Goal: Task Accomplishment & Management: Manage account settings

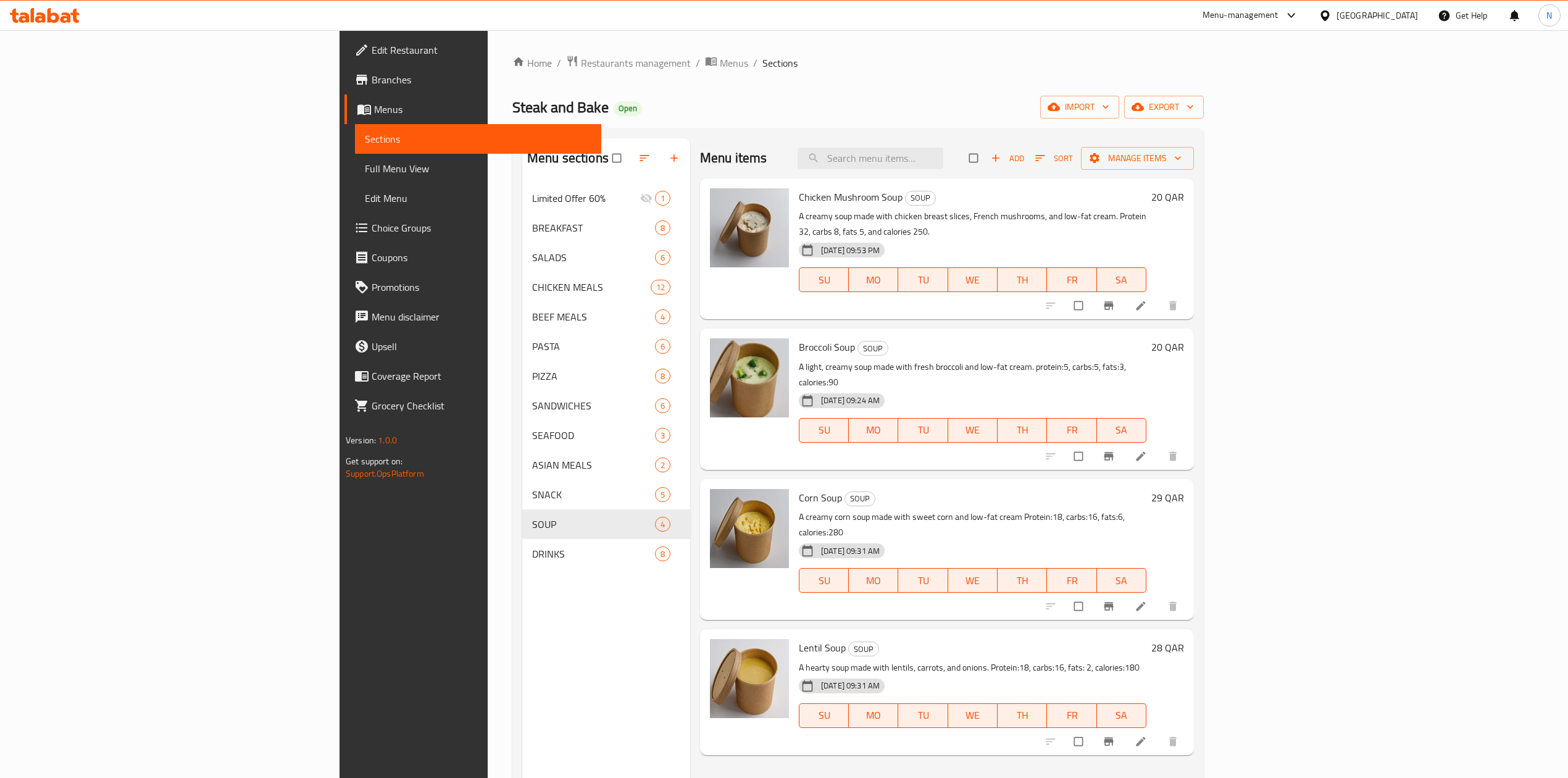
click at [1390, 3] on div "[GEOGRAPHIC_DATA]" at bounding box center [1368, 15] width 119 height 29
click at [1394, 7] on div "[GEOGRAPHIC_DATA]" at bounding box center [1368, 15] width 119 height 29
click at [1396, 13] on div "Qatar" at bounding box center [1378, 15] width 82 height 13
click at [1297, 317] on div "[GEOGRAPHIC_DATA]" at bounding box center [1284, 323] width 82 height 13
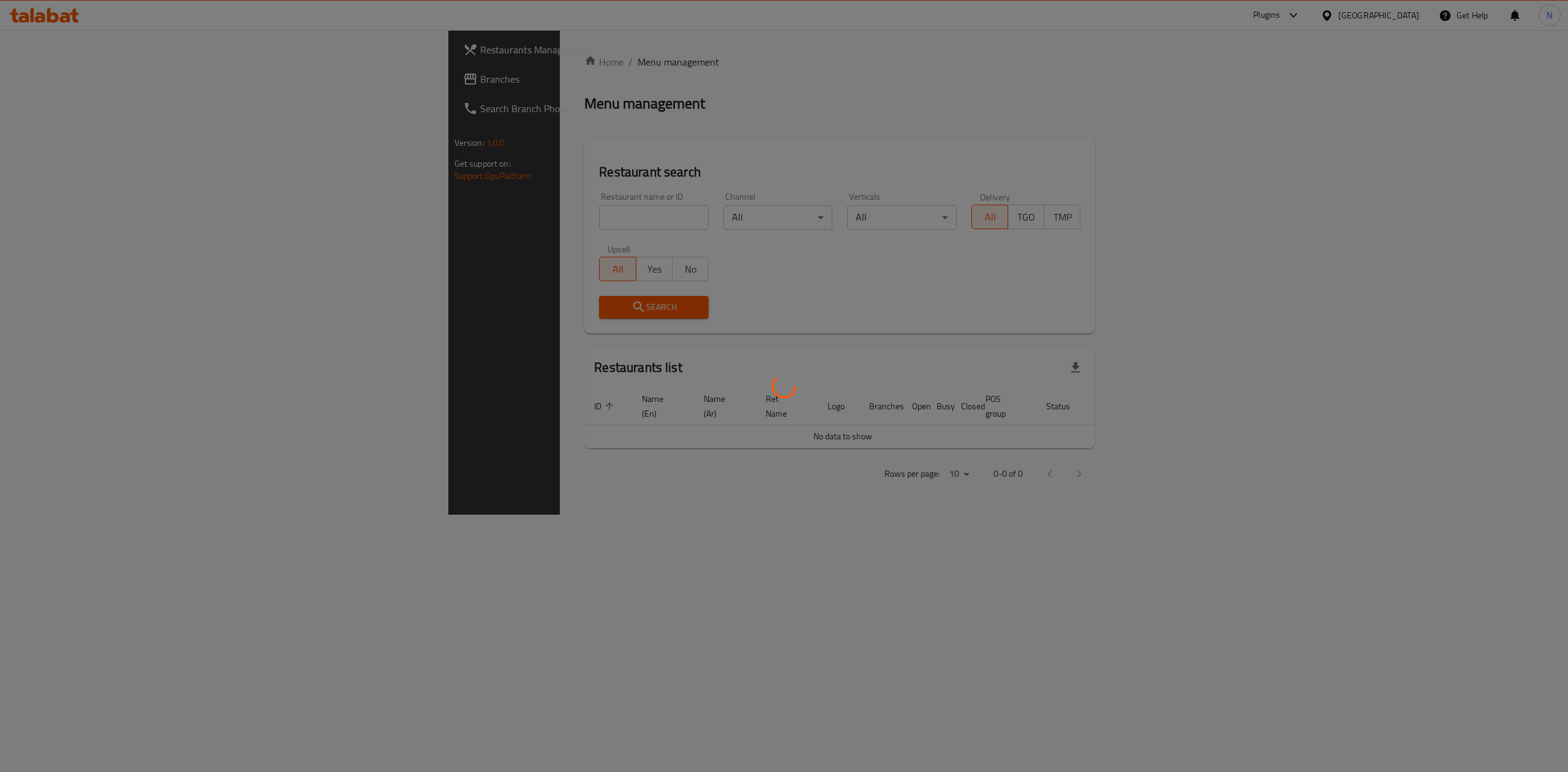
click at [361, 220] on div at bounding box center [784, 386] width 1568 height 772
click at [321, 196] on div at bounding box center [784, 386] width 1568 height 772
click at [326, 212] on div at bounding box center [784, 386] width 1568 height 772
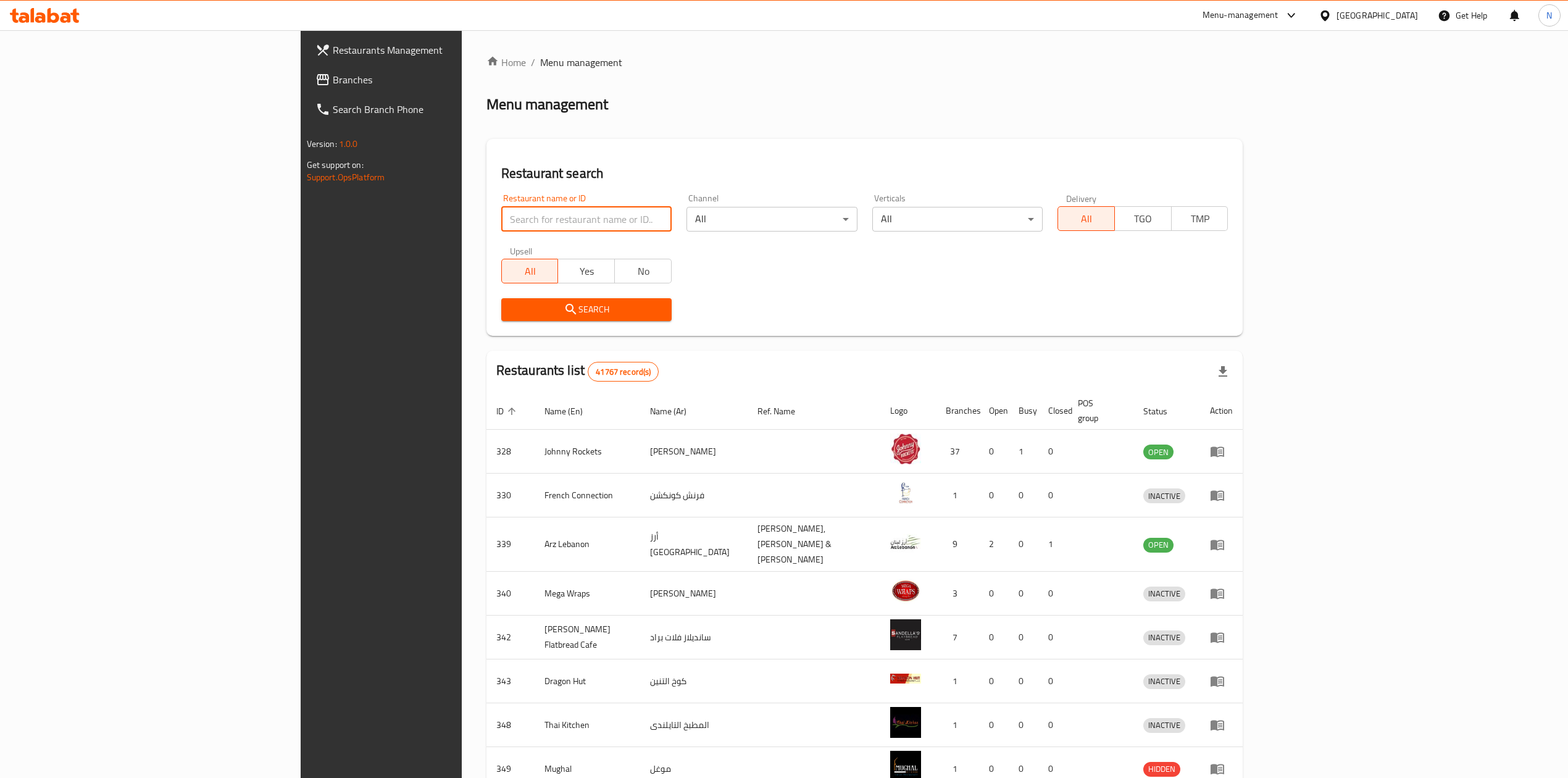
drag, startPoint x: 0, startPoint y: 0, endPoint x: 319, endPoint y: 227, distance: 391.5
click at [501, 227] on input "search" at bounding box center [586, 219] width 170 height 25
paste input "23020"
type input "23020"
click button "Search" at bounding box center [586, 309] width 170 height 23
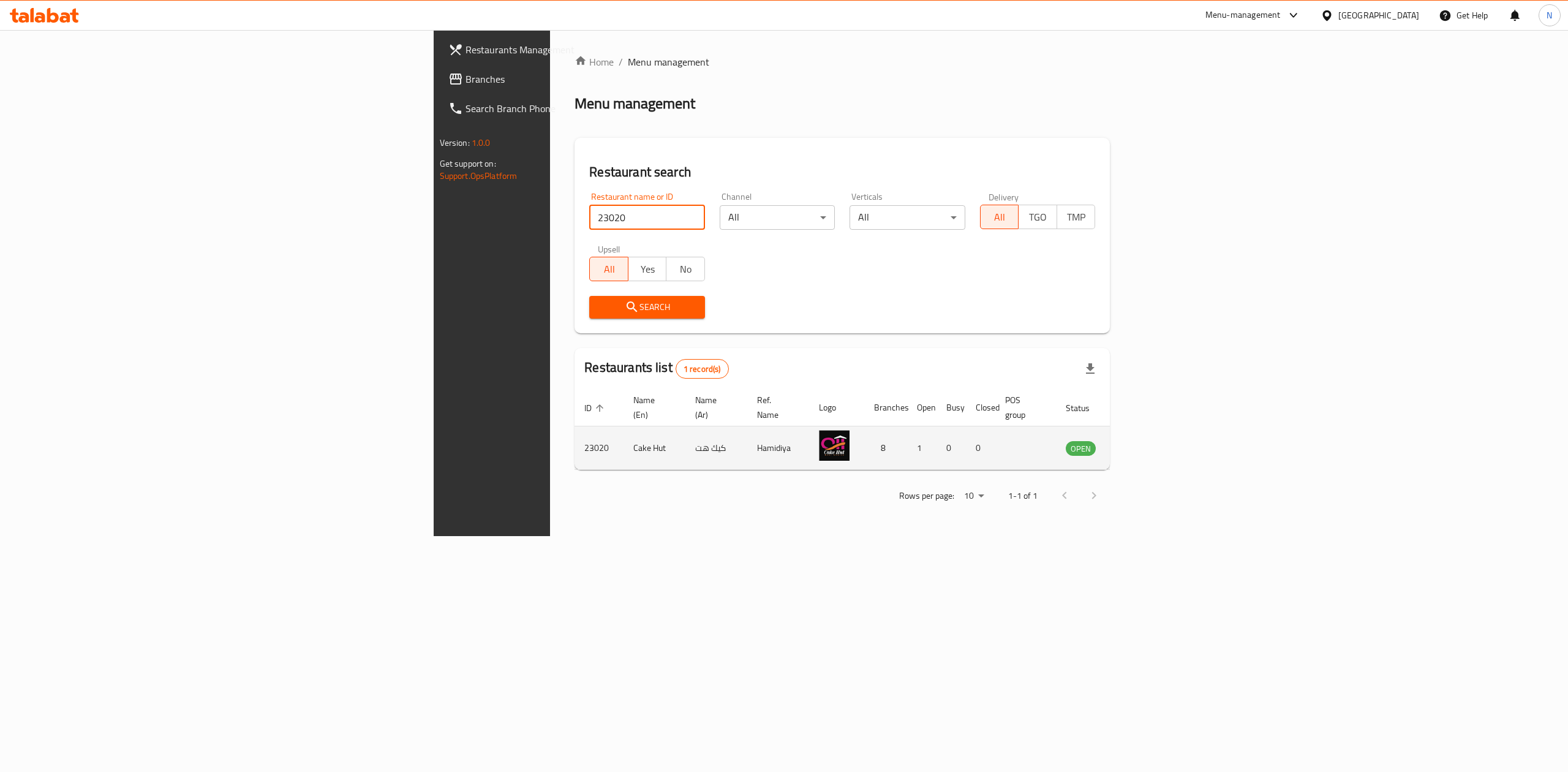
click at [623, 426] on td "Cake Hut" at bounding box center [654, 448] width 62 height 44
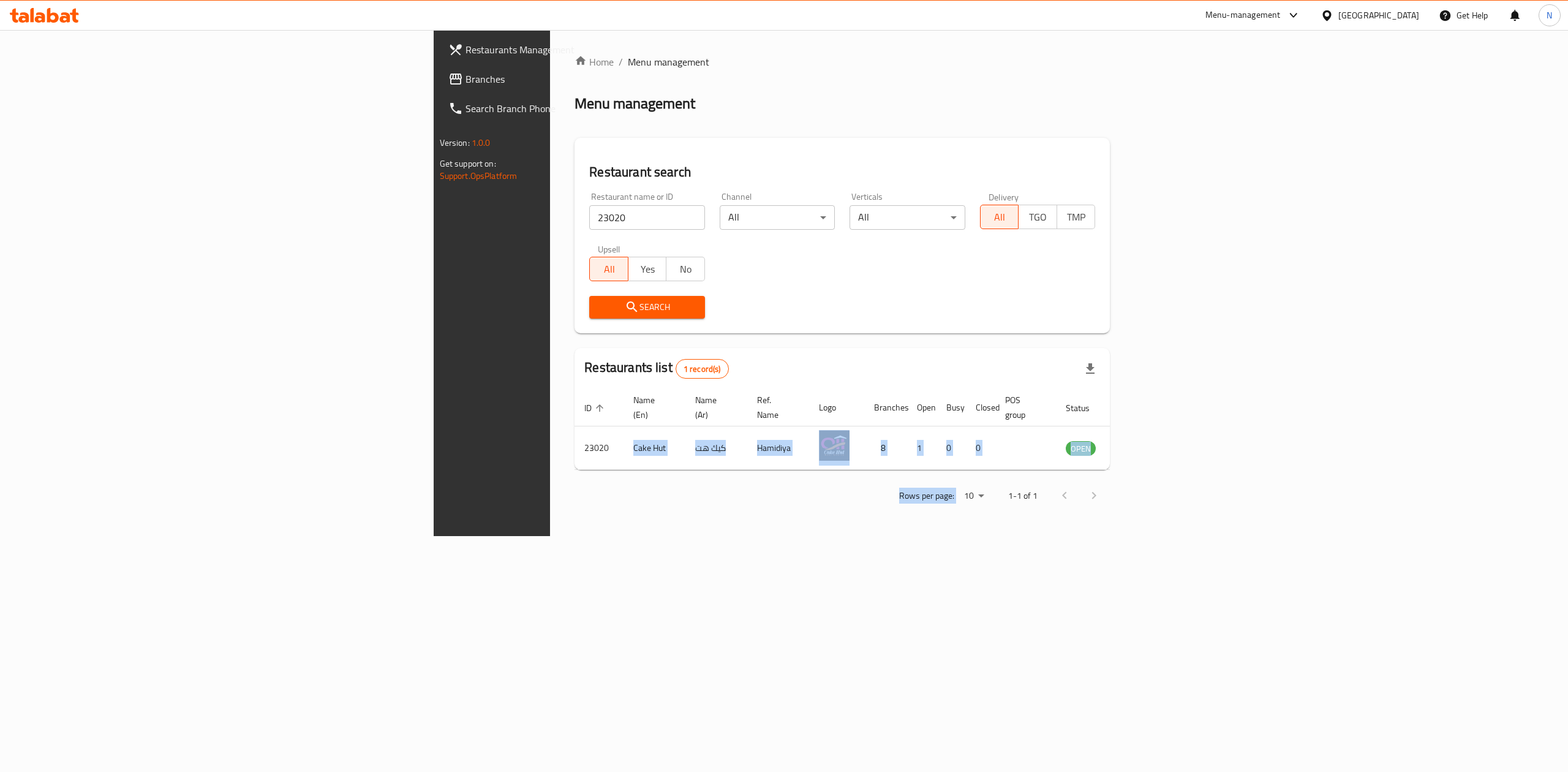
drag, startPoint x: 412, startPoint y: 425, endPoint x: 422, endPoint y: 478, distance: 53.9
click at [574, 478] on div "Home / Menu management Menu management Restaurant search Restaurant name or ID …" at bounding box center [841, 283] width 535 height 457
click at [623, 432] on td "Cake Hut" at bounding box center [654, 448] width 62 height 44
drag, startPoint x: 388, startPoint y: 432, endPoint x: 1094, endPoint y: 439, distance: 706.0
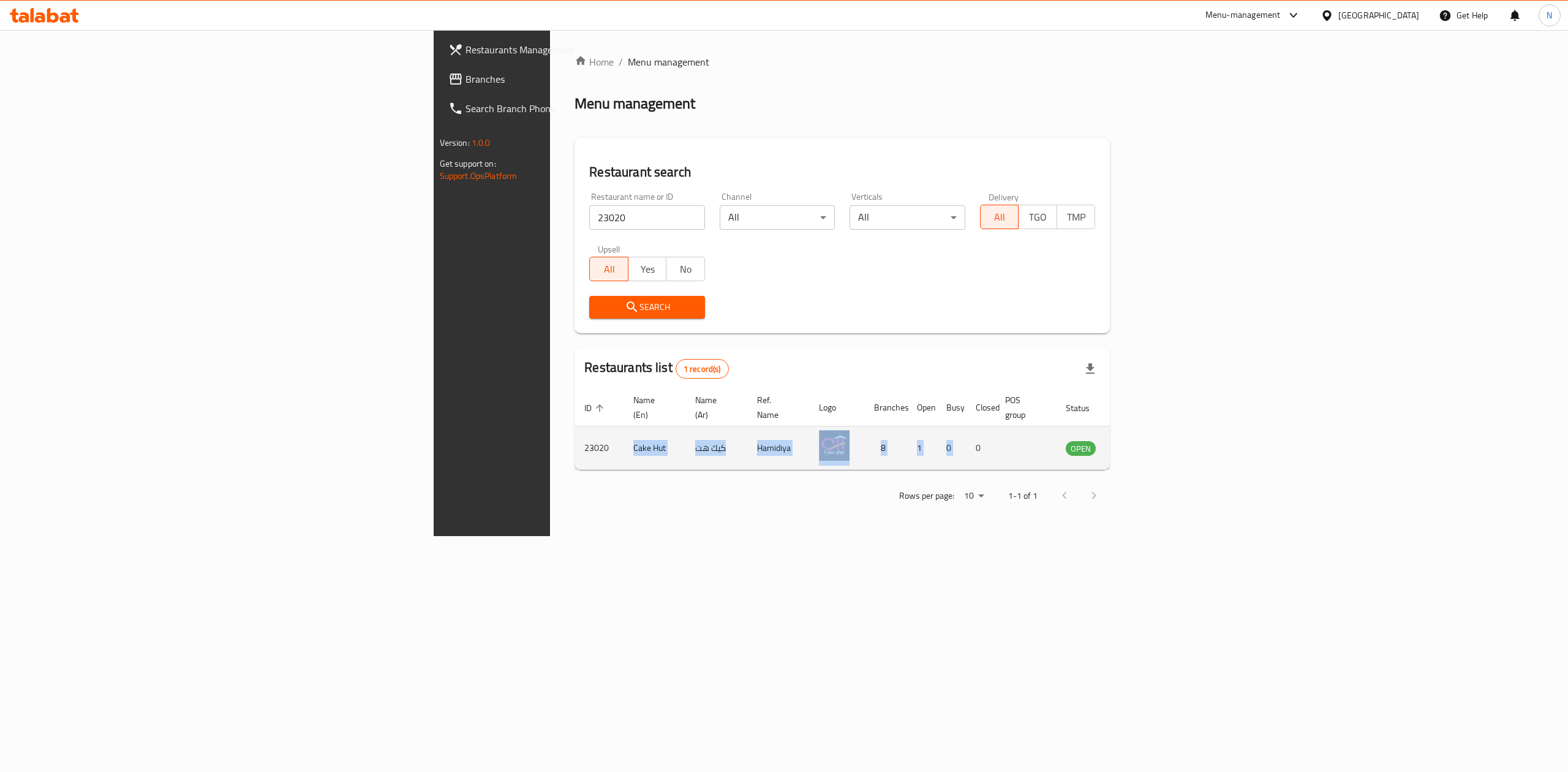
click at [1094, 439] on tr "23020 Cake Hut كيك هت Hamidiya 8 1 0 0 OPEN" at bounding box center [868, 448] width 588 height 44
click at [966, 439] on td "0" at bounding box center [951, 448] width 29 height 44
click at [1134, 536] on div "Home / Menu management Menu management Restaurant search Restaurant name or ID …" at bounding box center [841, 283] width 584 height 506
click at [1144, 441] on icon "enhanced table" at bounding box center [1137, 448] width 15 height 15
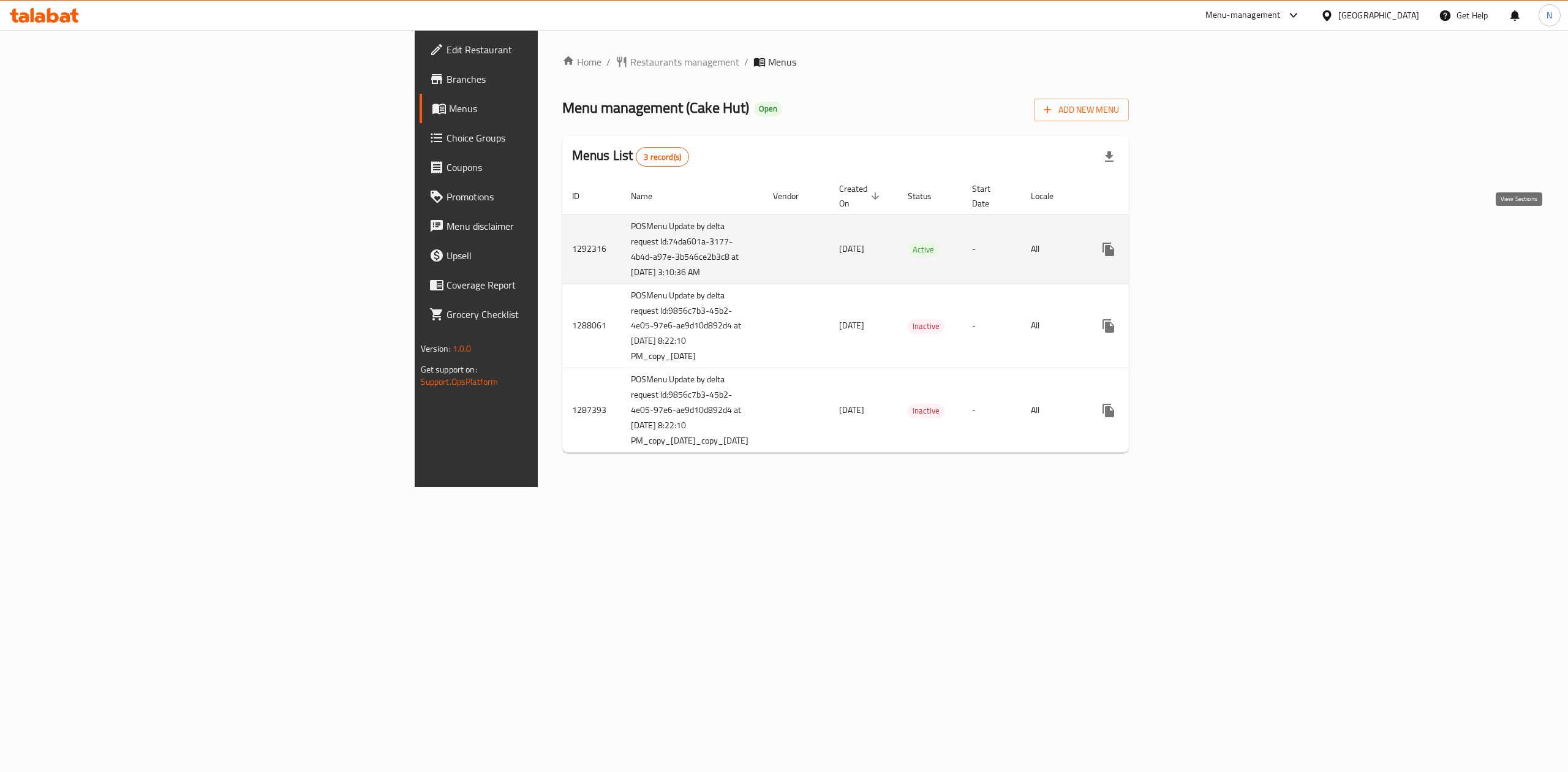
click at [1204, 242] on icon "enhanced table" at bounding box center [1197, 249] width 15 height 15
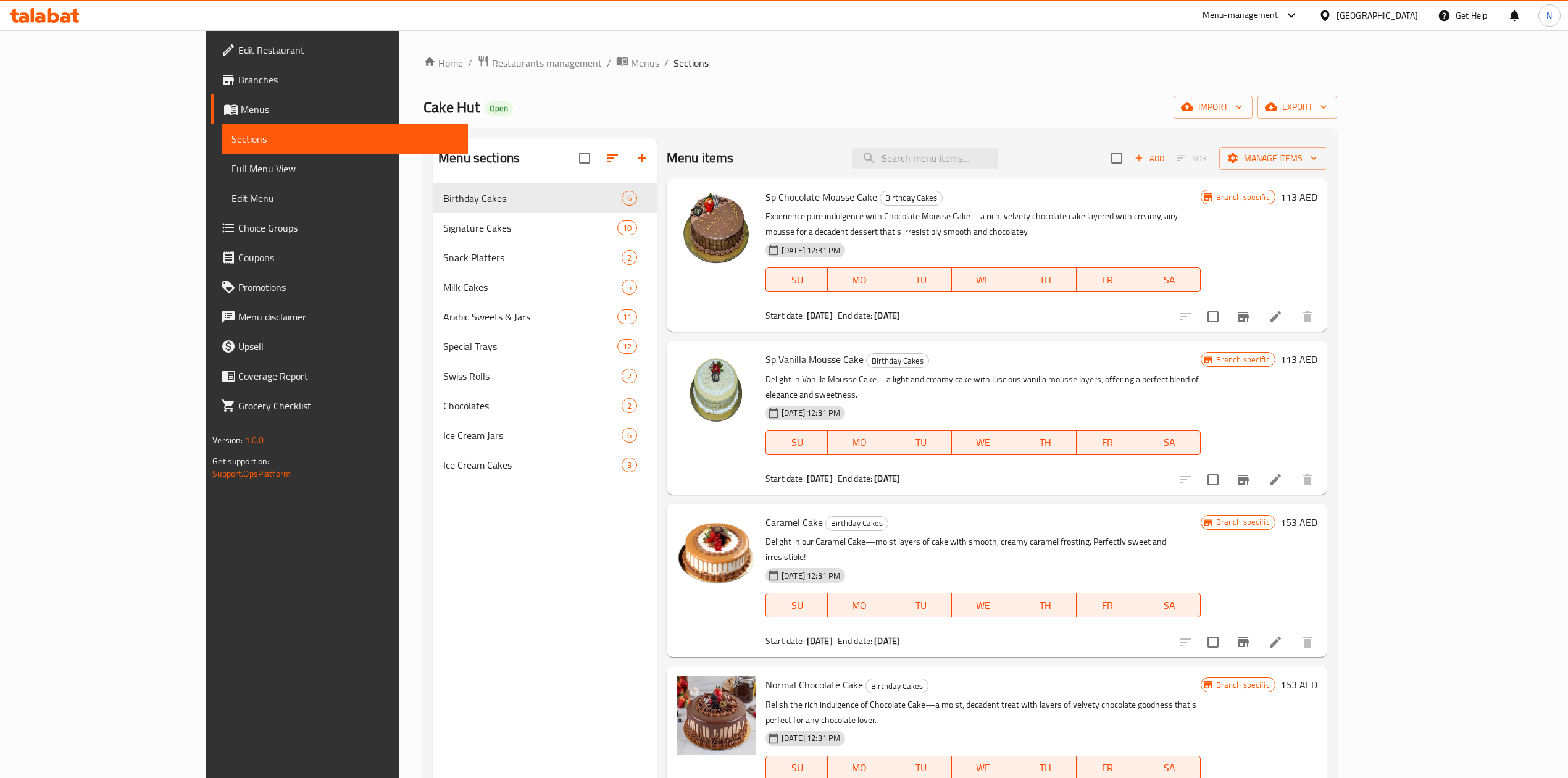
click at [211, 214] on link "Choice Groups" at bounding box center [340, 228] width 257 height 29
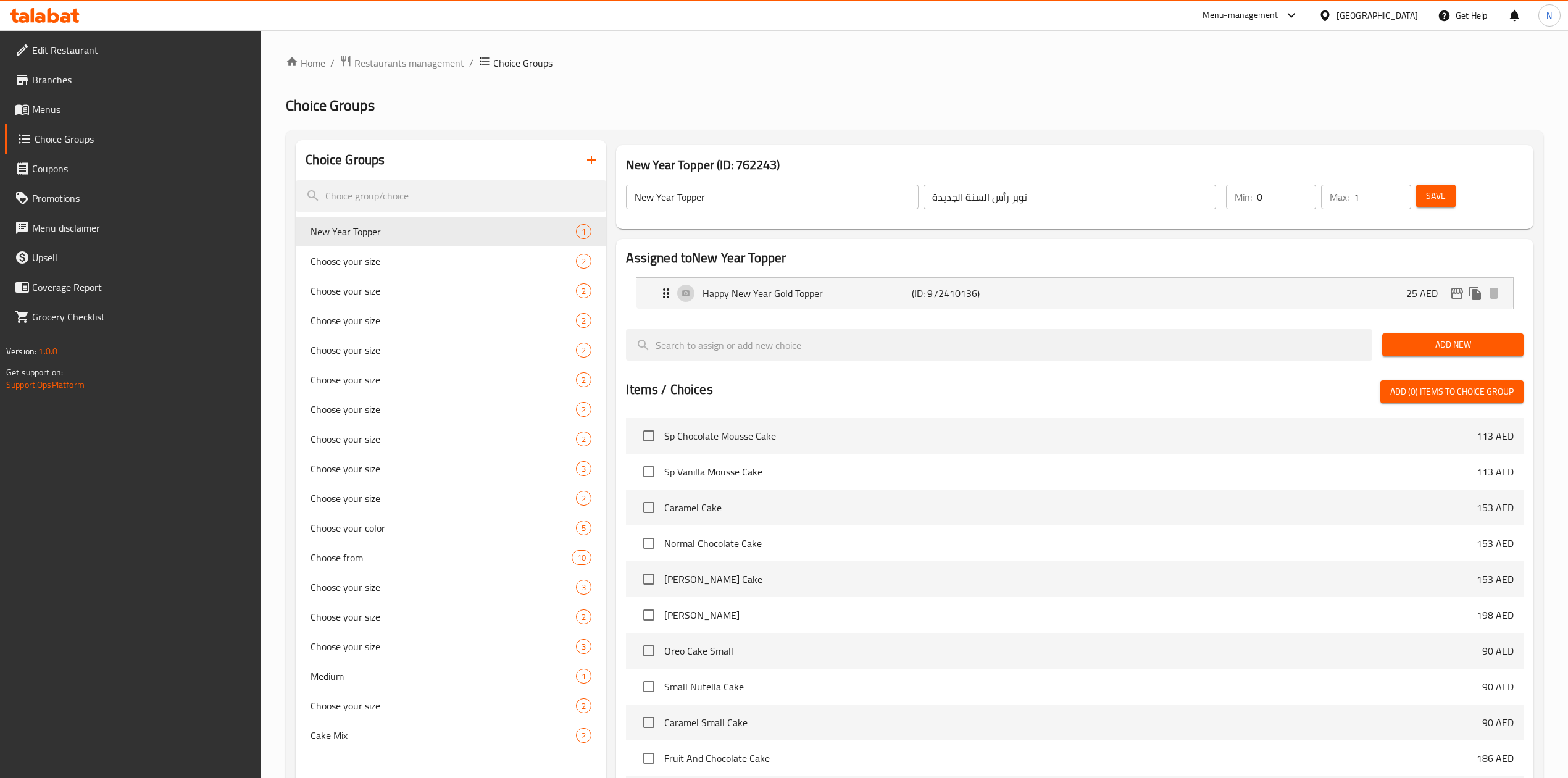
click at [1231, 117] on div "Home / Restaurants management / Choice Groups Choice Groups Choice Groups New Y…" at bounding box center [915, 523] width 1258 height 936
click at [114, 102] on span "Menus" at bounding box center [142, 109] width 220 height 15
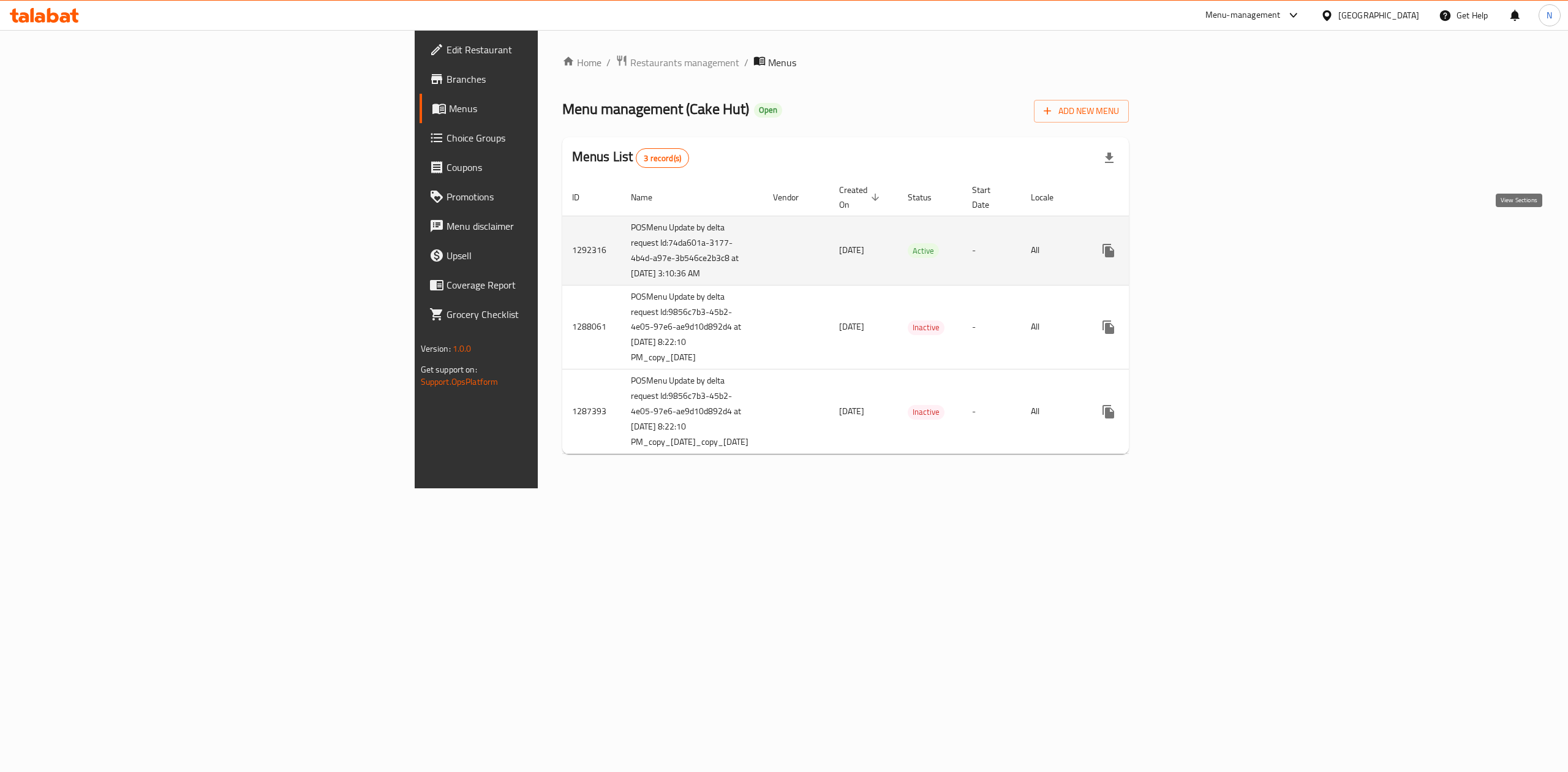
click at [1204, 243] on icon "enhanced table" at bounding box center [1197, 251] width 15 height 15
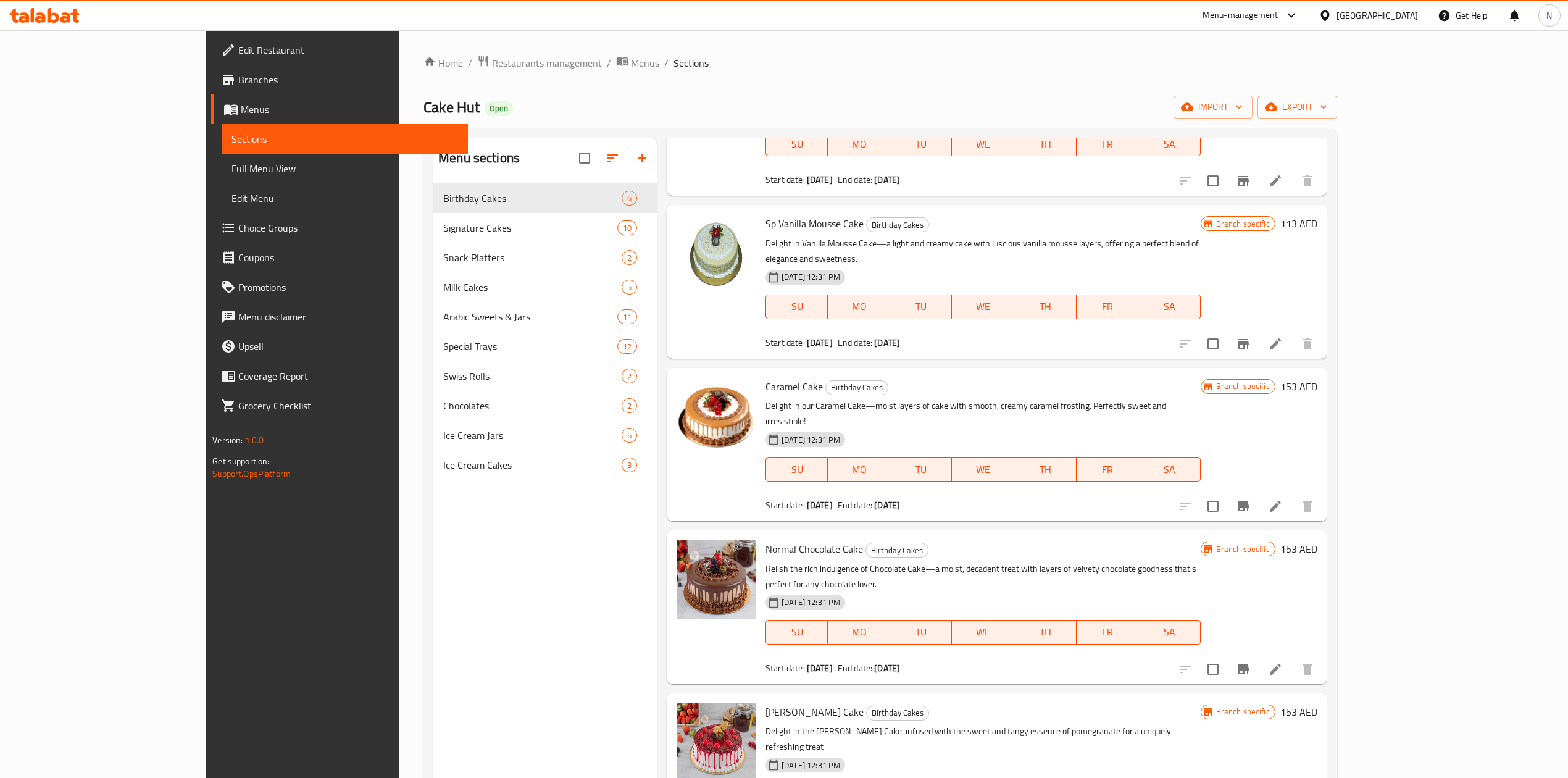
scroll to position [174, 0]
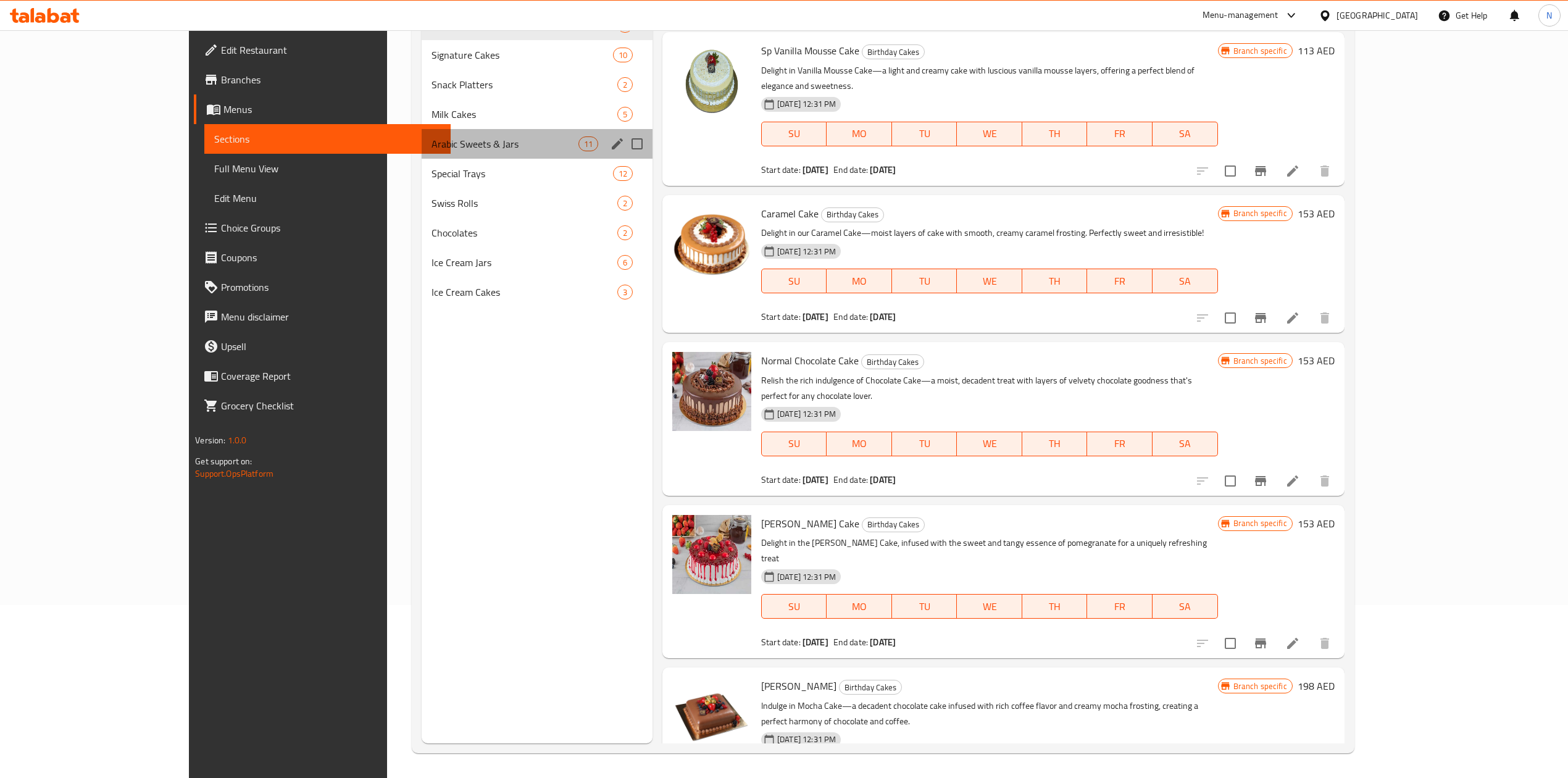
click at [422, 134] on div "Arabic Sweets & Jars 11" at bounding box center [537, 144] width 231 height 29
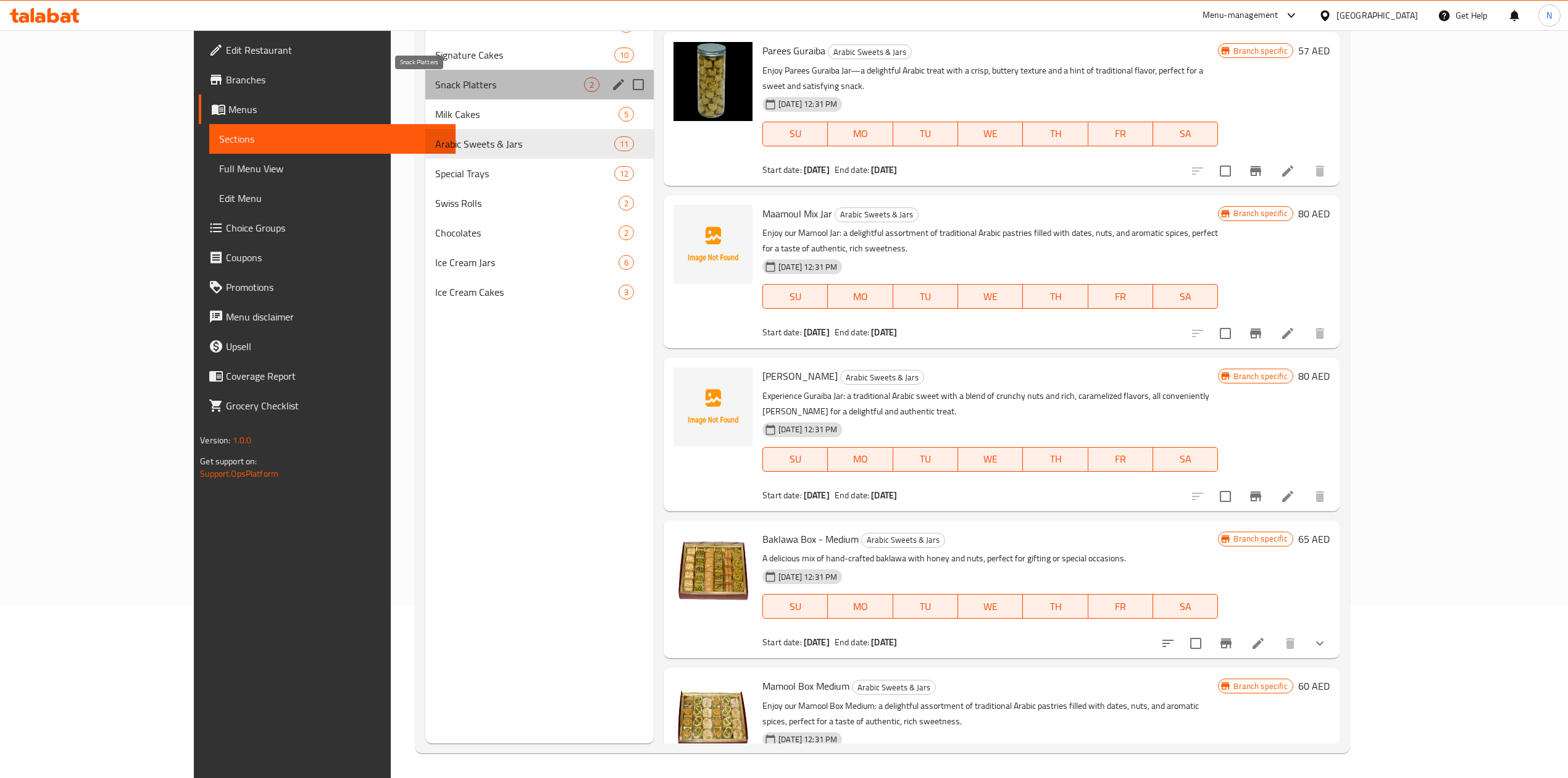
click at [435, 86] on span "Snack Platters" at bounding box center [509, 84] width 149 height 15
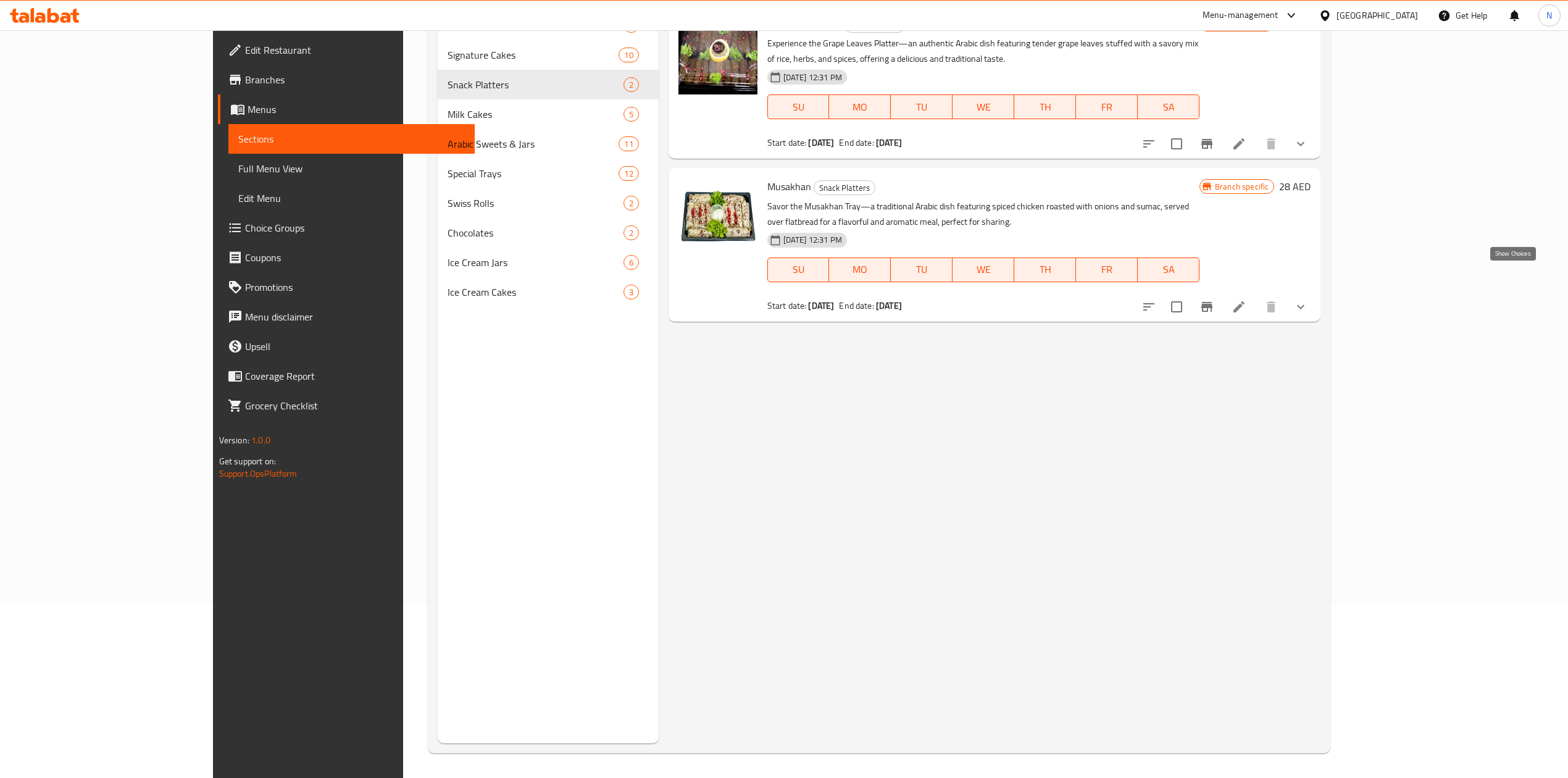
click at [1305, 304] on icon "show more" at bounding box center [1301, 306] width 7 height 4
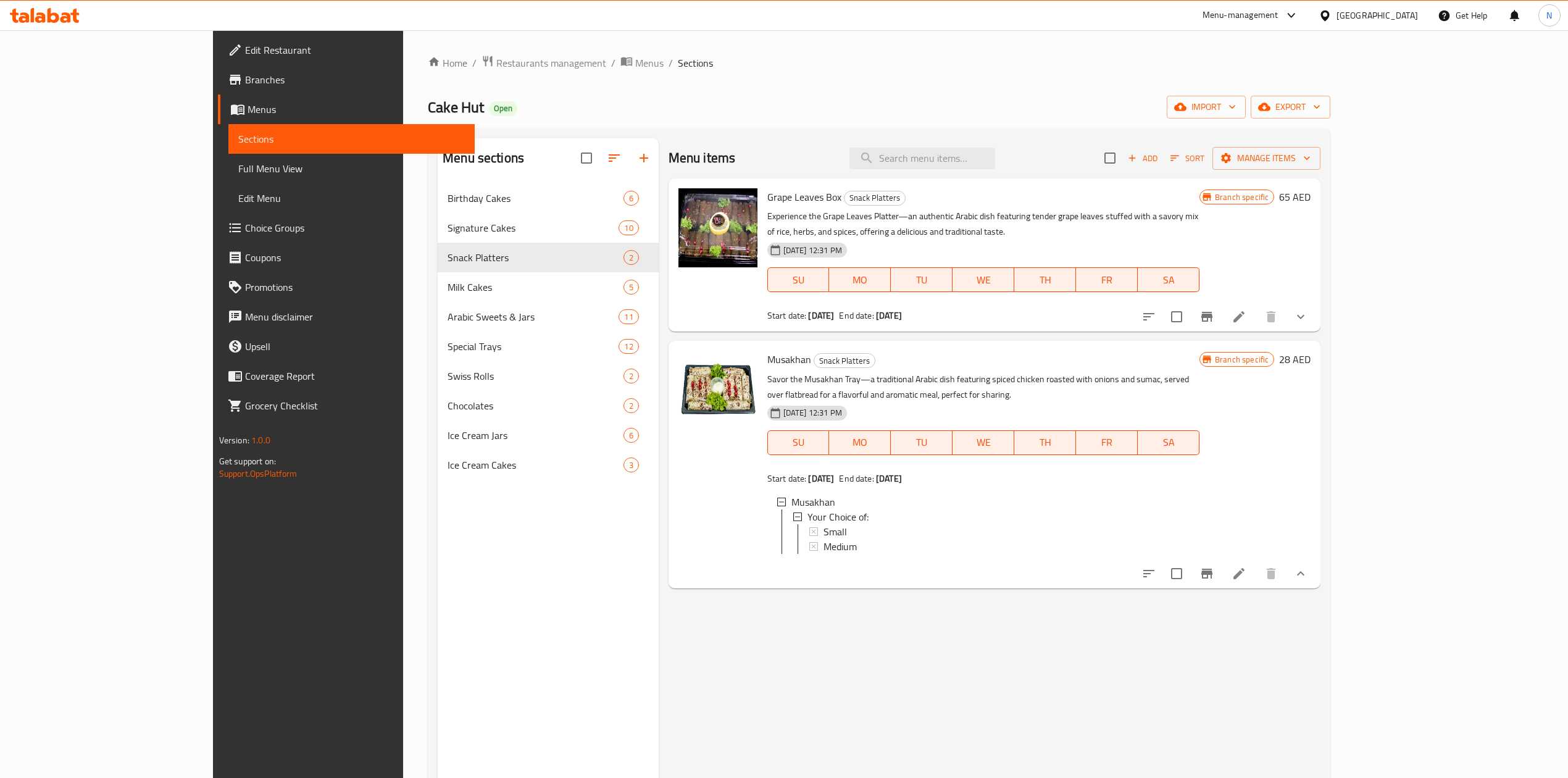
click at [771, 700] on div "Menu items Add Sort Manage items Grape Leaves Box Snack Platters Experience the…" at bounding box center [990, 527] width 662 height 778
click at [1257, 563] on li at bounding box center [1239, 573] width 35 height 22
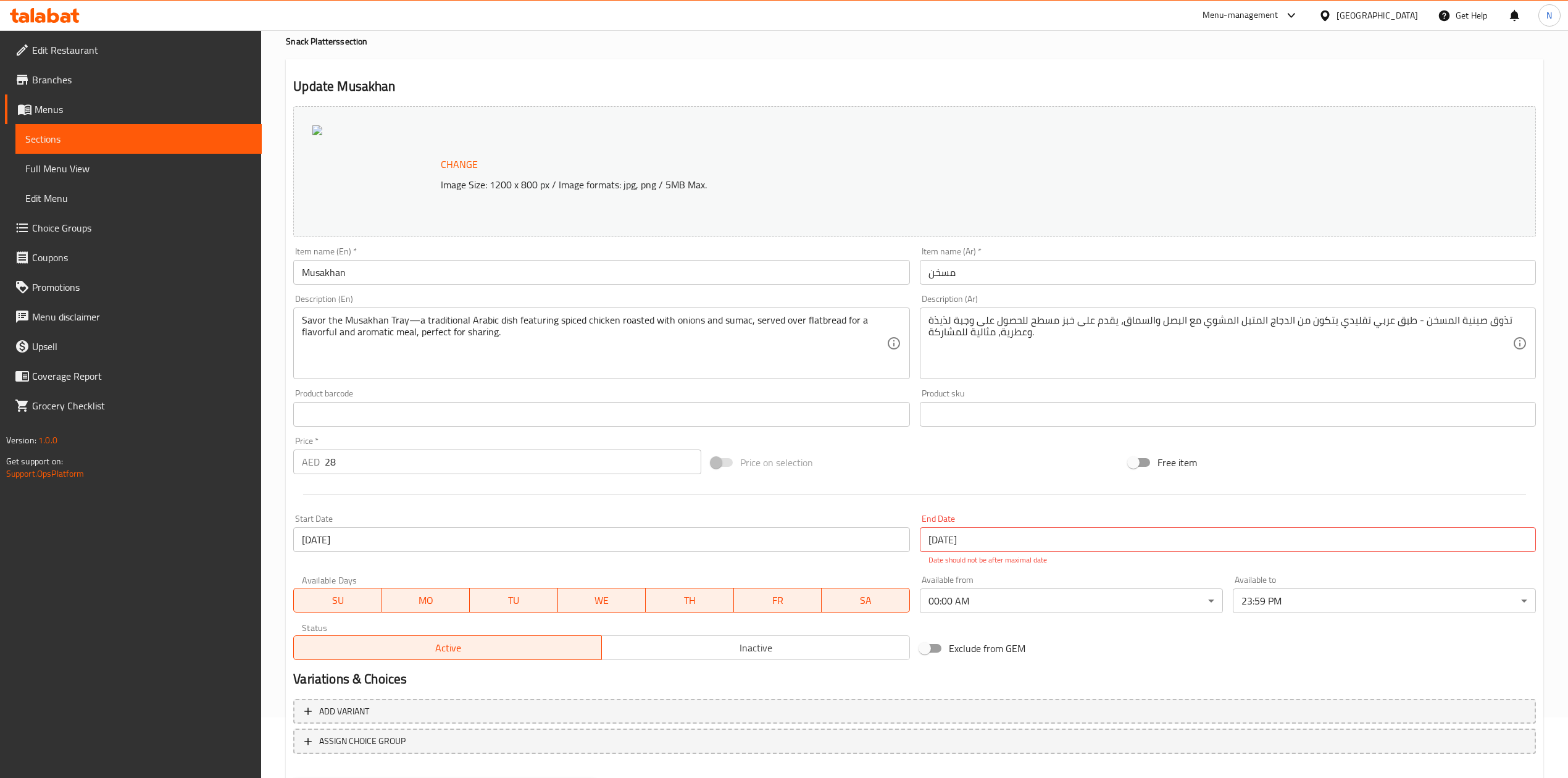
scroll to position [125, 0]
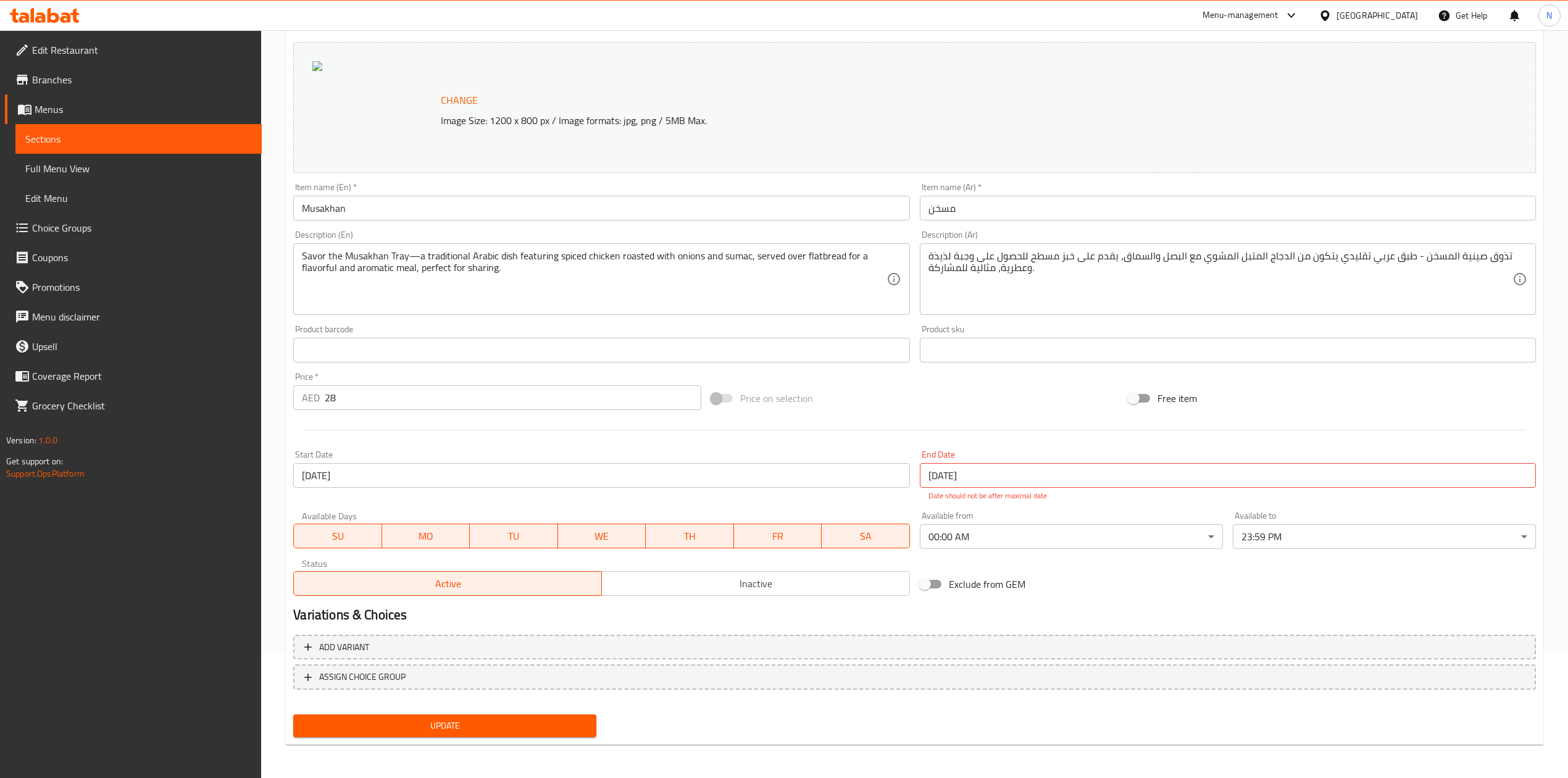
click at [1285, 412] on div "Free item" at bounding box center [1332, 398] width 417 height 33
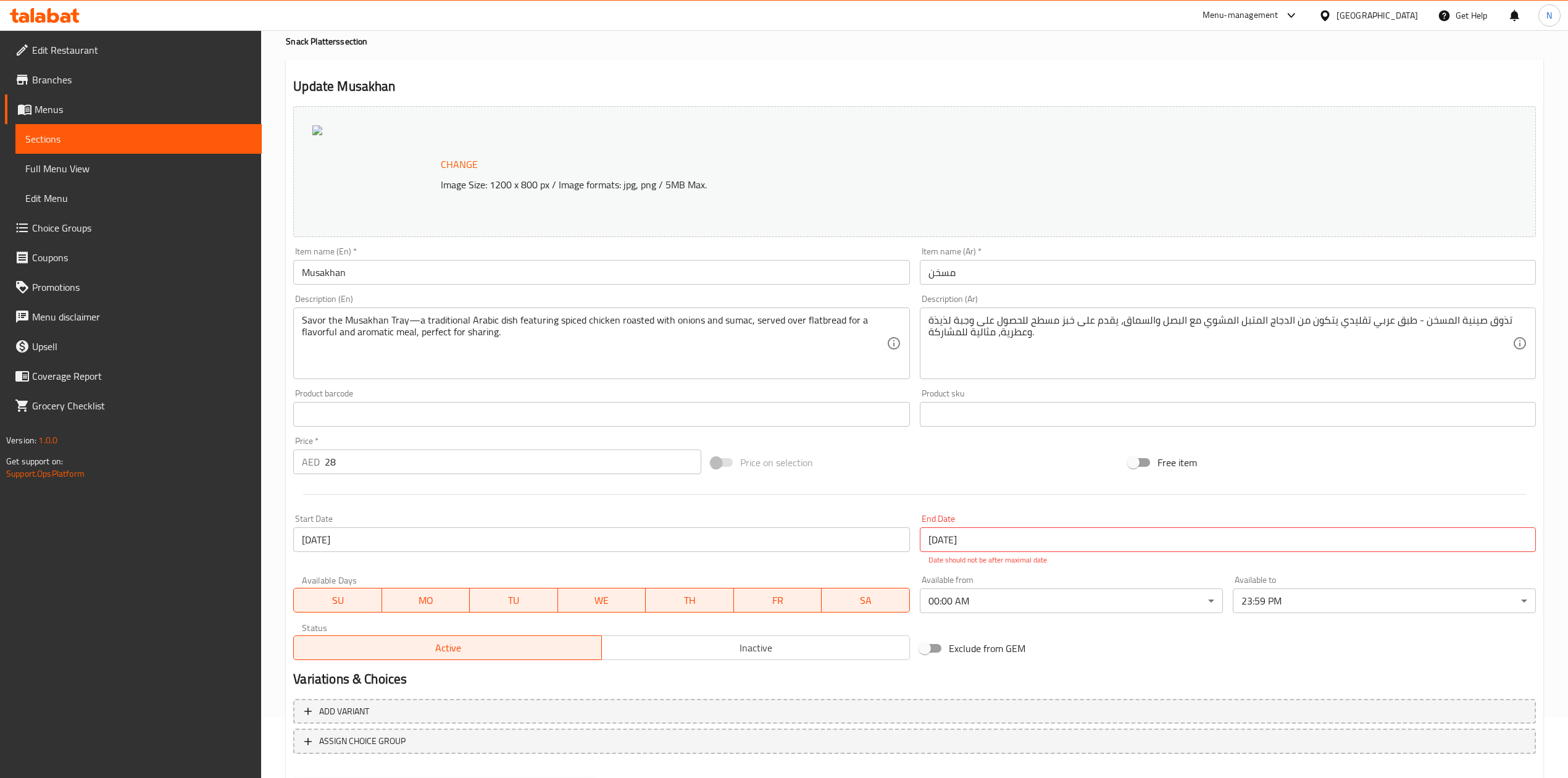
scroll to position [0, 0]
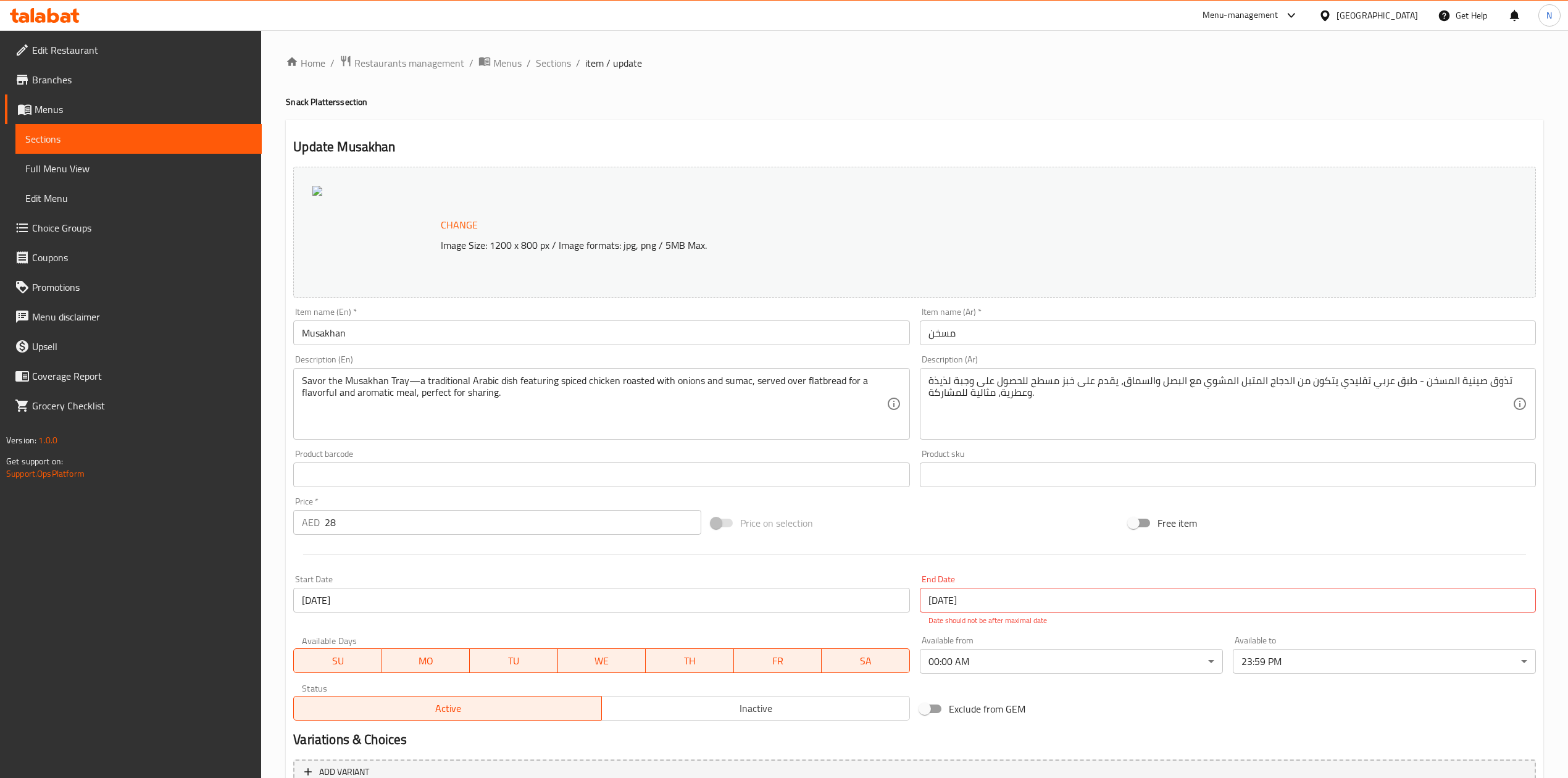
drag, startPoint x: 549, startPoint y: 66, endPoint x: 603, endPoint y: 82, distance: 56.3
click at [549, 66] on span "Sections" at bounding box center [553, 63] width 35 height 15
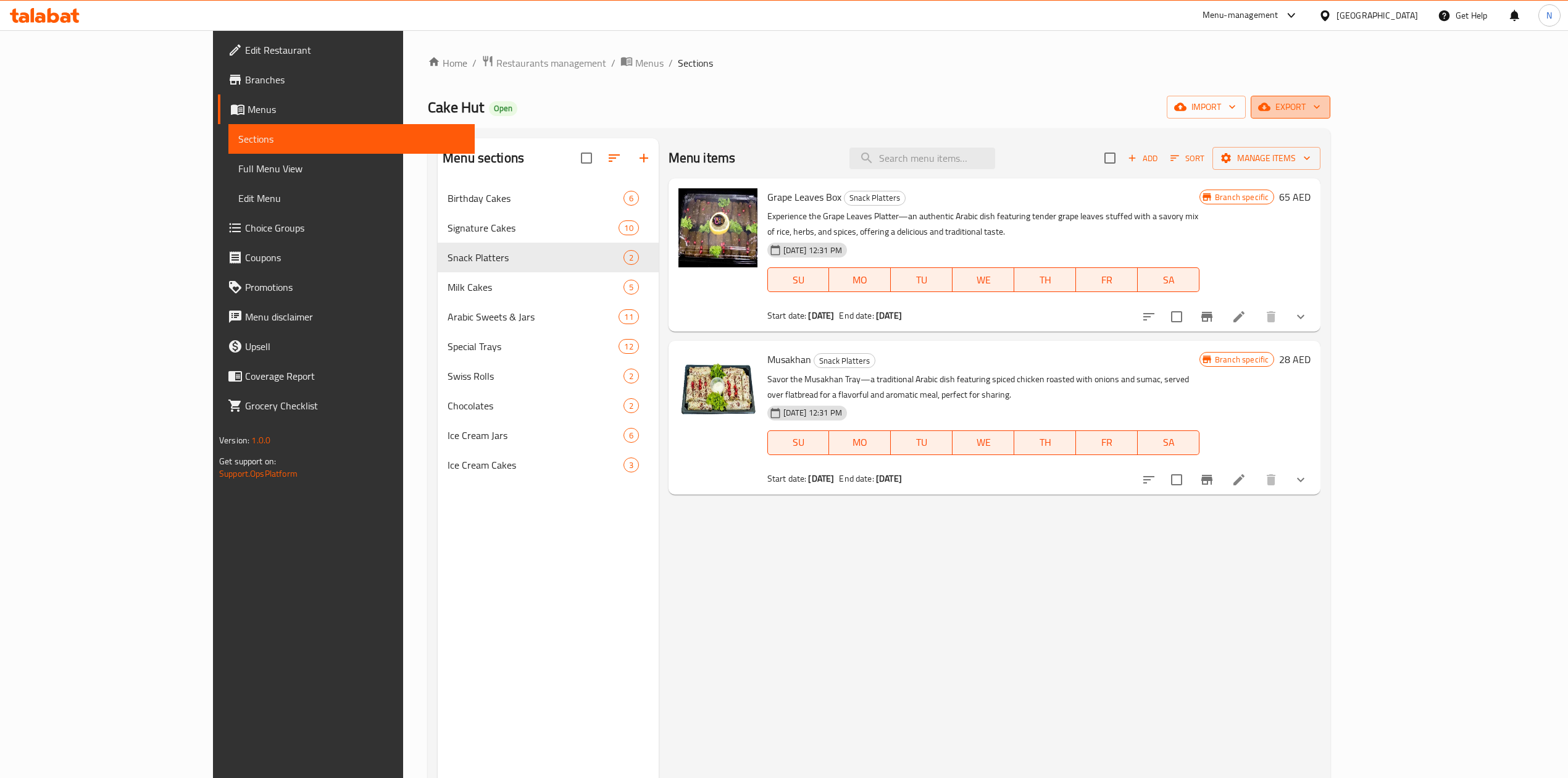
click at [1331, 111] on button "export" at bounding box center [1290, 107] width 80 height 23
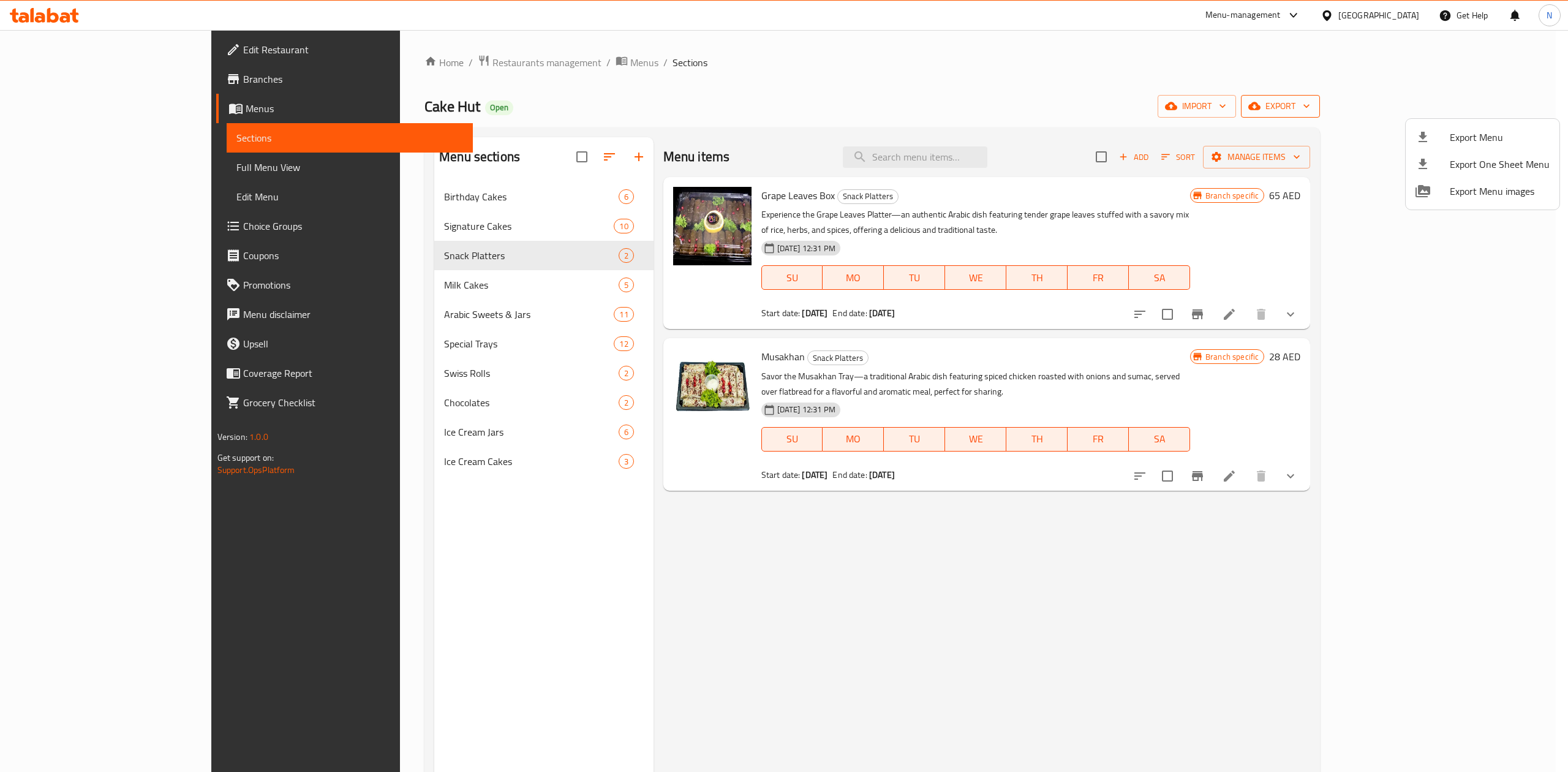
click at [1470, 103] on div at bounding box center [784, 386] width 1568 height 772
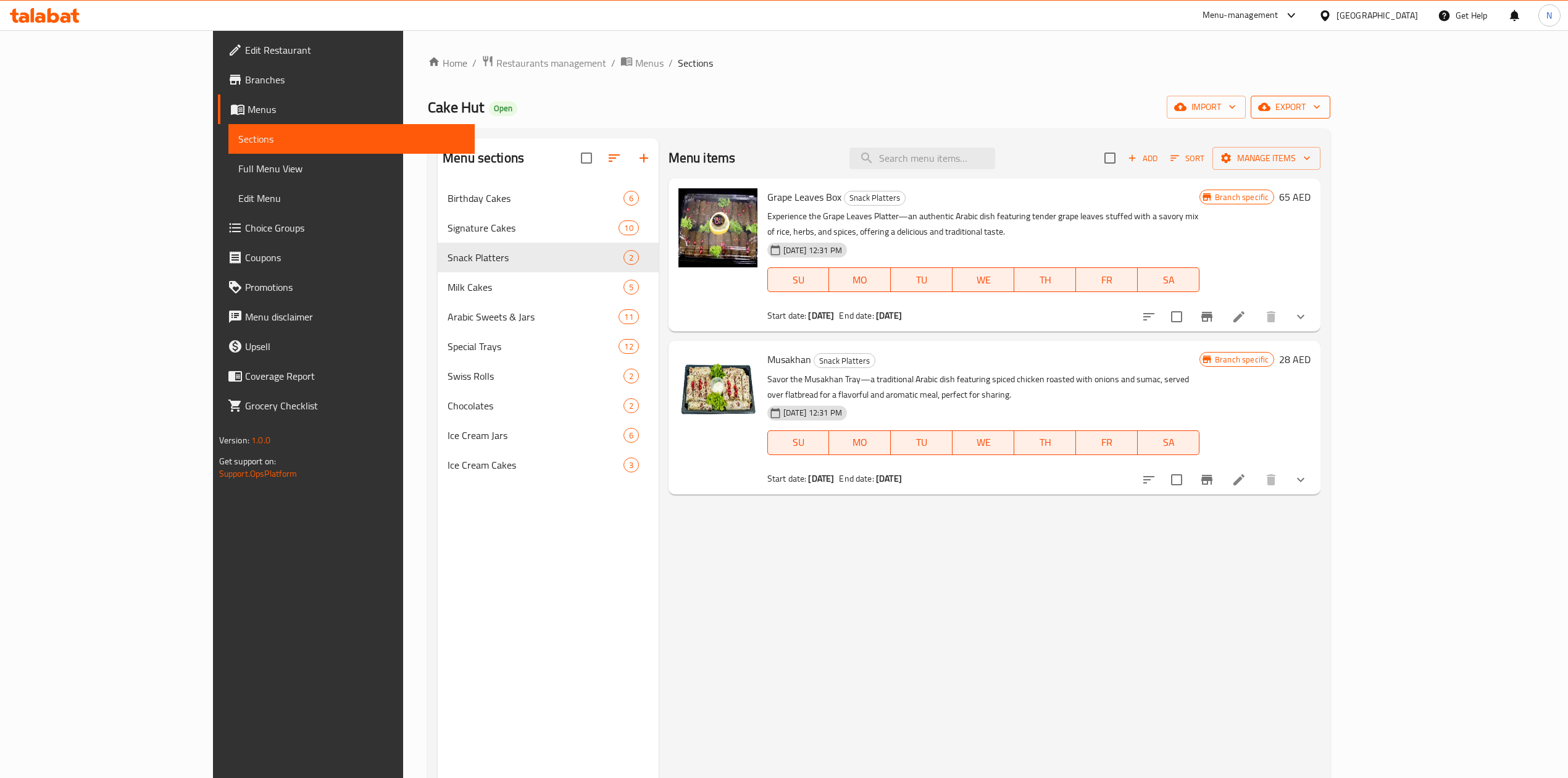
click at [1321, 111] on span "export" at bounding box center [1291, 107] width 60 height 15
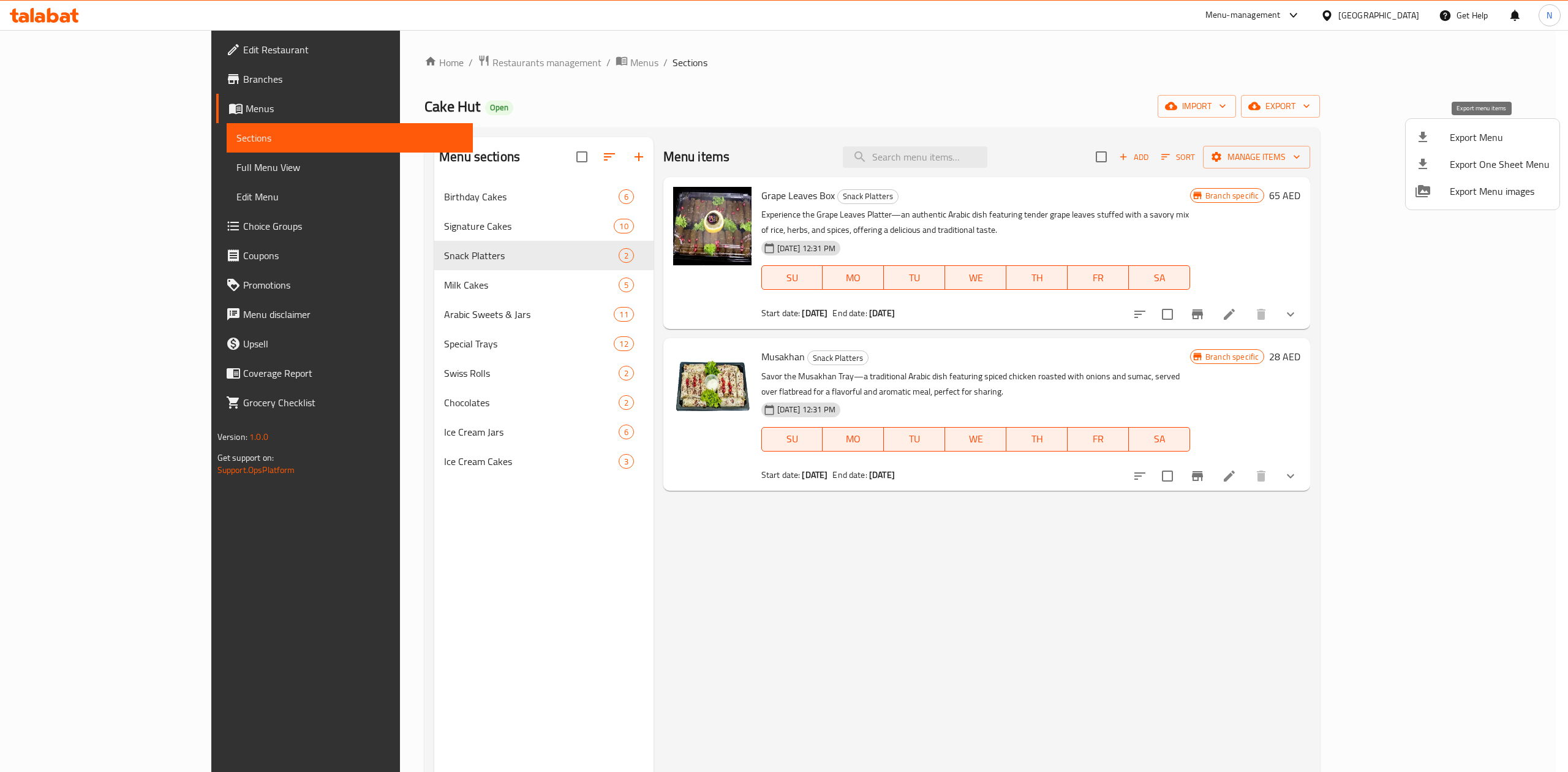
click at [1480, 126] on li "Export Menu" at bounding box center [1482, 137] width 154 height 27
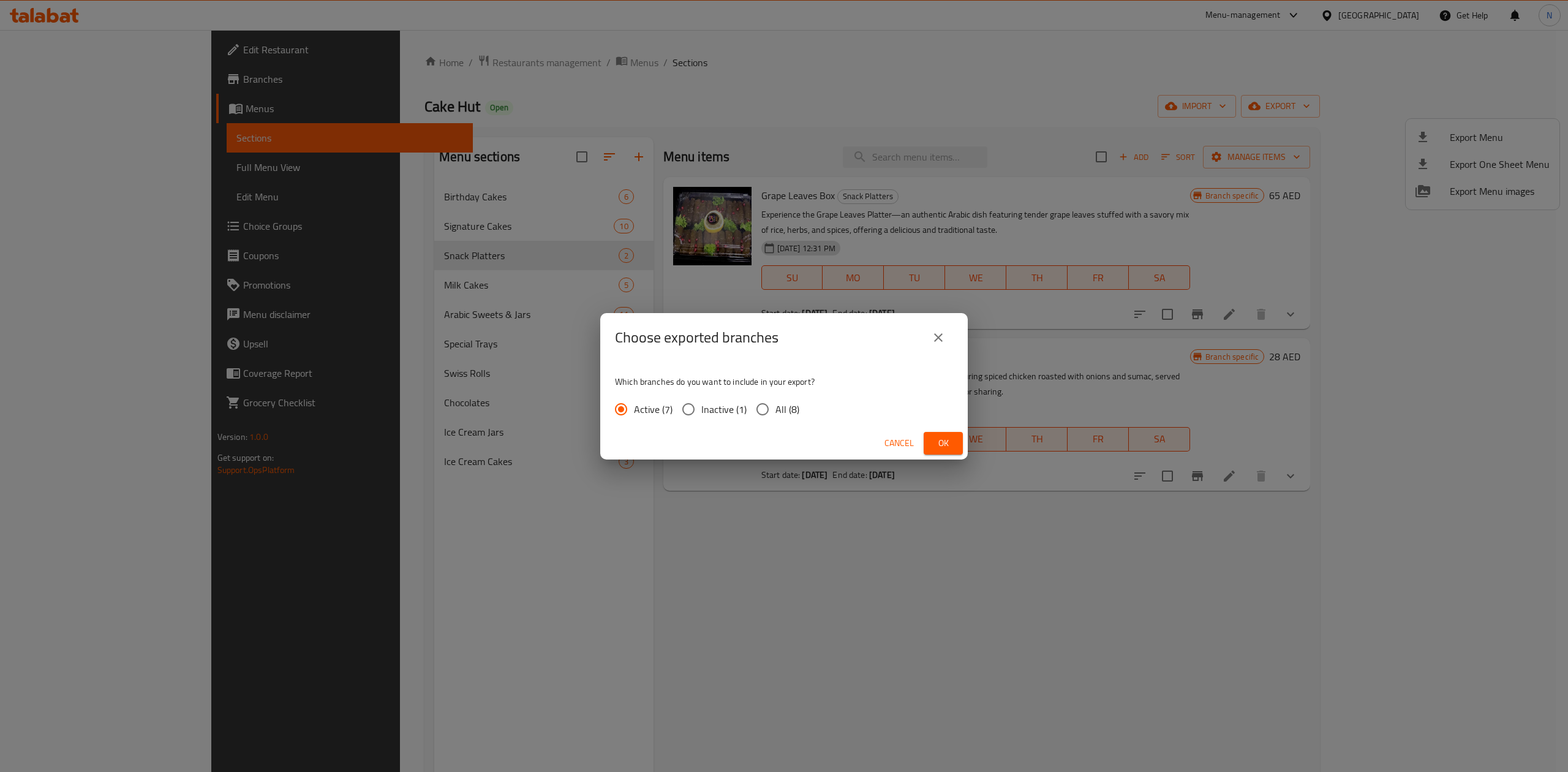
click at [792, 405] on span "All (8)" at bounding box center [787, 409] width 24 height 15
click at [775, 405] on input "All (8)" at bounding box center [762, 409] width 26 height 26
radio input "true"
click at [943, 446] on span "Ok" at bounding box center [943, 443] width 20 height 15
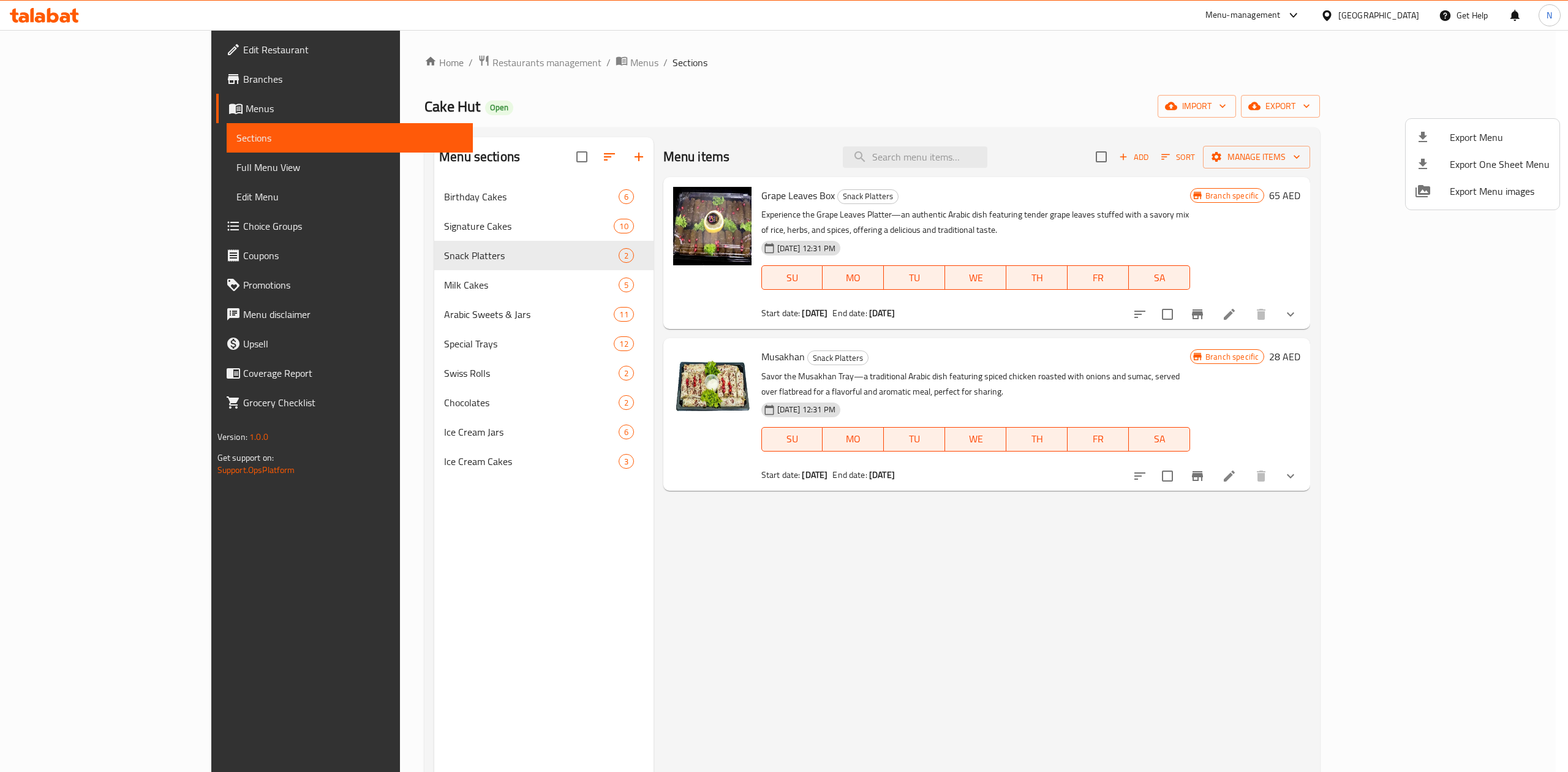
click at [1497, 441] on div at bounding box center [784, 386] width 1568 height 772
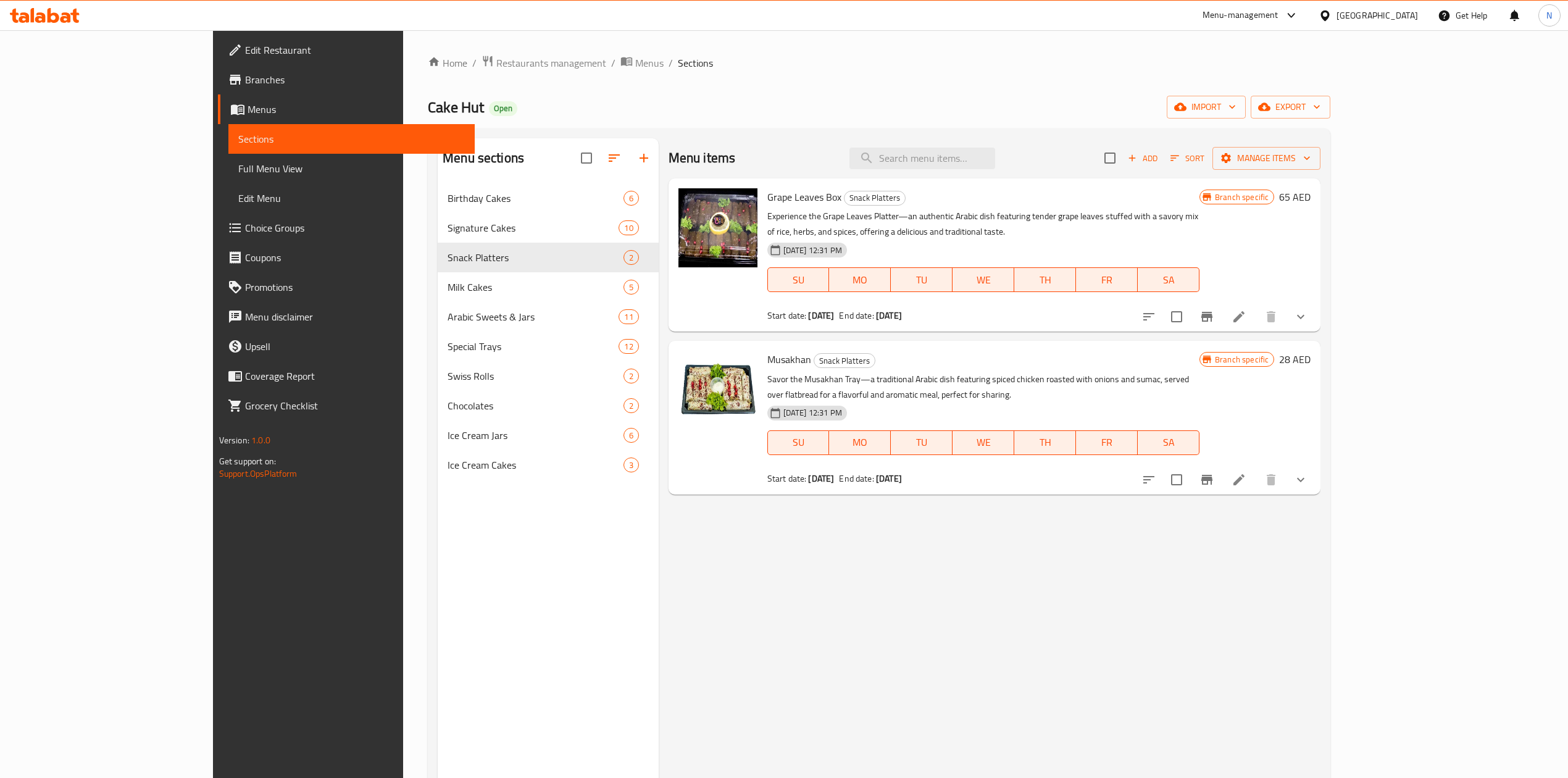
click at [1315, 465] on button "show more" at bounding box center [1301, 480] width 29 height 29
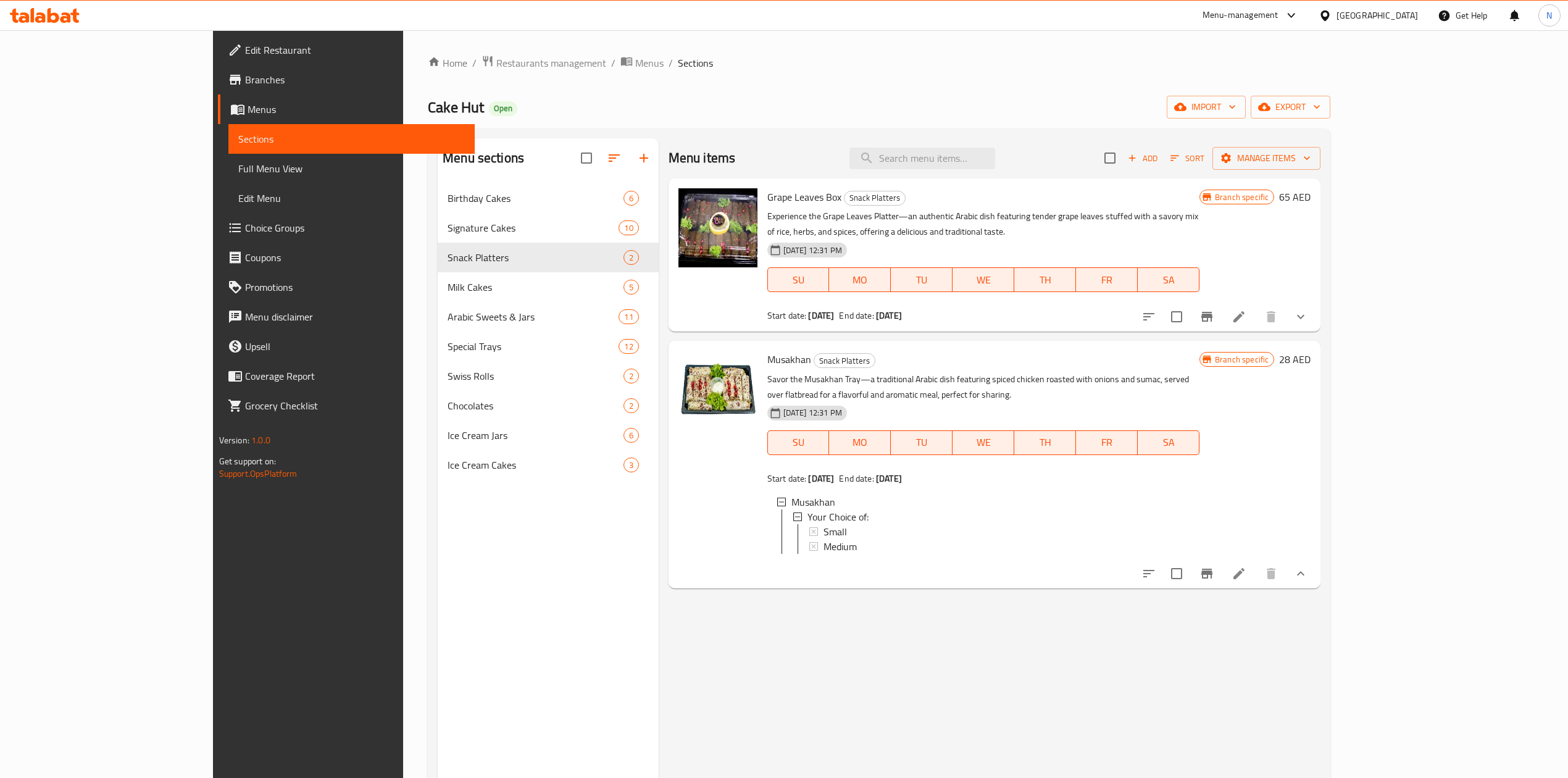
drag, startPoint x: 428, startPoint y: 610, endPoint x: 232, endPoint y: 393, distance: 292.4
click at [438, 611] on div "Menu sections Birthday Cakes 6 Signature Cakes 10 Snack Platters 2 Milk Cakes 5…" at bounding box center [548, 527] width 221 height 778
click at [218, 216] on link "Choice Groups" at bounding box center [346, 228] width 257 height 29
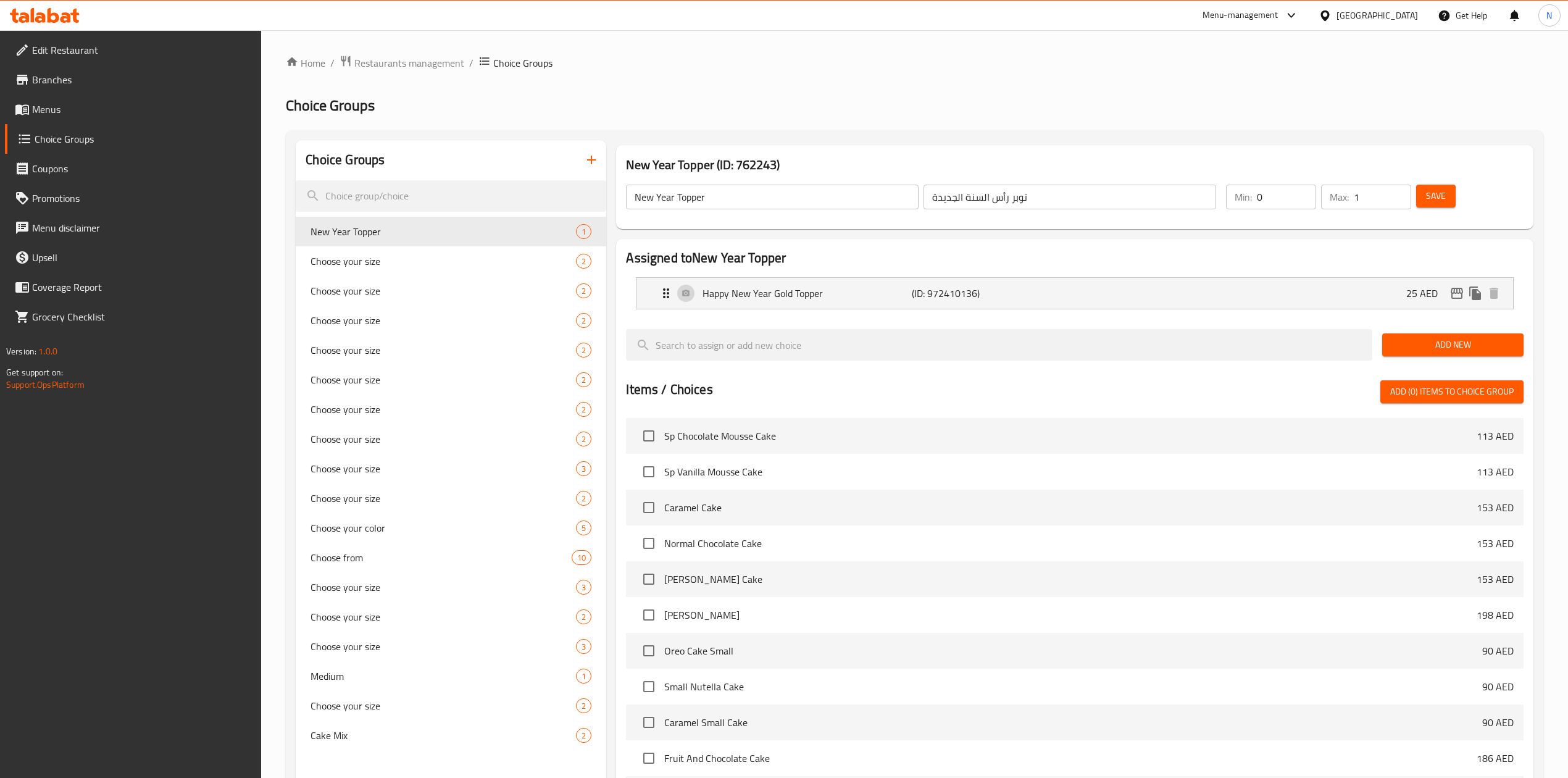
click at [1201, 106] on h2 "Choice Groups" at bounding box center [915, 106] width 1258 height 20
click at [426, 61] on span "Restaurants management" at bounding box center [409, 63] width 110 height 15
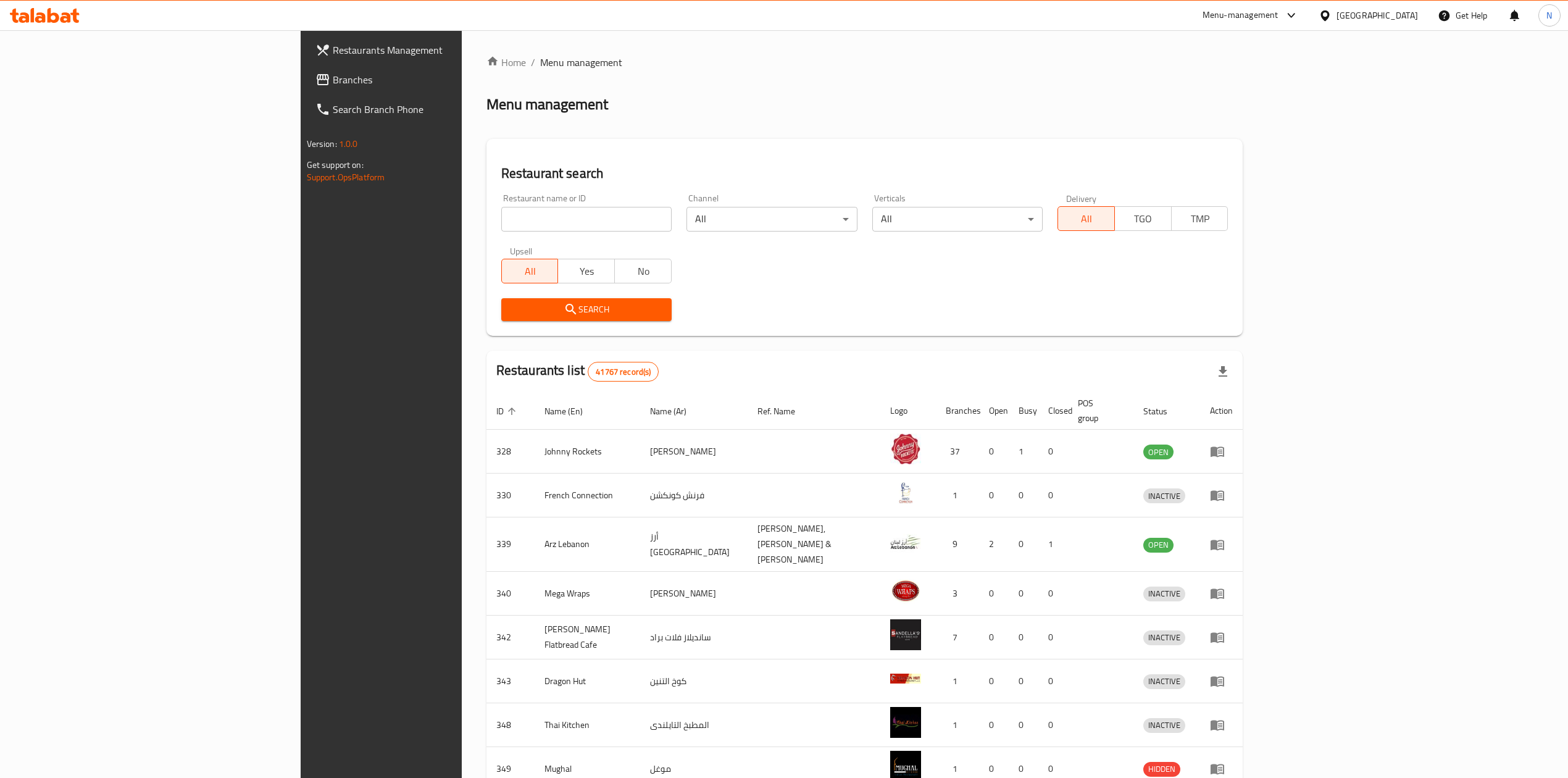
click at [501, 214] on input "search" at bounding box center [586, 219] width 170 height 25
paste input "23020"
click button "Search" at bounding box center [586, 309] width 170 height 23
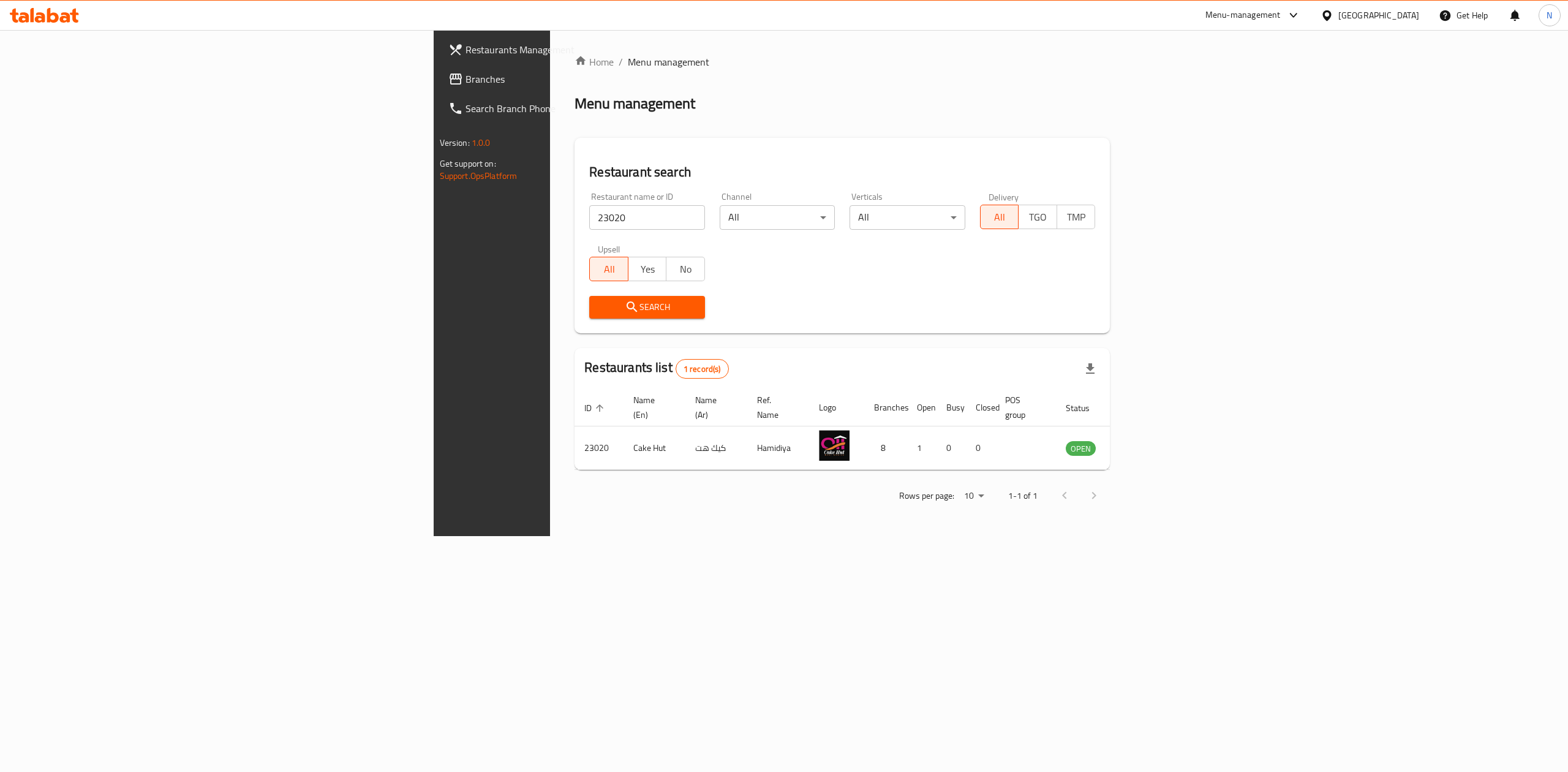
drag, startPoint x: 1219, startPoint y: 283, endPoint x: 829, endPoint y: 236, distance: 392.8
click at [1103, 283] on div "Restaurant name or ID 23020 Restaurant name or ID Channel All ​ Verticals All ​…" at bounding box center [842, 255] width 520 height 141
click at [589, 224] on input "23020" at bounding box center [647, 217] width 116 height 25
paste input "8124"
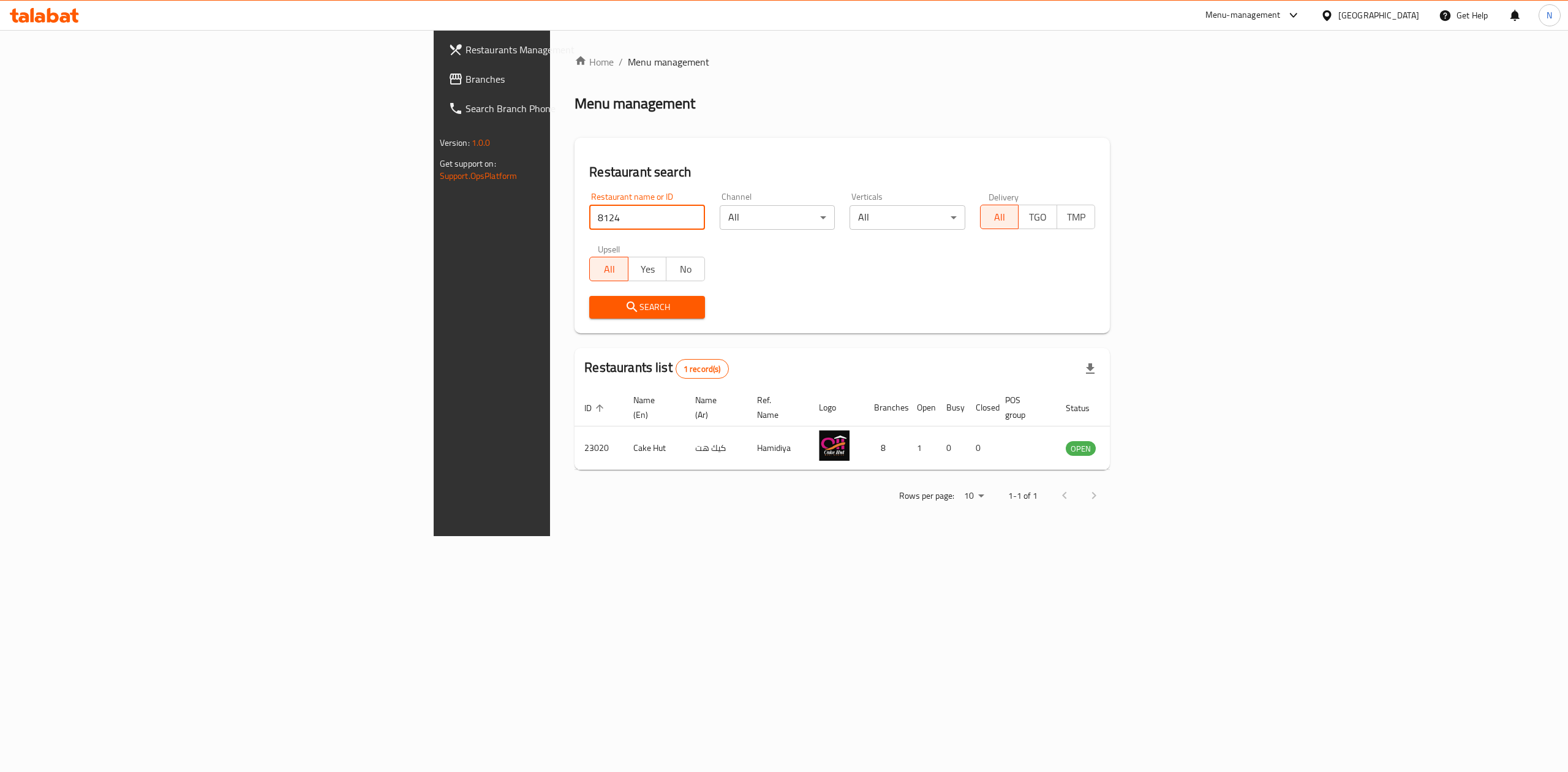
type input "8124"
click button "Search" at bounding box center [647, 307] width 116 height 23
click at [1144, 440] on icon "enhanced table" at bounding box center [1136, 448] width 15 height 15
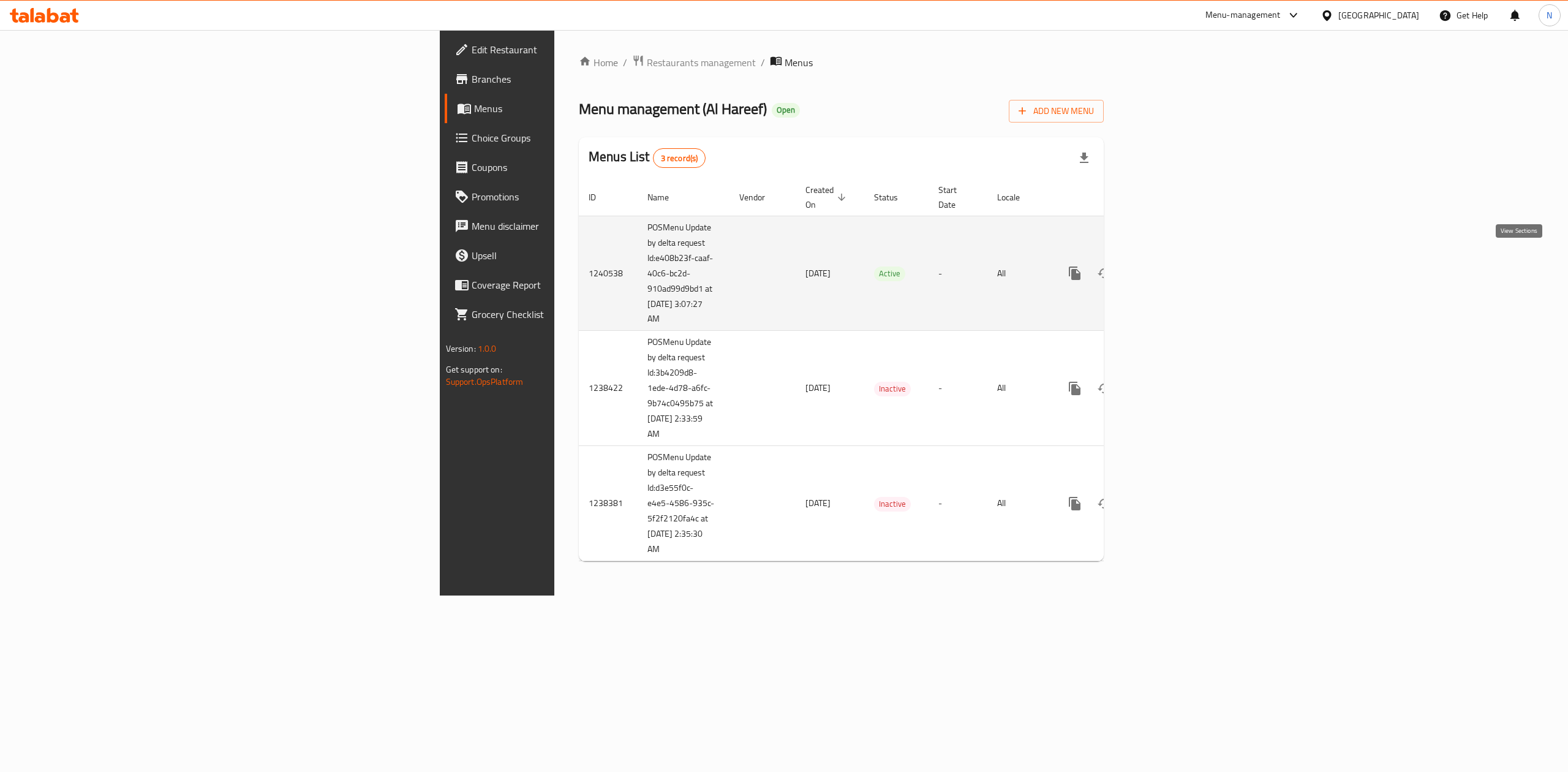
click at [1177, 269] on link "enhanced table" at bounding box center [1163, 273] width 29 height 29
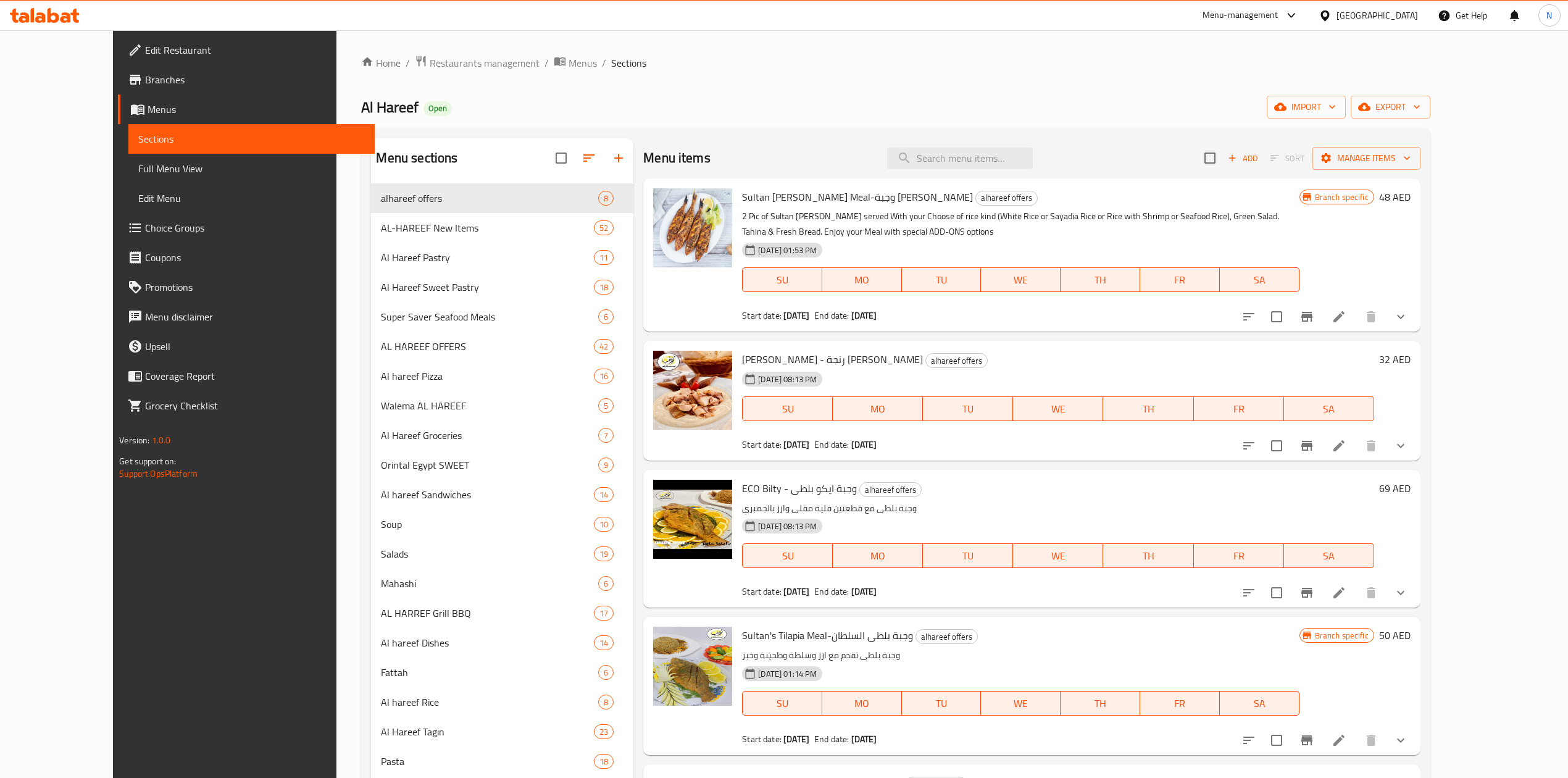
click at [145, 225] on span "Choice Groups" at bounding box center [255, 228] width 220 height 15
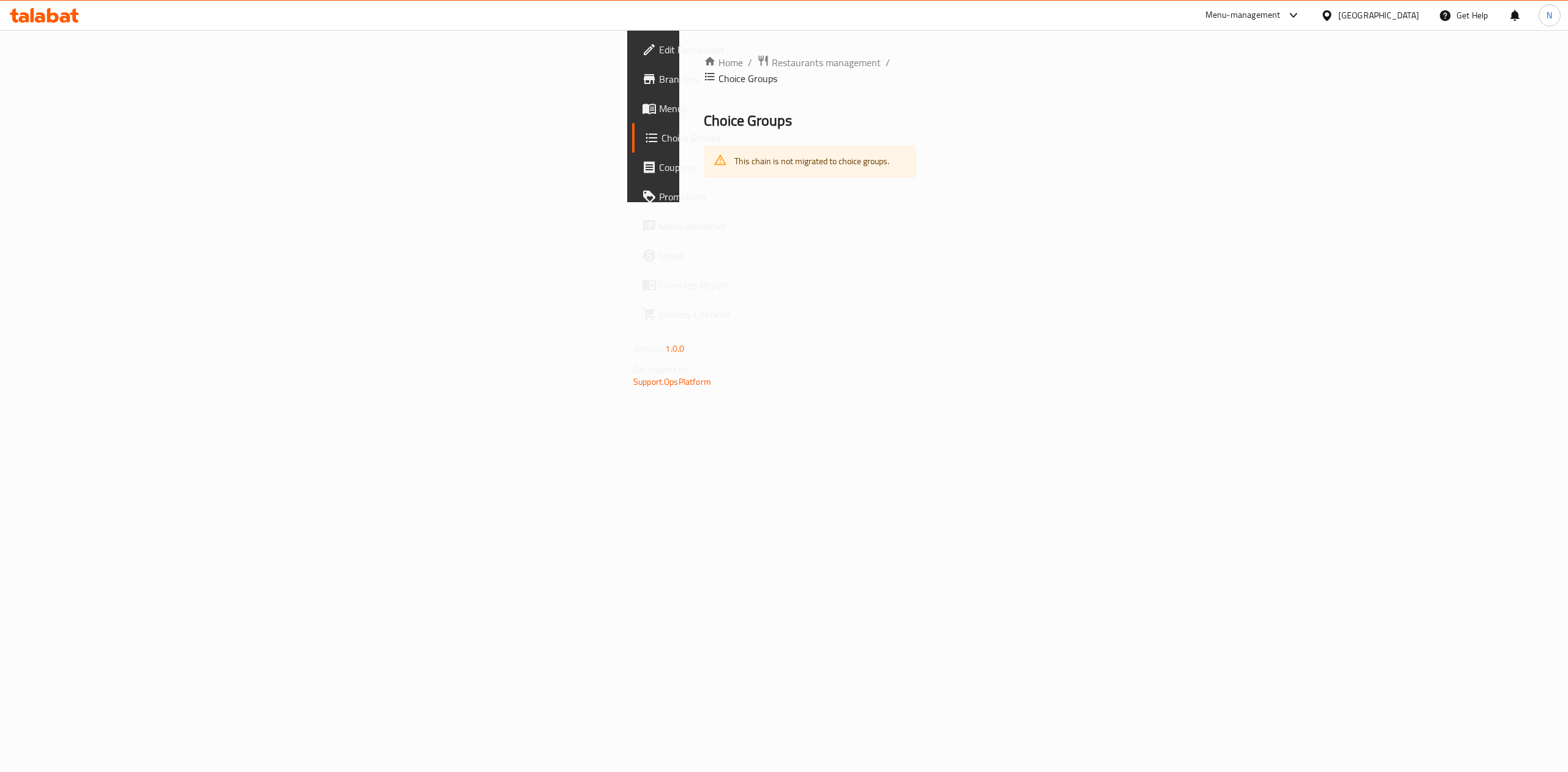
click at [941, 202] on div "Home / Restaurants management / Choice Groups Choice Groups This chain is not m…" at bounding box center [810, 116] width 261 height 172
click at [659, 106] on span "Menus" at bounding box center [769, 108] width 221 height 15
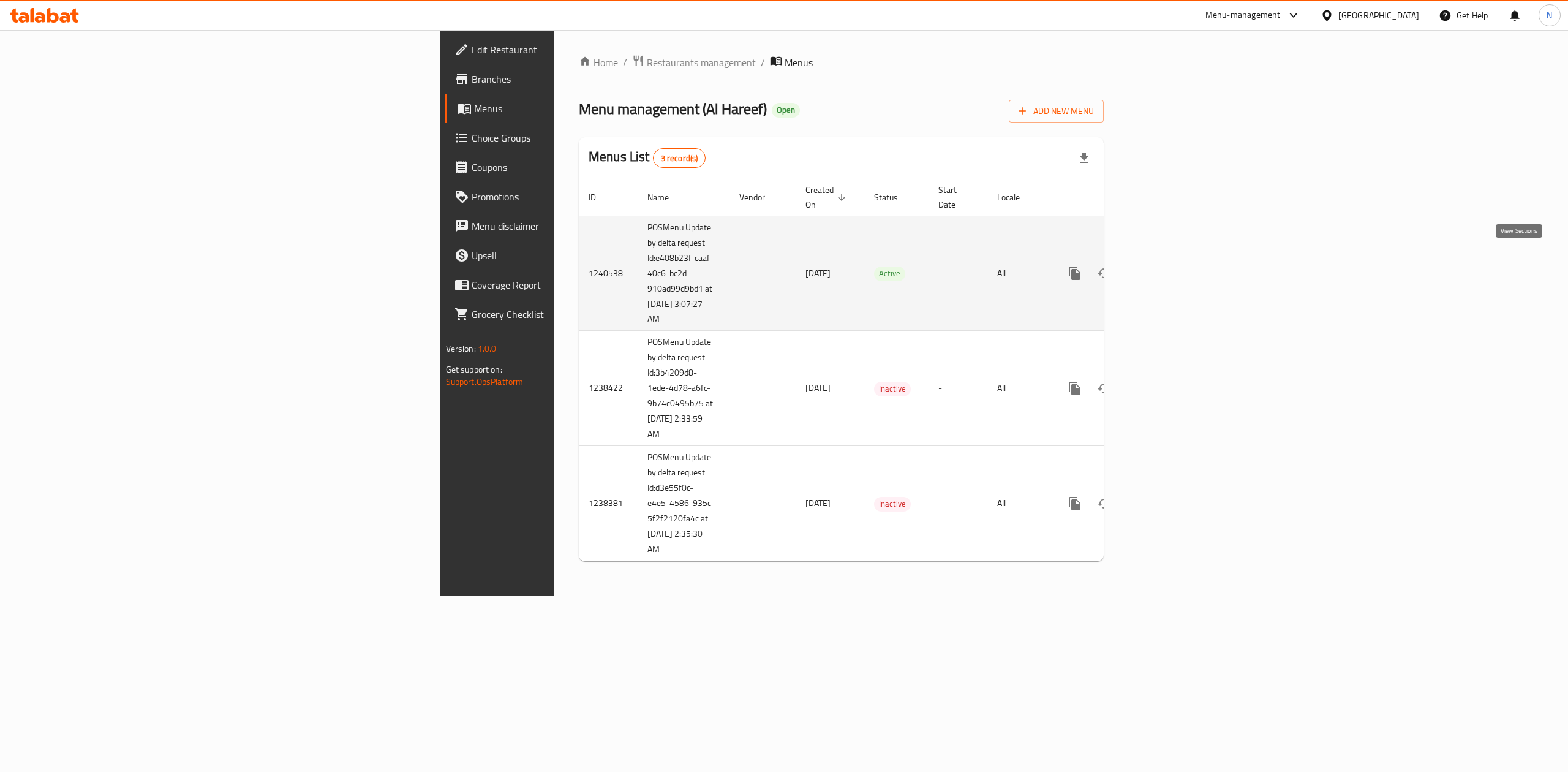
click at [1177, 259] on link "enhanced table" at bounding box center [1163, 273] width 29 height 29
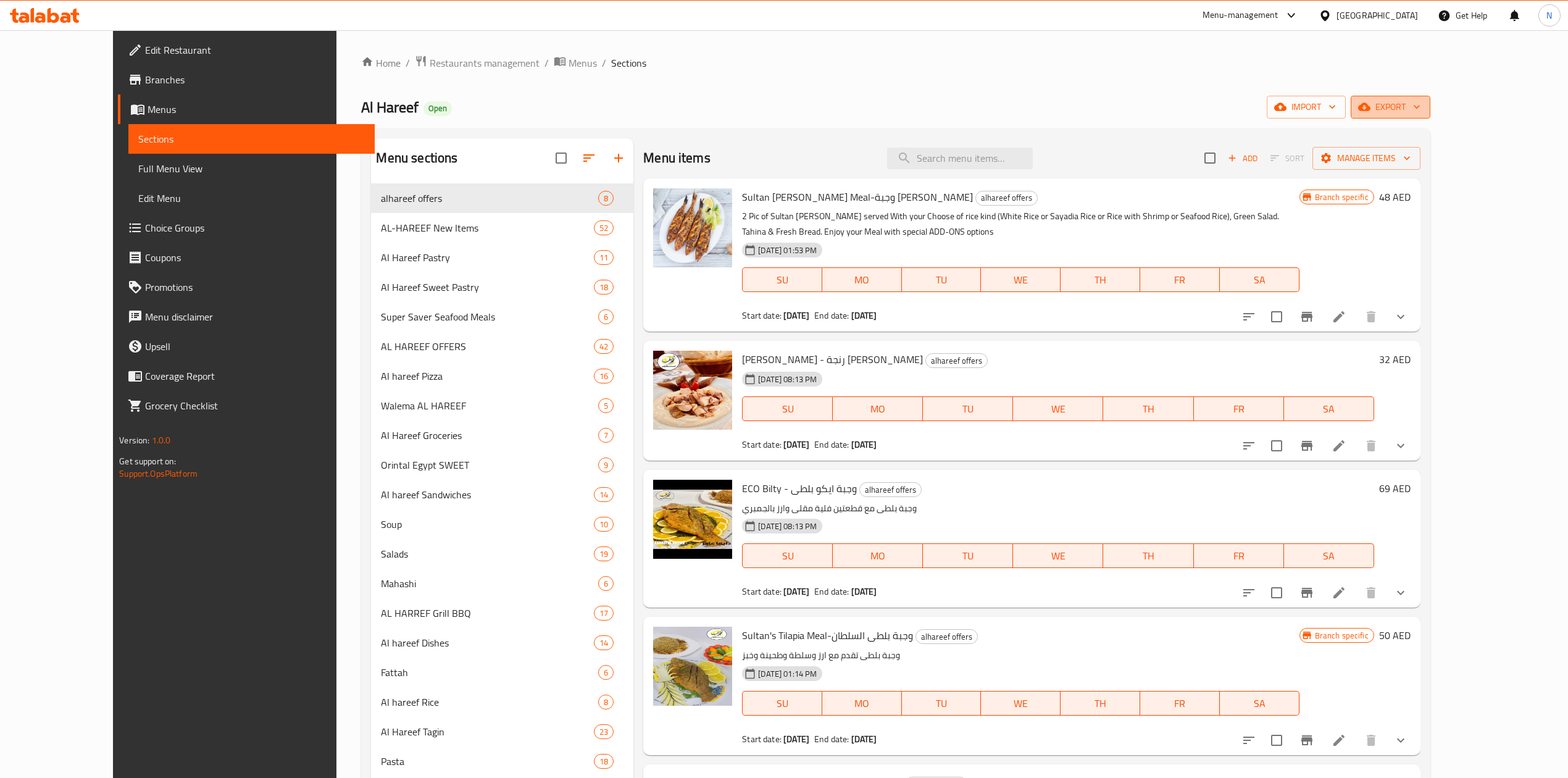
click at [1420, 104] on span "export" at bounding box center [1391, 107] width 60 height 15
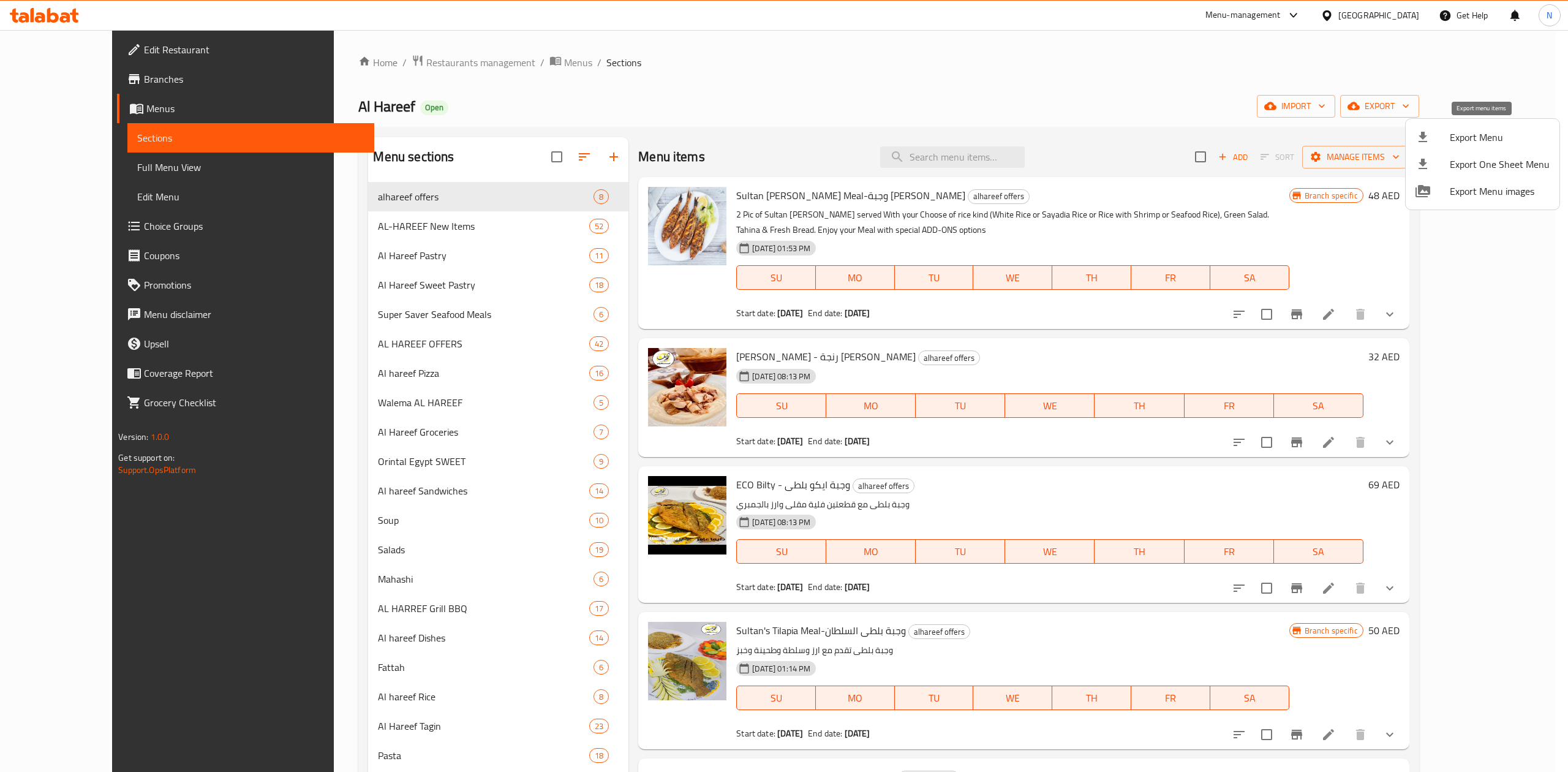
click at [1457, 135] on span "Export Menu" at bounding box center [1499, 137] width 100 height 15
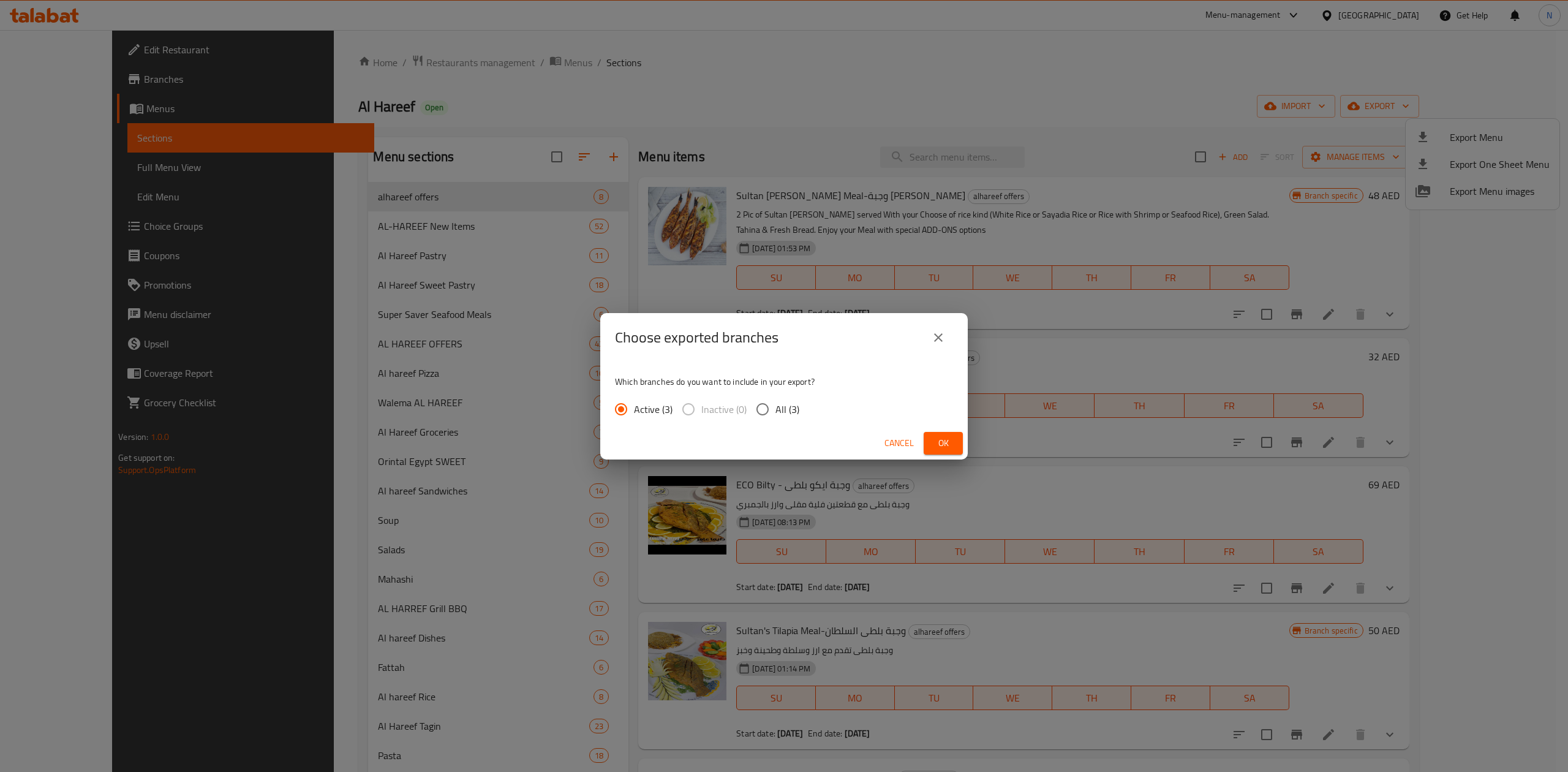
click at [790, 420] on label "All (3)" at bounding box center [774, 409] width 50 height 26
click at [775, 420] on input "All (3)" at bounding box center [762, 409] width 26 height 26
radio input "true"
click at [938, 442] on span "Ok" at bounding box center [943, 443] width 20 height 15
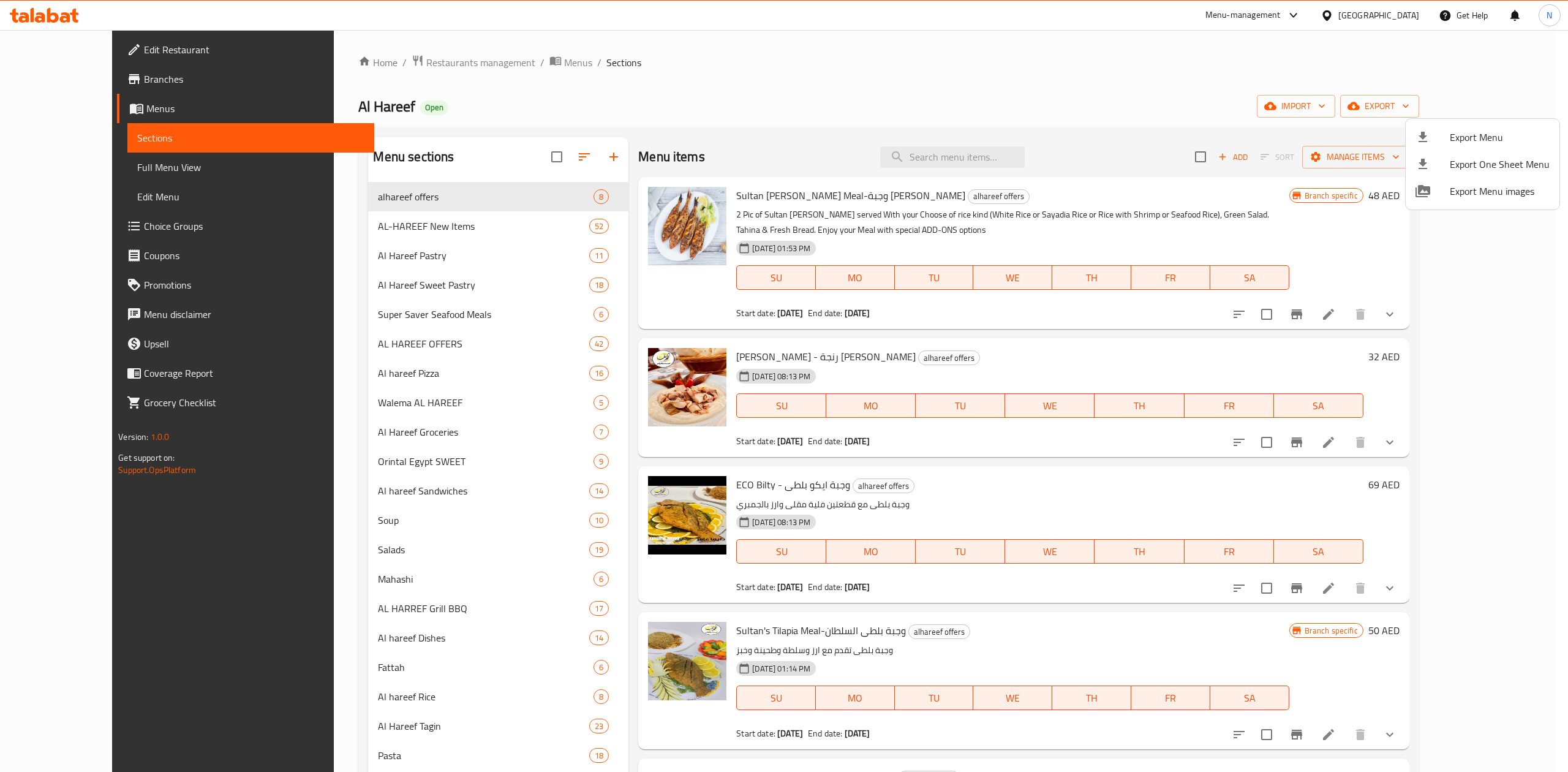
click at [414, 62] on div at bounding box center [784, 386] width 1568 height 772
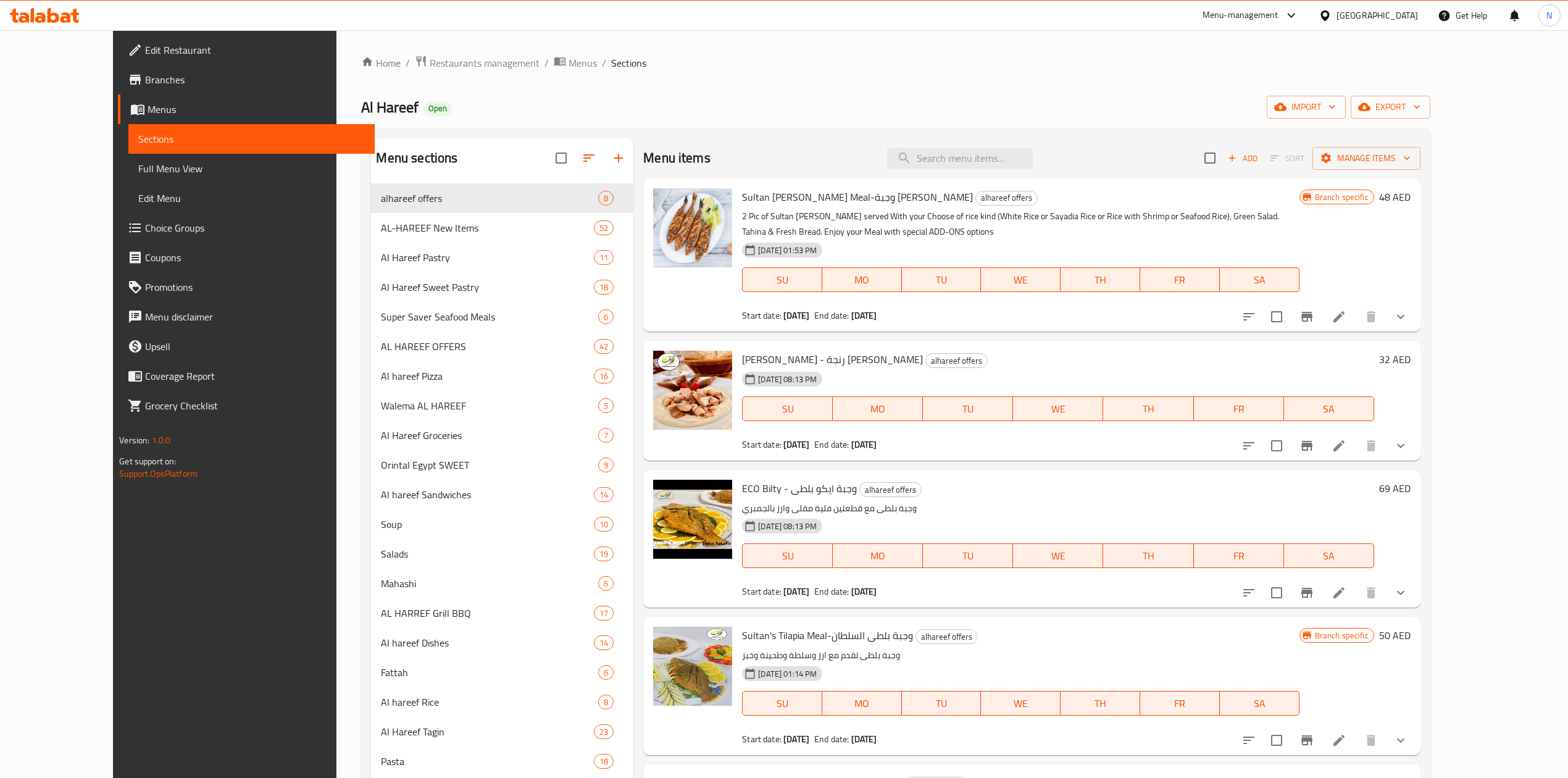
click at [406, 51] on div "Home / Restaurants management / Menus / Sections Al Hareef Open import export M…" at bounding box center [895, 586] width 1118 height 1112
click at [430, 67] on span "Restaurants management" at bounding box center [485, 63] width 110 height 15
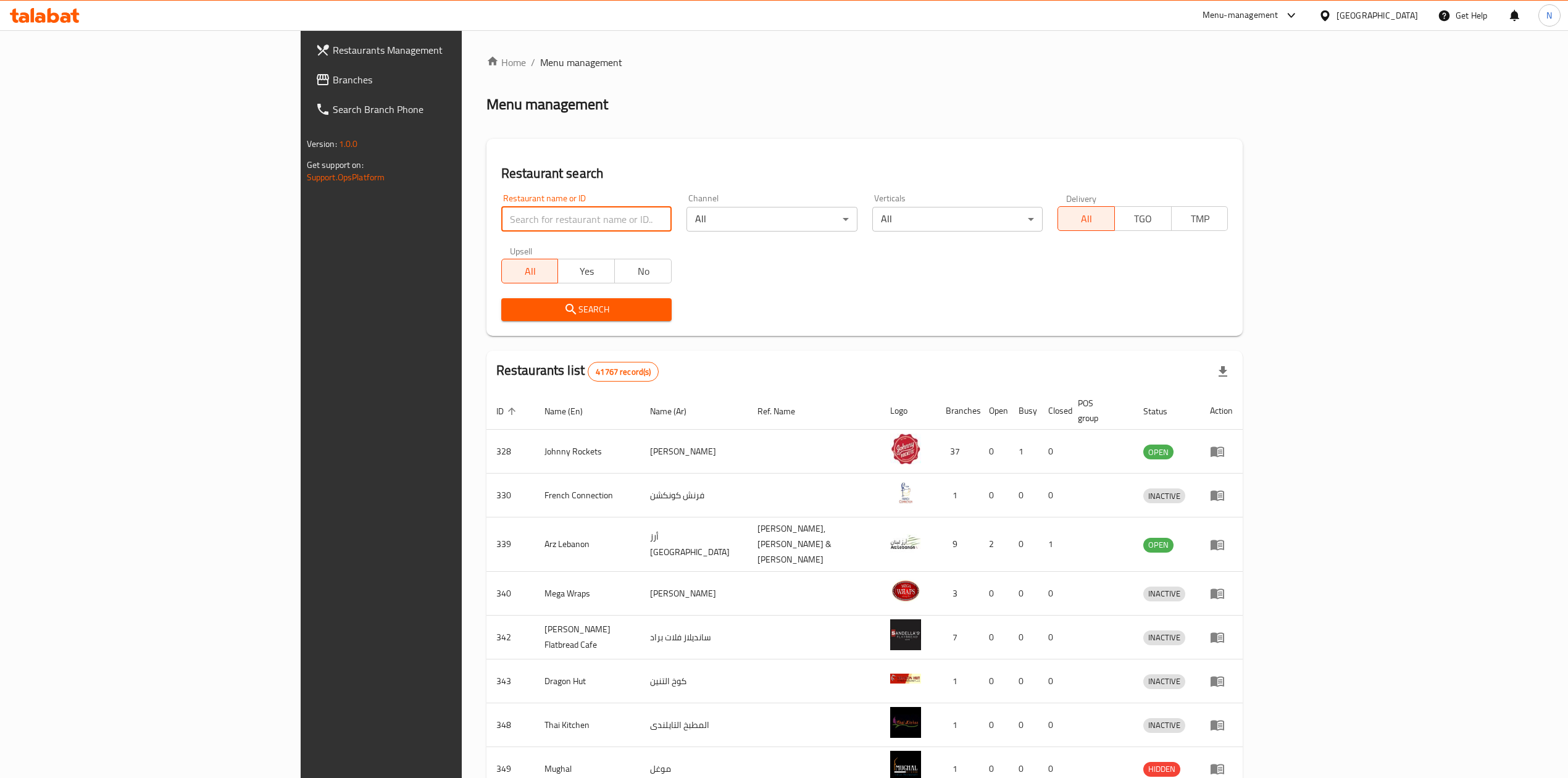
click at [501, 219] on input "search" at bounding box center [586, 219] width 170 height 25
paste input "699441"
type input "699441"
click at [511, 307] on span "Search" at bounding box center [586, 309] width 150 height 15
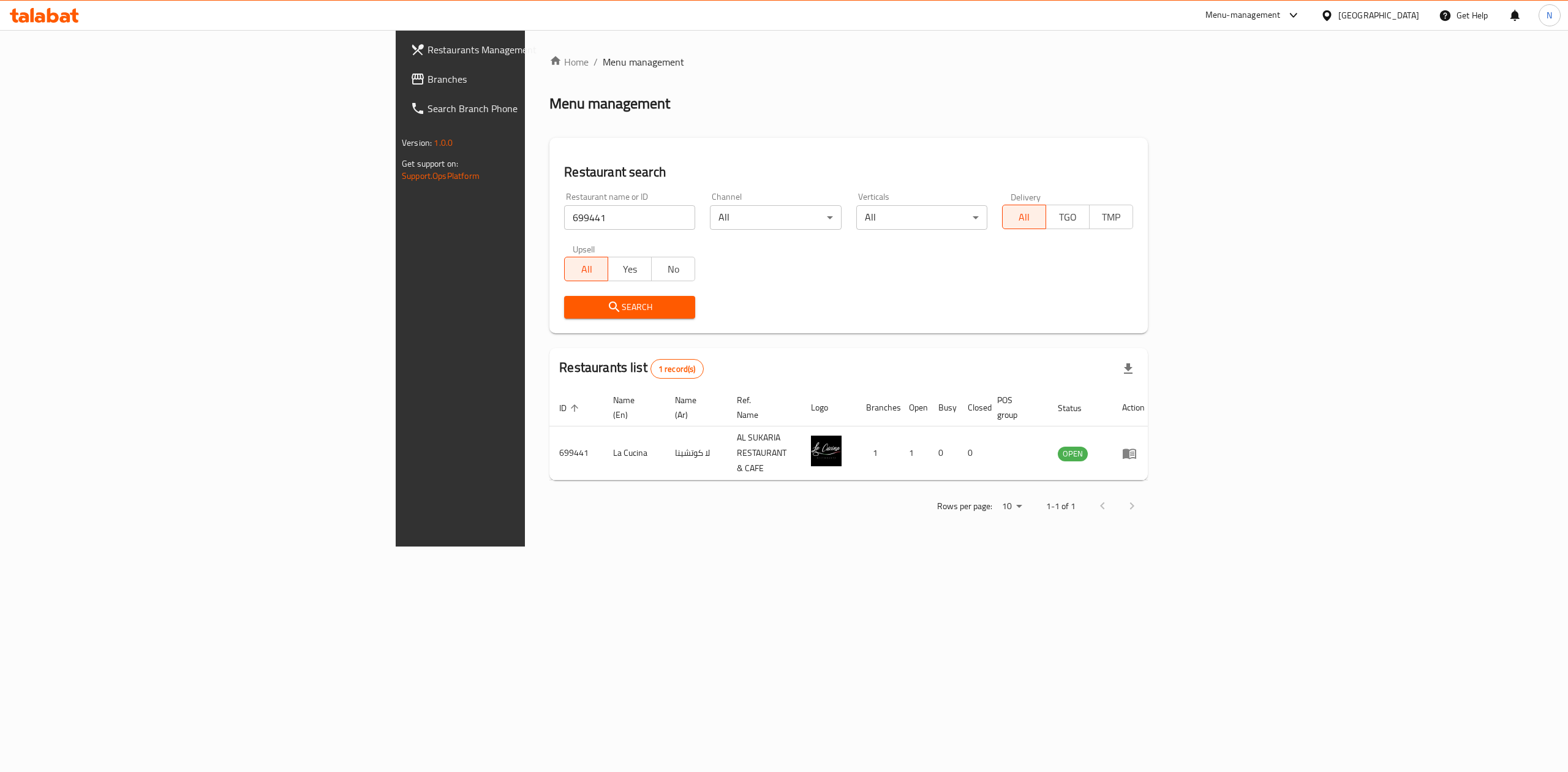
click at [741, 547] on div "Home / Menu management Menu management Restaurant search Restaurant name or ID …" at bounding box center [849, 288] width 647 height 517
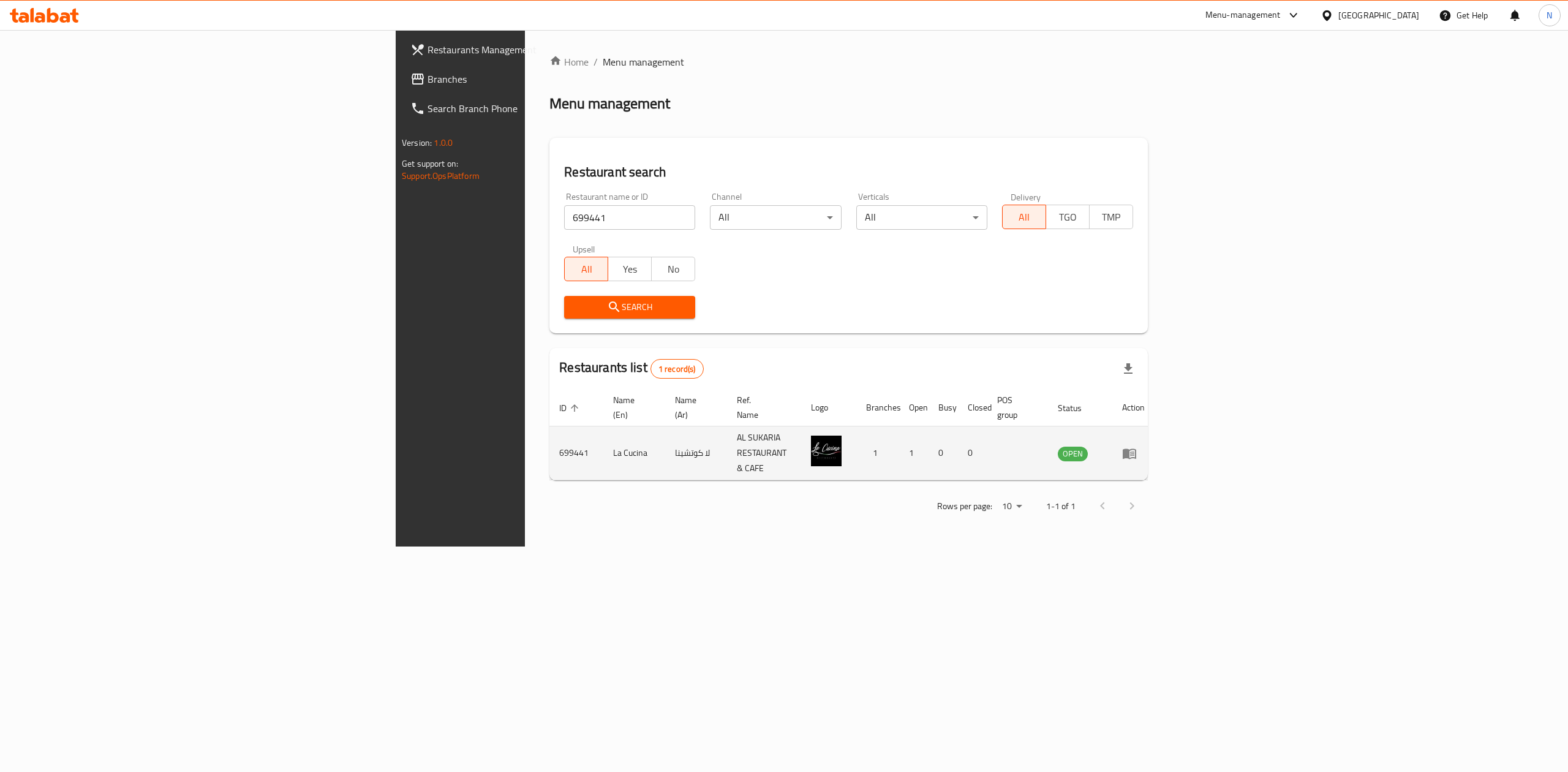
click at [1154, 444] on td "enhanced table" at bounding box center [1133, 453] width 42 height 54
click at [1136, 448] on icon "enhanced table" at bounding box center [1129, 454] width 13 height 11
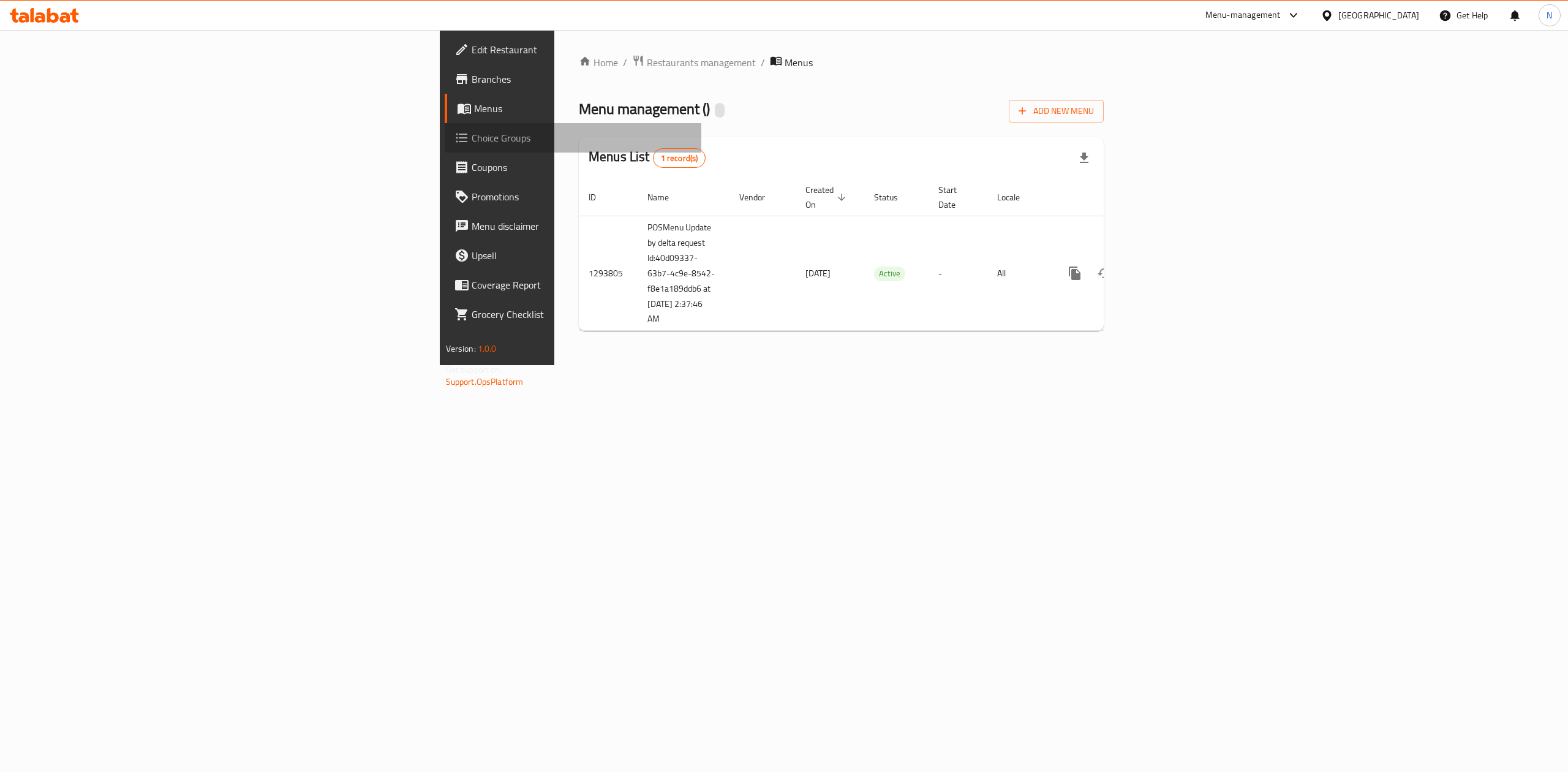
click at [471, 138] on span "Choice Groups" at bounding box center [581, 138] width 221 height 15
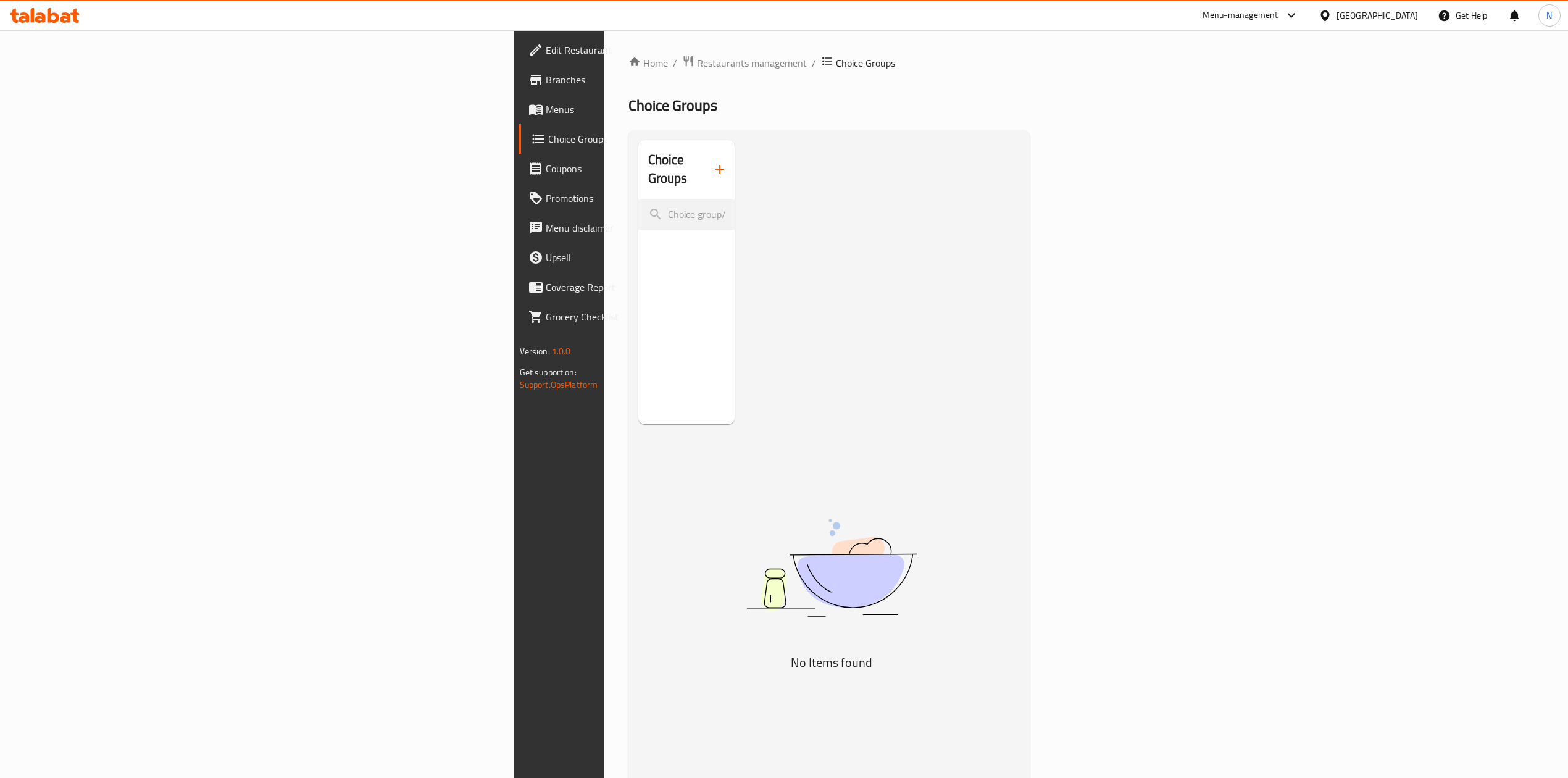
click at [638, 323] on div "Choice Groups" at bounding box center [686, 282] width 97 height 284
click at [1025, 430] on div "Choice Groups No Items found" at bounding box center [831, 529] width 387 height 778
click at [546, 112] on span "Menus" at bounding box center [656, 109] width 220 height 15
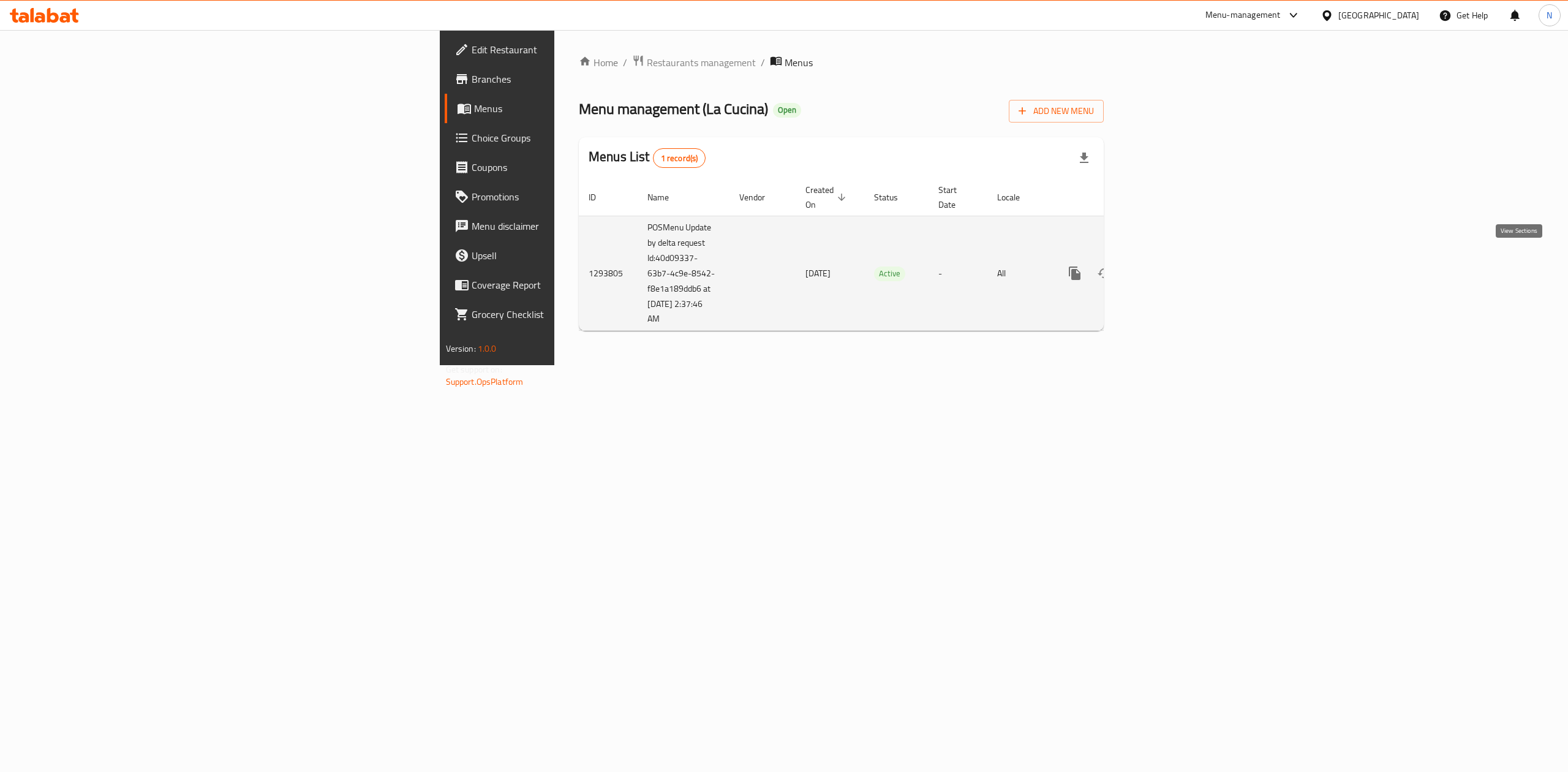
click at [1170, 267] on icon "enhanced table" at bounding box center [1163, 273] width 15 height 15
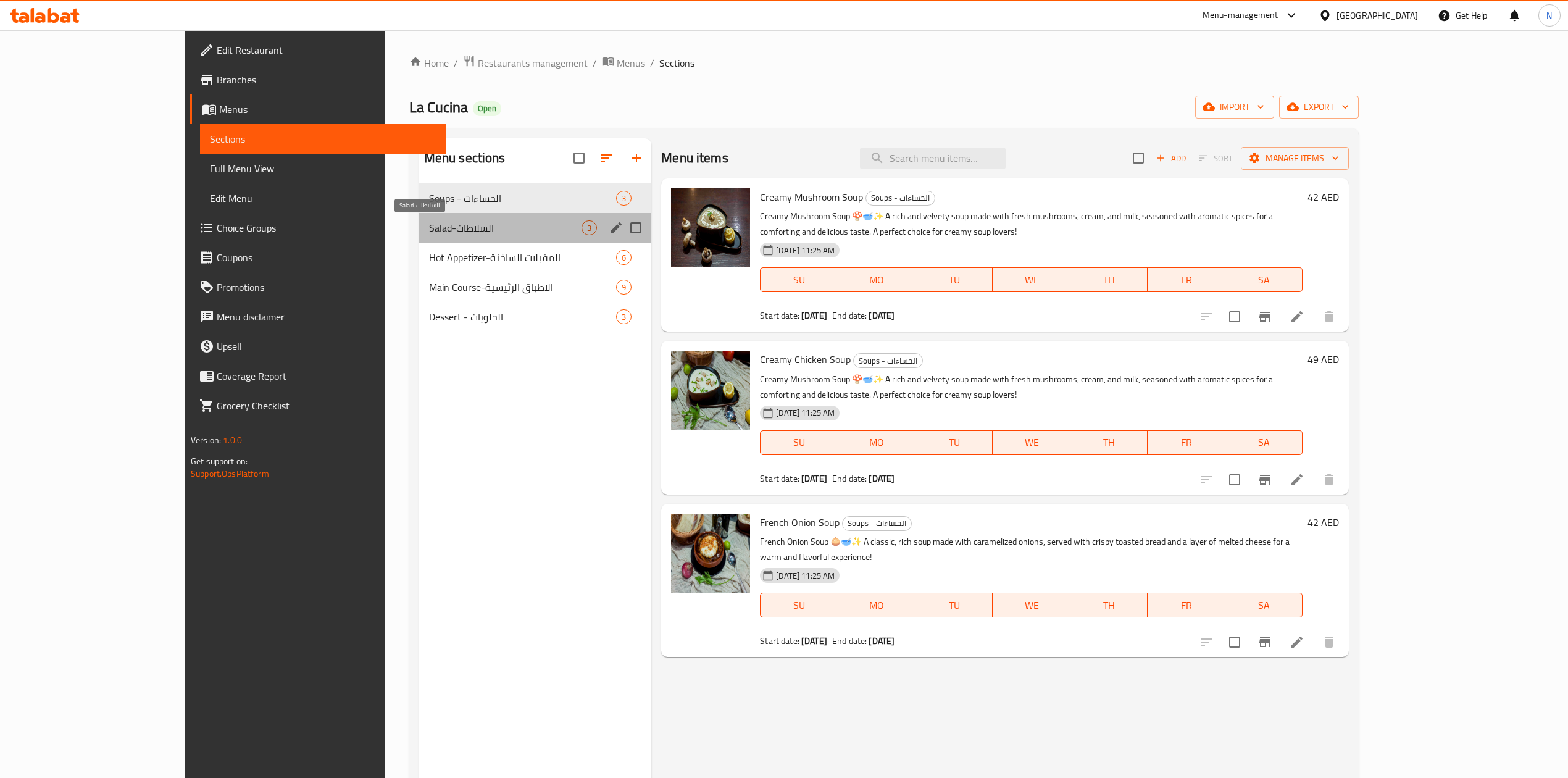
click at [502, 230] on span "Salad-السلاطات" at bounding box center [505, 228] width 152 height 15
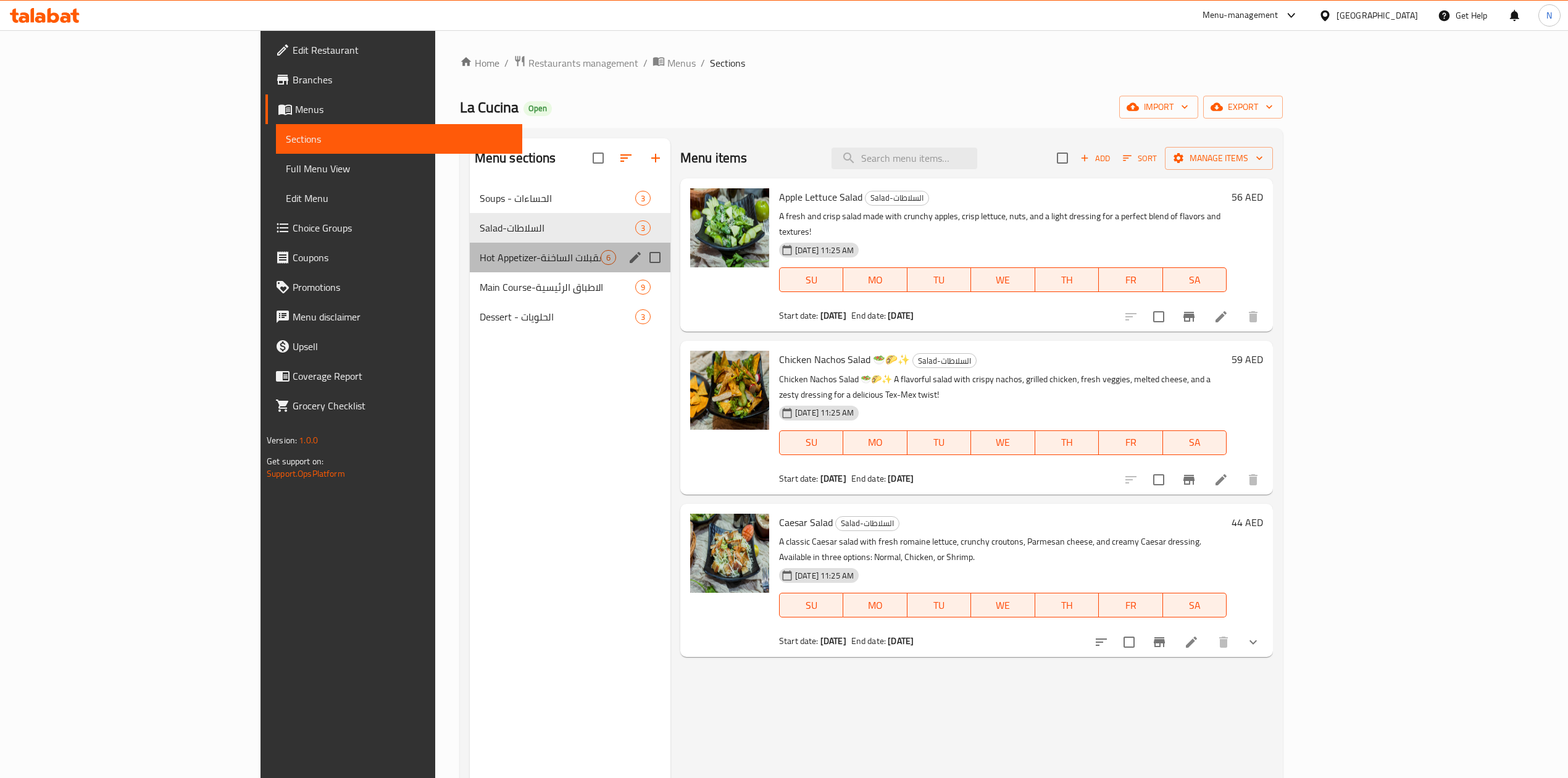
click at [497, 247] on div "Hot Appetizer-المقبلات الساخنة 6" at bounding box center [570, 257] width 201 height 29
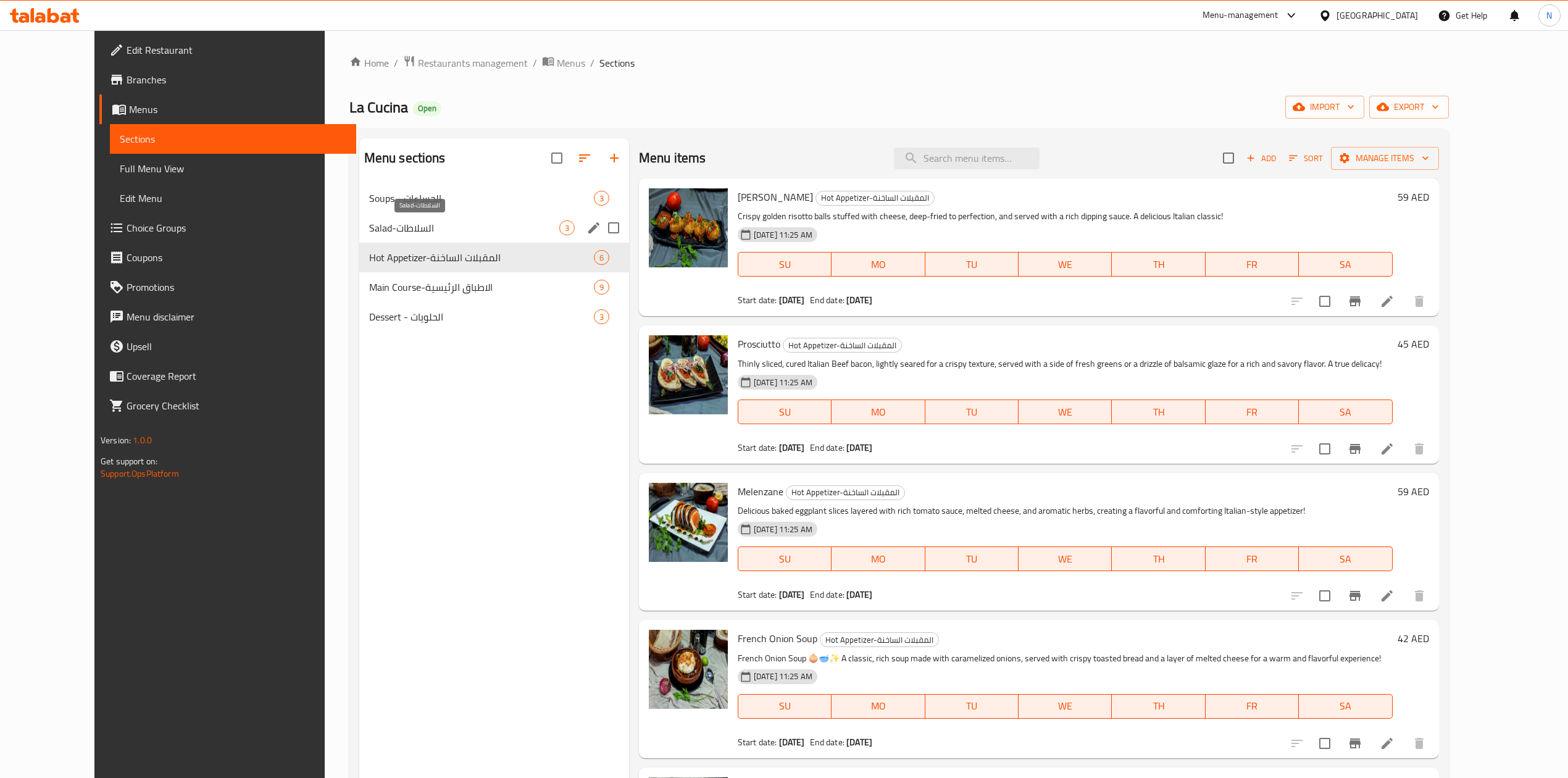
click at [484, 233] on span "Salad-السلاطات" at bounding box center [464, 228] width 190 height 15
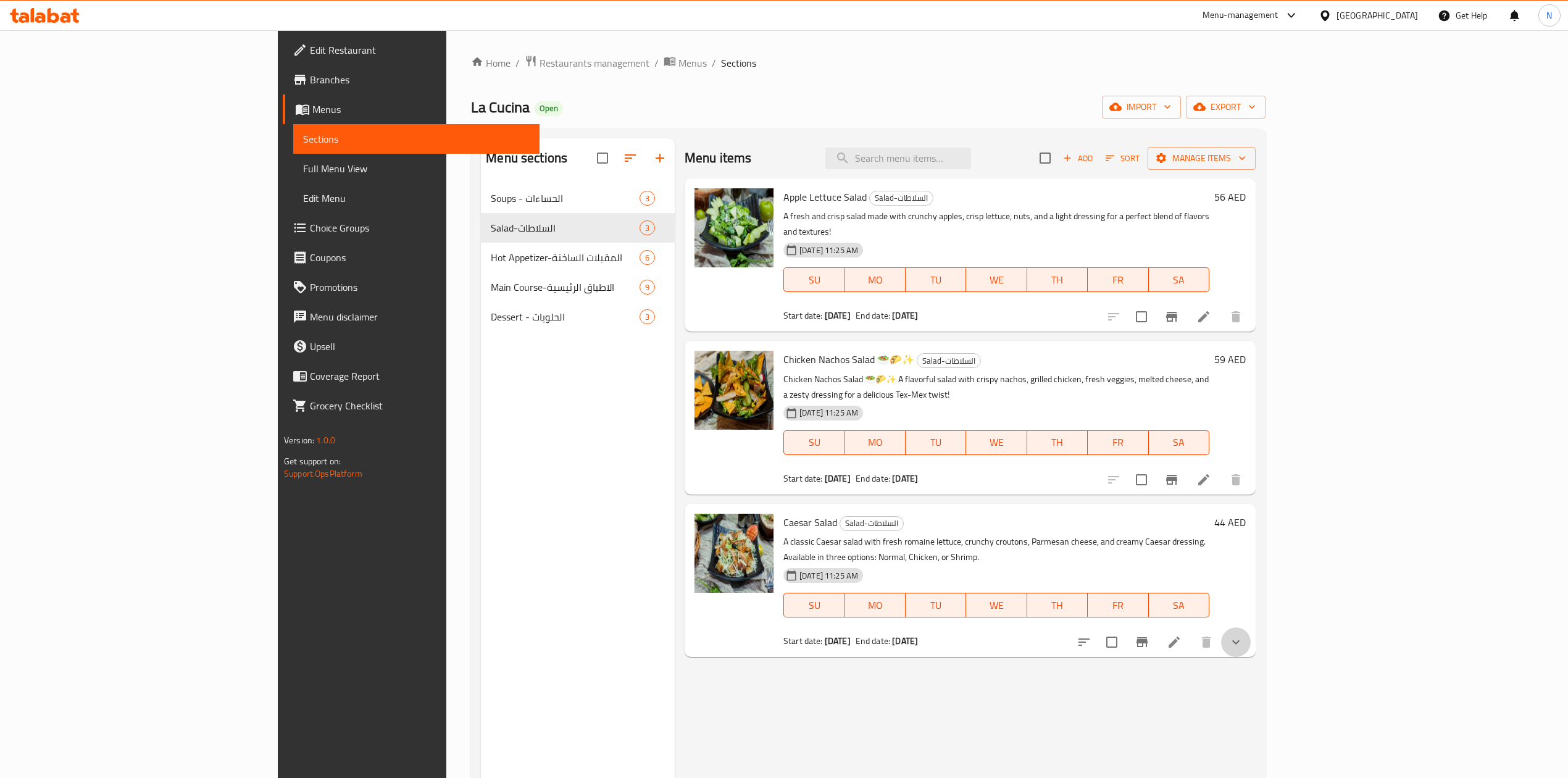
click at [1251, 627] on button "show more" at bounding box center [1236, 642] width 29 height 29
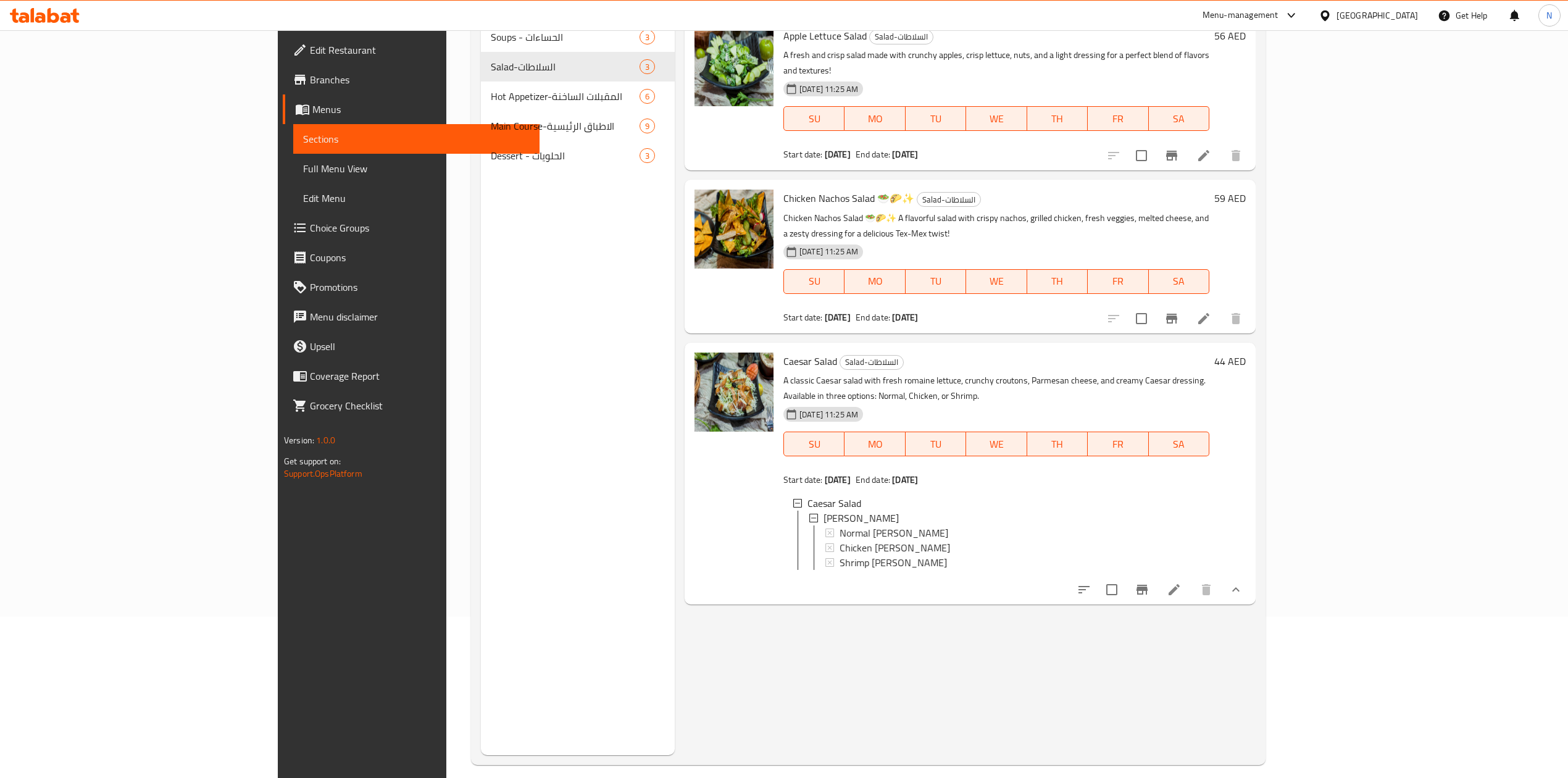
scroll to position [164, 0]
click at [1112, 536] on div "Caesar Salad [PERSON_NAME] Kind Normal [PERSON_NAME] Chicken [PERSON_NAME] Shri…" at bounding box center [996, 532] width 426 height 99
click at [1023, 616] on div "Menu items Add Sort Manage items Apple Lettuce Salad Salad-السلاطات A fresh and…" at bounding box center [965, 363] width 581 height 778
click at [1180, 581] on icon at bounding box center [1174, 586] width 11 height 11
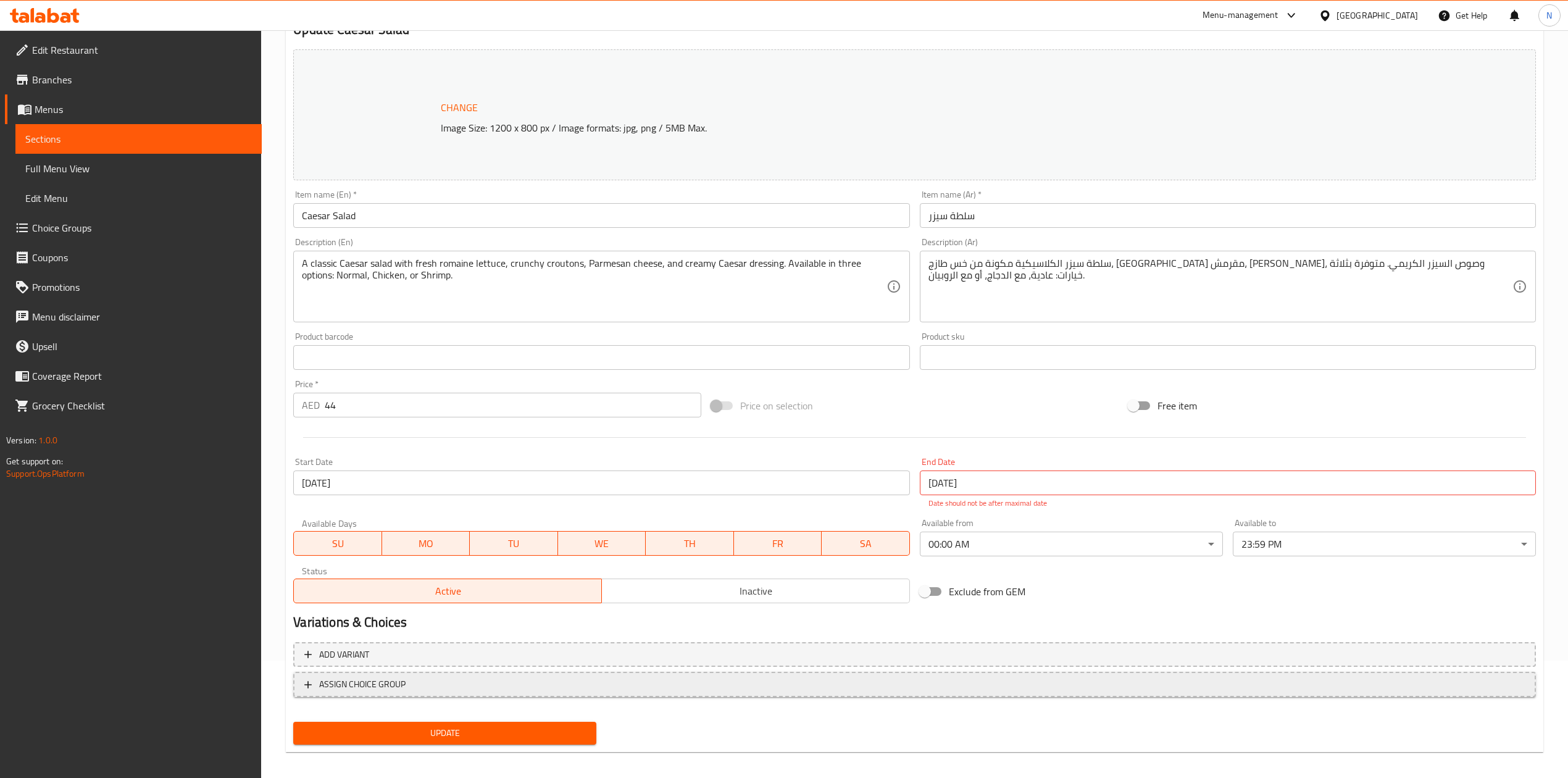
scroll to position [125, 0]
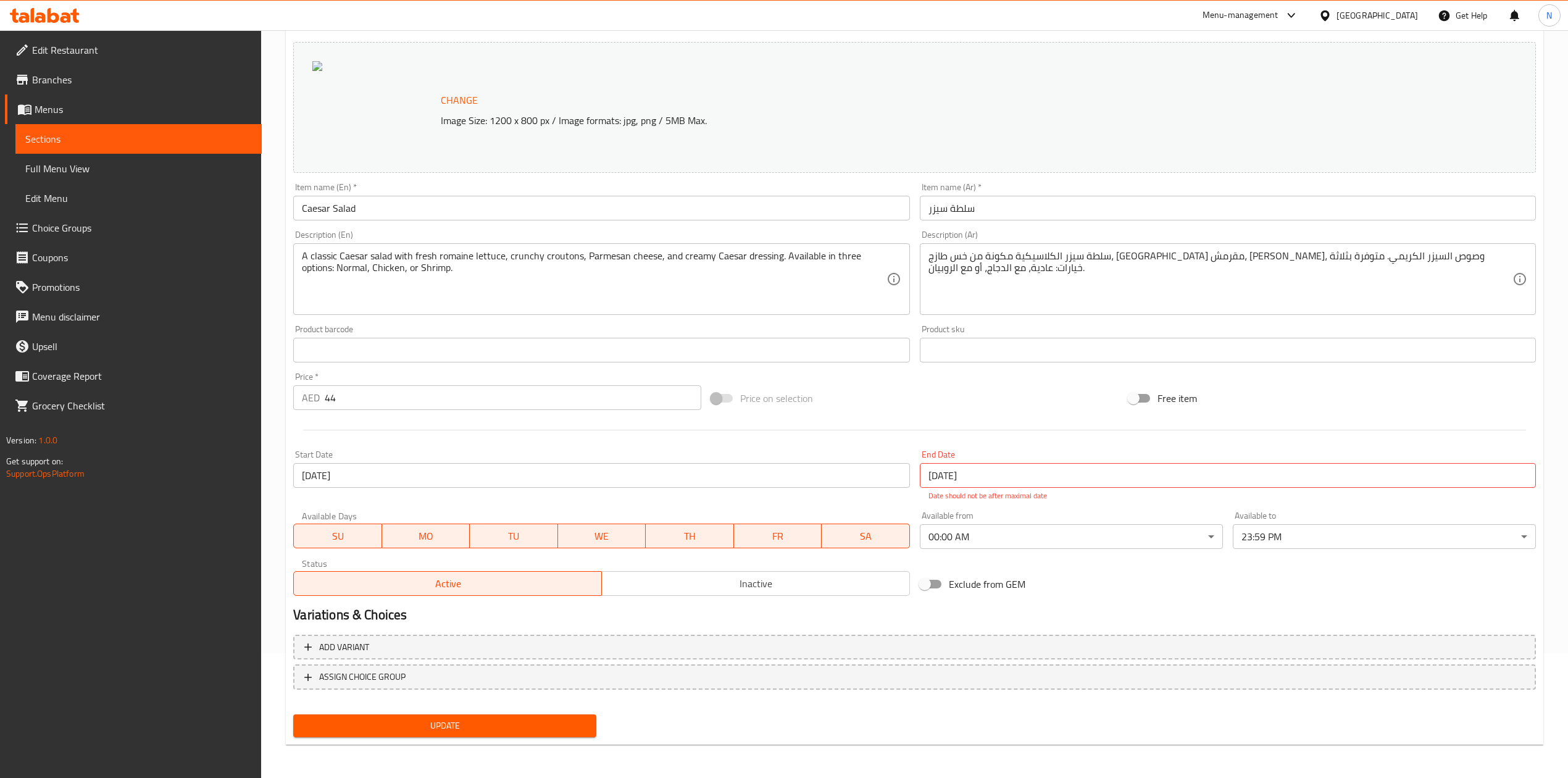
click at [1114, 393] on div "Price on selection" at bounding box center [915, 398] width 417 height 33
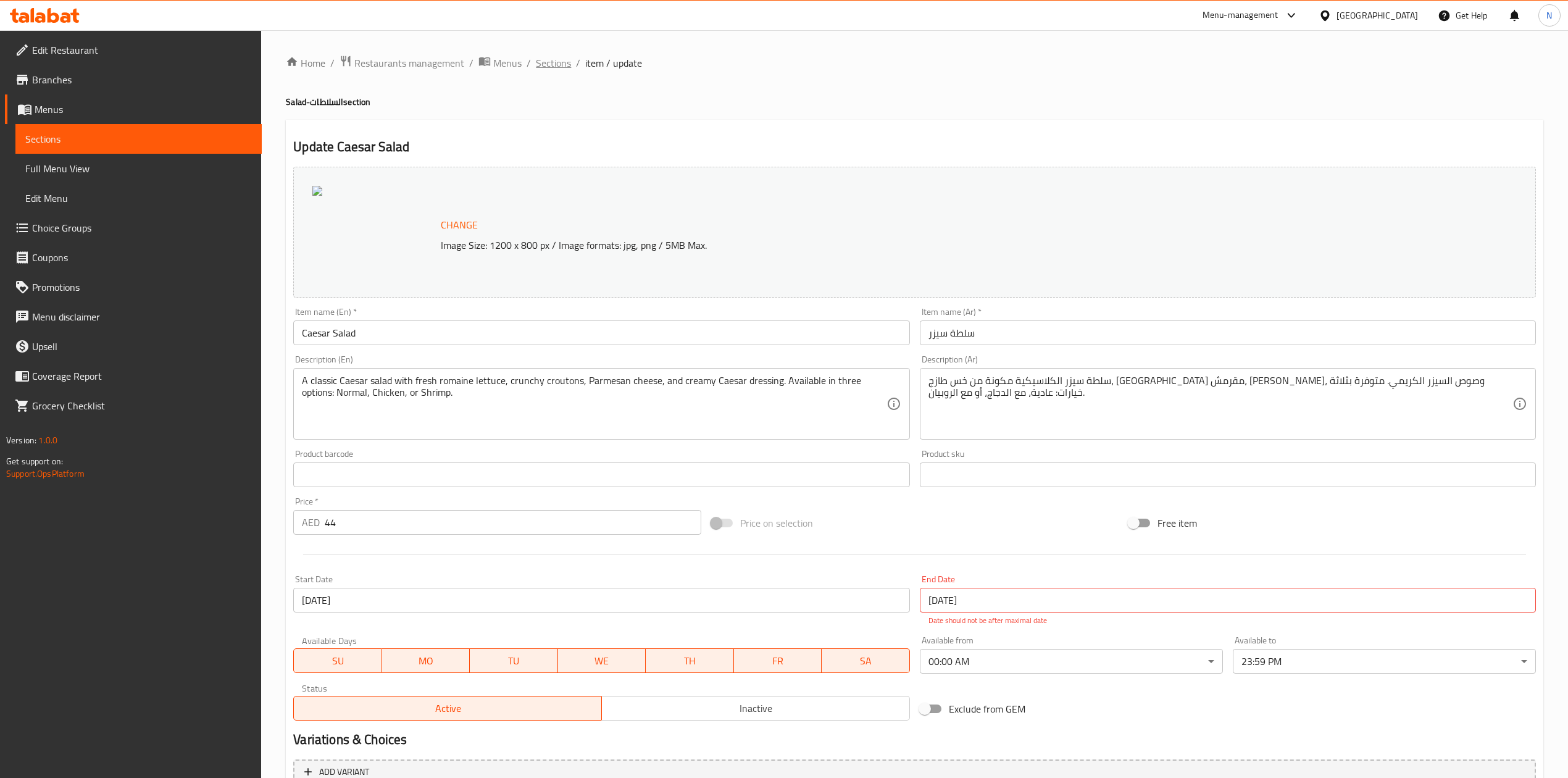
click at [551, 62] on span "Sections" at bounding box center [553, 63] width 35 height 15
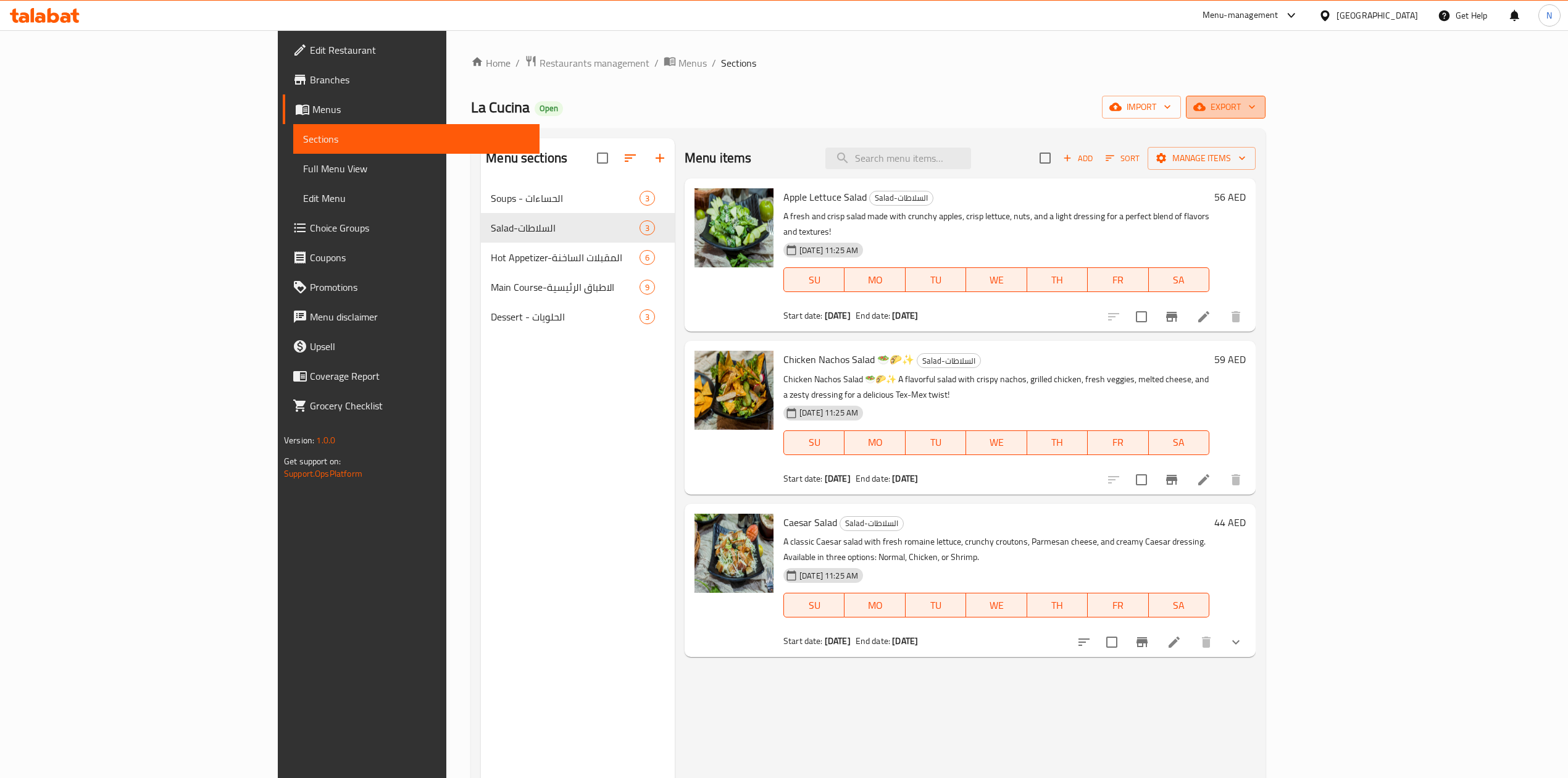
click at [1206, 102] on icon "button" at bounding box center [1200, 107] width 12 height 12
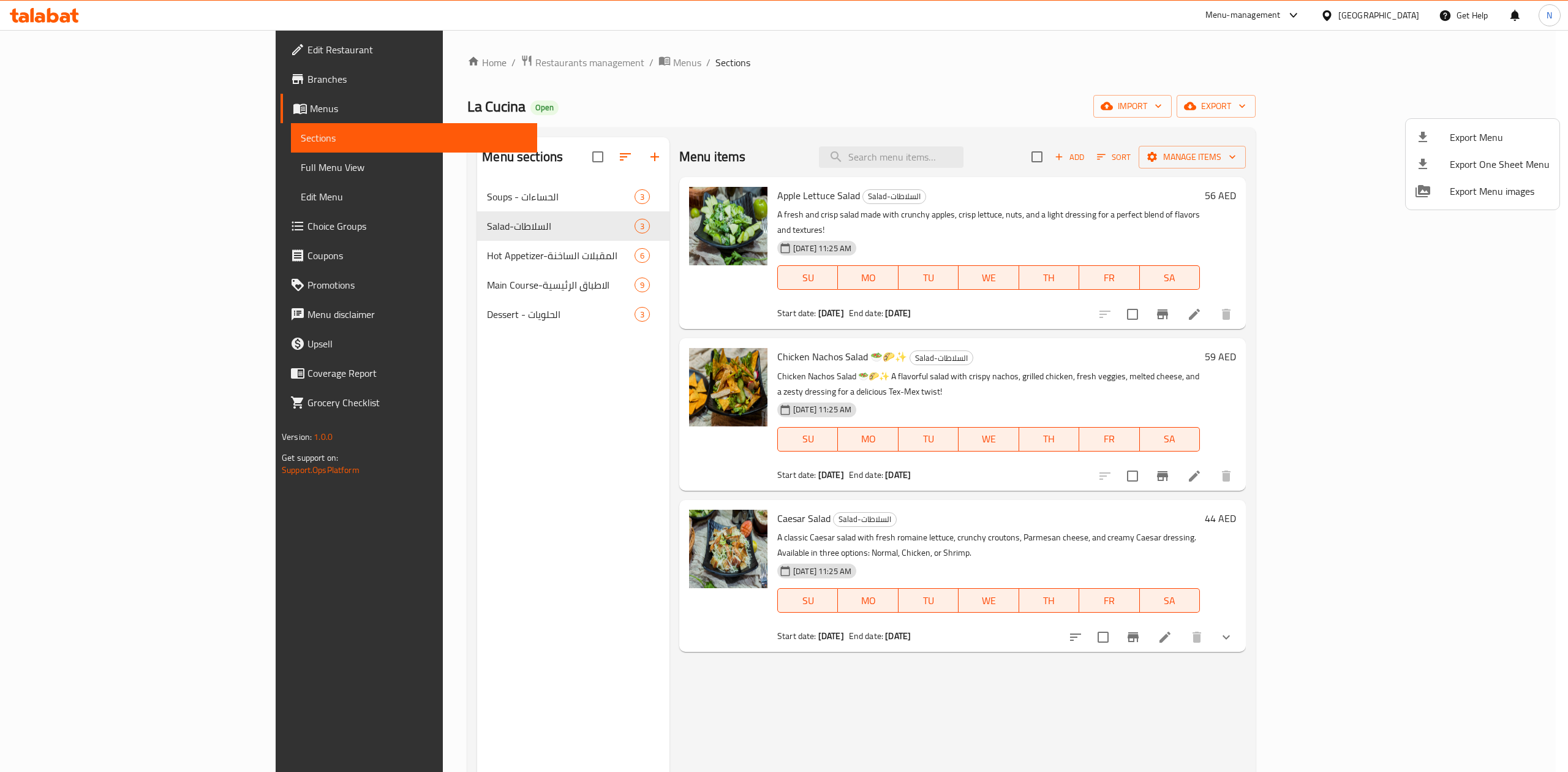
click at [1407, 142] on li "Export Menu" at bounding box center [1482, 137] width 154 height 27
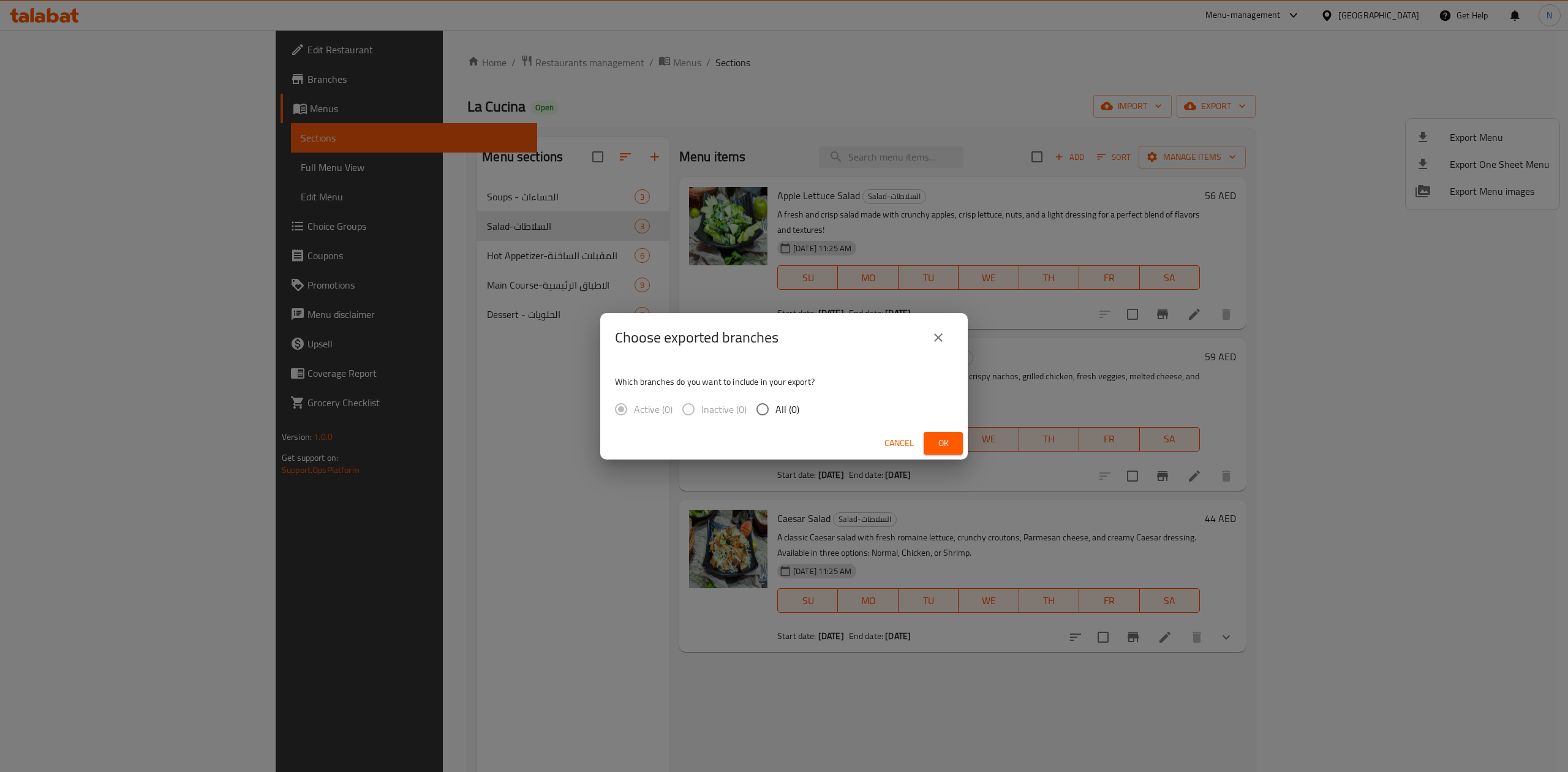
click at [884, 444] on span "Cancel" at bounding box center [899, 443] width 29 height 15
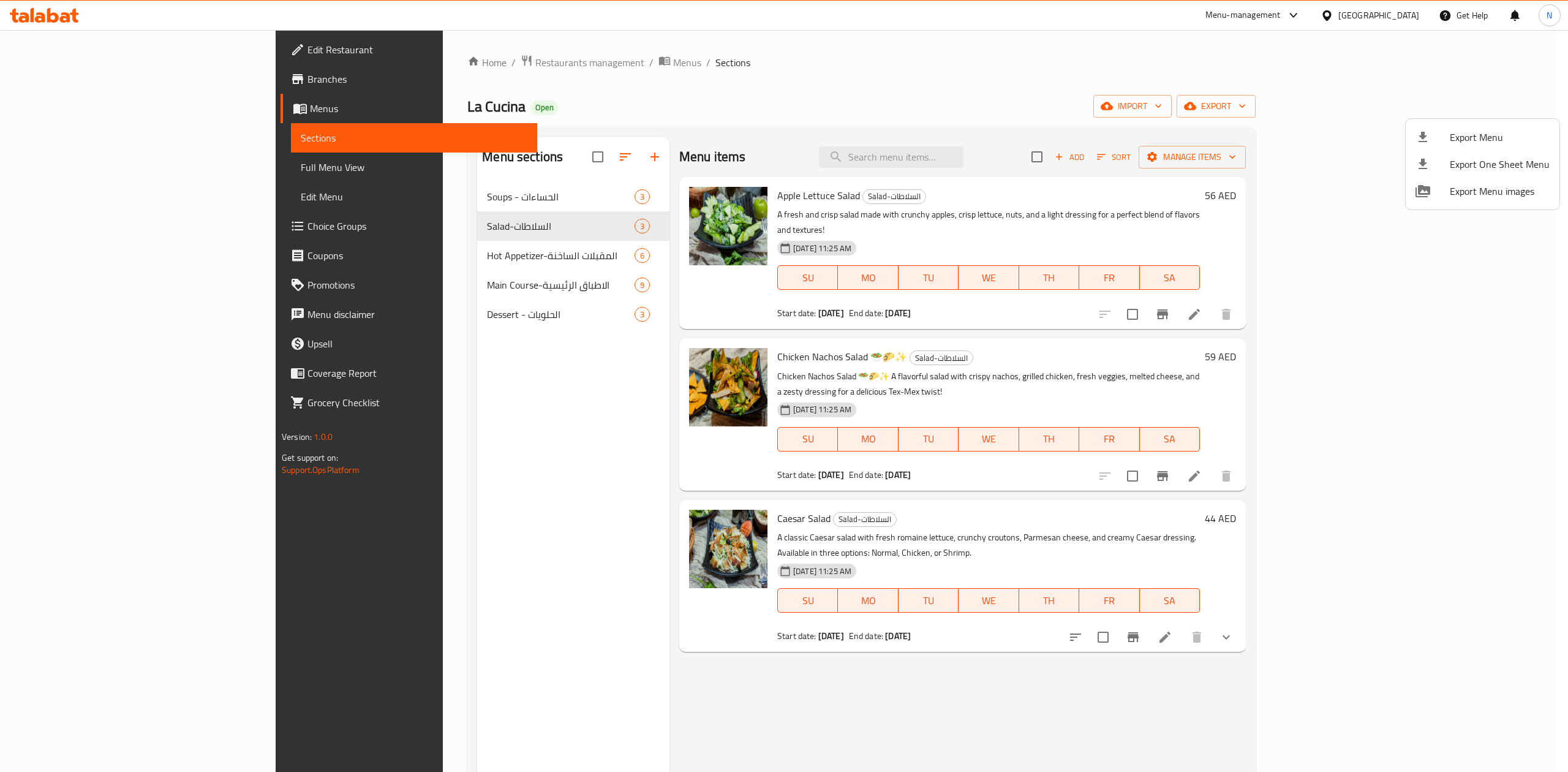
click at [1457, 138] on span "Export Menu" at bounding box center [1499, 137] width 100 height 15
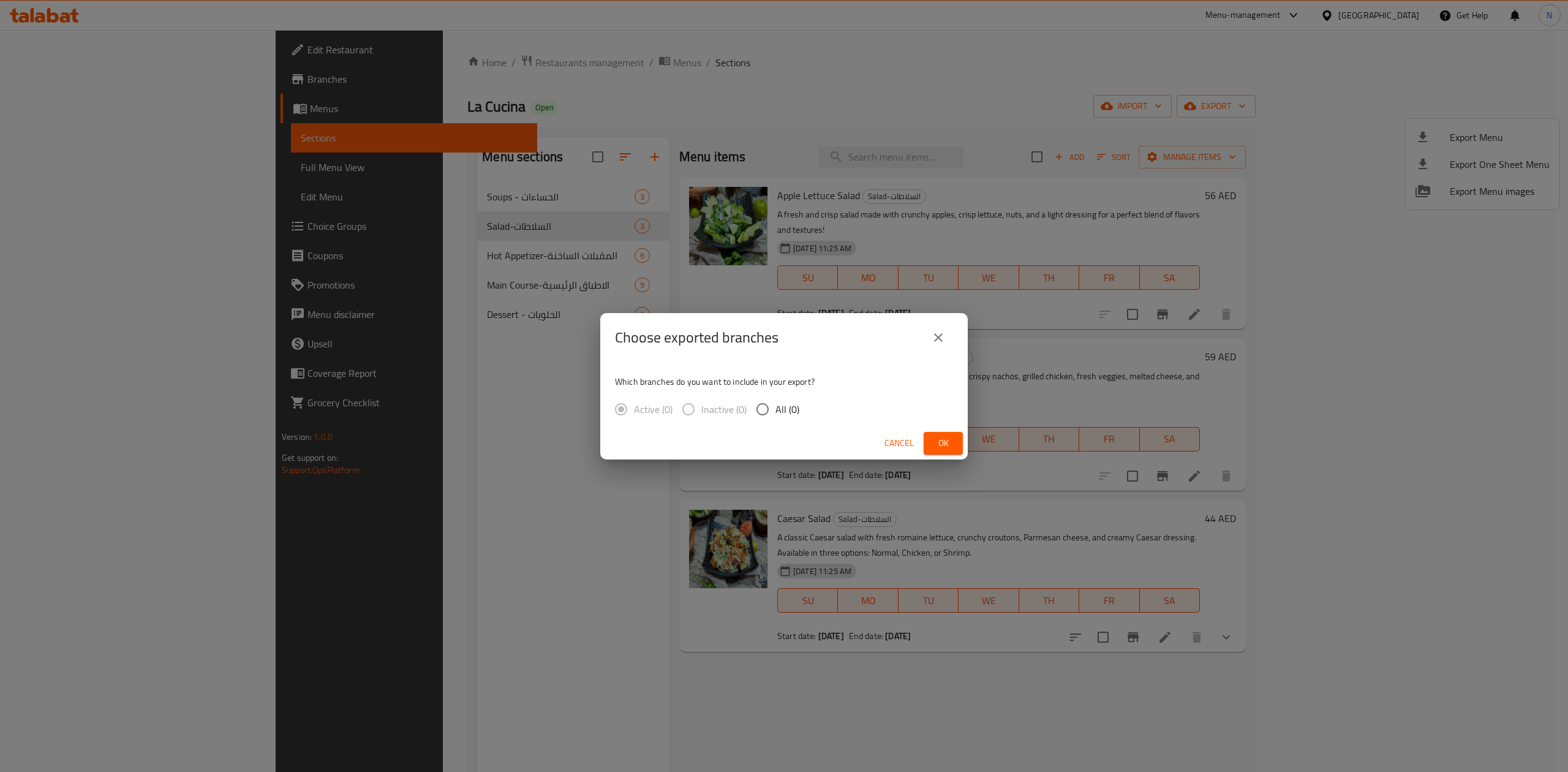
click at [878, 438] on div "Cancel Ok" at bounding box center [784, 443] width 367 height 32
click at [883, 445] on button "Cancel" at bounding box center [898, 443] width 39 height 23
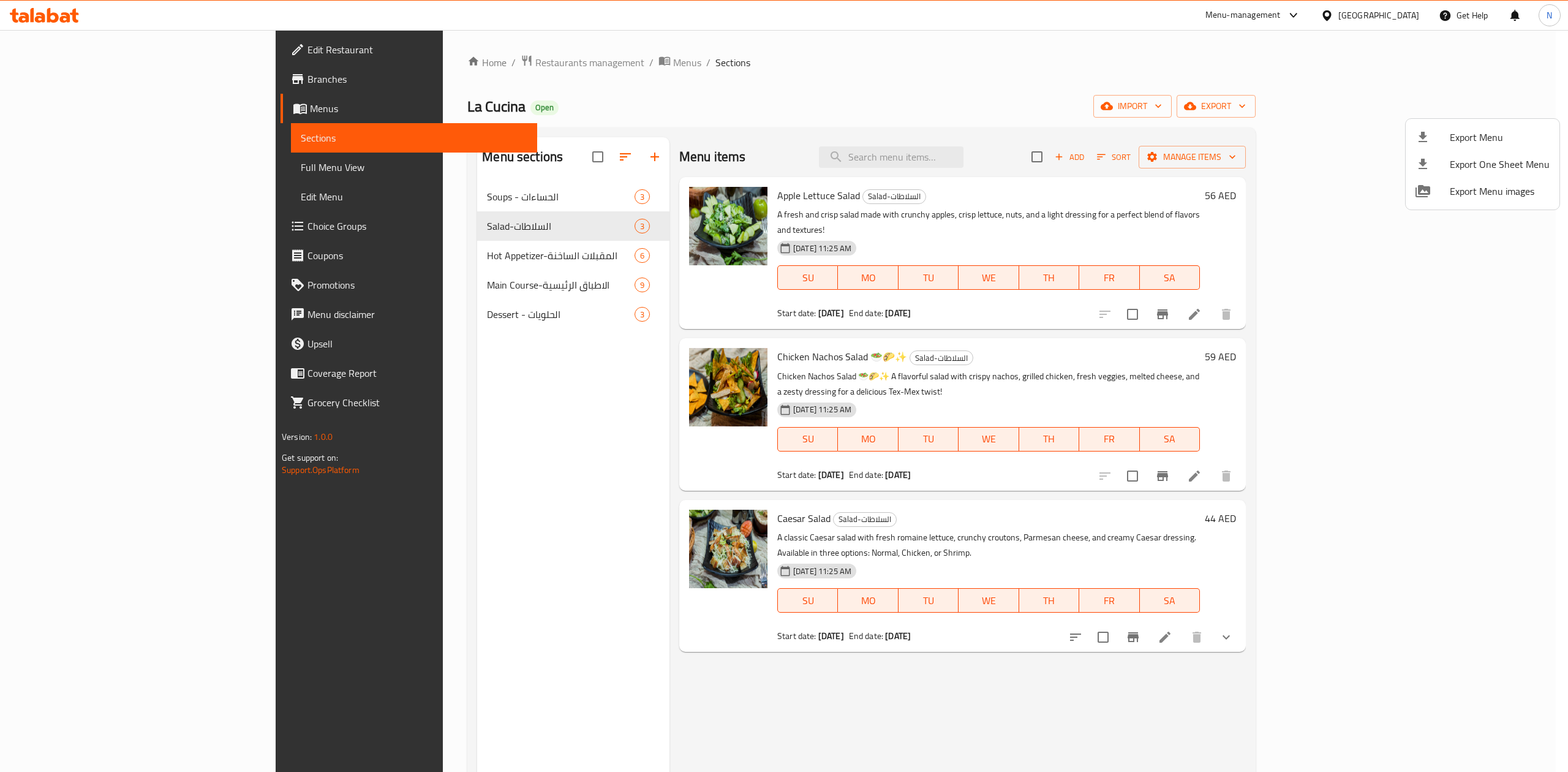
click at [406, 224] on div at bounding box center [784, 386] width 1568 height 772
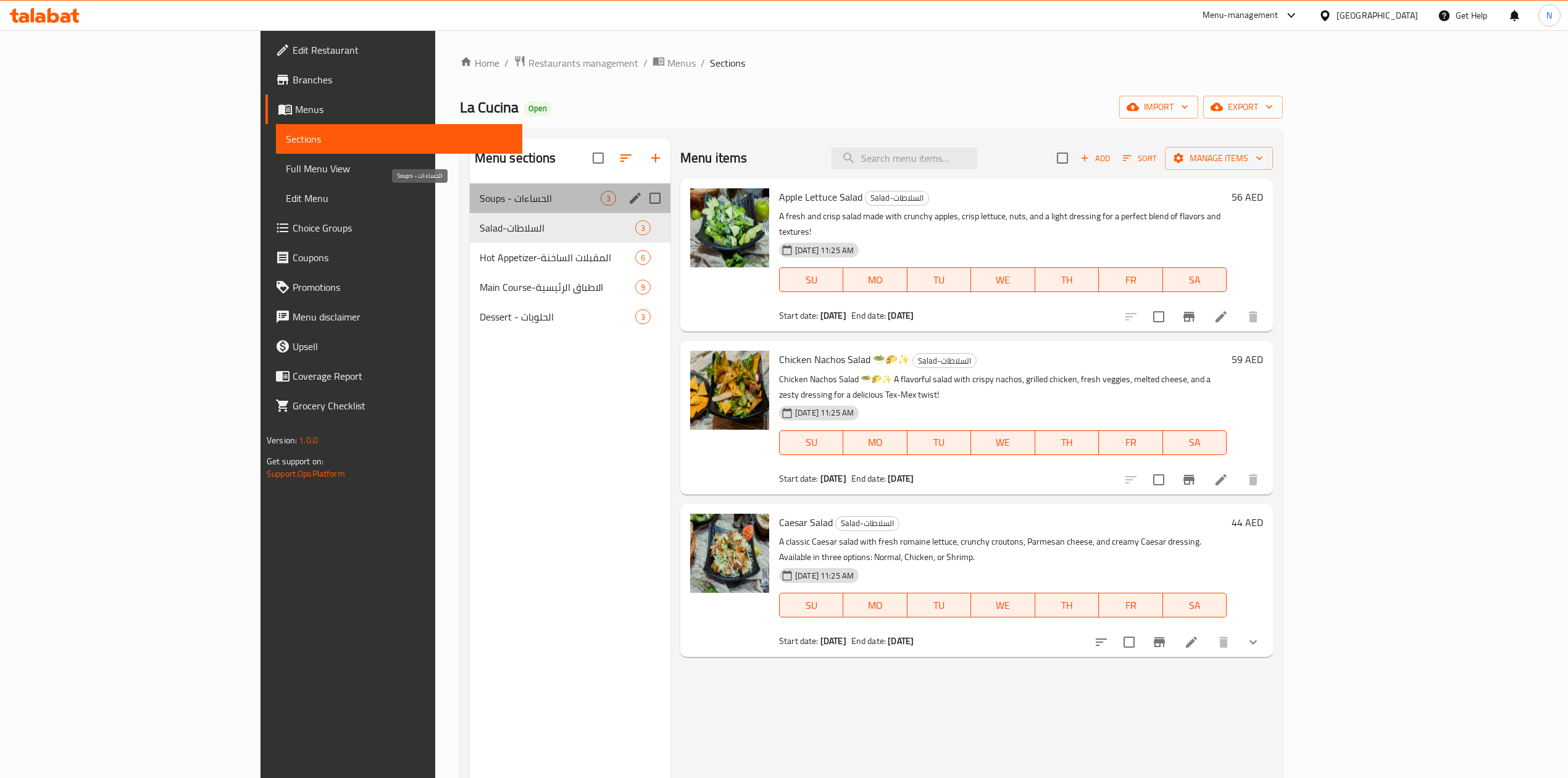
click at [480, 201] on span "Soups - الحساءات" at bounding box center [540, 198] width 121 height 15
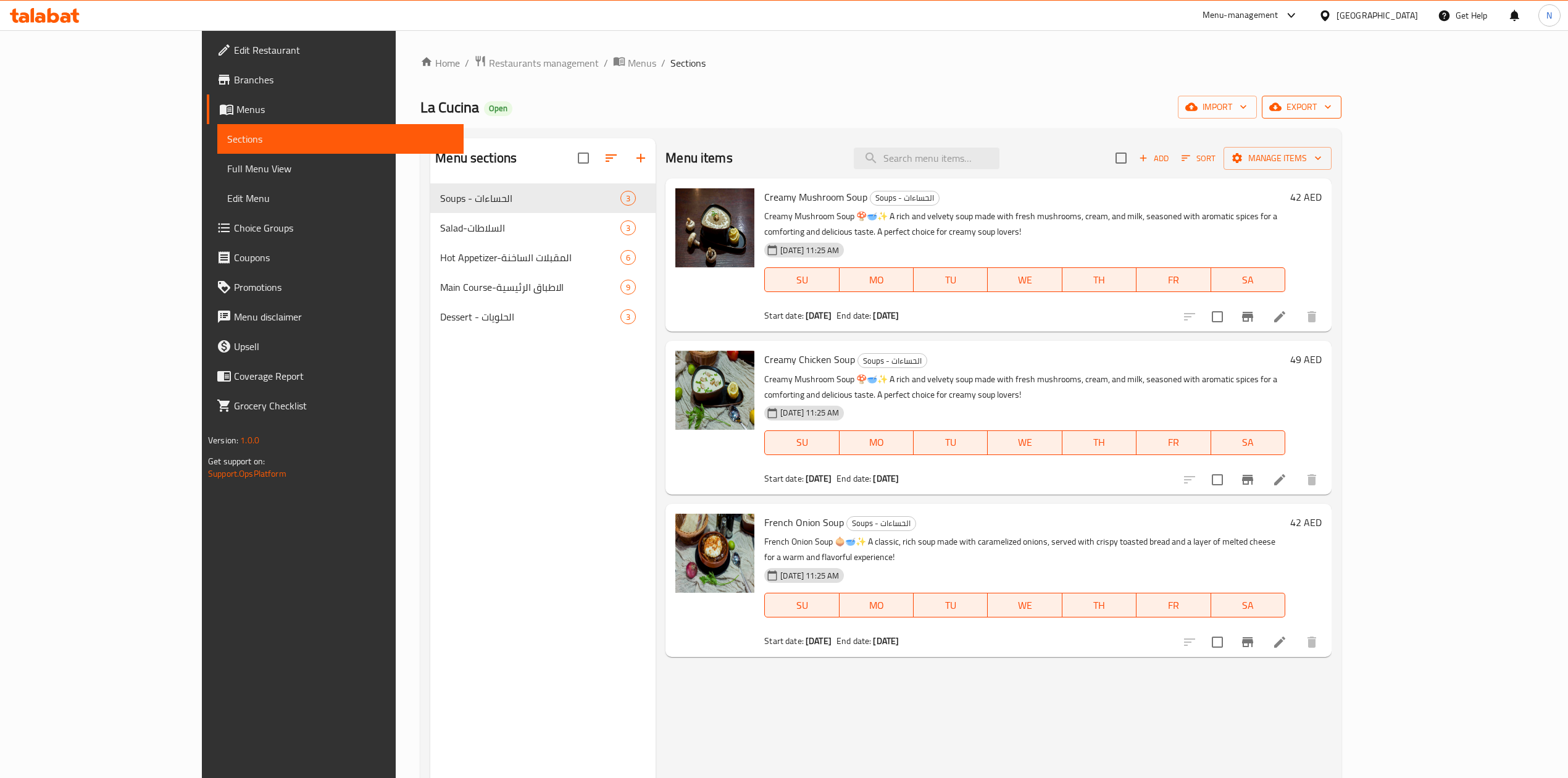
click at [1331, 109] on span "export" at bounding box center [1302, 107] width 60 height 15
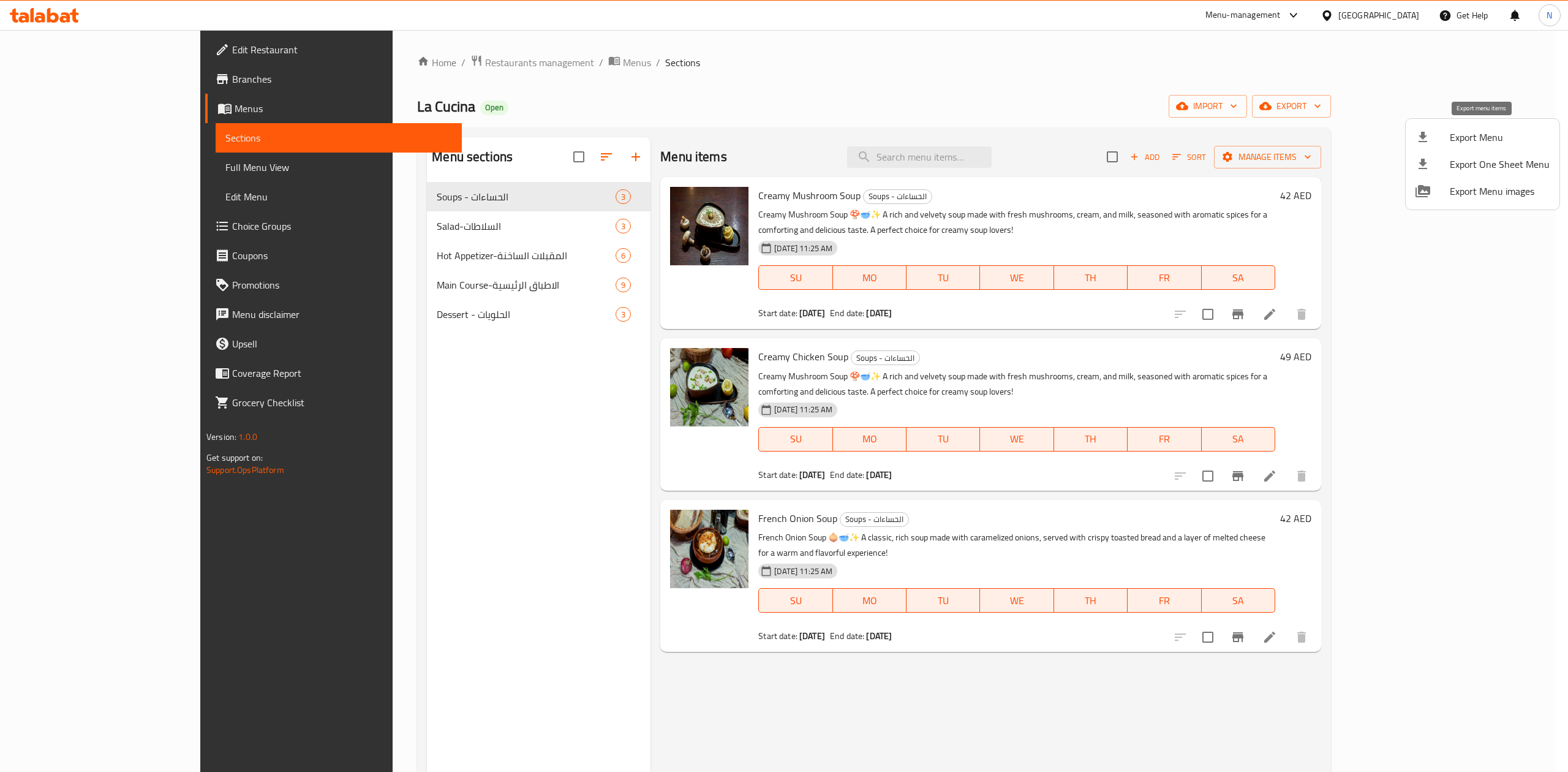
click at [1463, 133] on span "Export Menu" at bounding box center [1499, 137] width 100 height 15
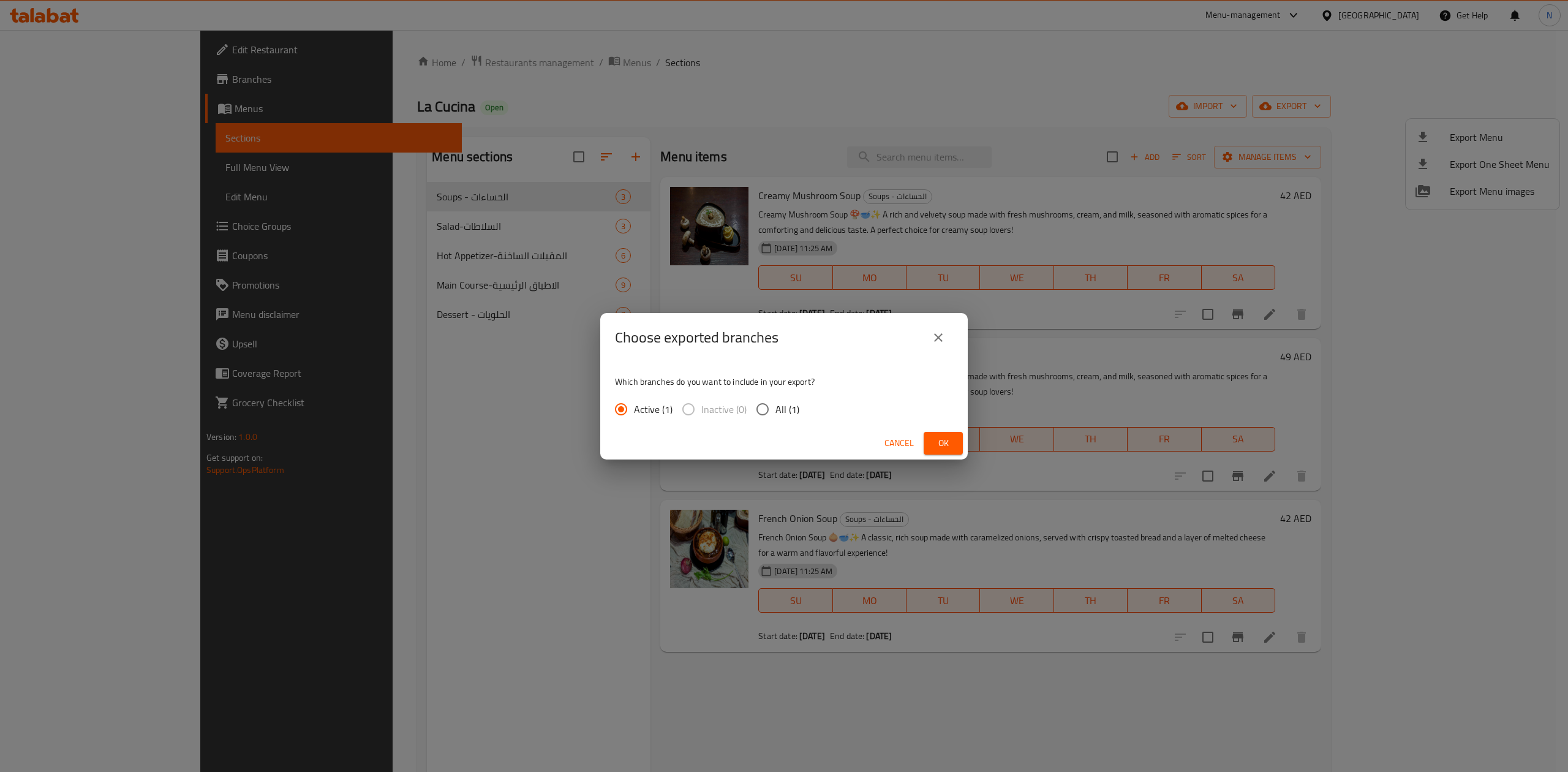
click at [784, 422] on div "Which branches do you want to include in your export? Active (1) Inactive (0) A…" at bounding box center [784, 395] width 367 height 65
click at [780, 409] on span "All (1)" at bounding box center [787, 409] width 24 height 15
click at [775, 409] on input "All (1)" at bounding box center [762, 409] width 26 height 26
radio input "true"
click at [917, 444] on button "Cancel" at bounding box center [898, 443] width 39 height 23
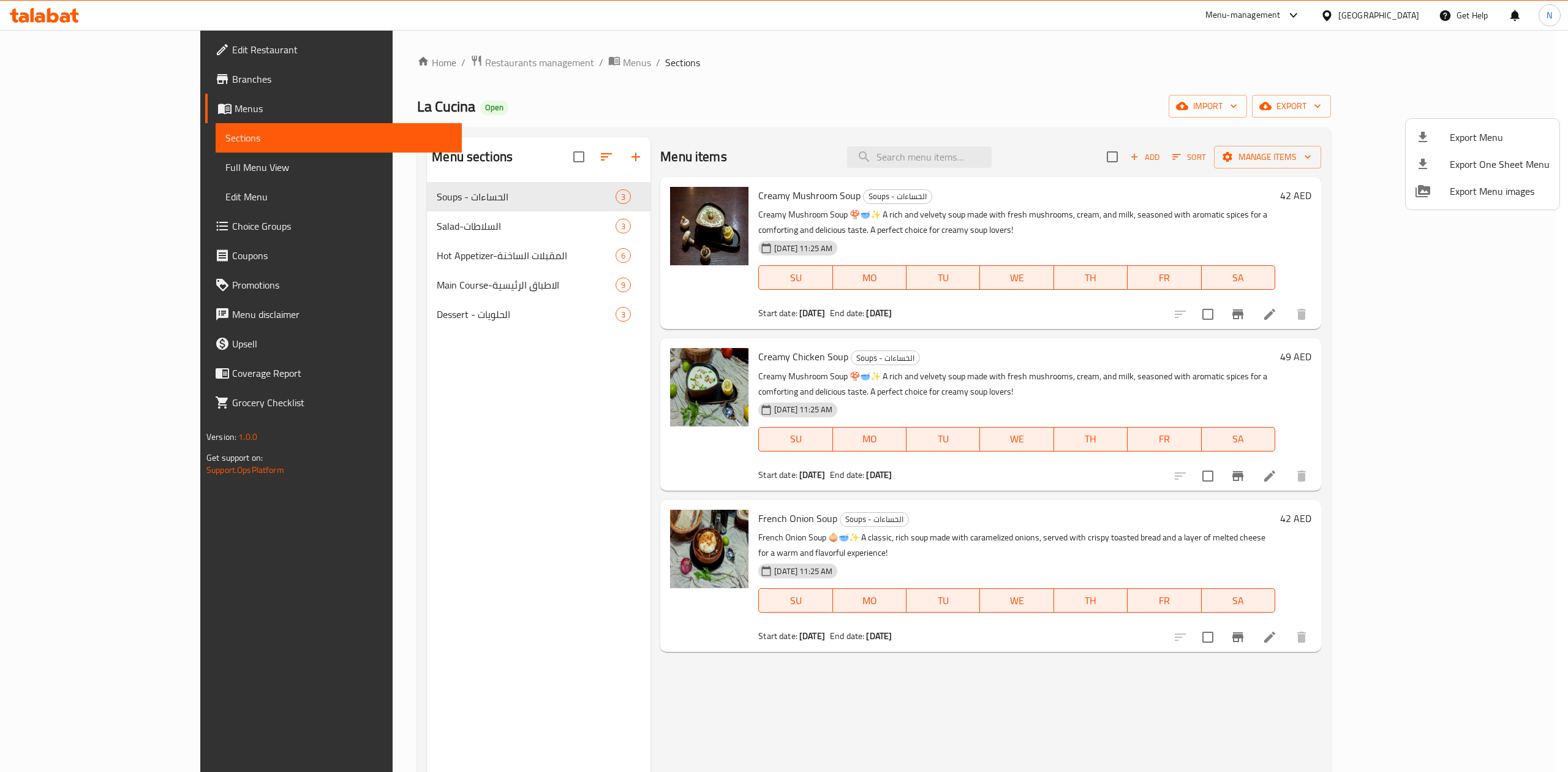
click at [1484, 138] on span "Export Menu" at bounding box center [1499, 137] width 100 height 15
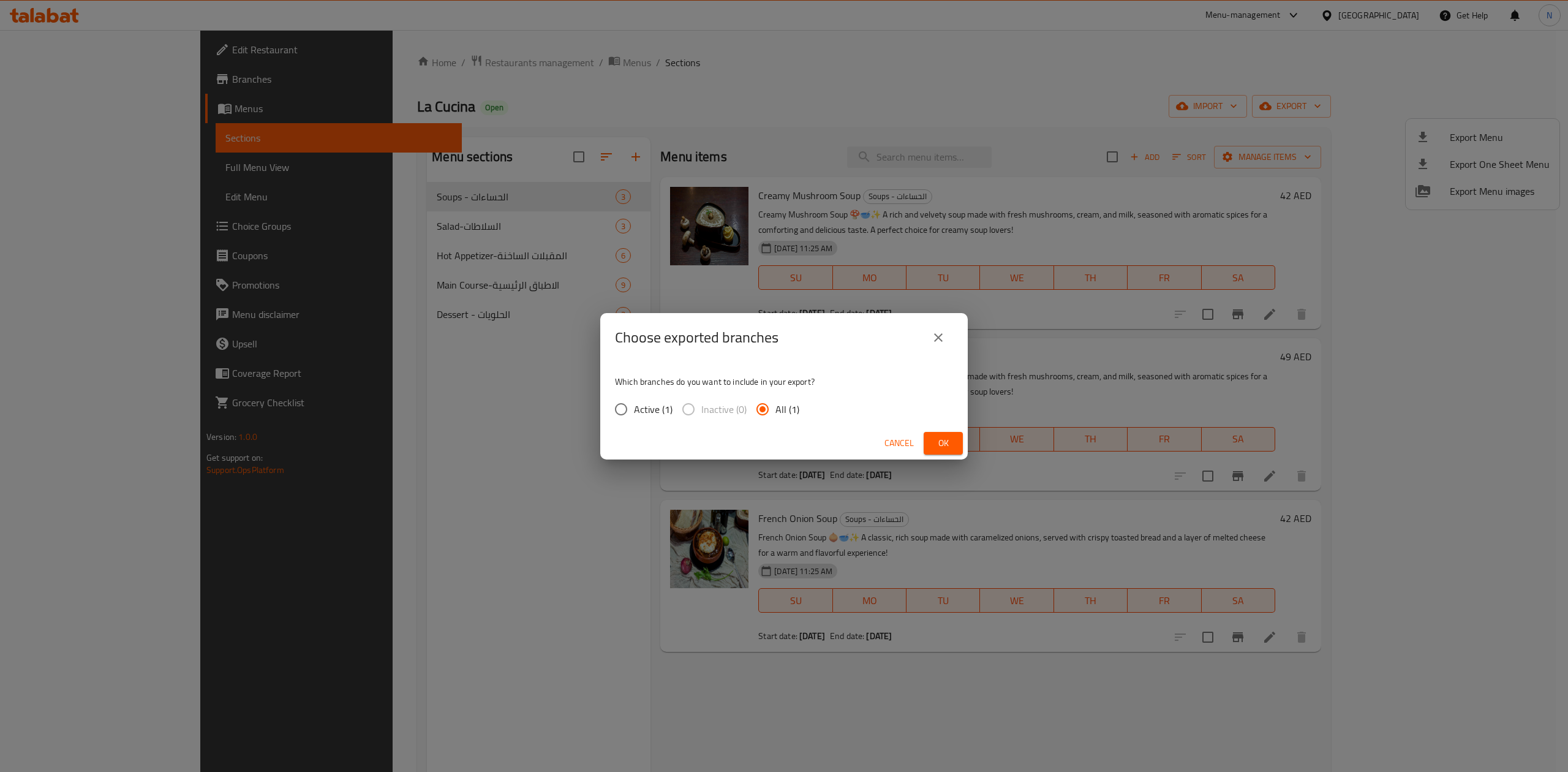
click at [939, 440] on span "Ok" at bounding box center [943, 443] width 20 height 15
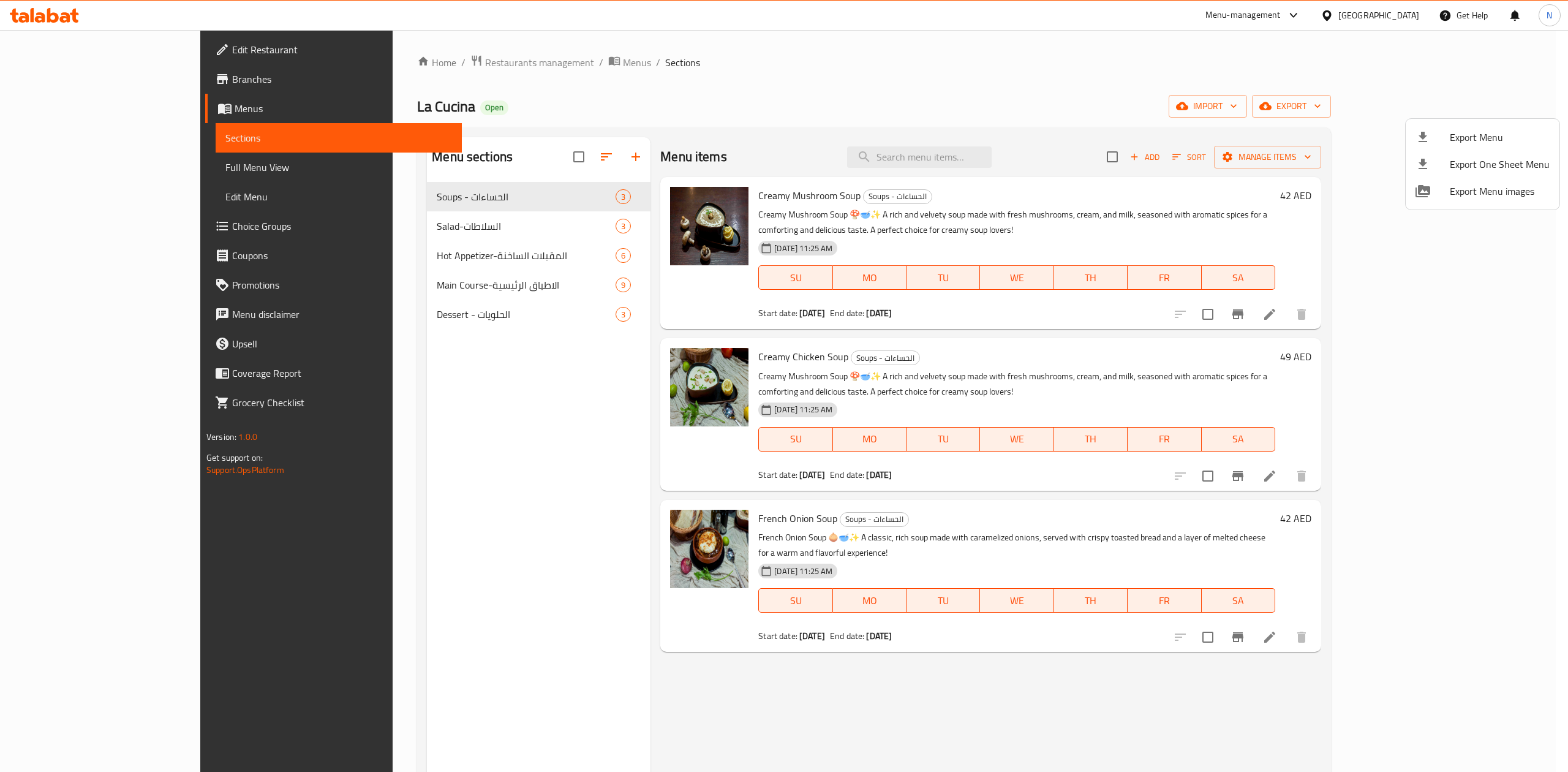
click at [422, 64] on div at bounding box center [784, 386] width 1568 height 772
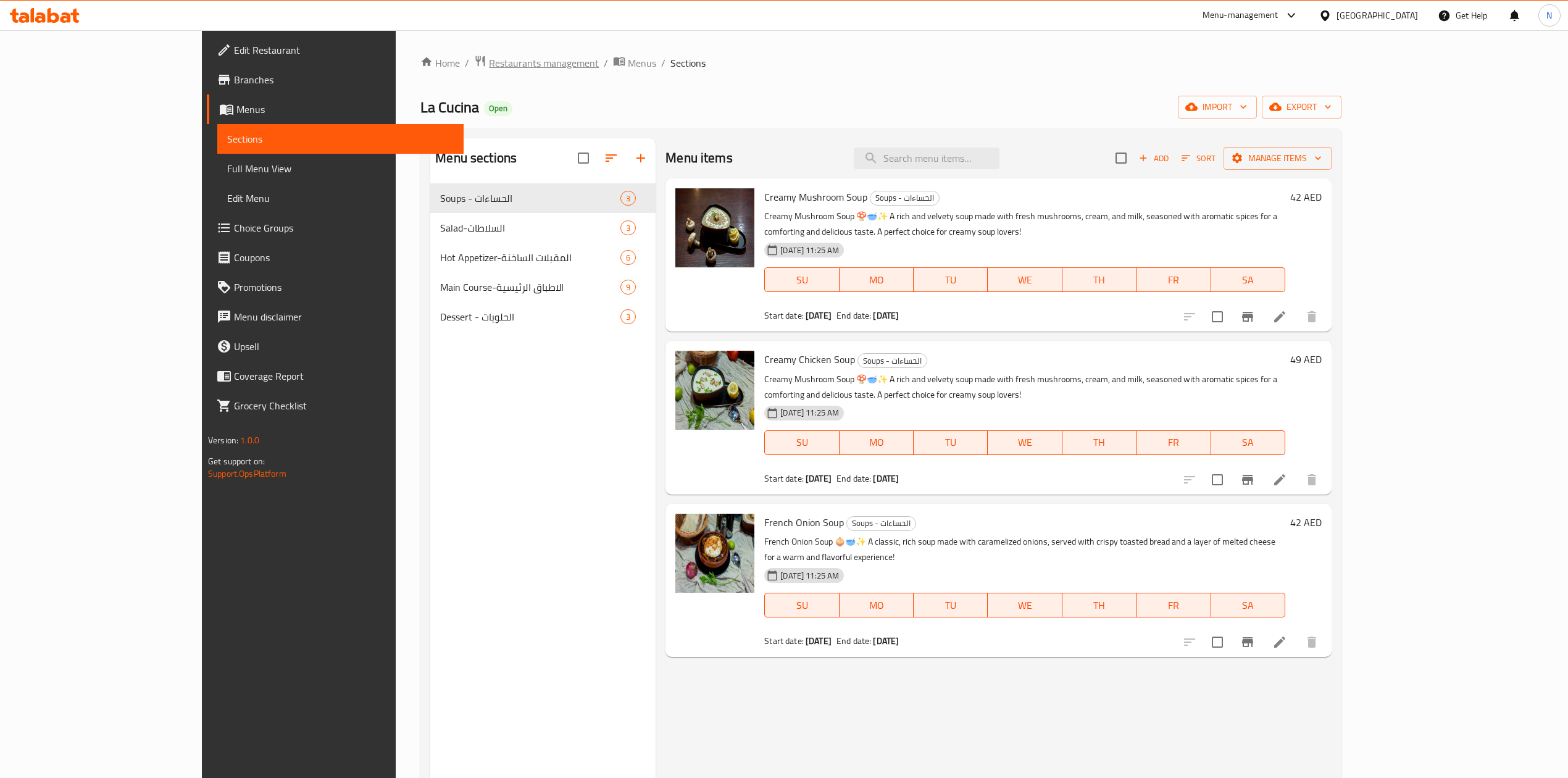
click at [489, 55] on span "Restaurants management" at bounding box center [544, 63] width 110 height 15
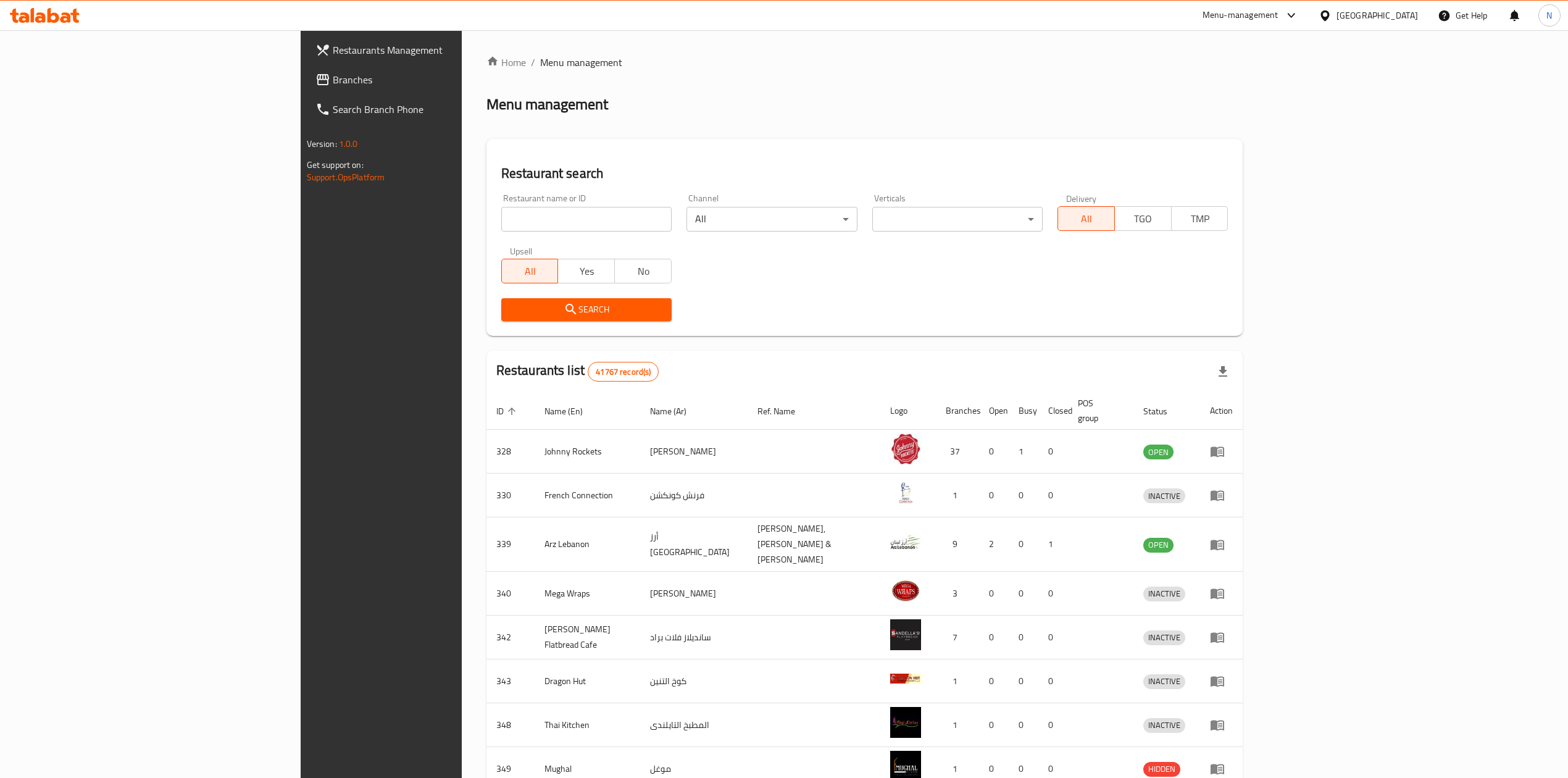
click at [494, 243] on div "Upsell All Yes No" at bounding box center [586, 265] width 185 height 52
click at [501, 231] on input "search" at bounding box center [586, 219] width 170 height 25
paste input "699440"
type input "699440"
click button "Search" at bounding box center [586, 309] width 170 height 23
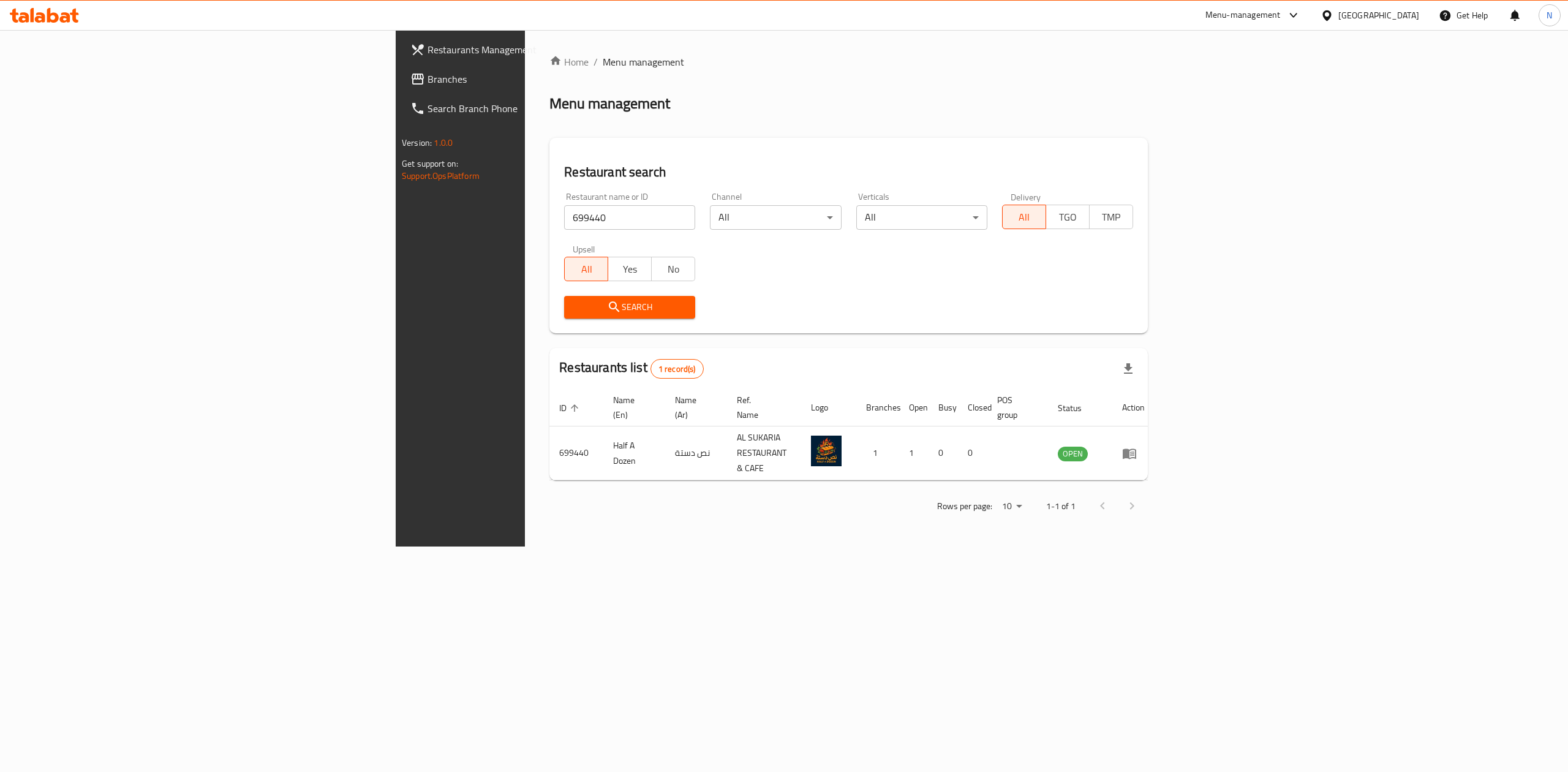
click at [1172, 547] on div "Home / Menu management Menu management Restaurant search Restaurant name or ID …" at bounding box center [849, 288] width 647 height 517
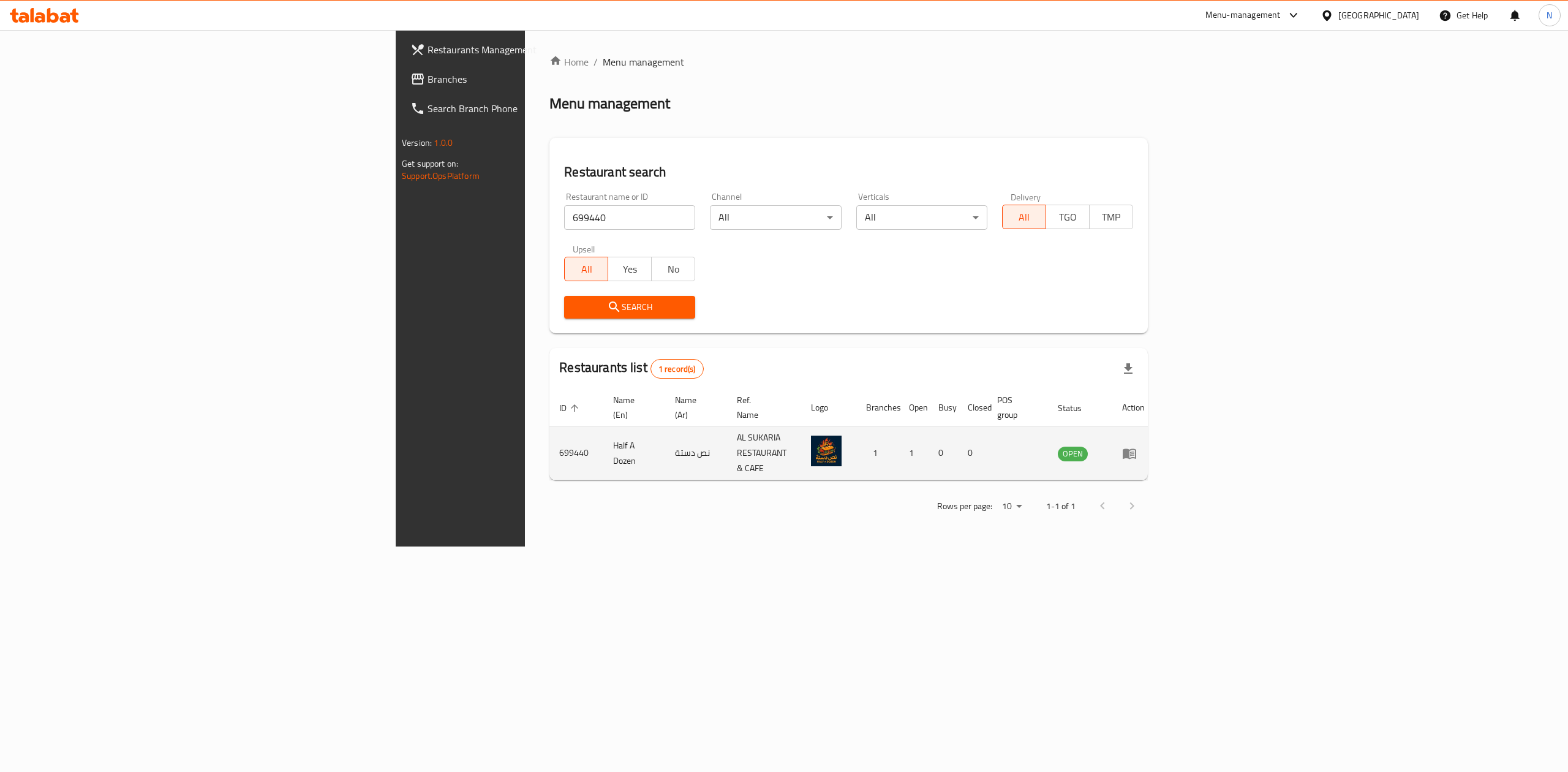
click at [1136, 446] on icon "enhanced table" at bounding box center [1129, 453] width 15 height 15
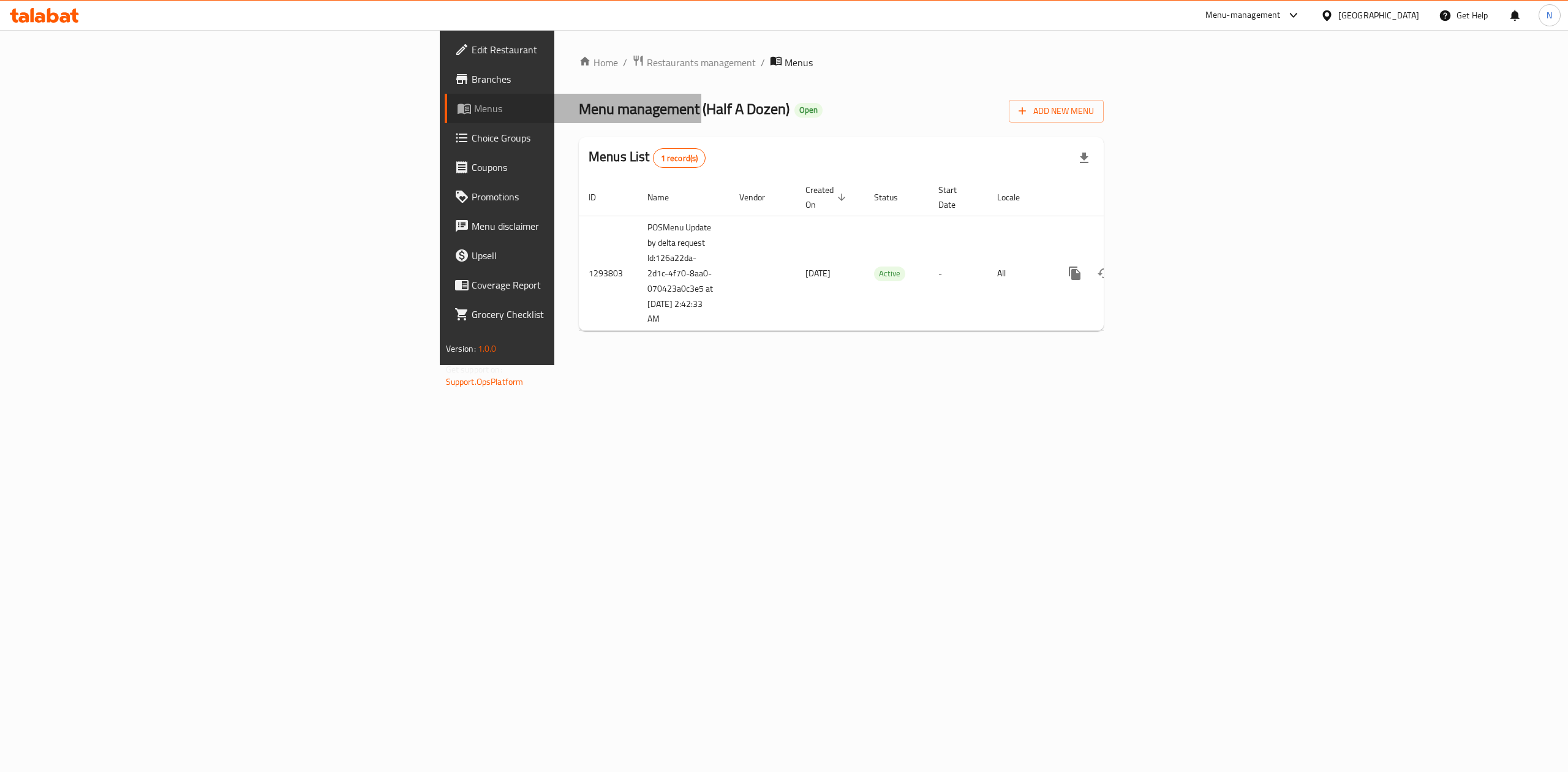
click at [445, 98] on link "Menus" at bounding box center [573, 108] width 257 height 29
click at [474, 108] on span "Menus" at bounding box center [583, 108] width 218 height 15
click at [445, 149] on link "Choice Groups" at bounding box center [573, 138] width 257 height 29
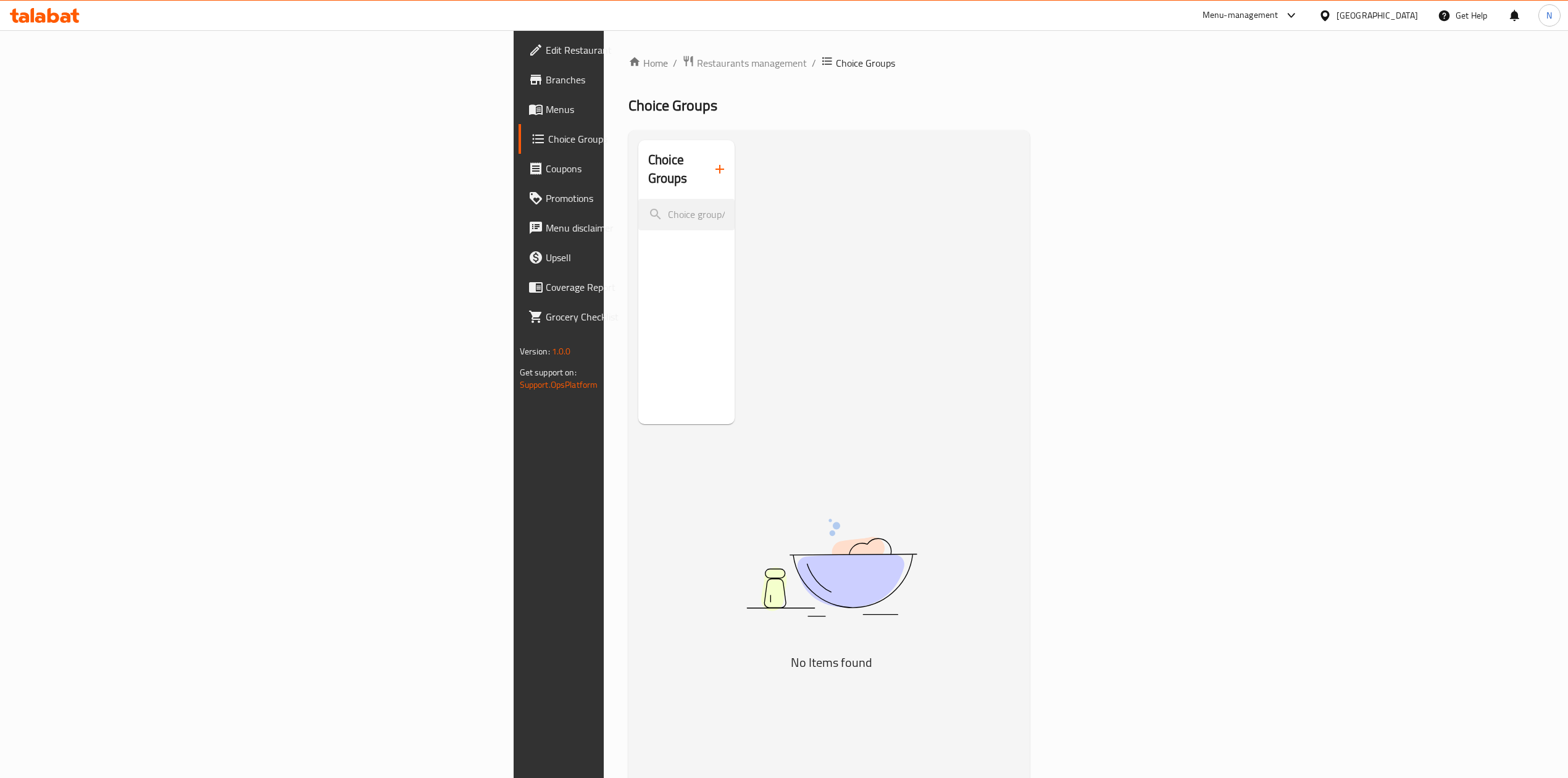
click at [638, 424] on div "Choice Groups" at bounding box center [686, 282] width 97 height 284
click at [1025, 344] on div "Choice Groups No Items found" at bounding box center [831, 529] width 387 height 778
click at [546, 115] on span "Menus" at bounding box center [656, 109] width 220 height 15
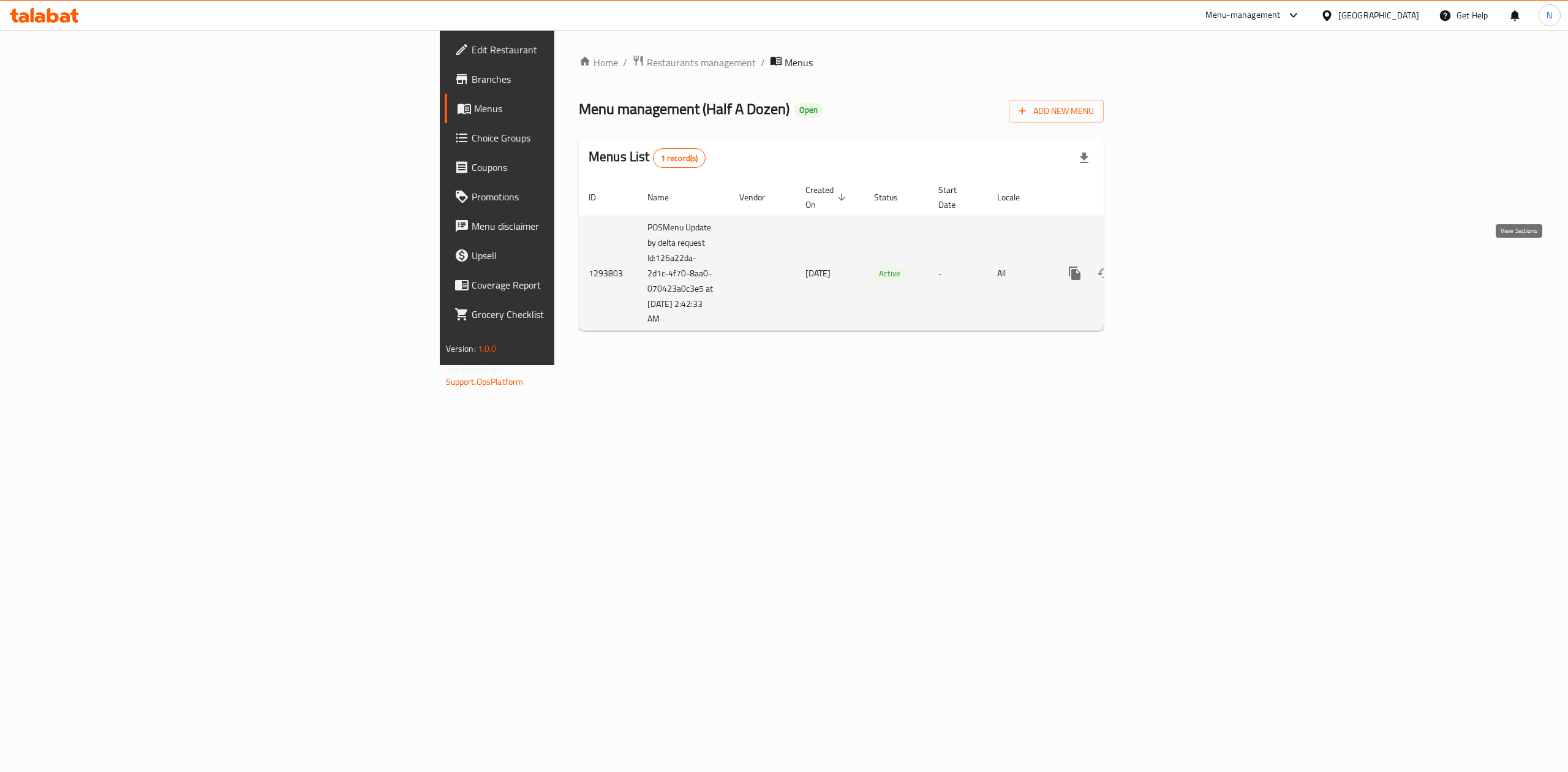
click at [1170, 266] on icon "enhanced table" at bounding box center [1163, 273] width 15 height 15
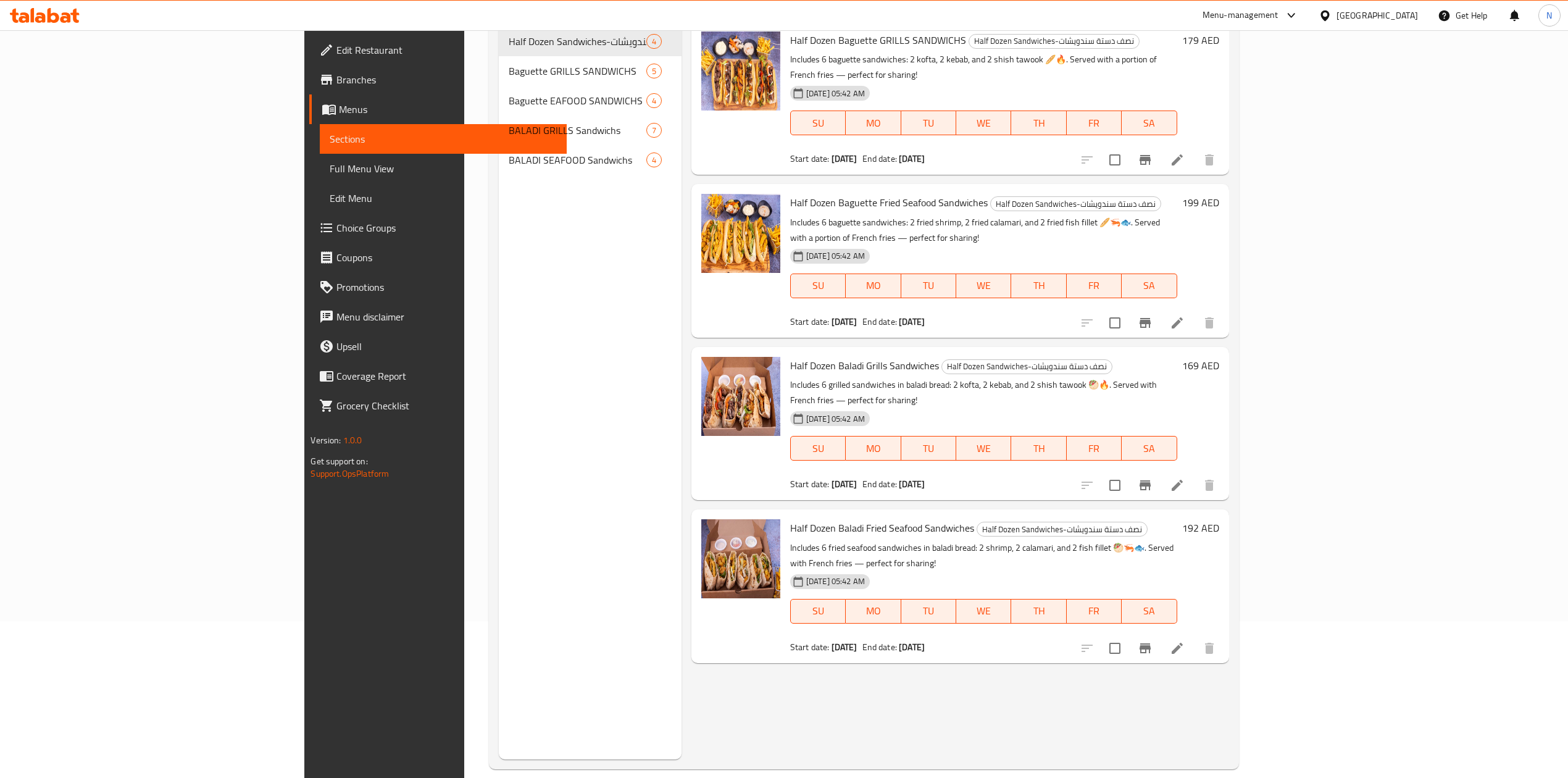
scroll to position [174, 0]
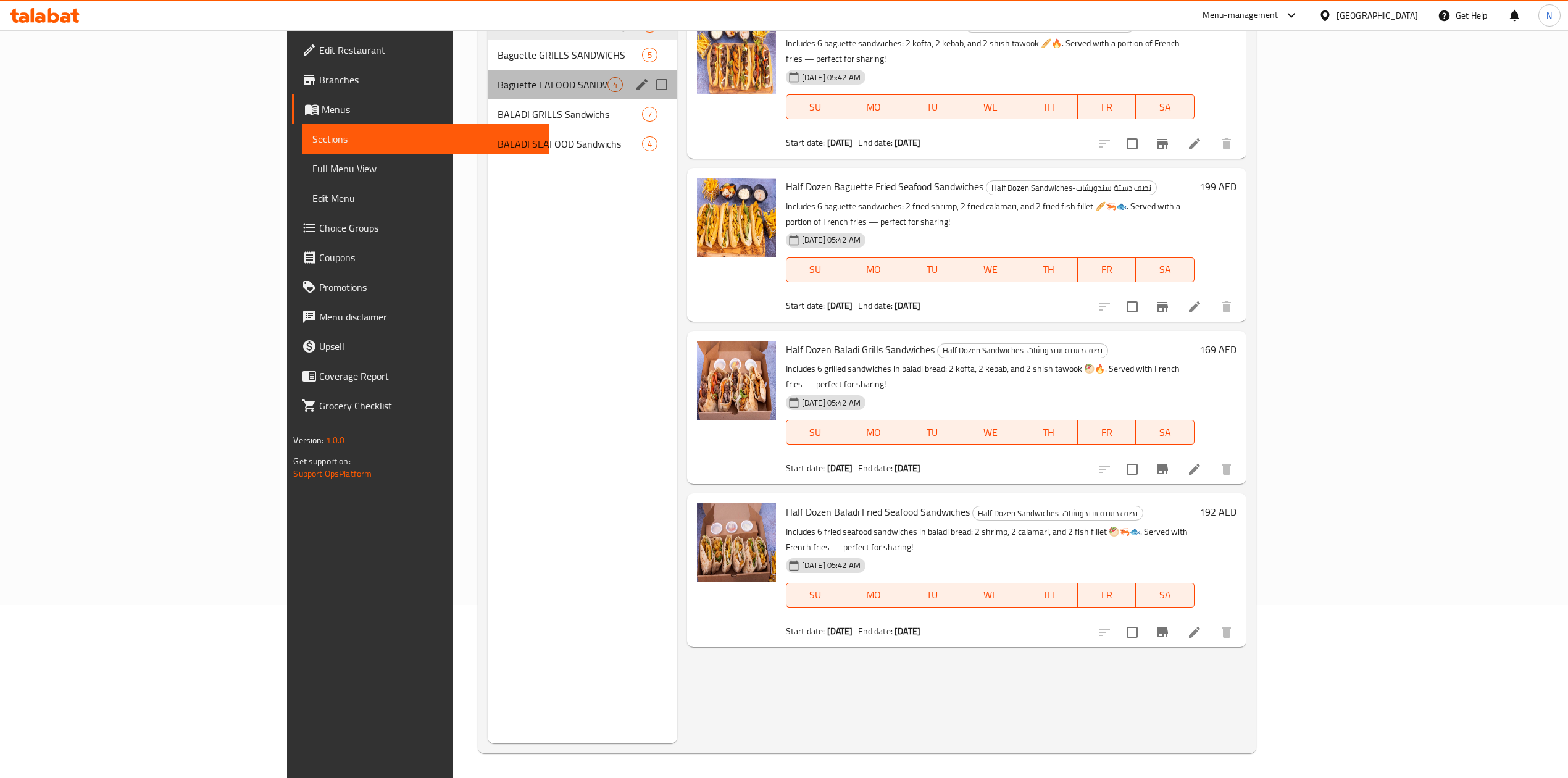
click at [505, 97] on div "Baguette EAFOOD SANDWICHS 4" at bounding box center [583, 84] width 190 height 29
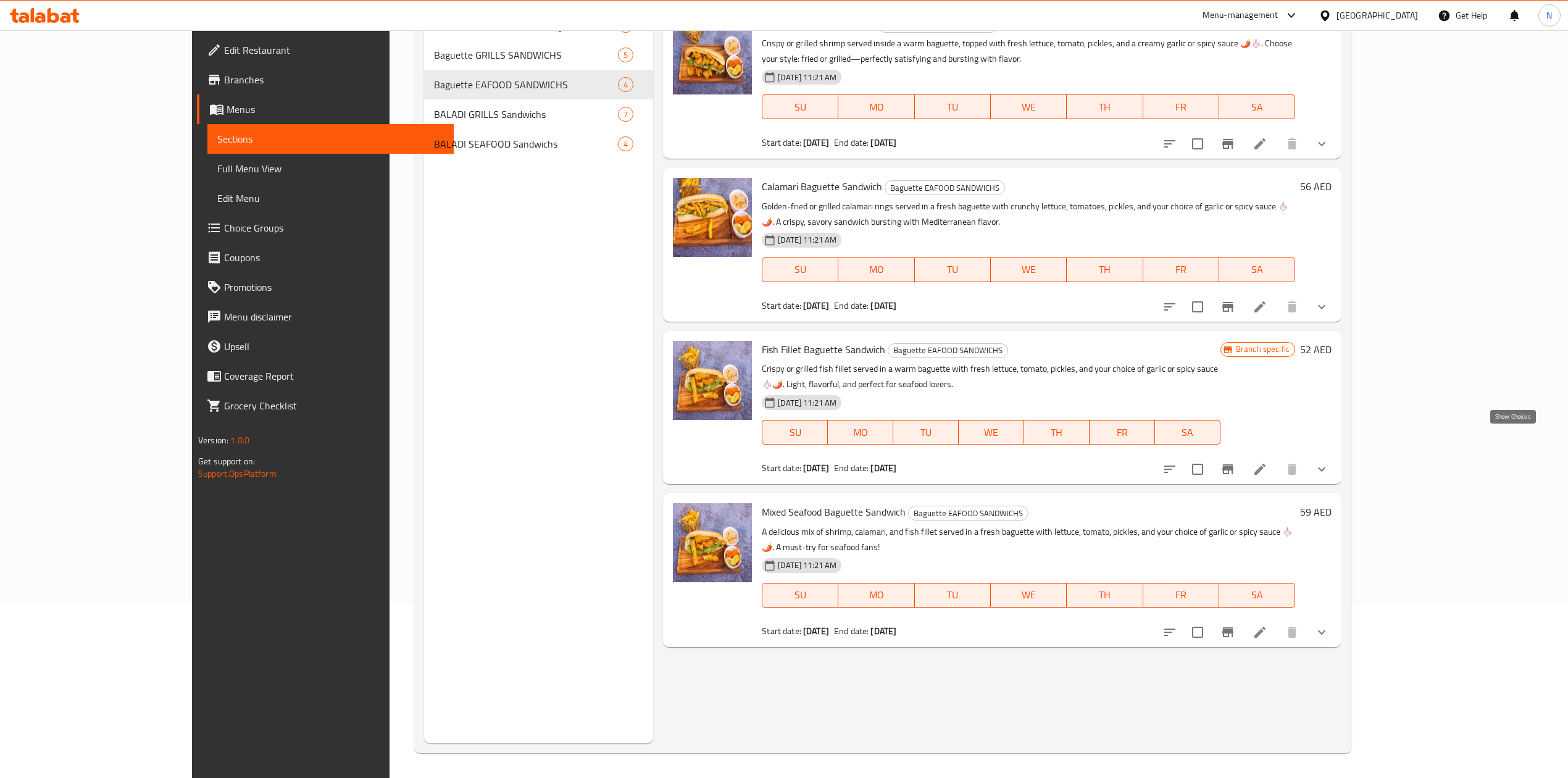
click at [1329, 462] on icon "show more" at bounding box center [1322, 469] width 15 height 15
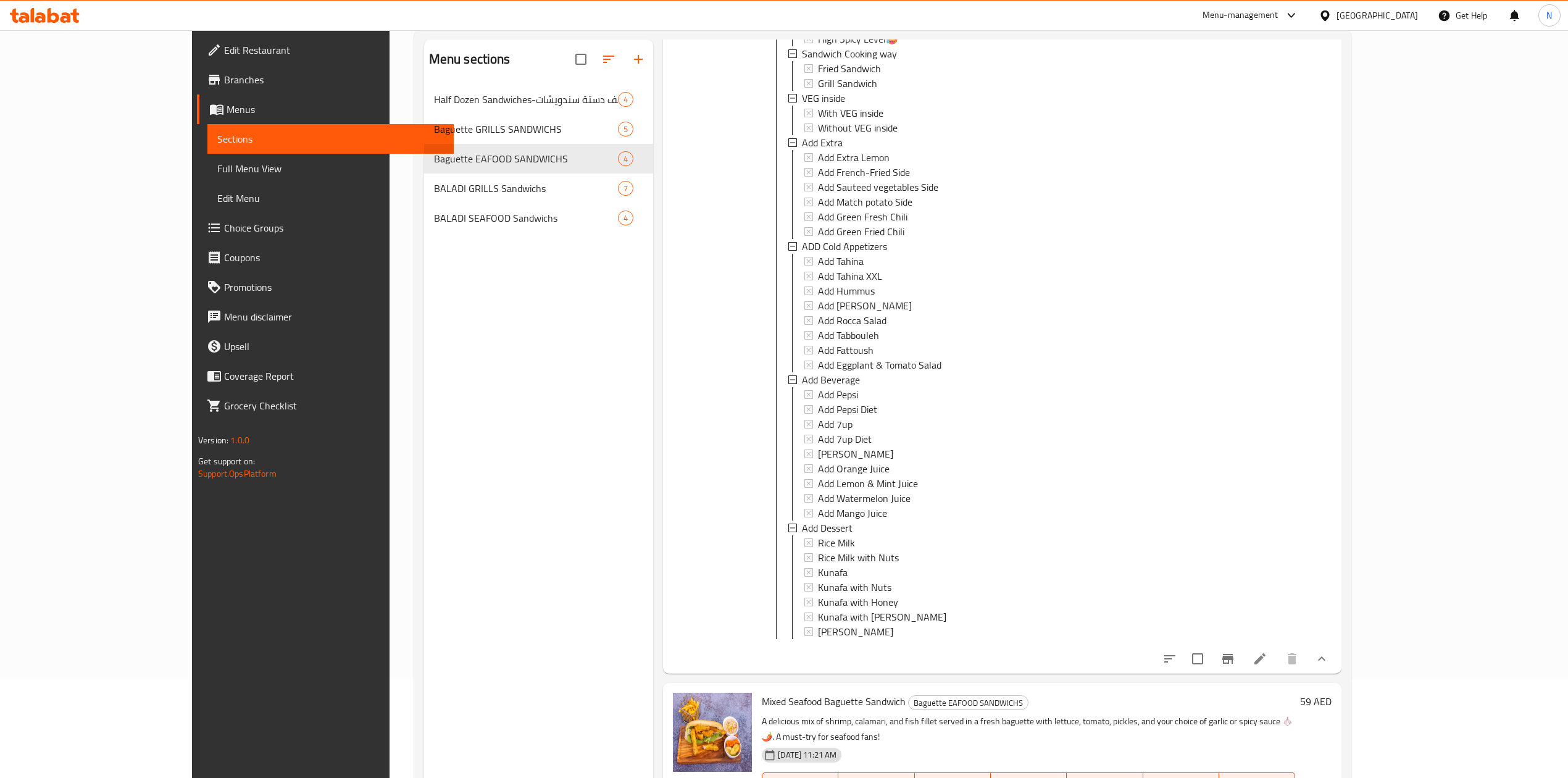
scroll to position [174, 0]
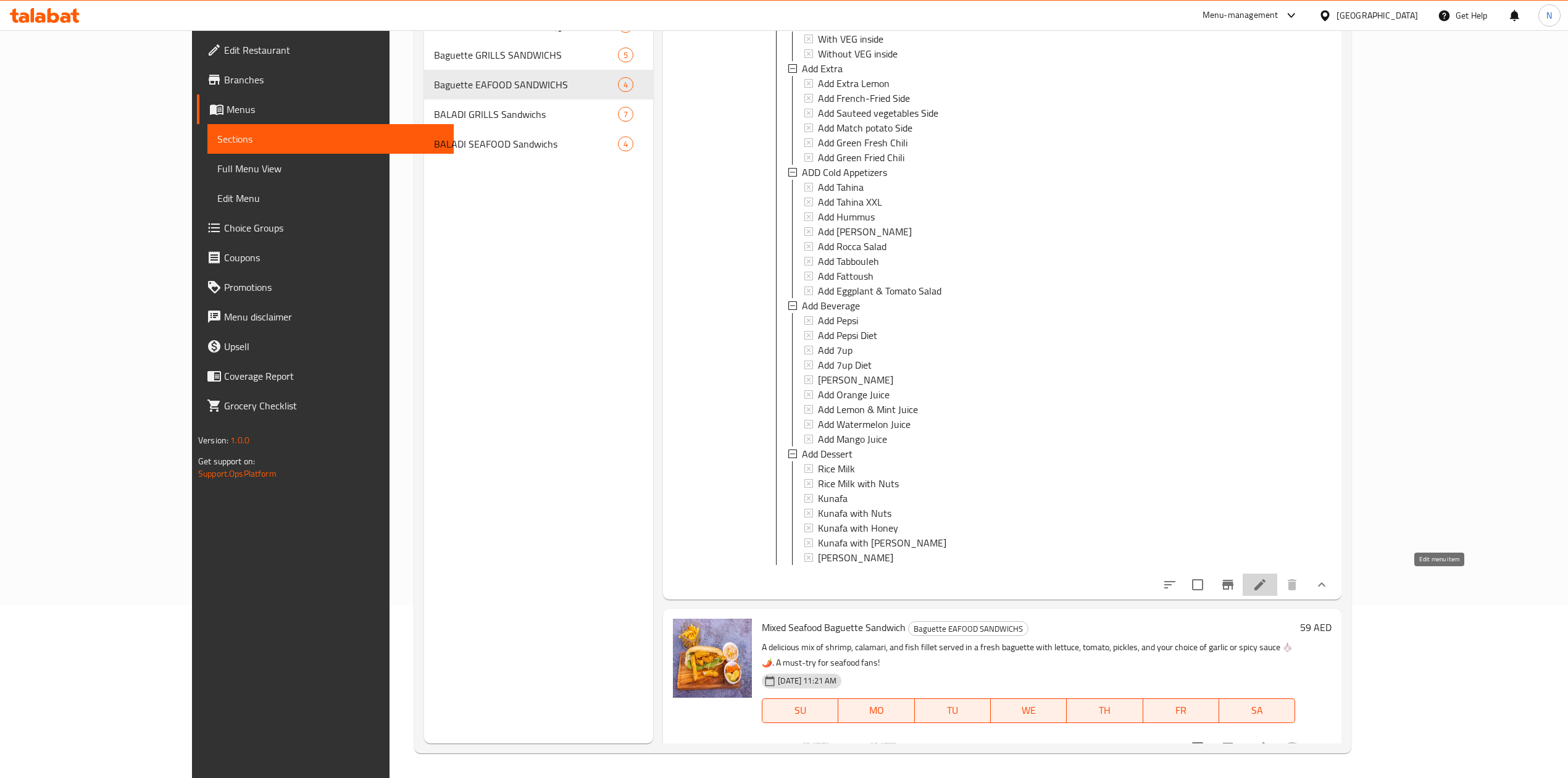
click at [1267, 577] on icon at bounding box center [1260, 585] width 15 height 15
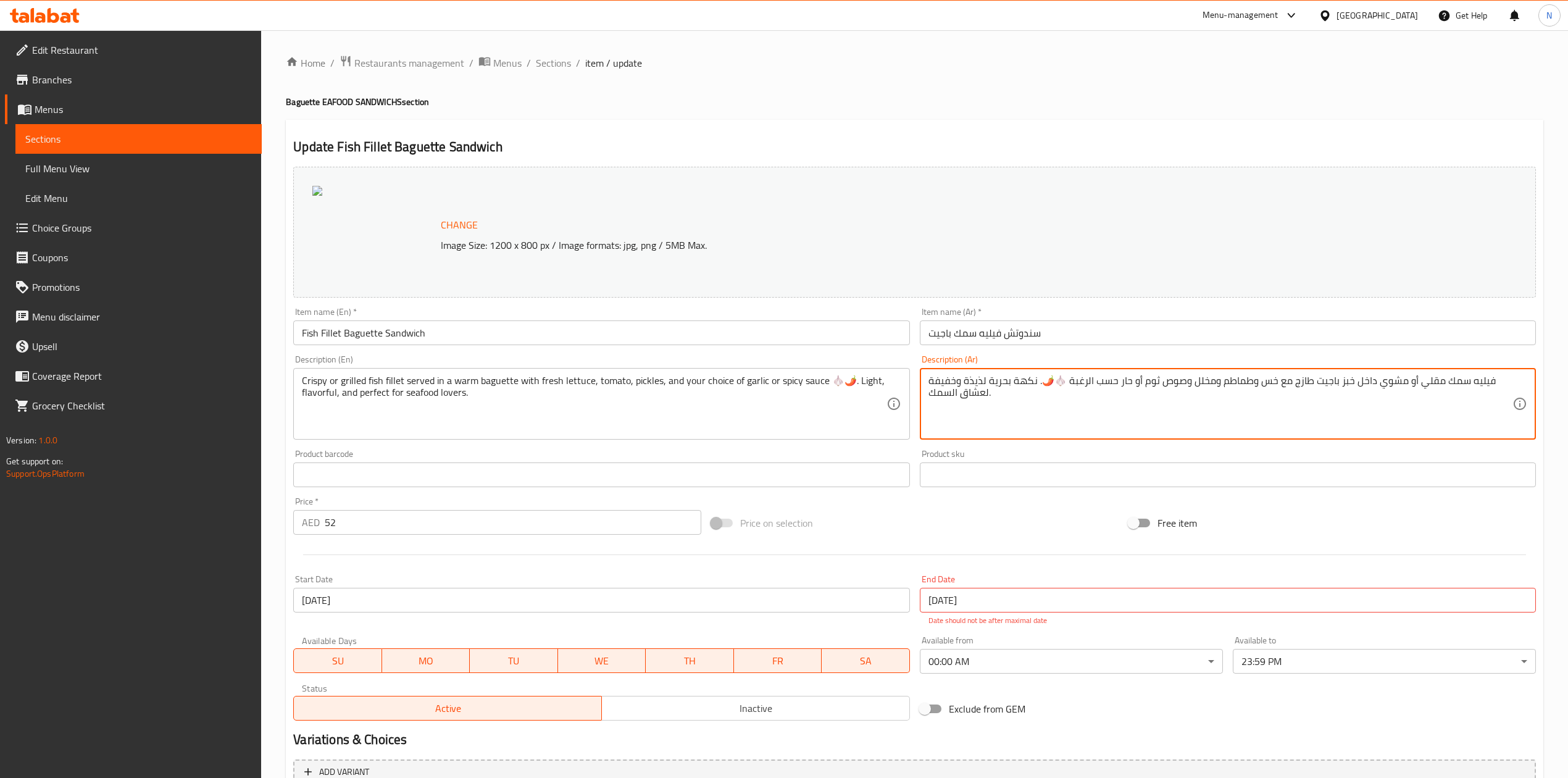
click at [565, 63] on span "Sections" at bounding box center [553, 63] width 35 height 15
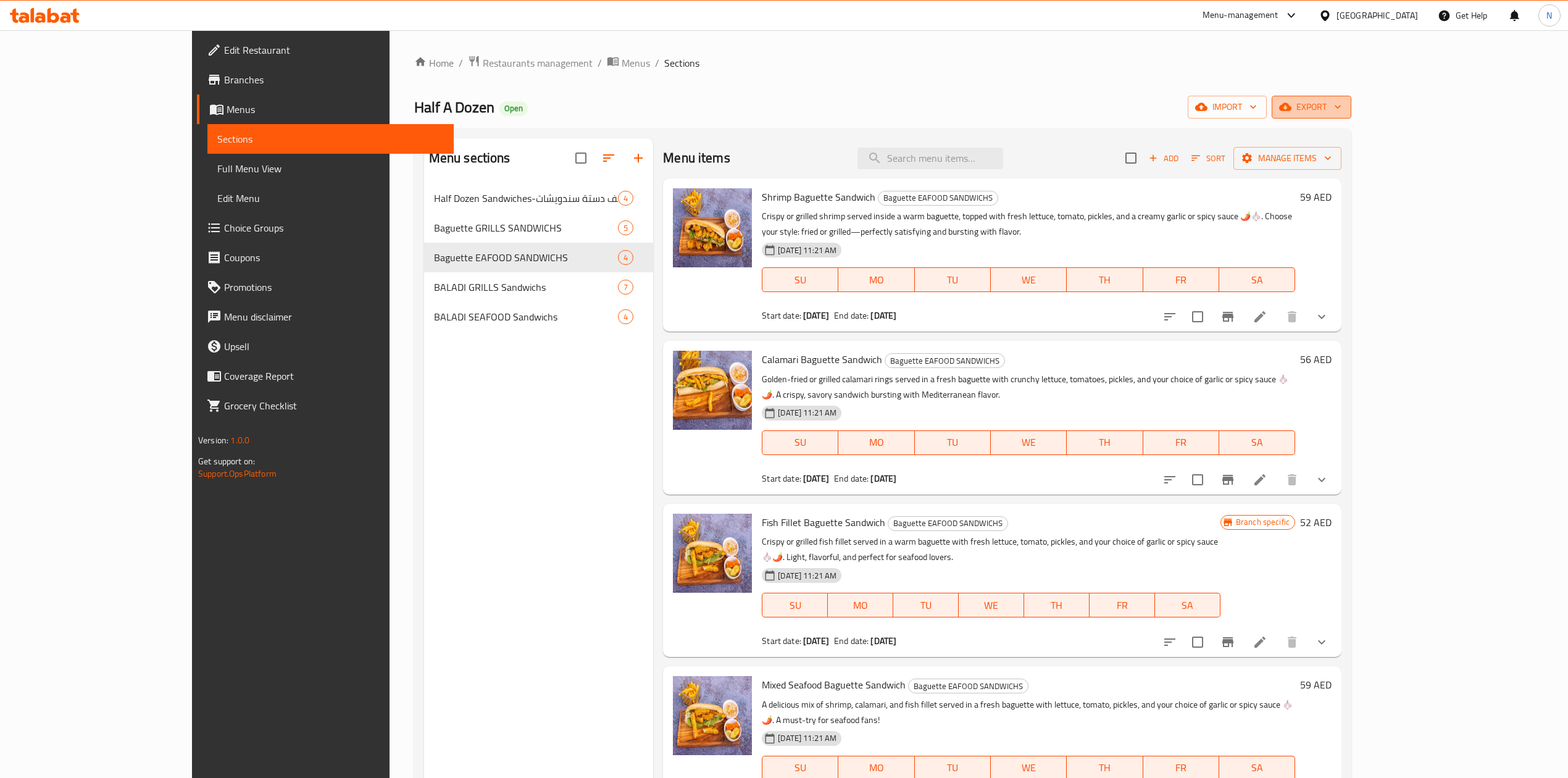
click at [1291, 104] on icon "button" at bounding box center [1285, 107] width 12 height 8
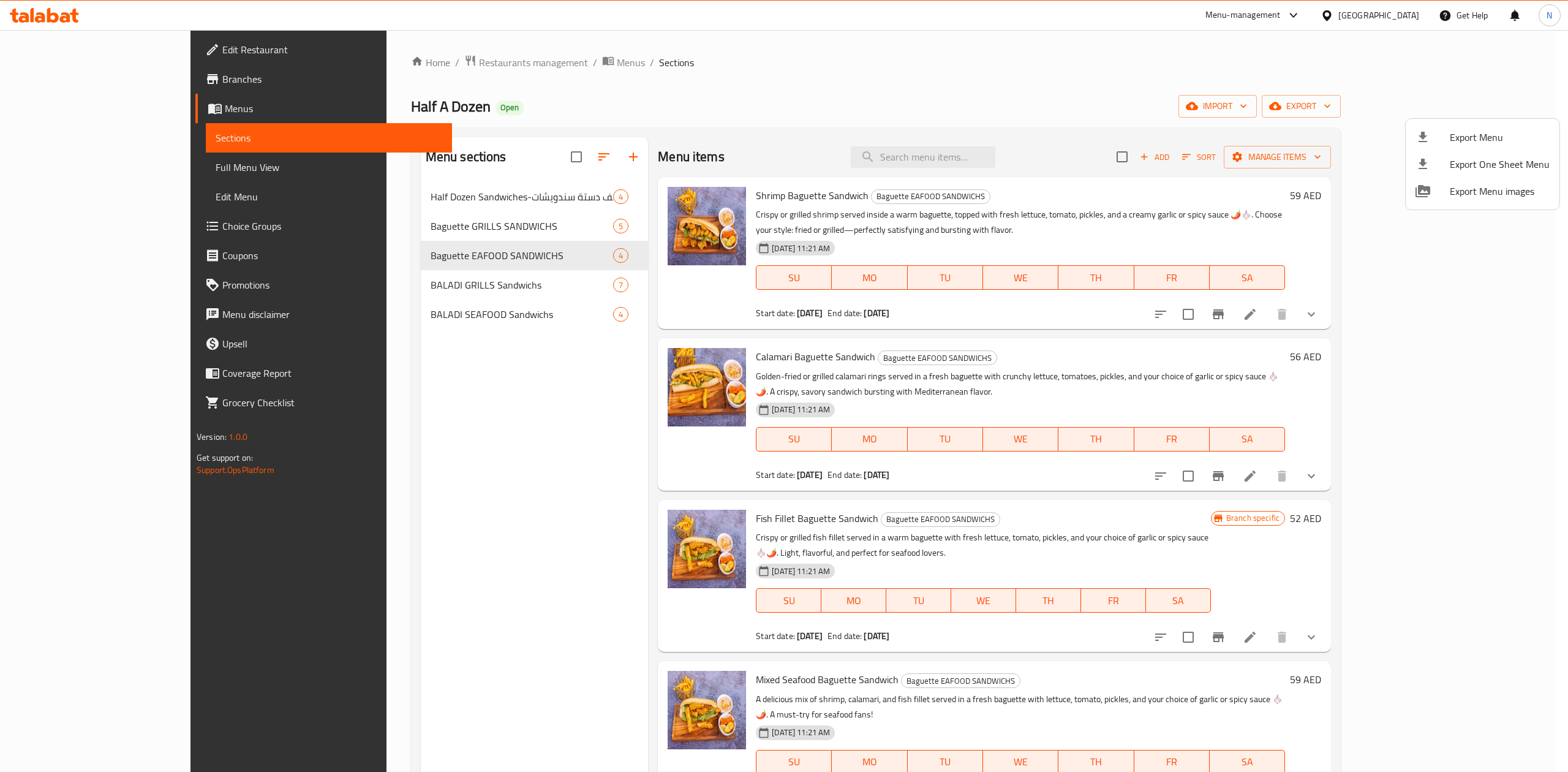
click at [1458, 119] on ul "Export Menu Export One Sheet Menu Export Menu images" at bounding box center [1482, 164] width 154 height 91
click at [1458, 130] on span "Export Menu" at bounding box center [1499, 137] width 100 height 15
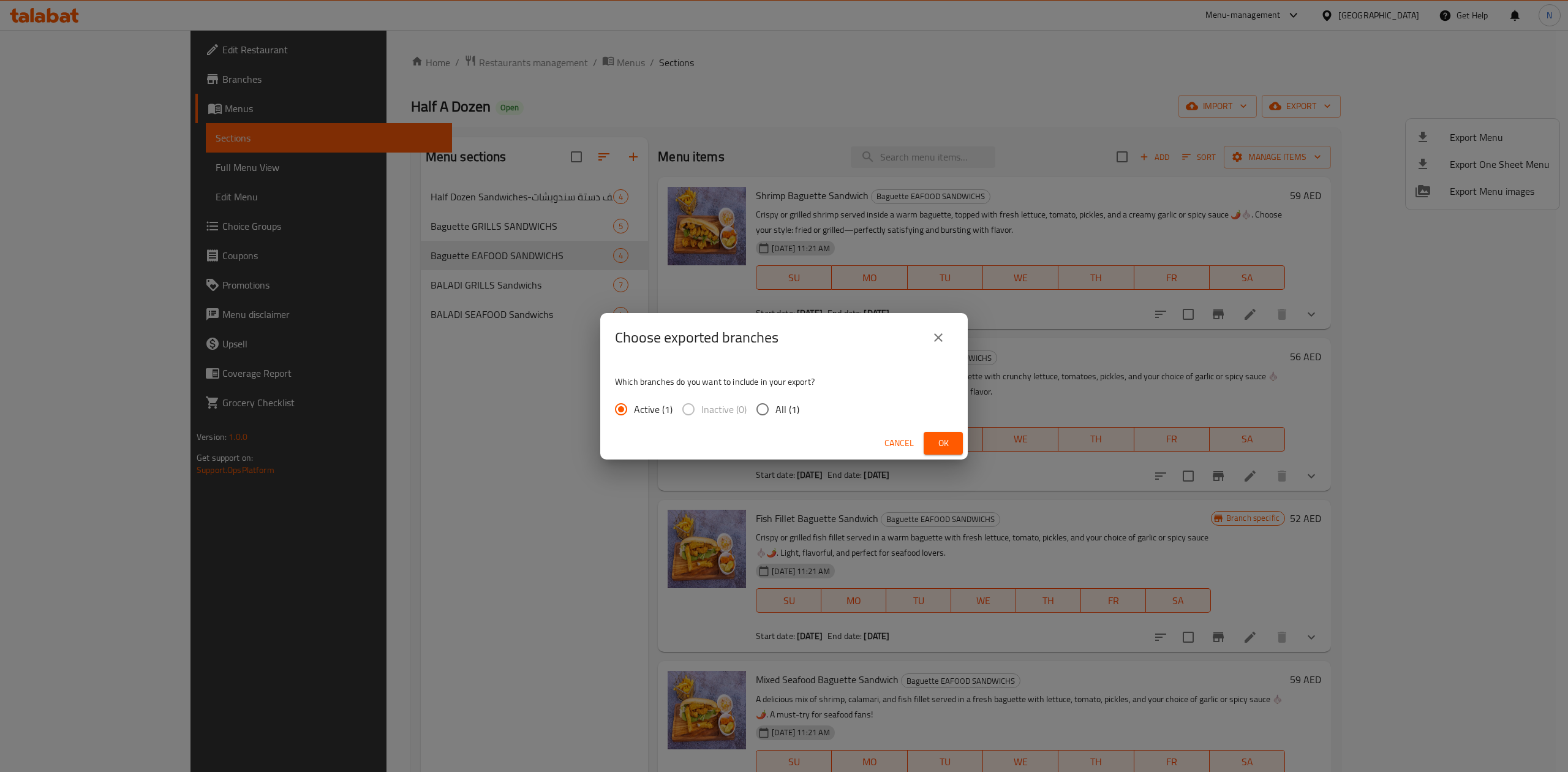
click at [787, 407] on span "All (1)" at bounding box center [787, 409] width 24 height 15
click at [775, 407] on input "All (1)" at bounding box center [762, 409] width 26 height 26
radio input "true"
click at [935, 445] on span "Ok" at bounding box center [943, 443] width 20 height 15
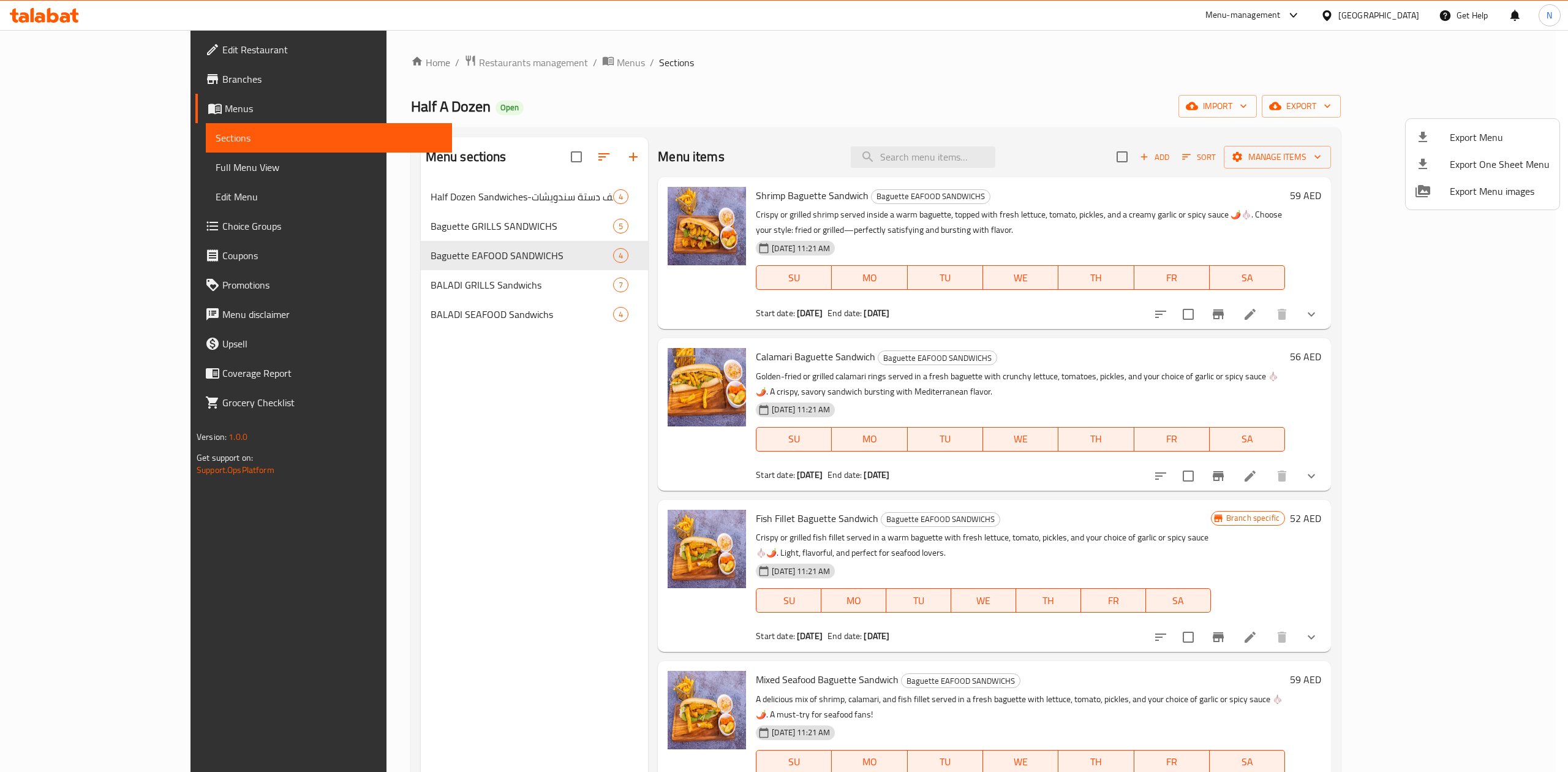
click at [385, 67] on div at bounding box center [784, 386] width 1568 height 772
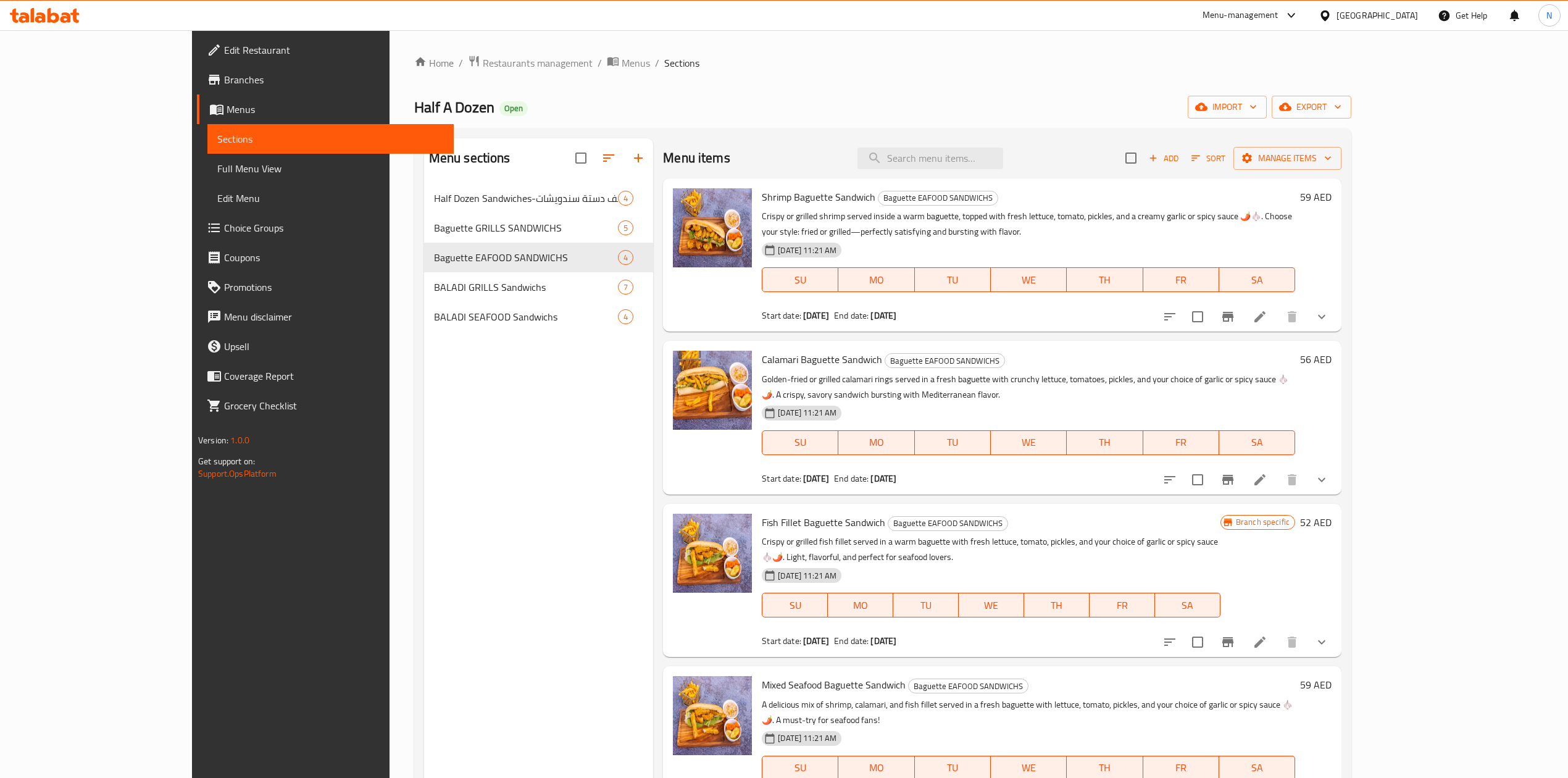
drag, startPoint x: 388, startPoint y: 63, endPoint x: 392, endPoint y: 74, distance: 11.7
click at [483, 63] on span "Restaurants management" at bounding box center [537, 63] width 110 height 15
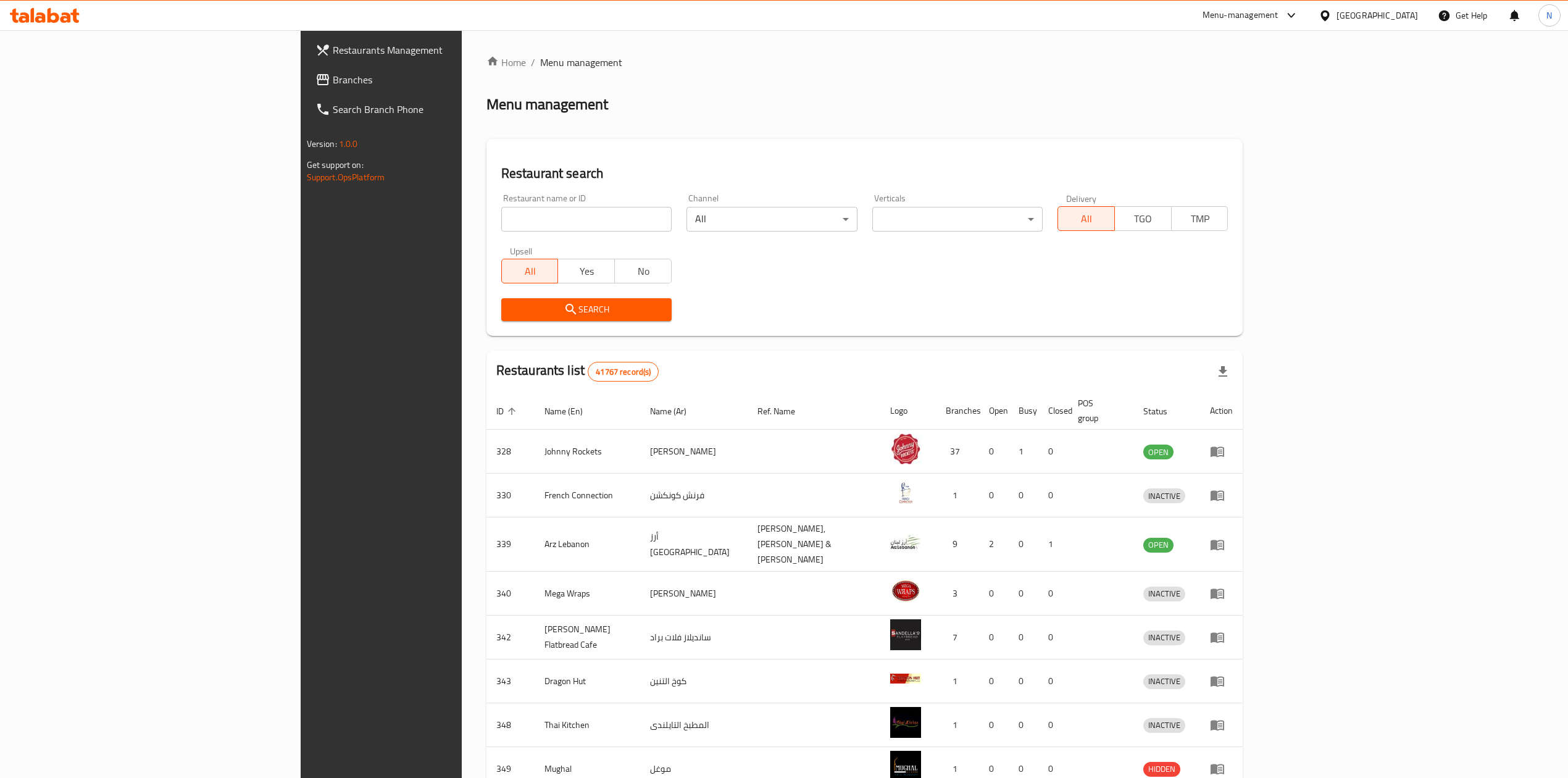
click at [494, 235] on div "Restaurant name or ID Restaurant name or ID" at bounding box center [586, 213] width 185 height 53
click at [501, 225] on input "search" at bounding box center [586, 219] width 170 height 25
paste input "697033"
type input "697033"
click at [511, 302] on span "Search" at bounding box center [586, 309] width 150 height 15
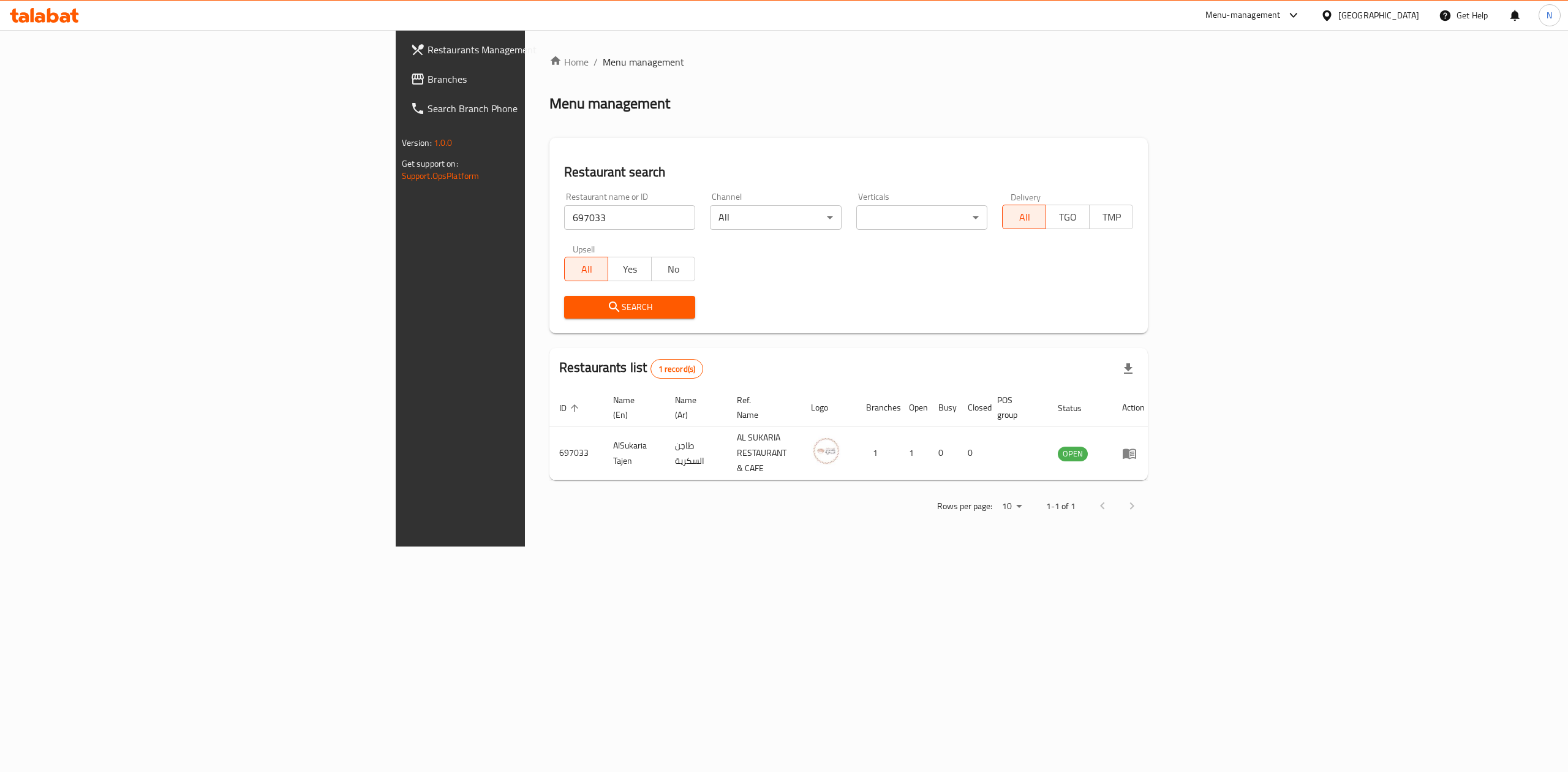
click at [525, 501] on div "Home / Menu management Menu management Restaurant search Restaurant name or ID …" at bounding box center [849, 288] width 647 height 517
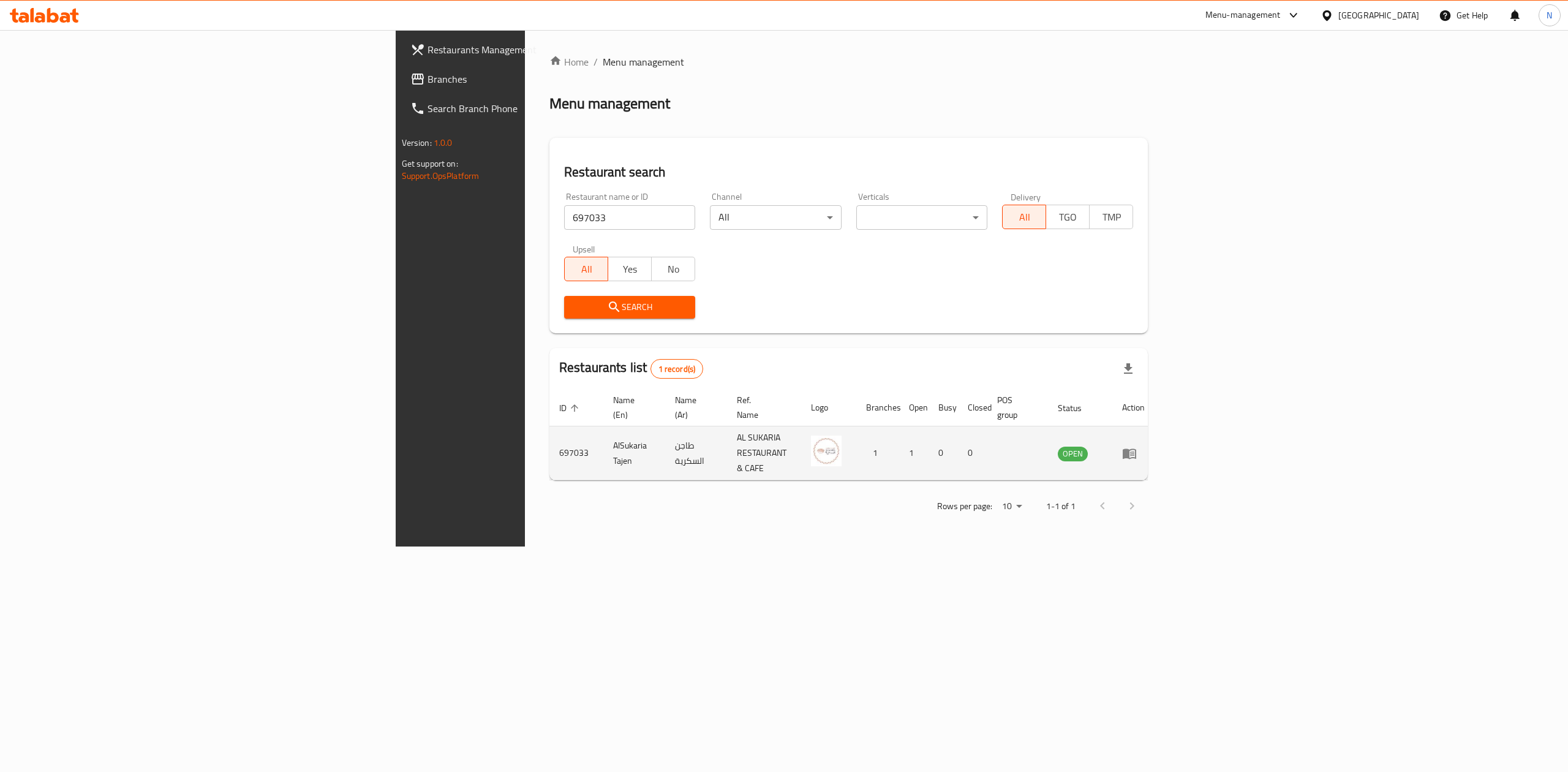
click at [1136, 446] on icon "enhanced table" at bounding box center [1129, 453] width 15 height 15
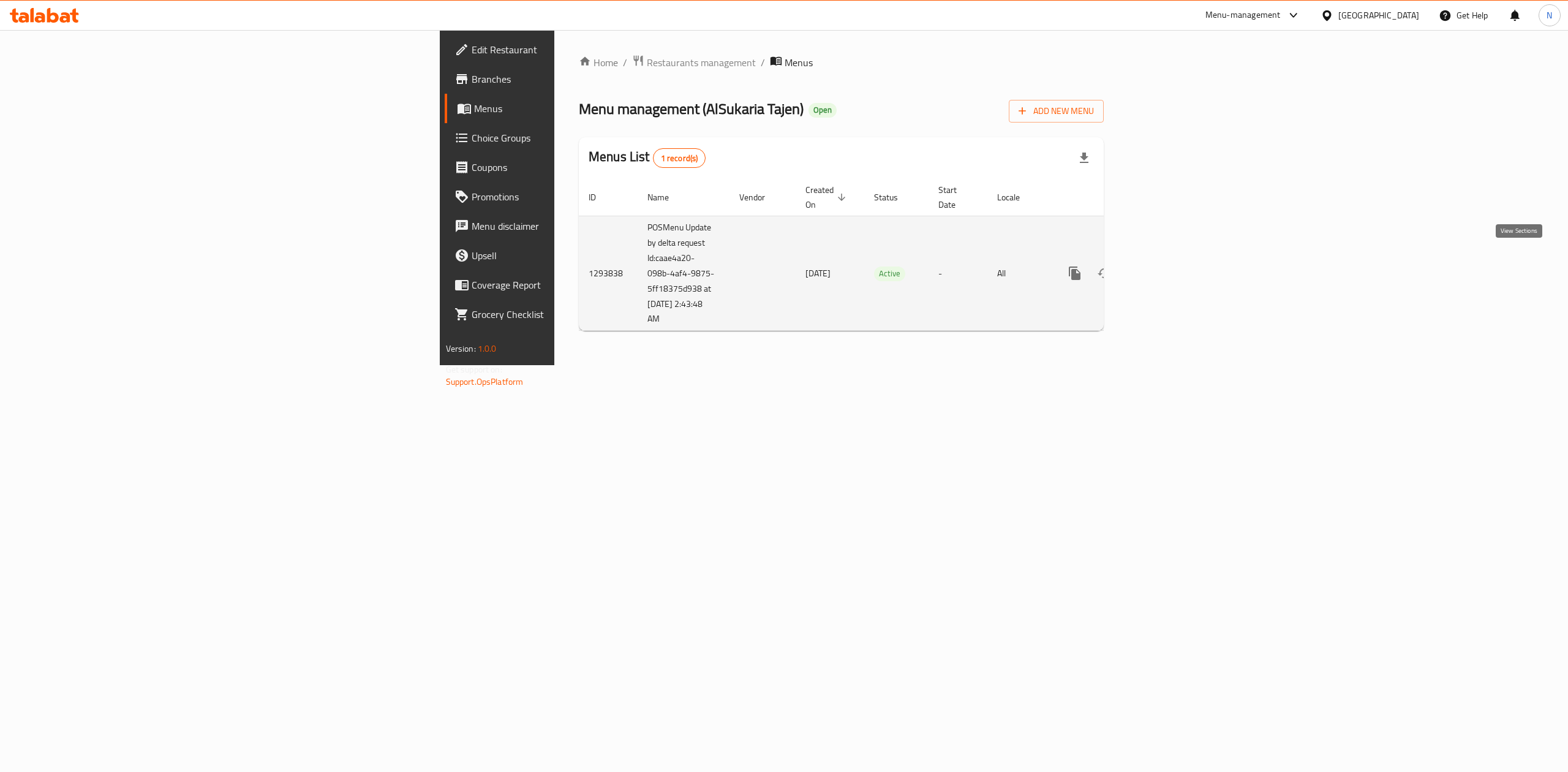
click at [1177, 259] on link "enhanced table" at bounding box center [1163, 273] width 29 height 29
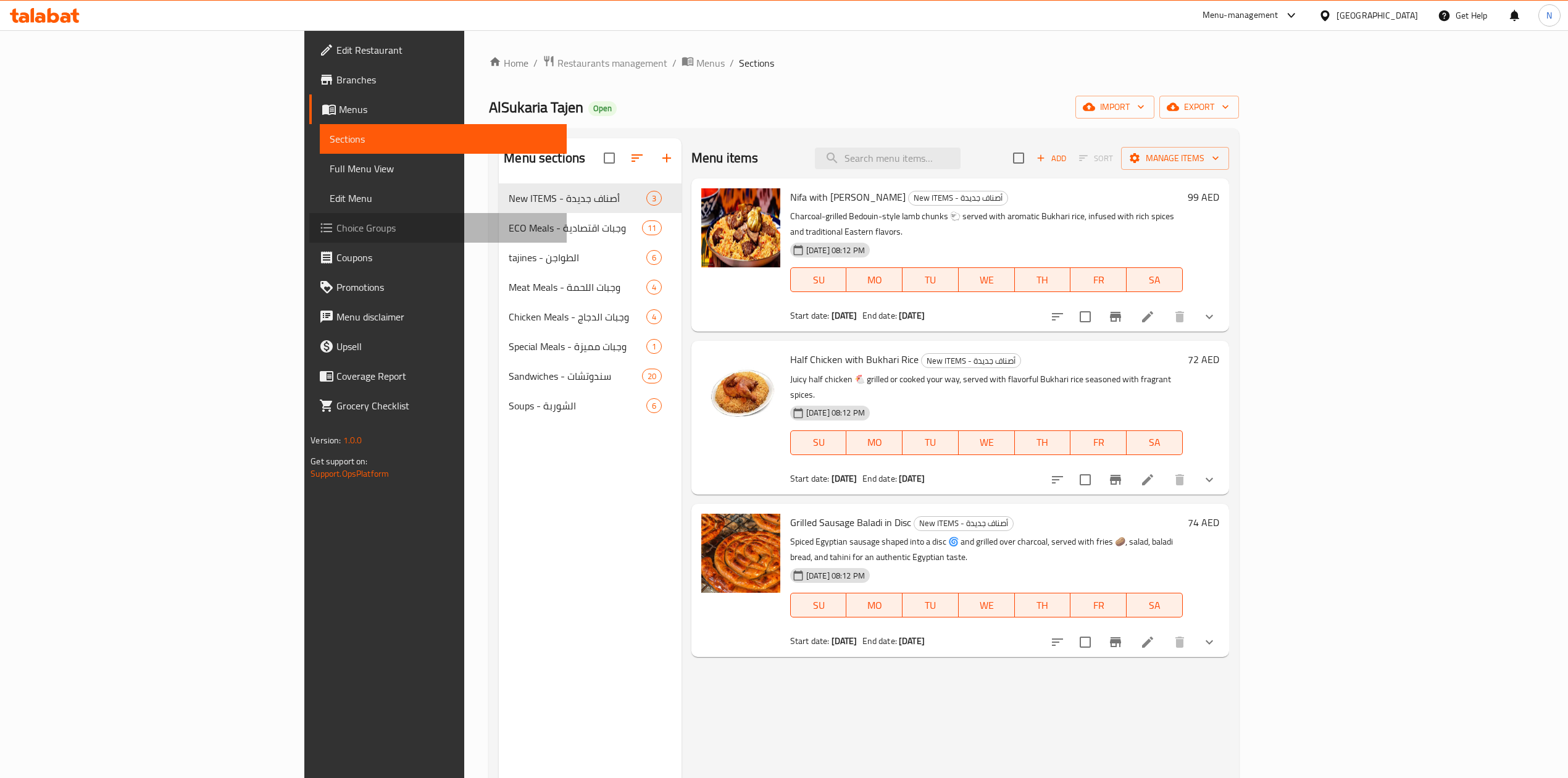
click at [336, 230] on span "Choice Groups" at bounding box center [446, 228] width 220 height 15
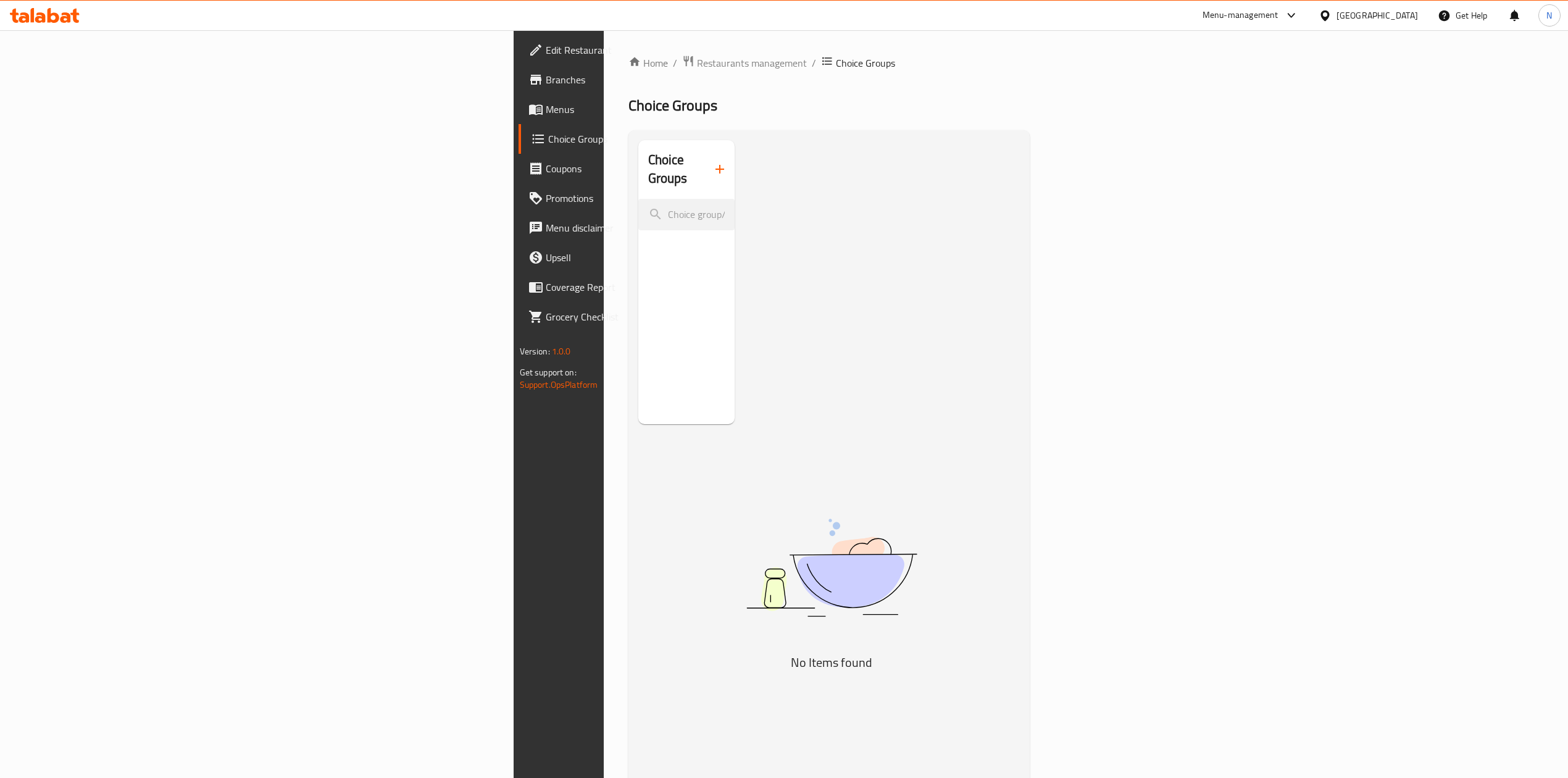
drag, startPoint x: 1166, startPoint y: 405, endPoint x: 1114, endPoint y: 405, distance: 52.0
click at [986, 486] on div "No Items found" at bounding box center [831, 671] width 309 height 370
click at [546, 108] on span "Menus" at bounding box center [656, 109] width 220 height 15
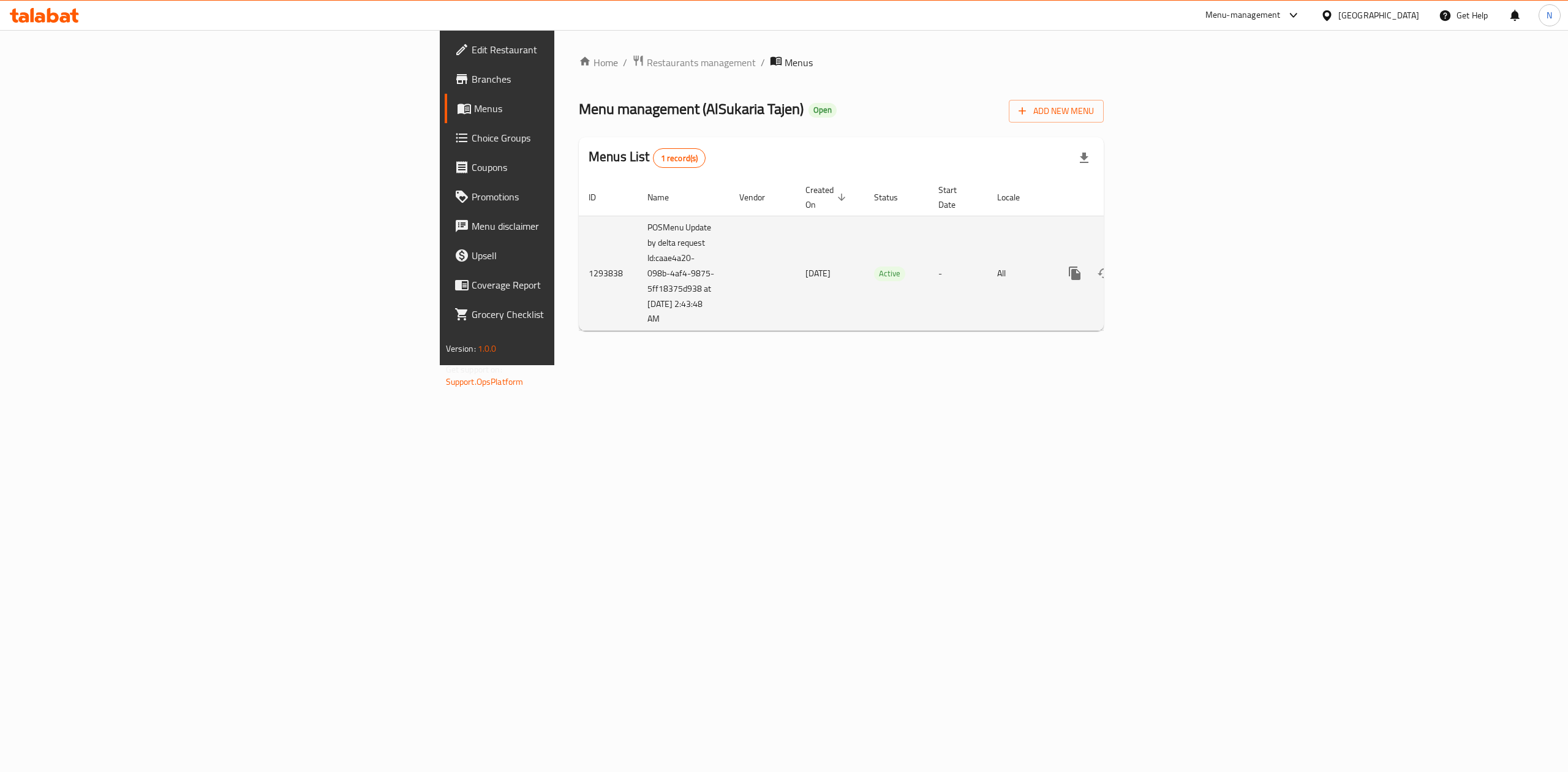
click at [1177, 267] on link "enhanced table" at bounding box center [1163, 273] width 29 height 29
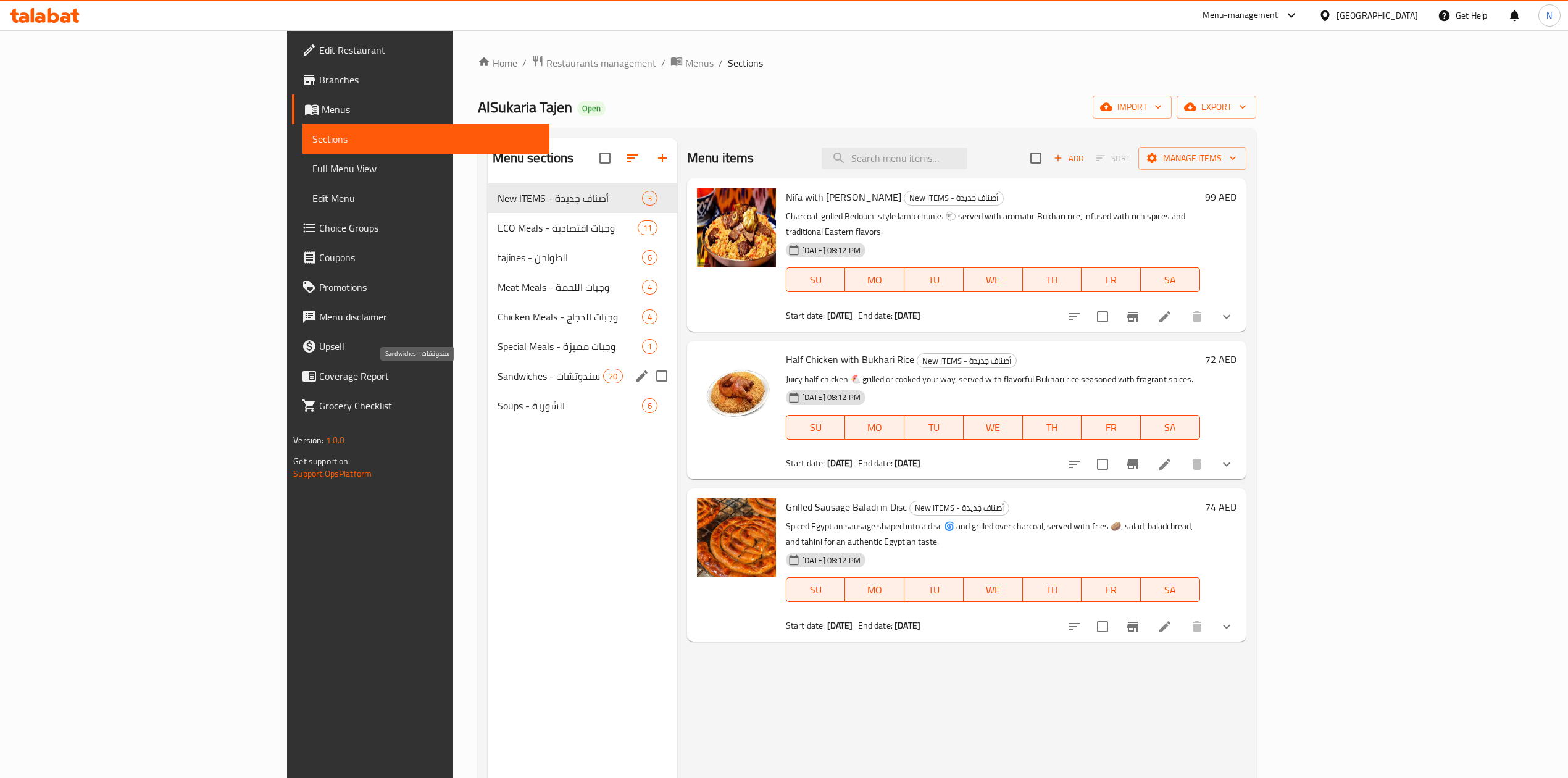
click at [498, 372] on span "Sandwiches - سندوتشات" at bounding box center [551, 376] width 106 height 15
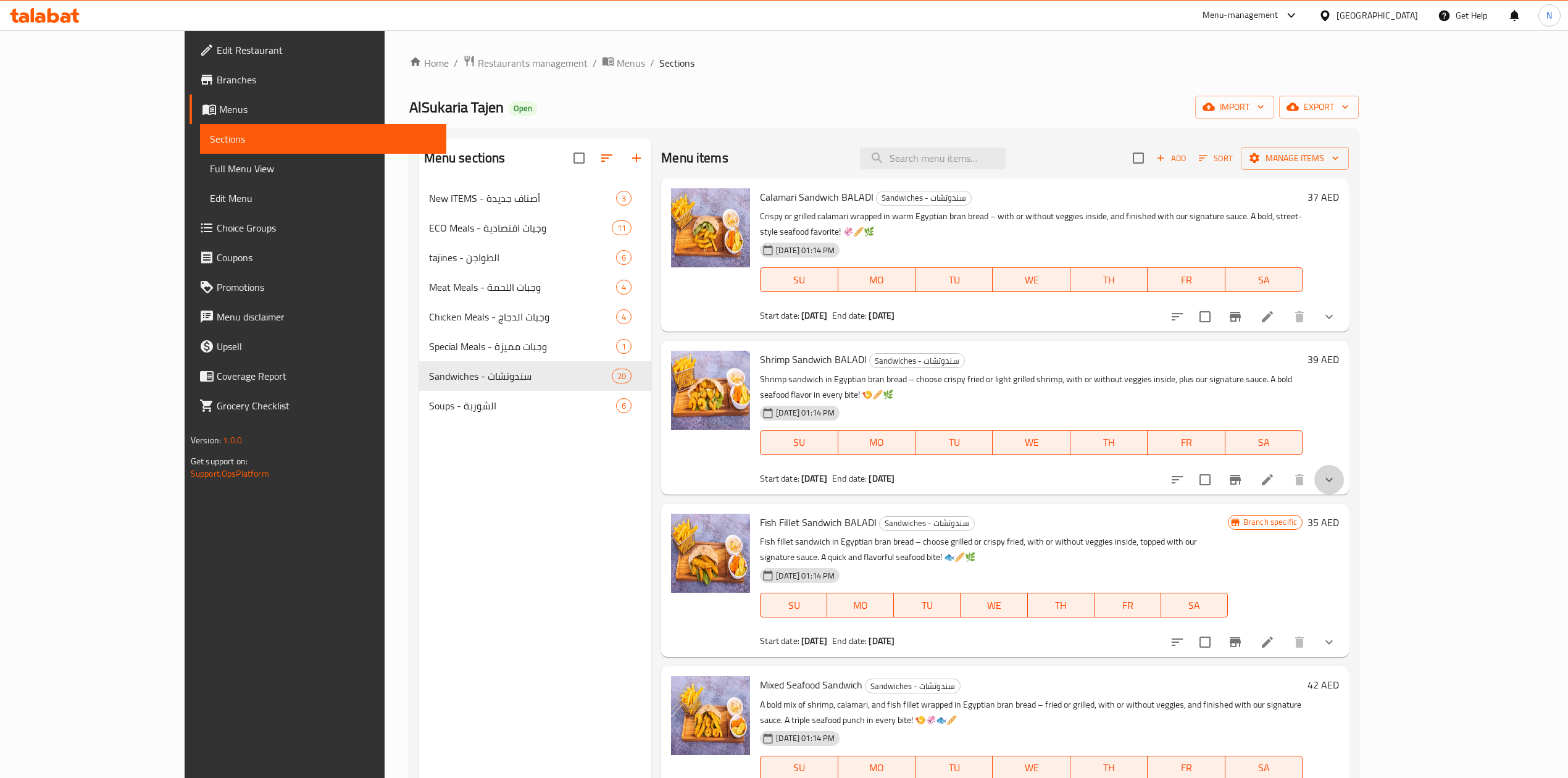
click at [1344, 465] on button "show more" at bounding box center [1329, 480] width 29 height 29
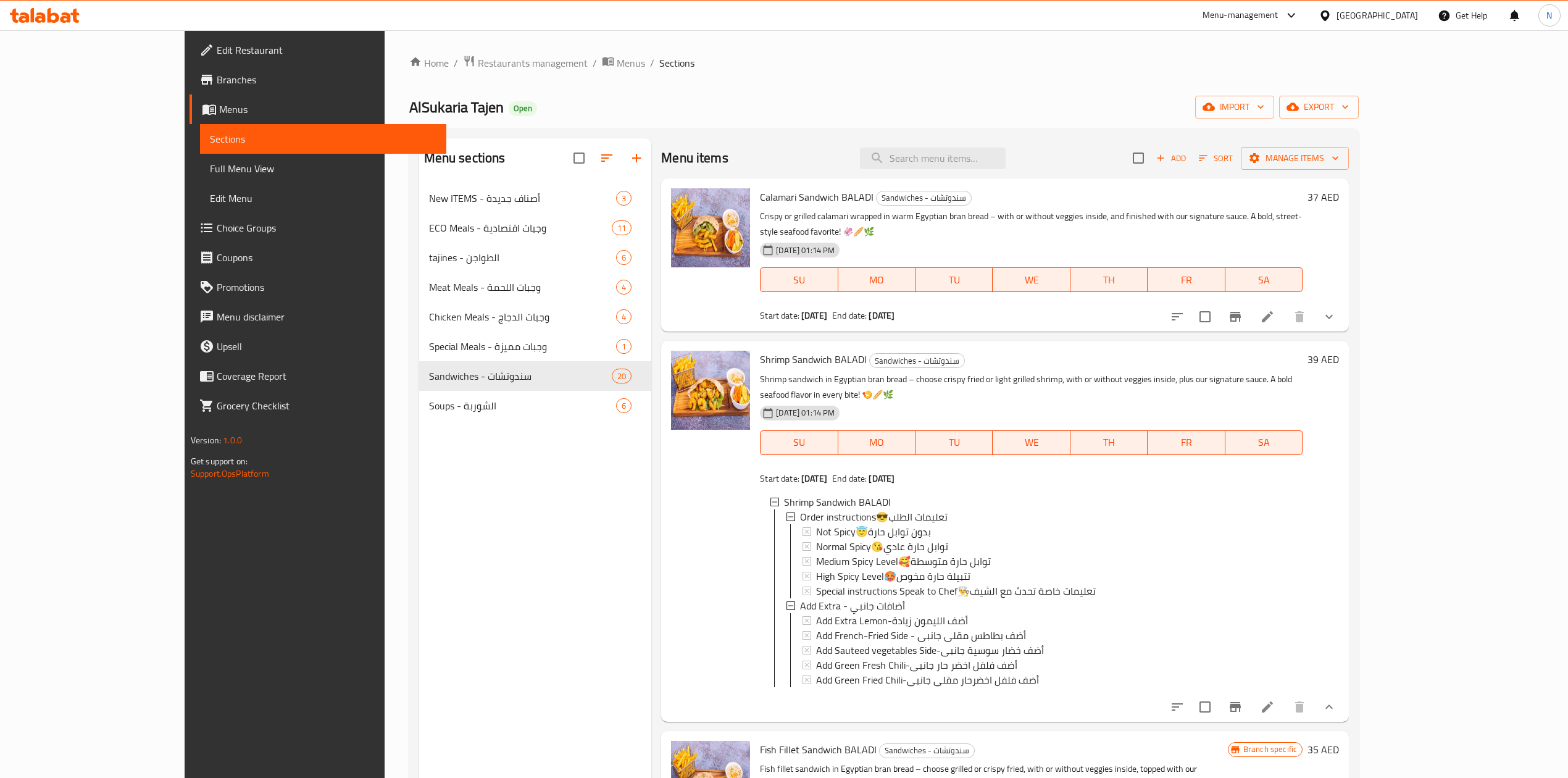
drag, startPoint x: 1241, startPoint y: 342, endPoint x: 1285, endPoint y: 335, distance: 44.6
click at [1241, 351] on h6 "Shrimp Sandwich BALADI Sandwiches - سندوتشات" at bounding box center [1031, 360] width 543 height 17
click at [1349, 107] on span "export" at bounding box center [1319, 107] width 60 height 15
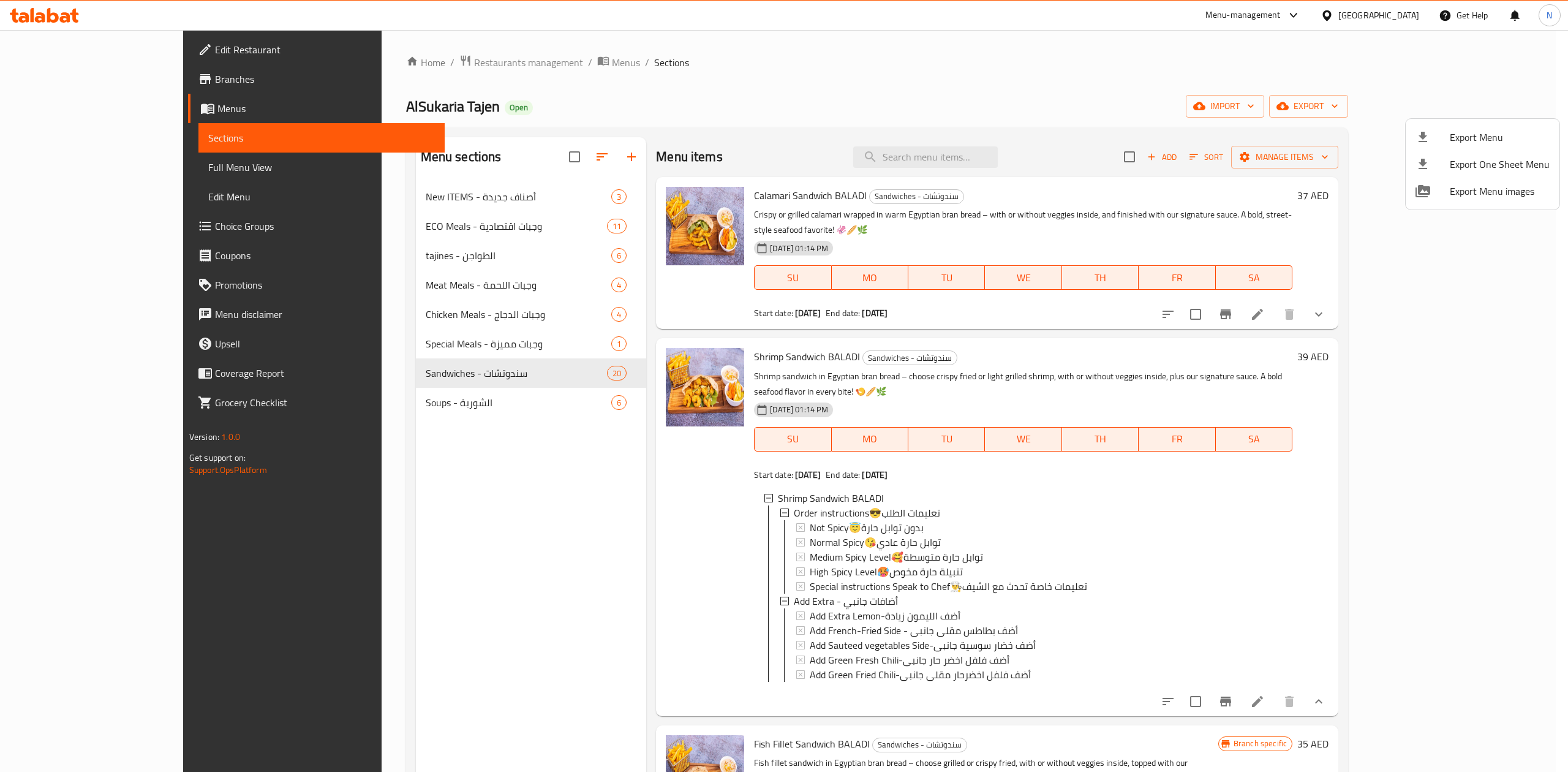
click at [1441, 694] on div at bounding box center [784, 386] width 1568 height 772
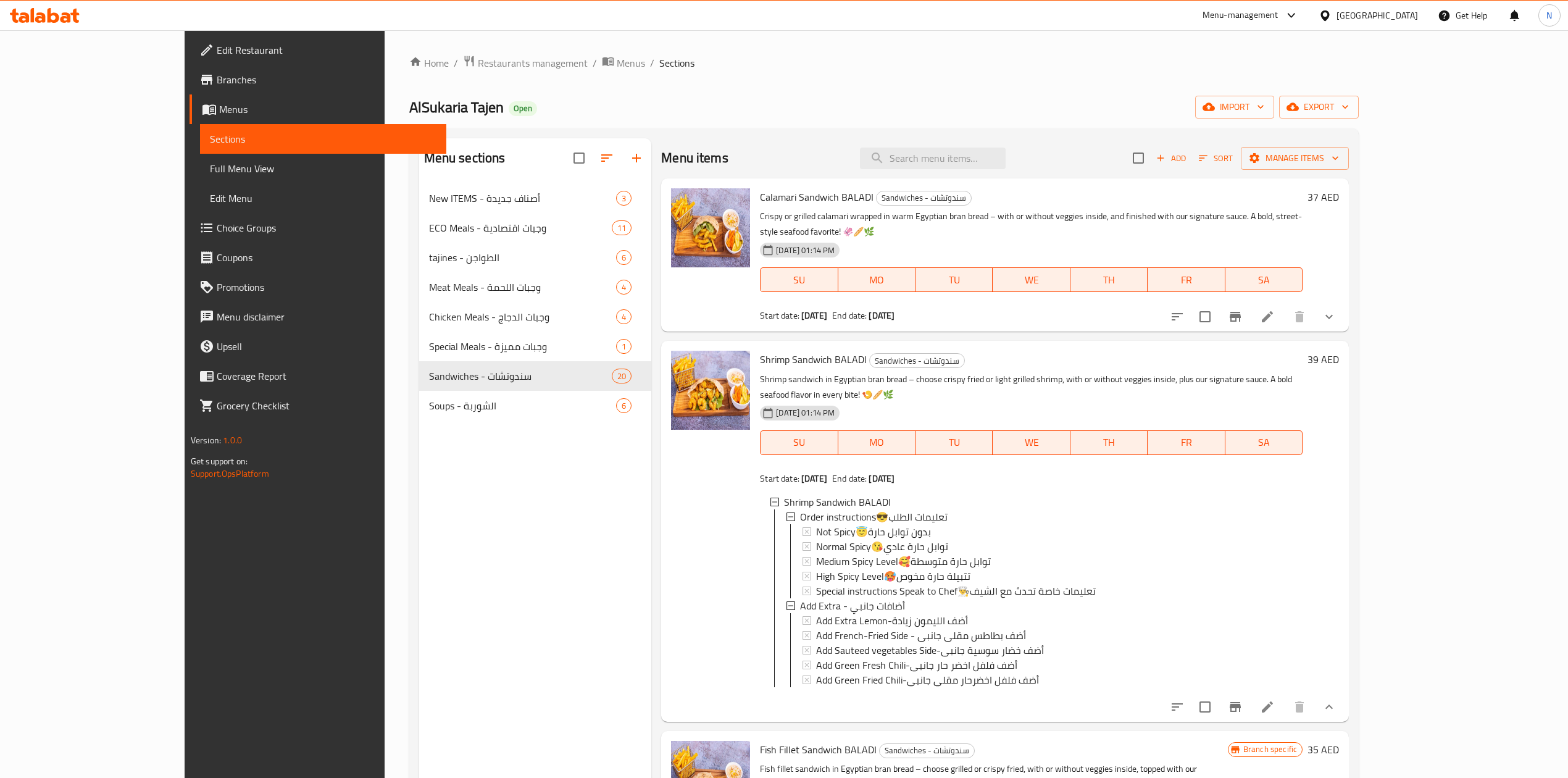
click at [1275, 700] on icon at bounding box center [1267, 707] width 15 height 15
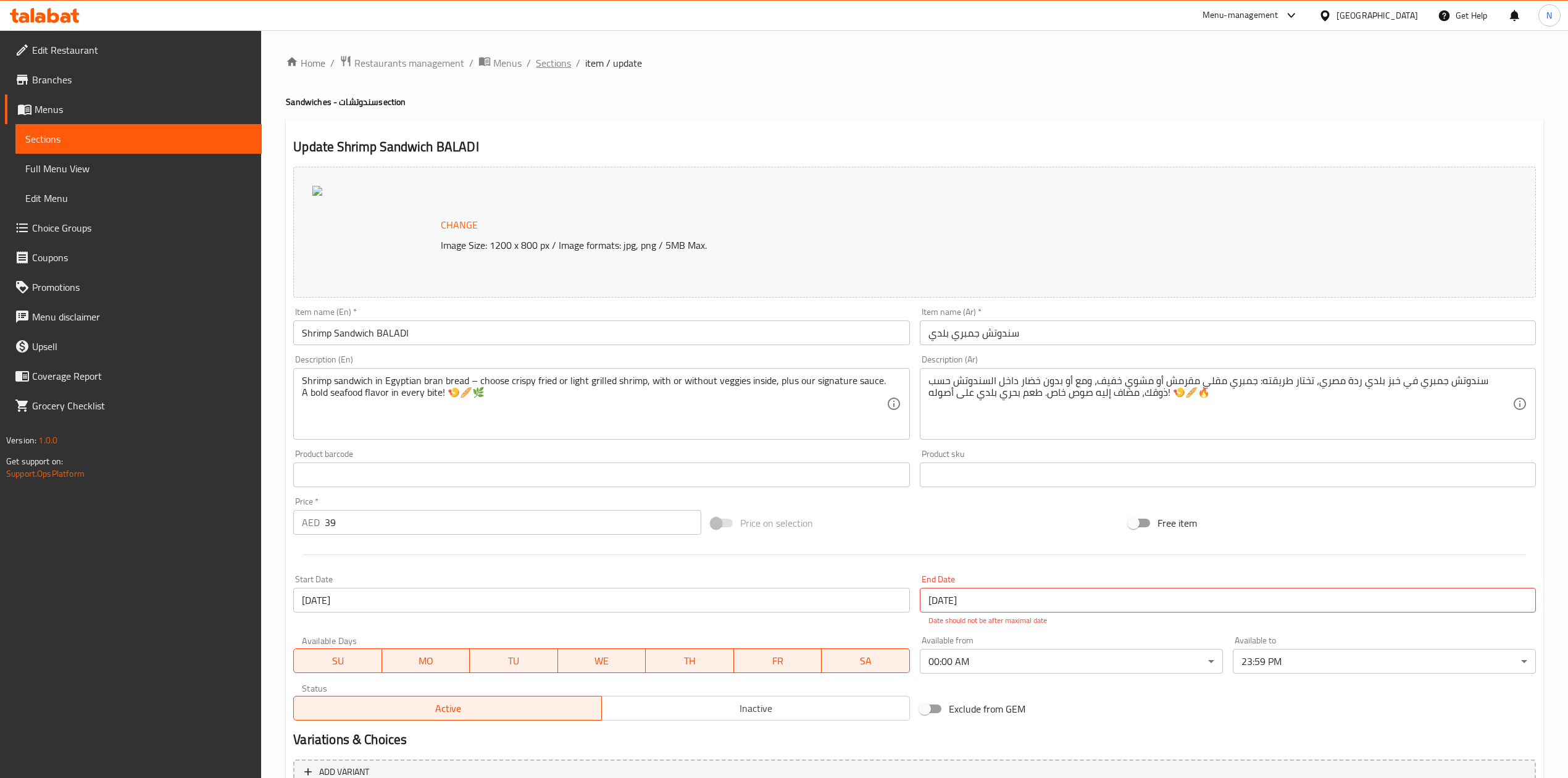
click at [554, 60] on span "Sections" at bounding box center [553, 63] width 35 height 15
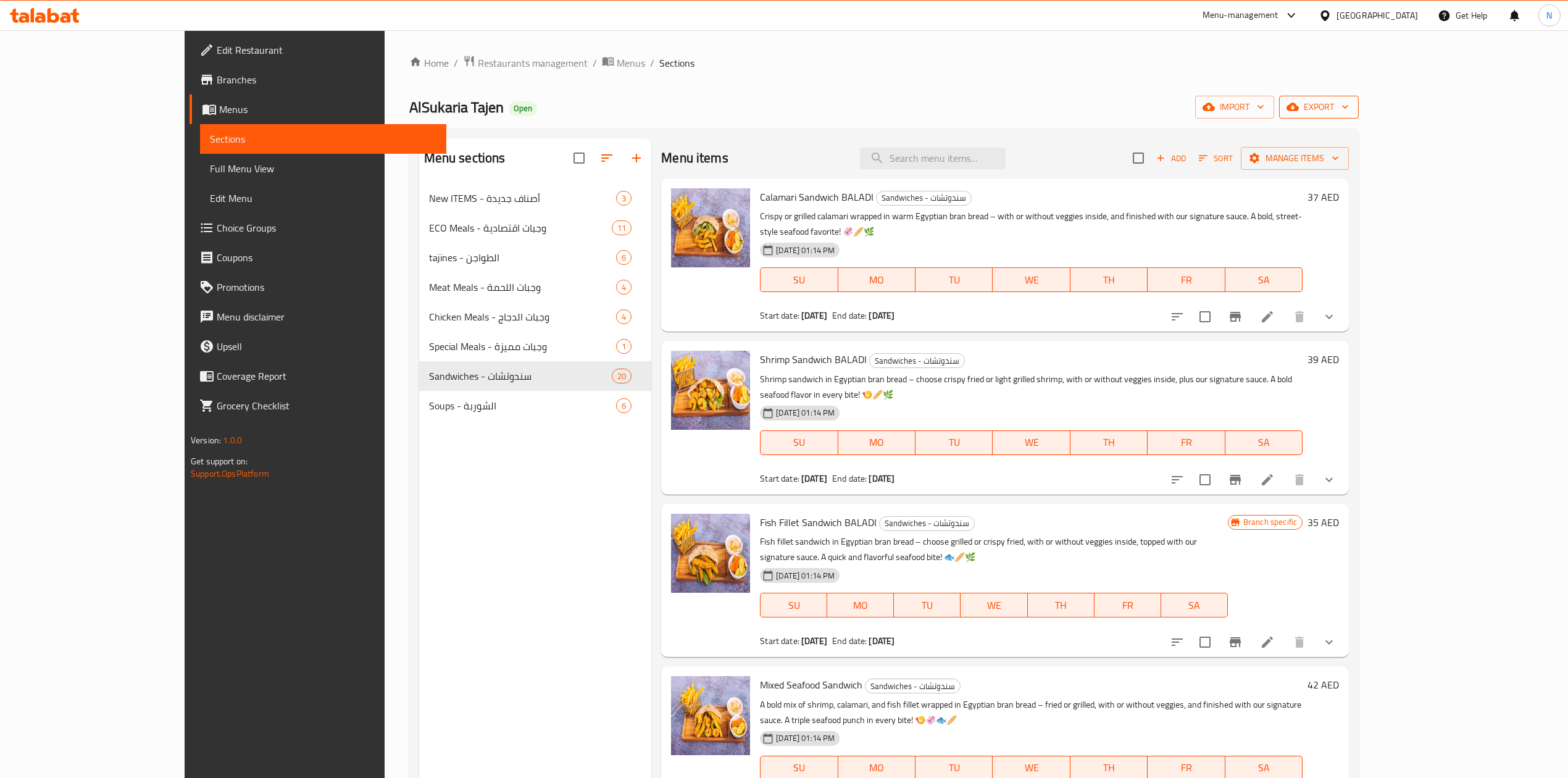
click at [1349, 111] on span "export" at bounding box center [1319, 107] width 60 height 15
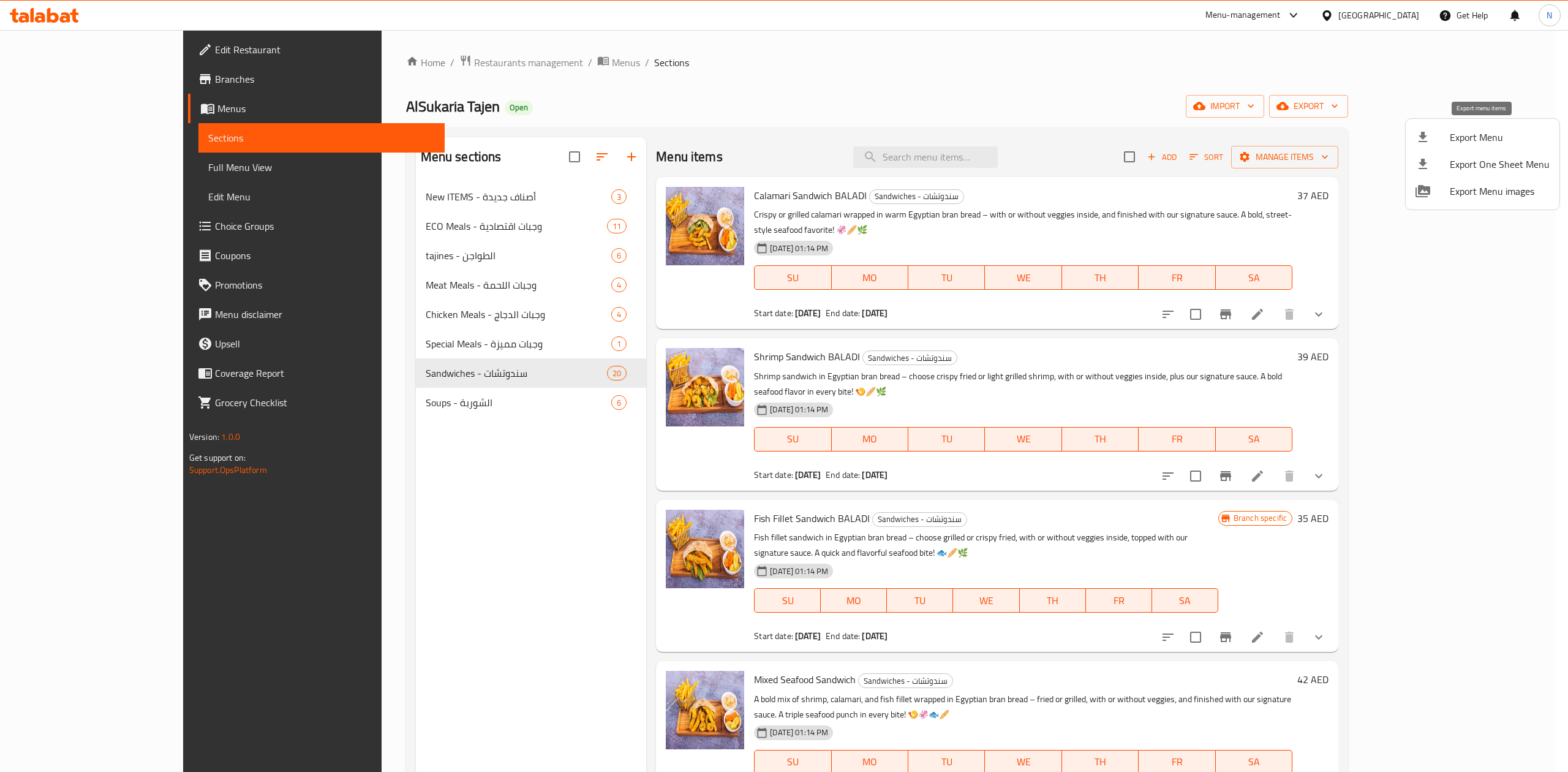
click at [1469, 141] on span "Export Menu" at bounding box center [1499, 137] width 100 height 15
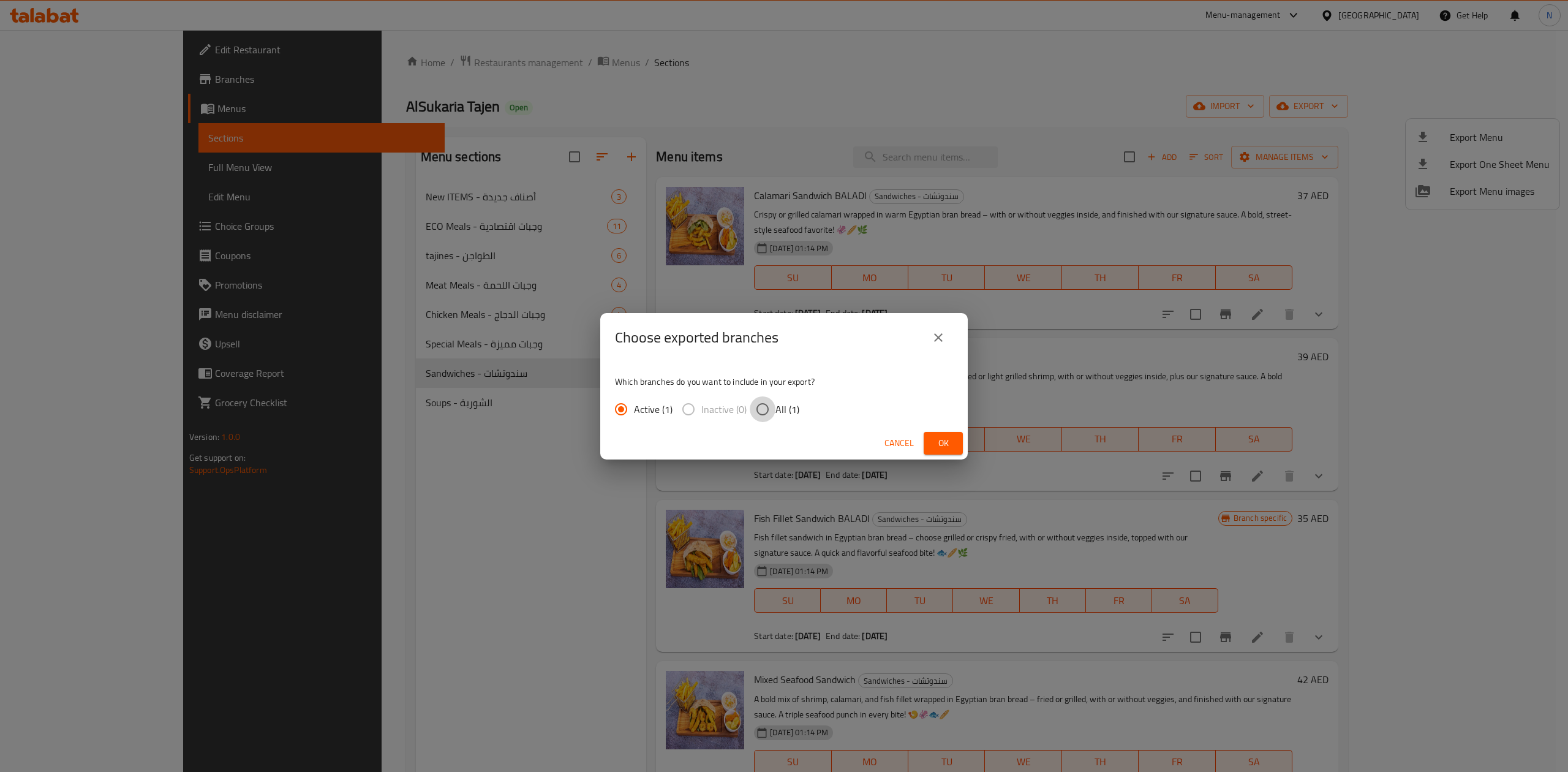
drag, startPoint x: 764, startPoint y: 413, endPoint x: 951, endPoint y: 444, distance: 189.6
click at [765, 412] on input "All (1)" at bounding box center [762, 409] width 26 height 26
radio input "true"
click at [959, 440] on button "Ok" at bounding box center [943, 443] width 39 height 23
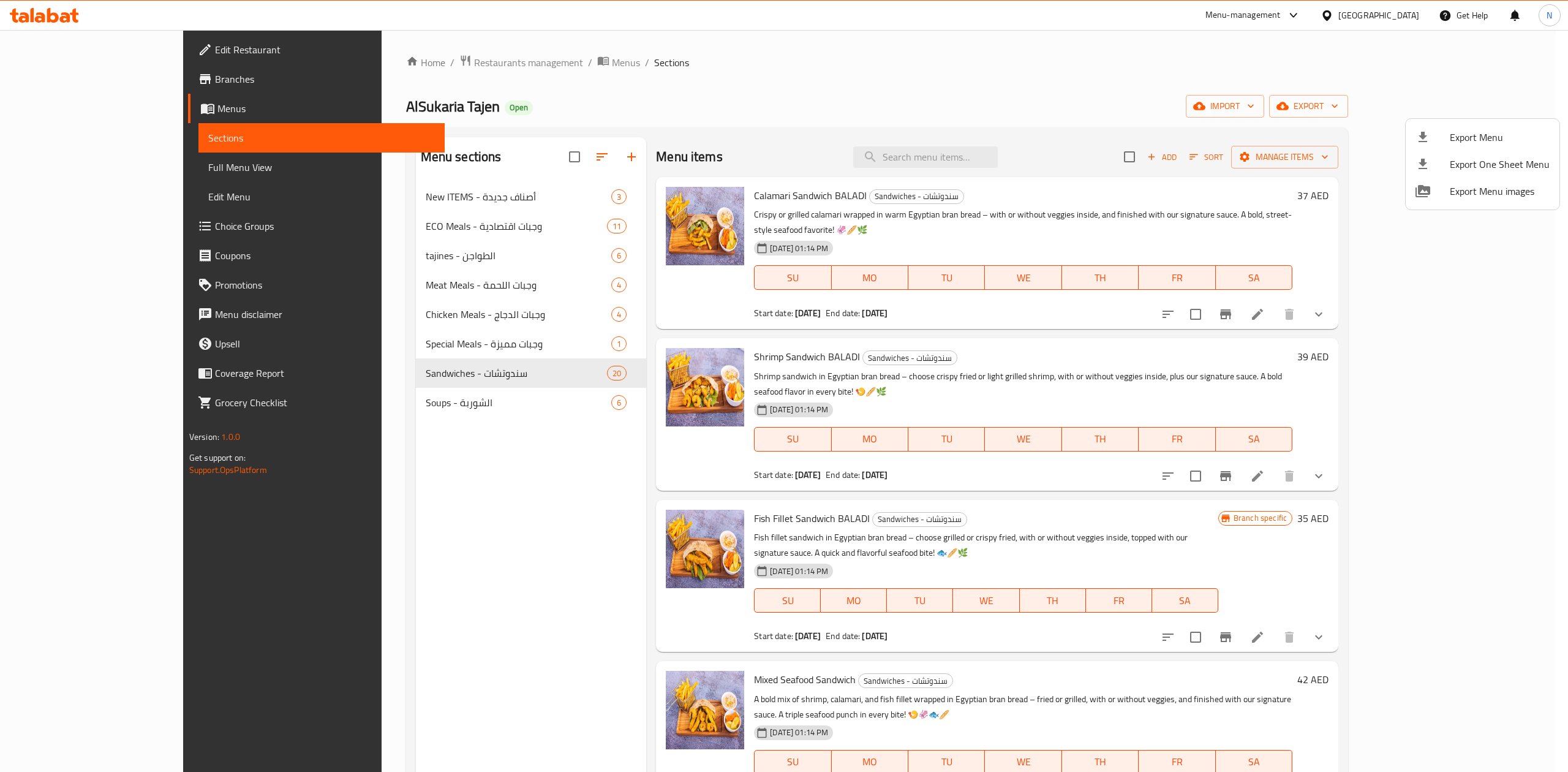
click at [434, 67] on div at bounding box center [784, 386] width 1568 height 772
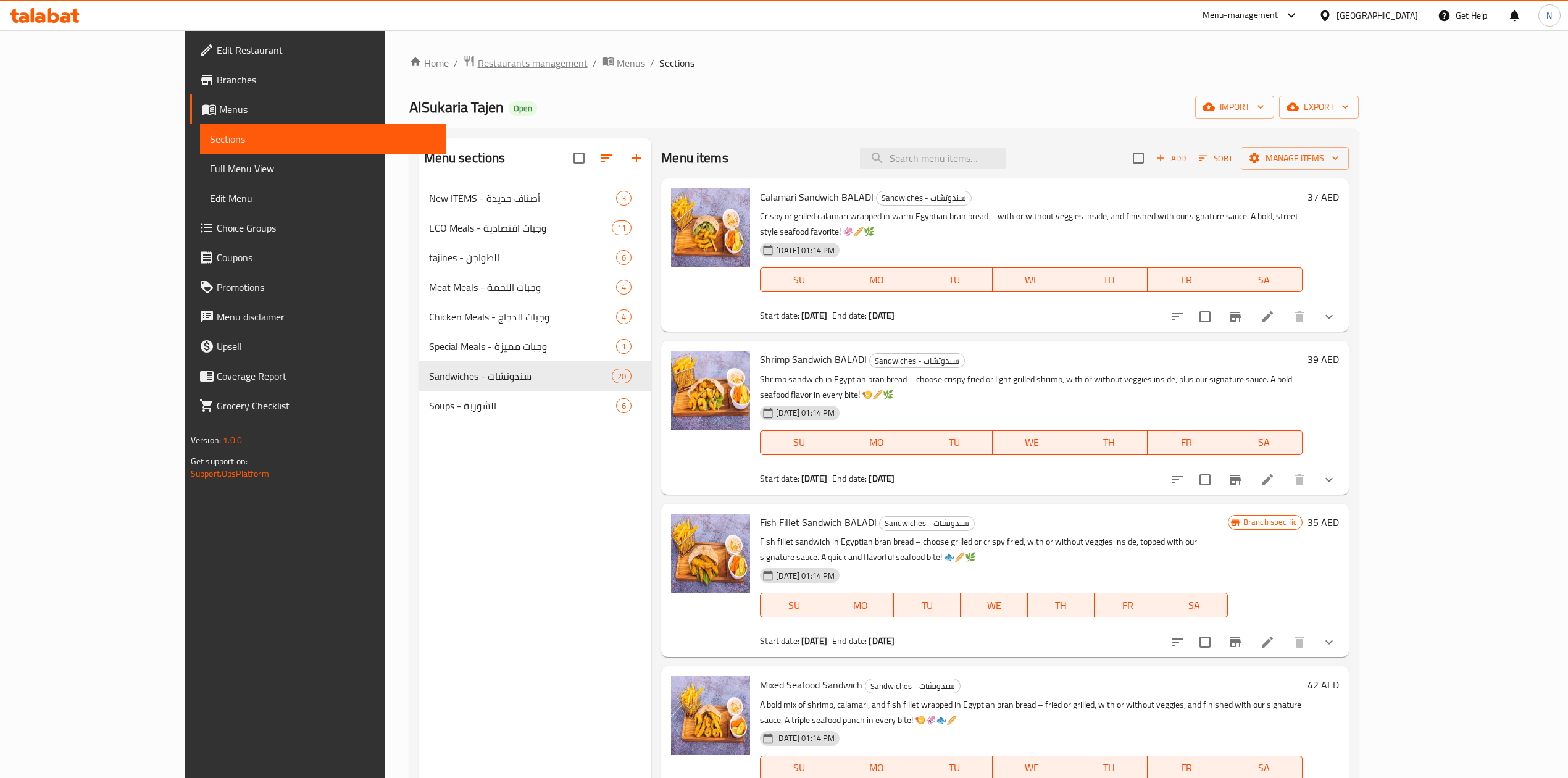
click at [478, 63] on span "Restaurants management" at bounding box center [533, 63] width 110 height 15
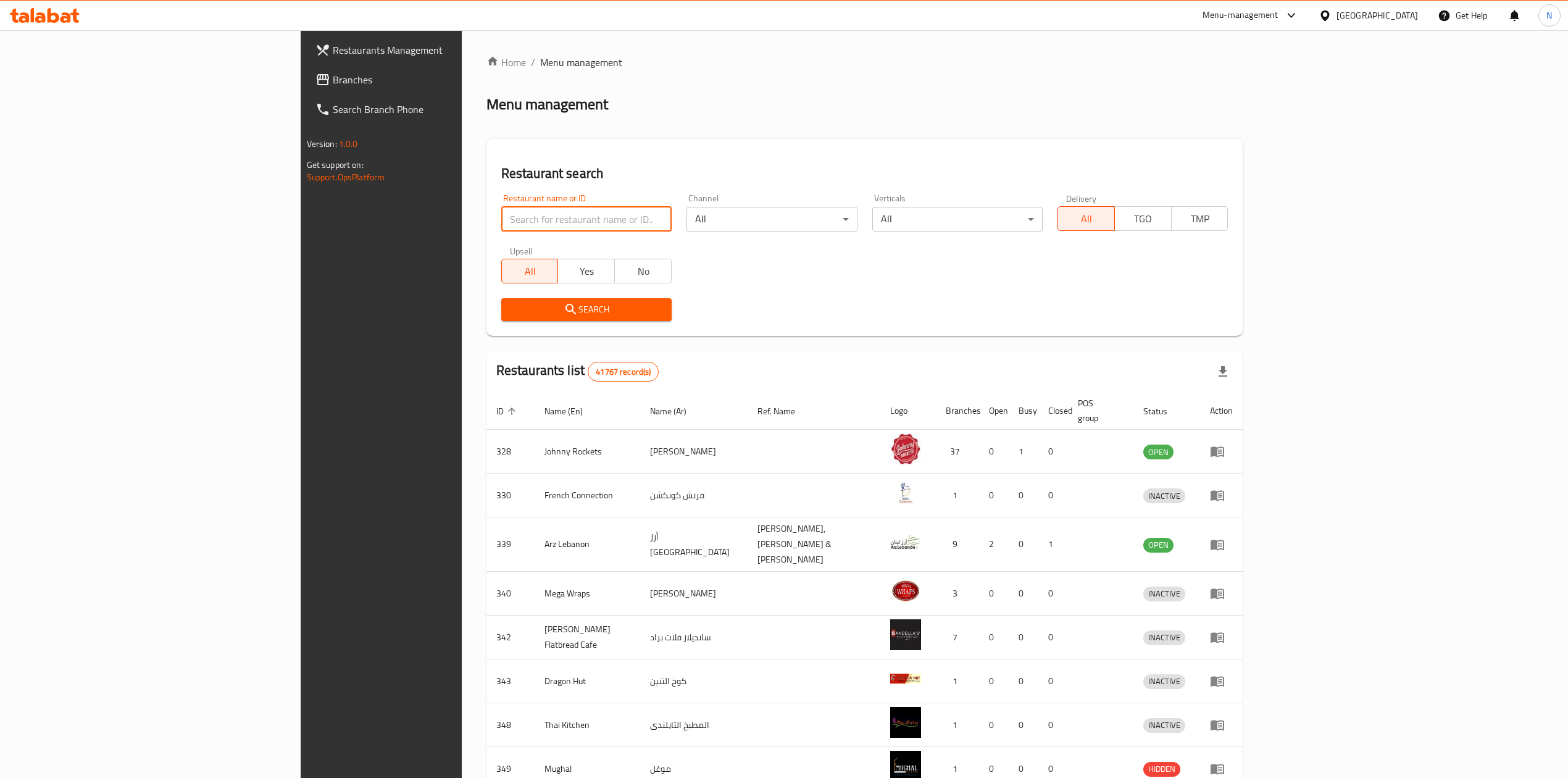
click at [501, 221] on input "search" at bounding box center [586, 219] width 170 height 25
paste input "697033"
click button "Search" at bounding box center [586, 309] width 170 height 23
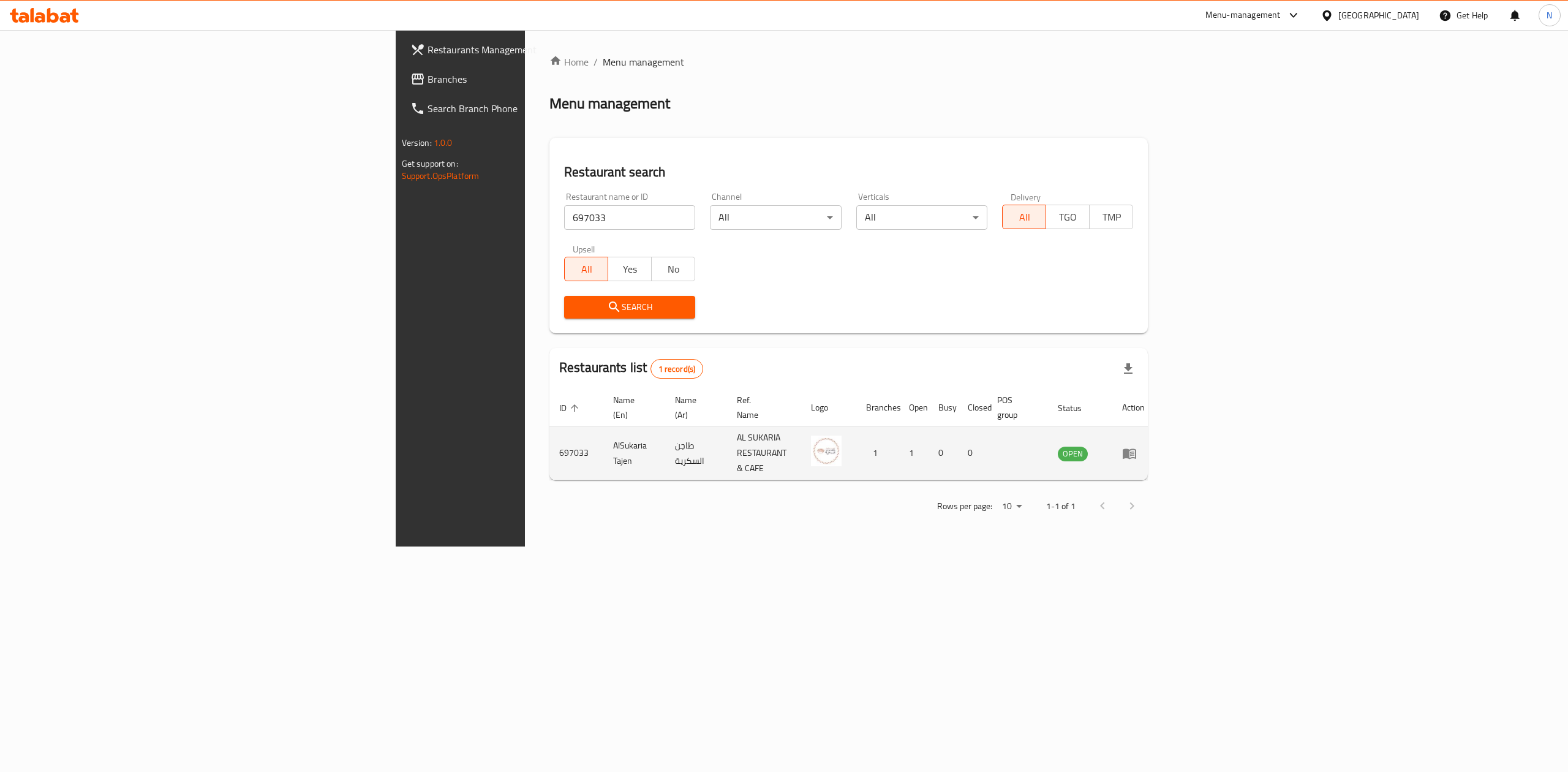
click at [550, 435] on td "697033" at bounding box center [576, 453] width 54 height 54
copy td "697033"
click at [550, 435] on td "697033" at bounding box center [576, 453] width 54 height 54
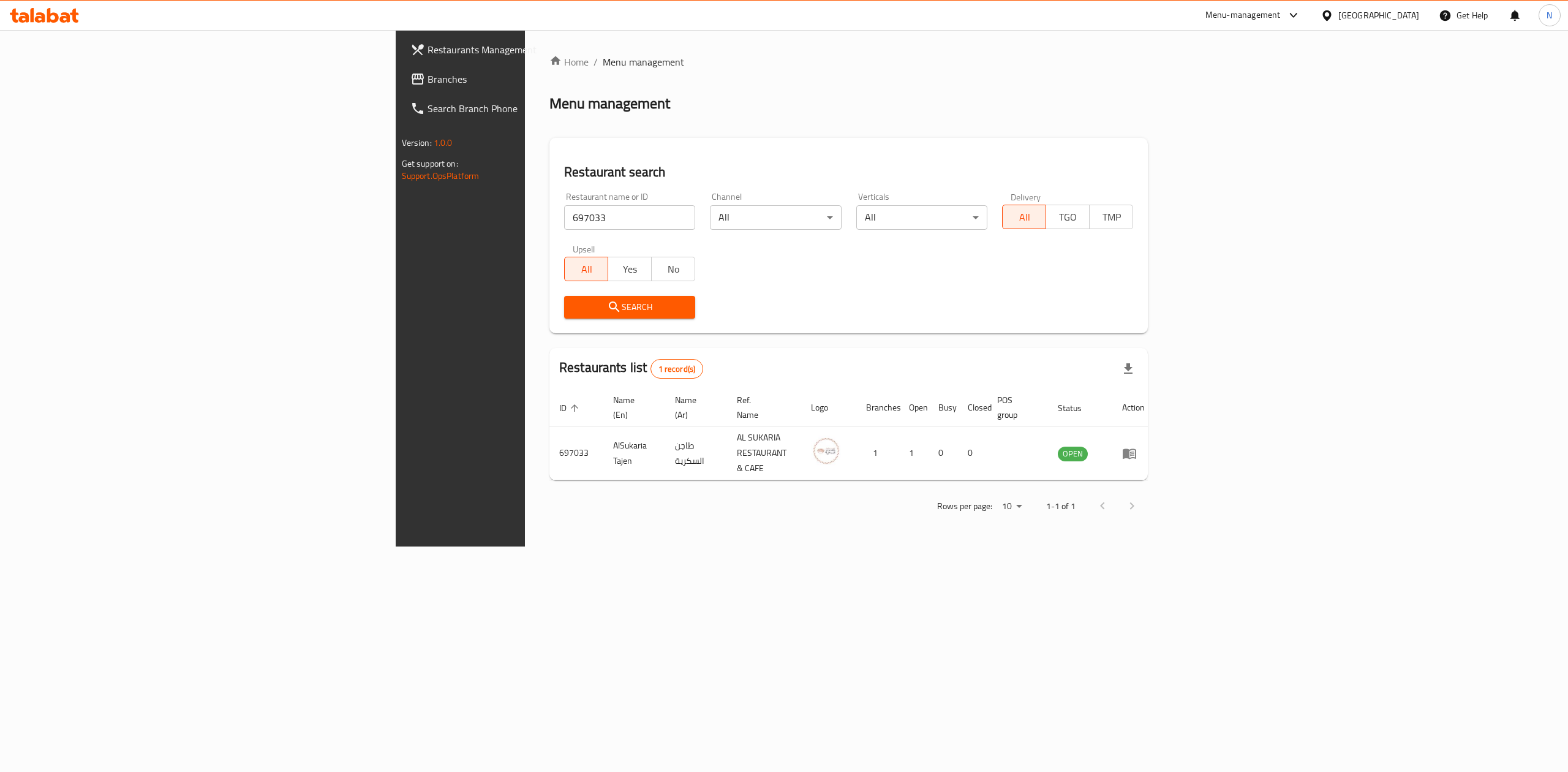
click at [564, 217] on input "697033" at bounding box center [630, 217] width 131 height 25
paste input "2595"
type input "2595"
click button "Search" at bounding box center [630, 307] width 131 height 23
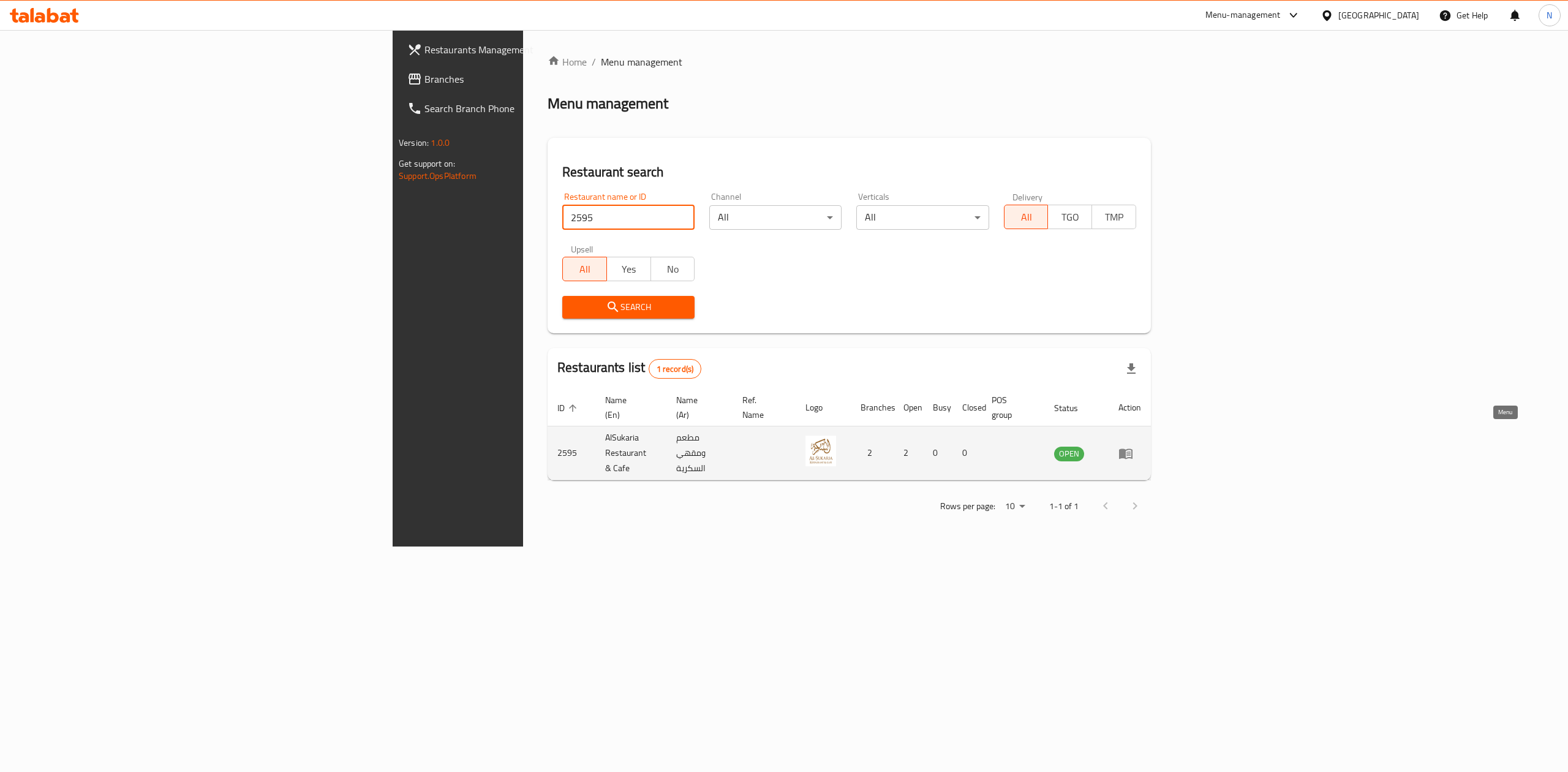
click at [1141, 446] on link "enhanced table" at bounding box center [1130, 453] width 23 height 15
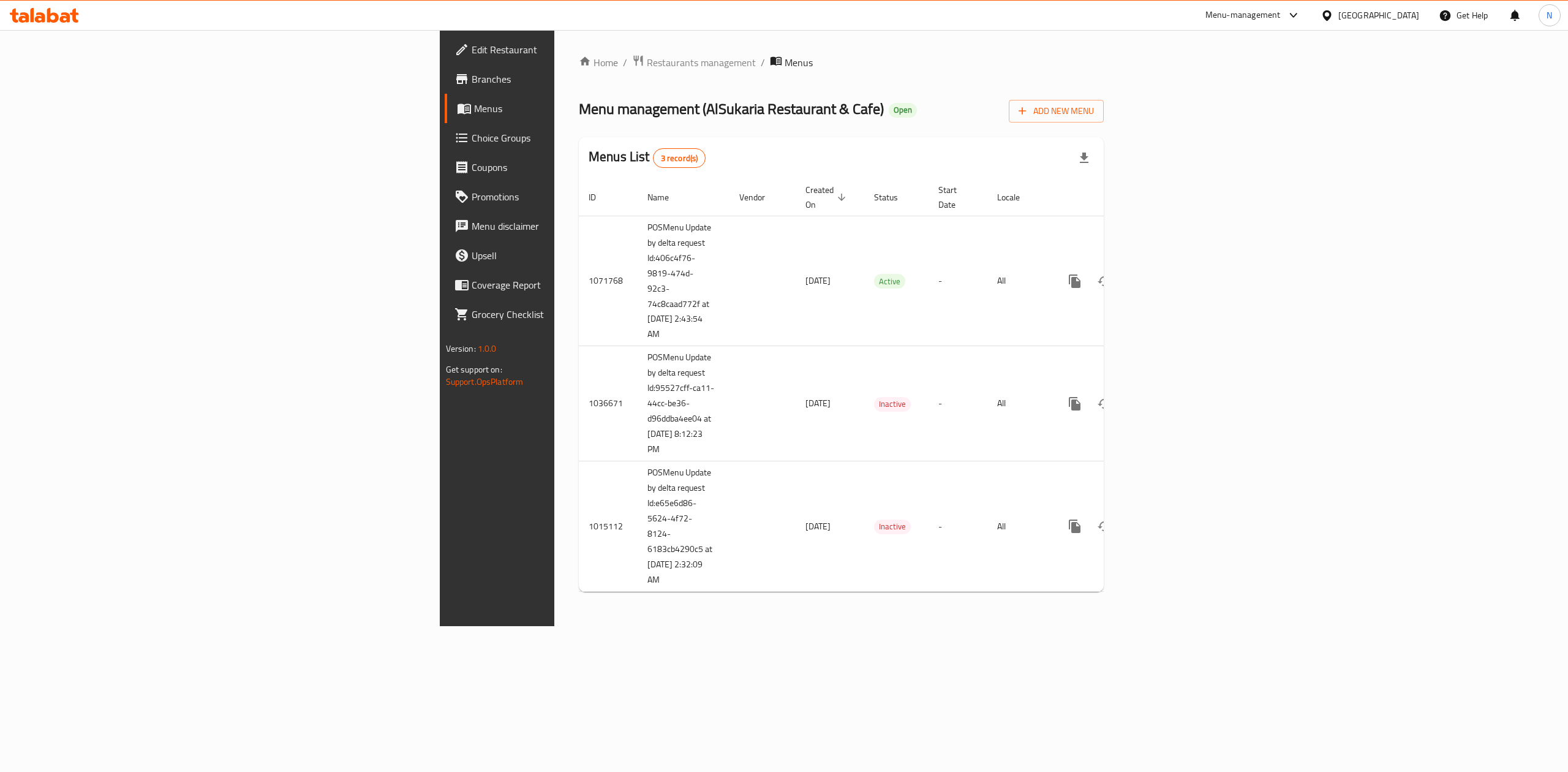
click at [474, 113] on span "Menus" at bounding box center [583, 108] width 218 height 15
click at [445, 148] on link "Choice Groups" at bounding box center [573, 138] width 257 height 29
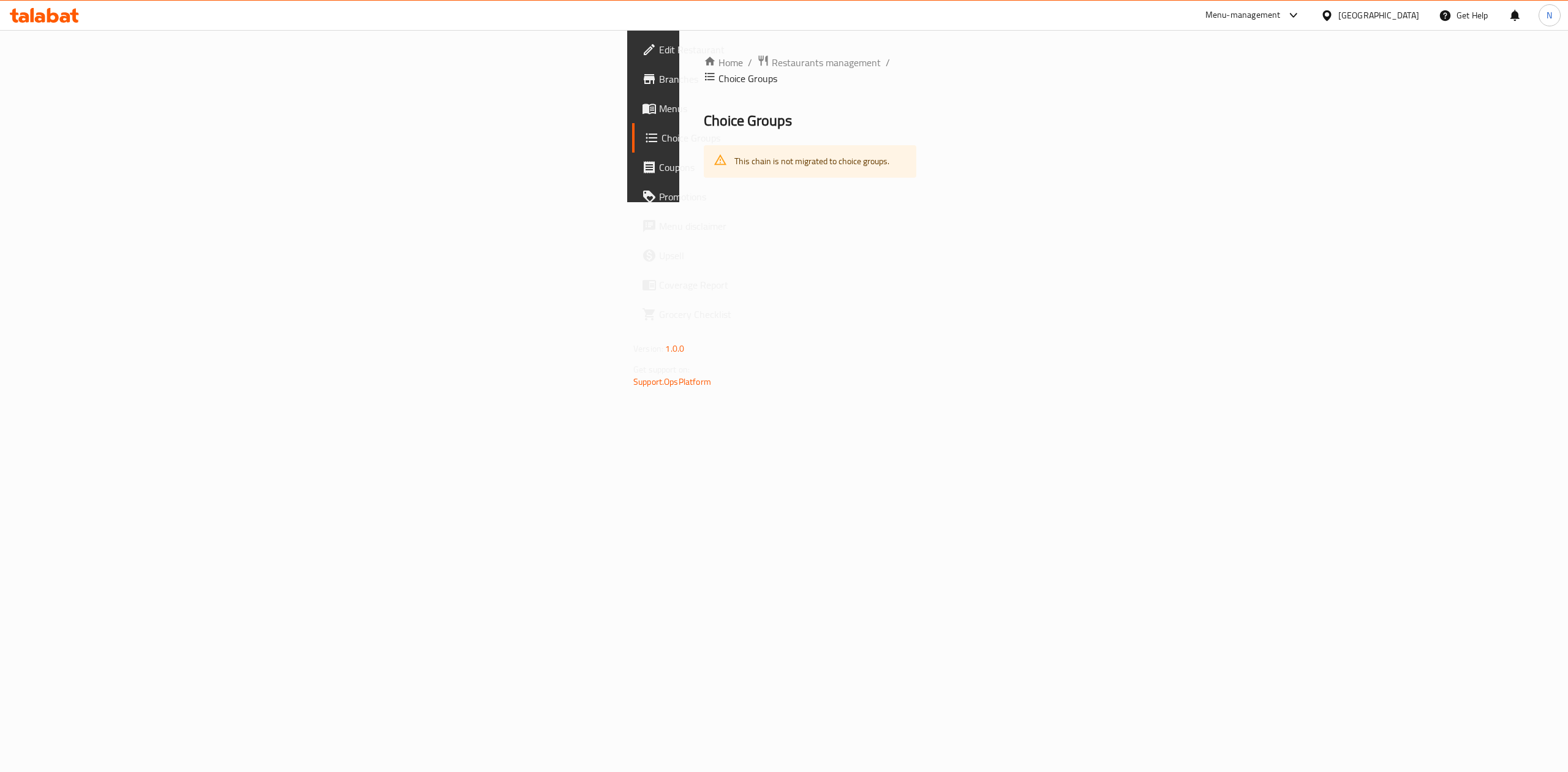
click at [627, 399] on div "Edit Restaurant Branches Menus Choice Groups Coupons Promotions Menu disclaimer…" at bounding box center [758, 416] width 262 height 772
click at [659, 111] on span "Menus" at bounding box center [769, 108] width 221 height 15
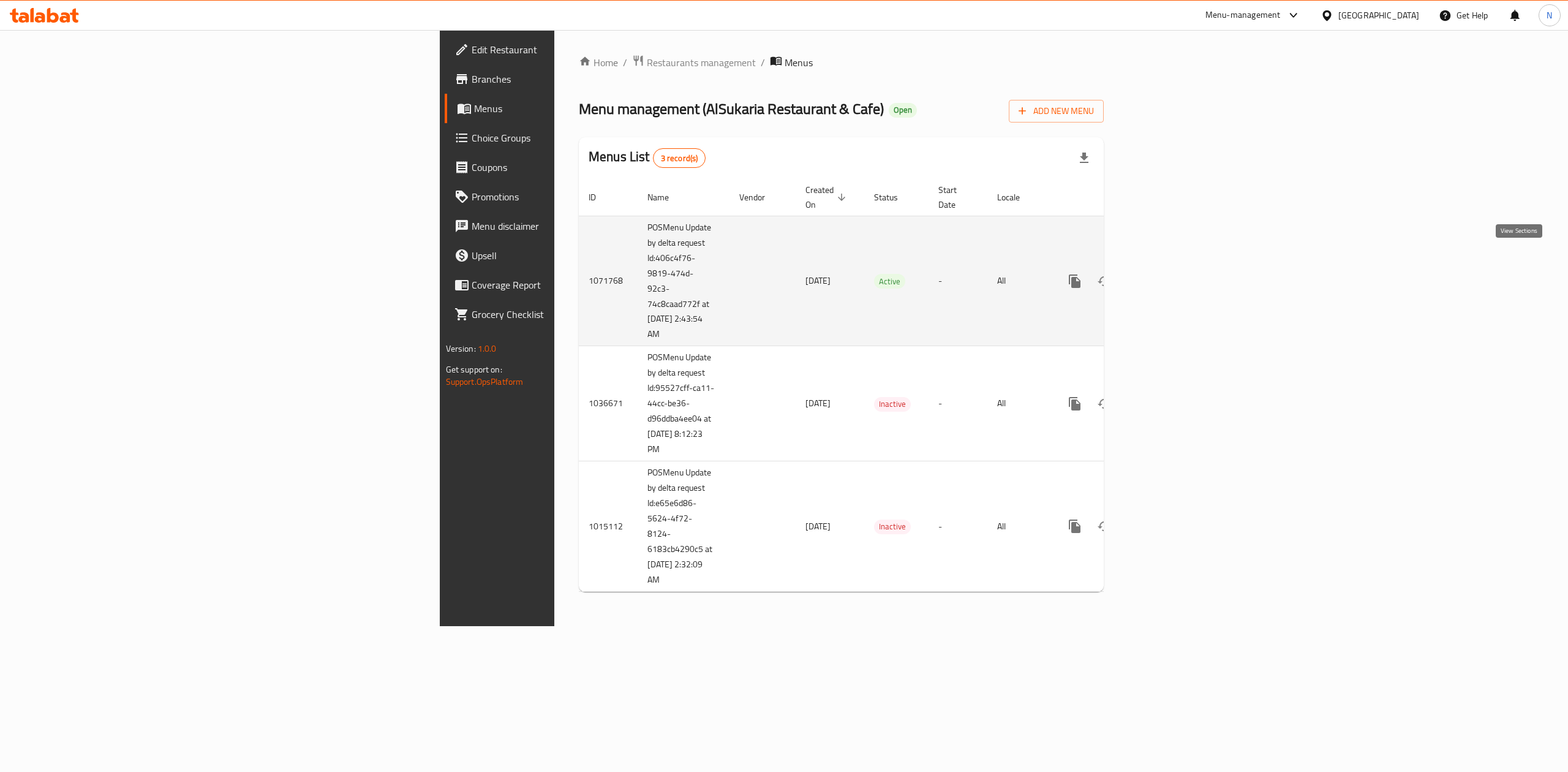
click at [1177, 267] on link "enhanced table" at bounding box center [1163, 281] width 29 height 29
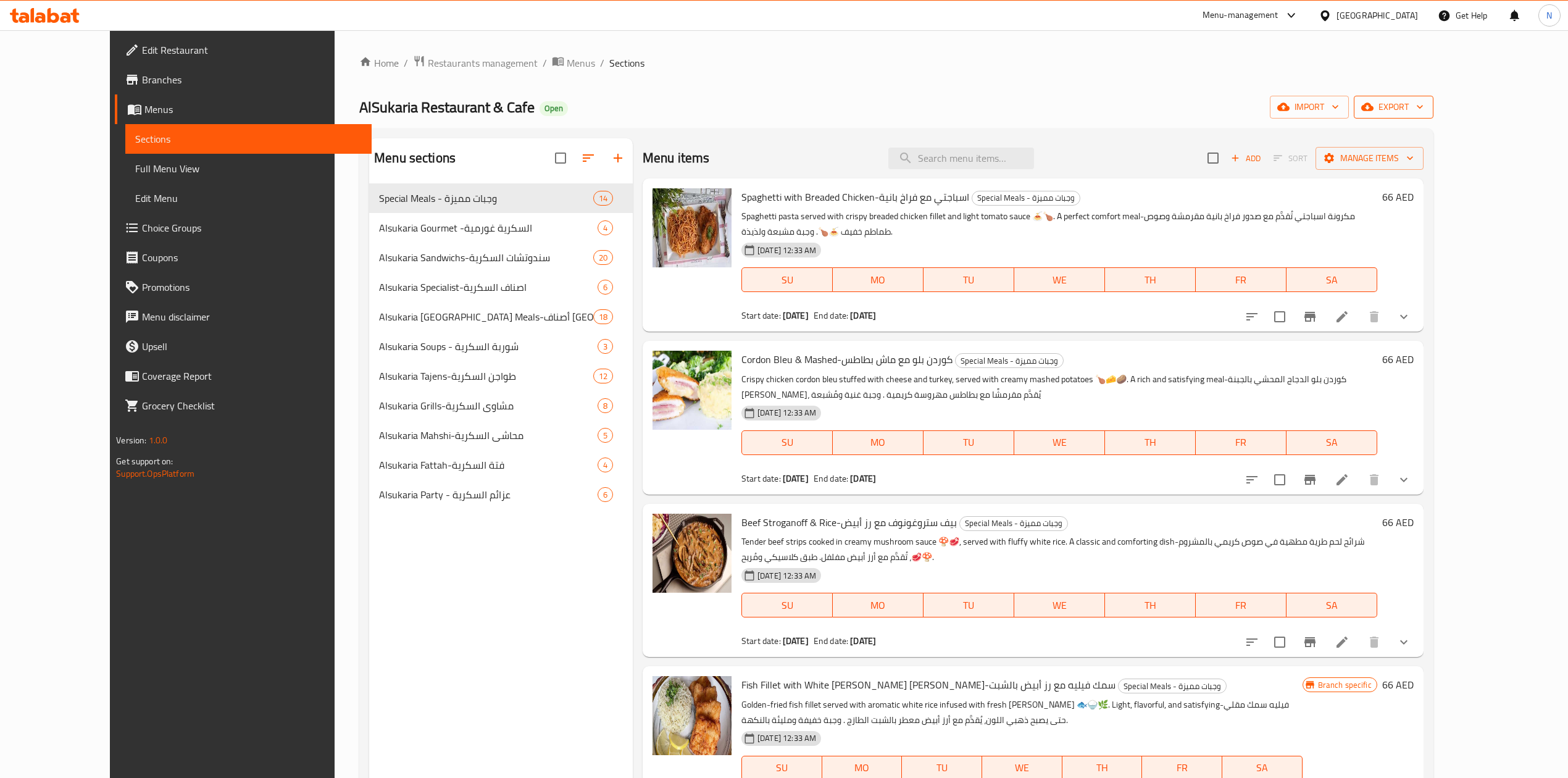
click at [1424, 107] on span "export" at bounding box center [1394, 107] width 60 height 15
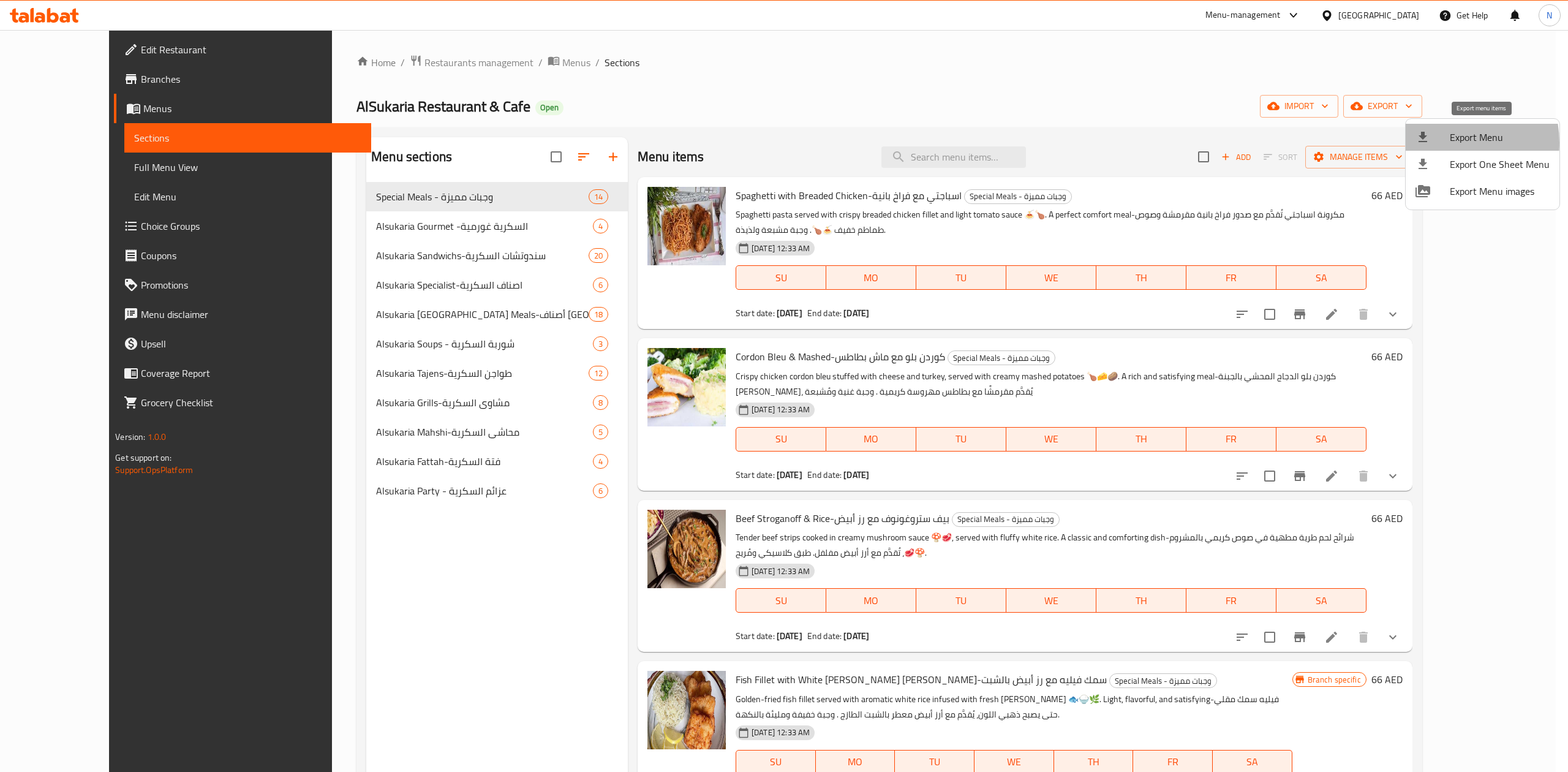
click at [1445, 143] on div at bounding box center [1433, 137] width 34 height 15
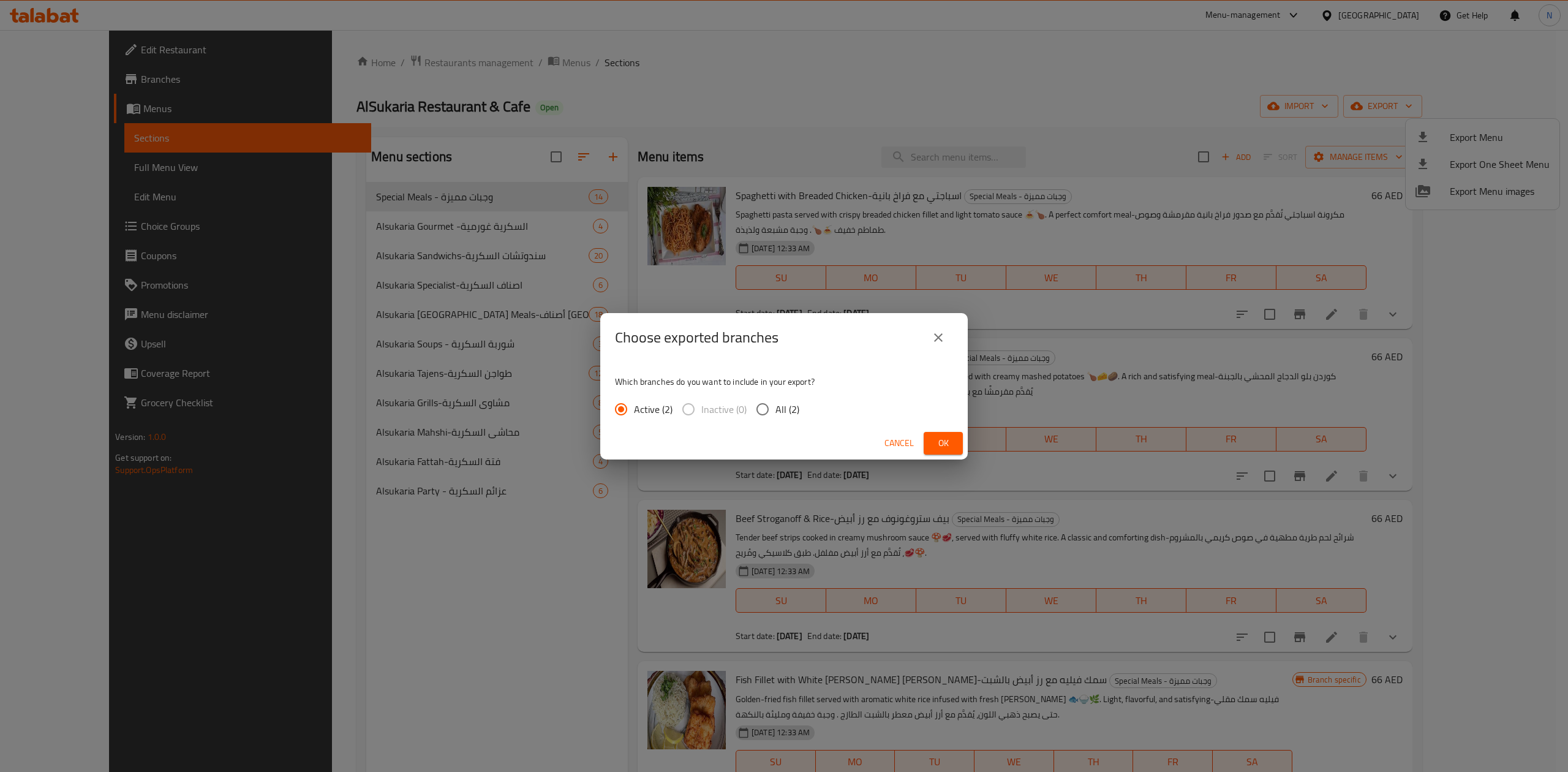
click at [782, 411] on span "All (2)" at bounding box center [787, 409] width 24 height 15
click at [775, 411] on input "All (2)" at bounding box center [762, 409] width 26 height 26
radio input "true"
click at [955, 448] on button "Ok" at bounding box center [943, 443] width 39 height 23
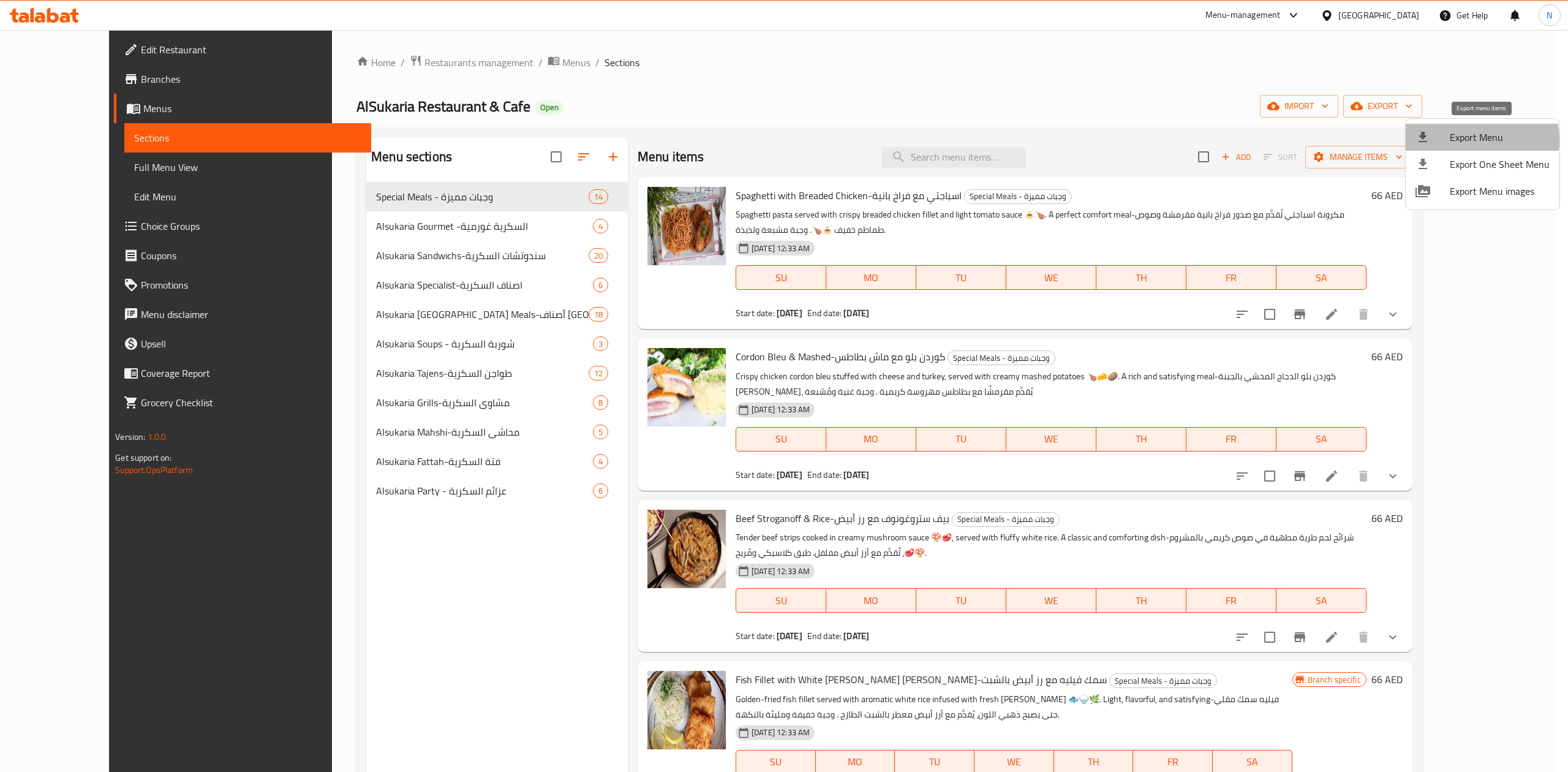
click at [1471, 140] on span "Export Menu" at bounding box center [1499, 137] width 100 height 15
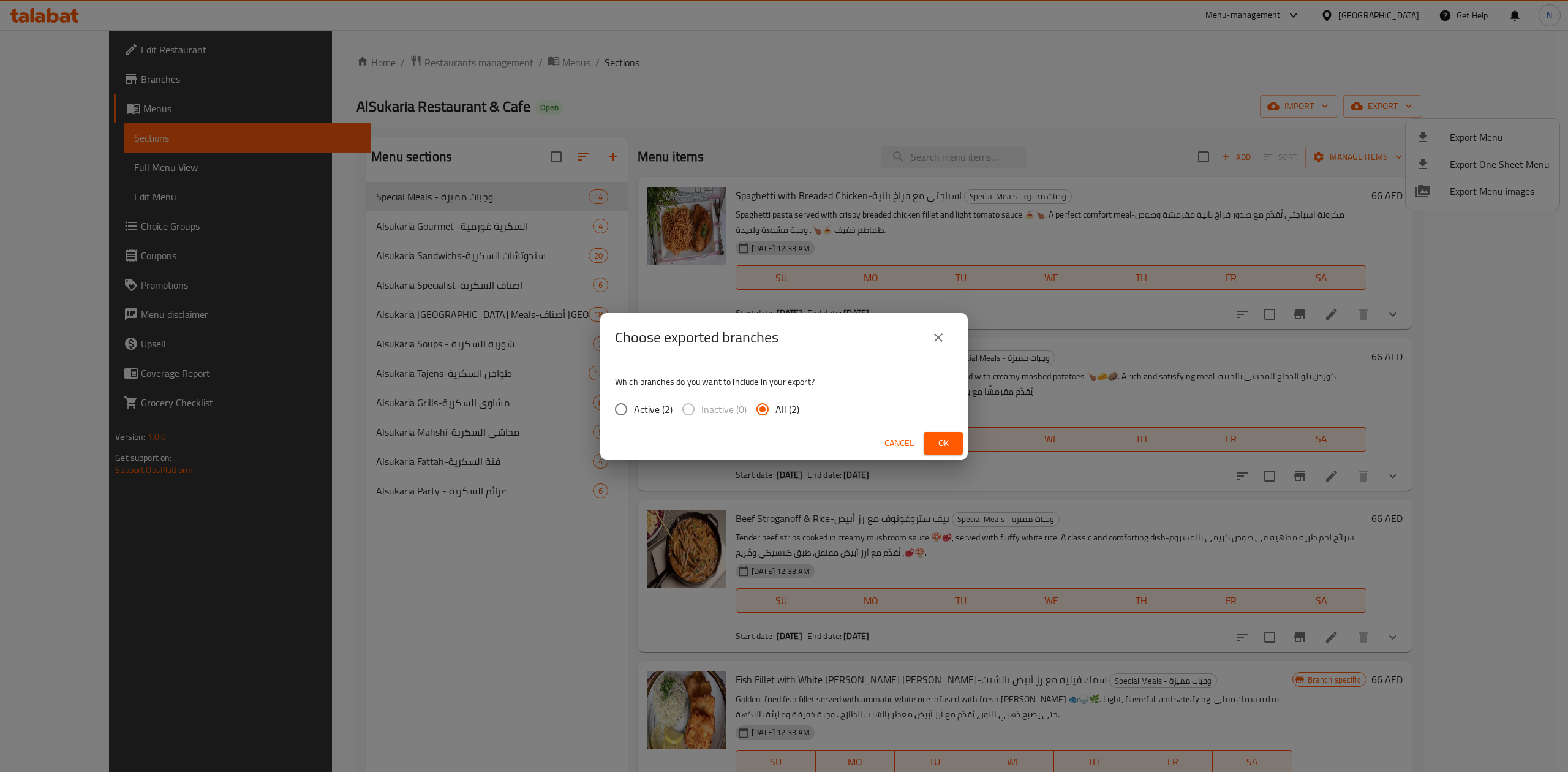
click at [953, 449] on button "Ok" at bounding box center [943, 443] width 39 height 23
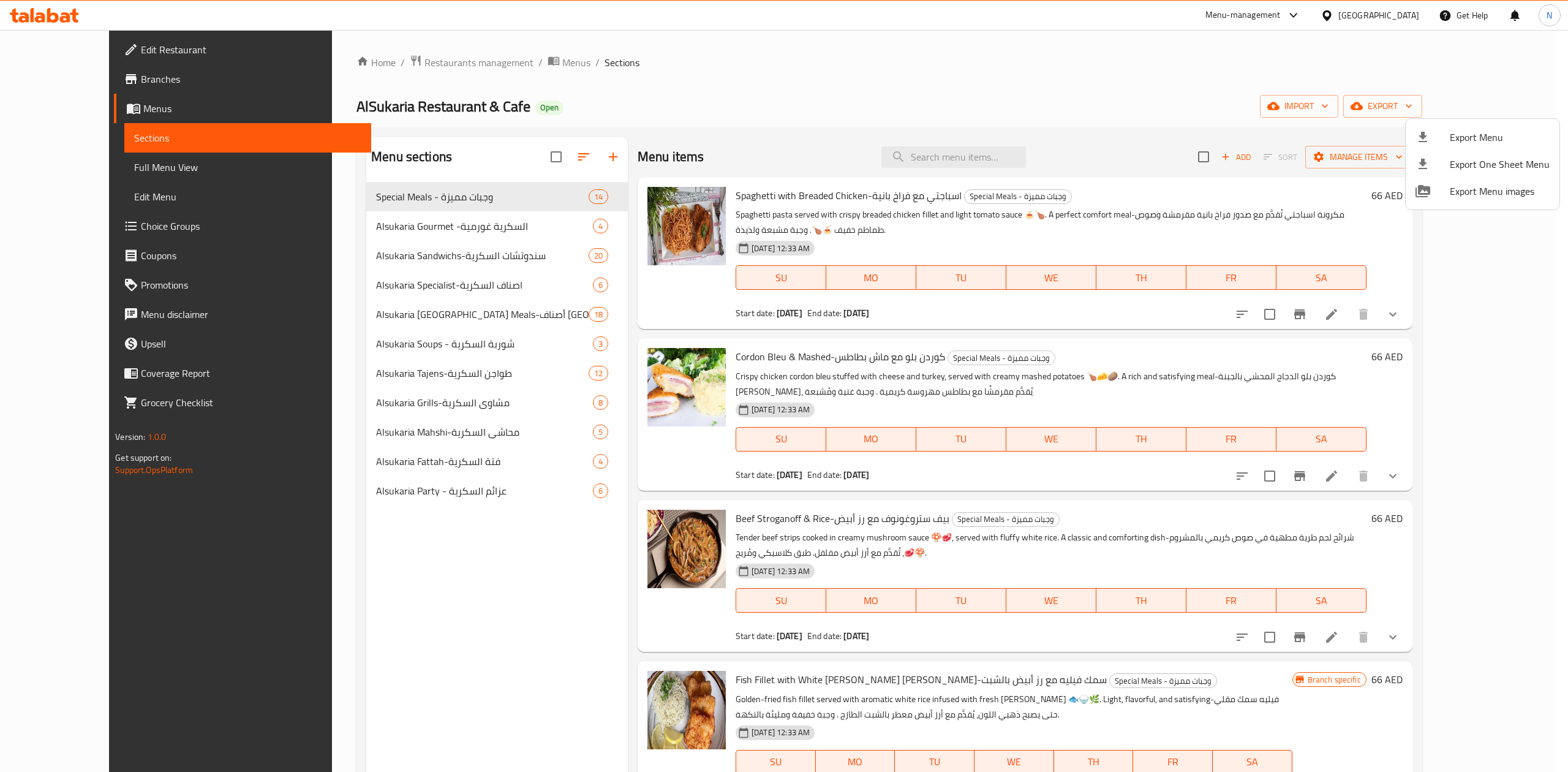
click at [843, 192] on div at bounding box center [784, 386] width 1568 height 772
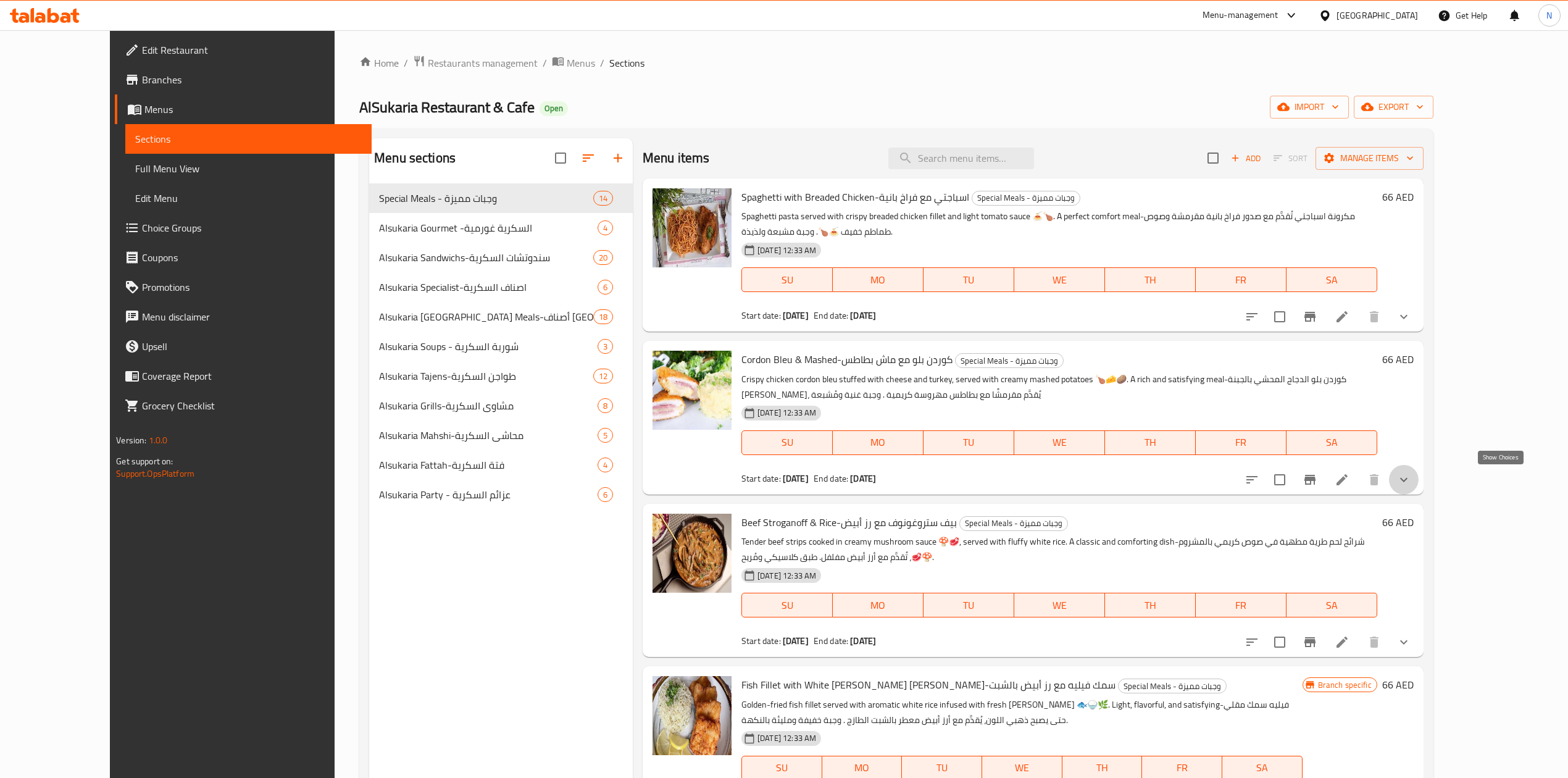
click at [1412, 482] on icon "show more" at bounding box center [1404, 480] width 15 height 15
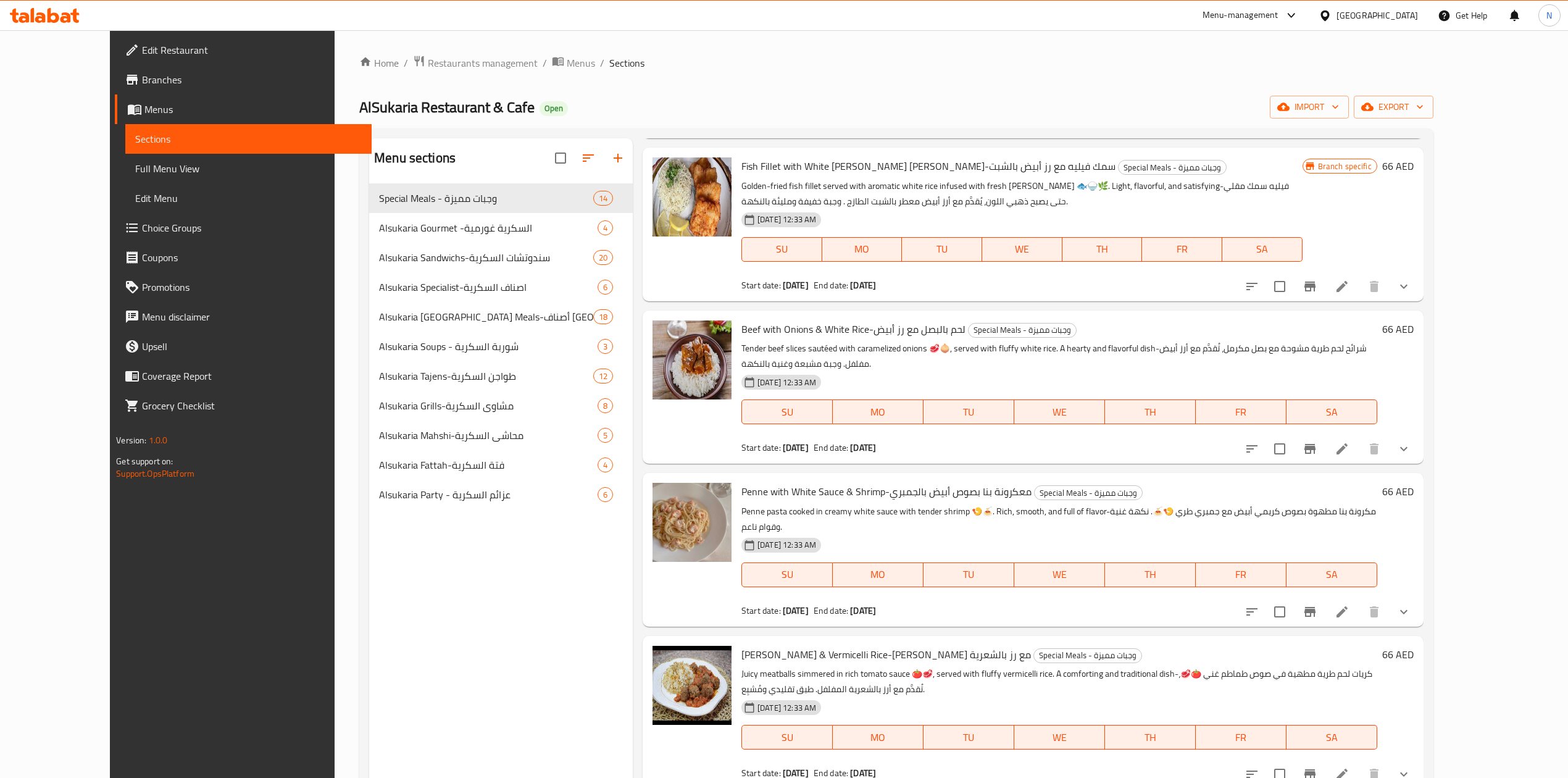
scroll to position [1317, 0]
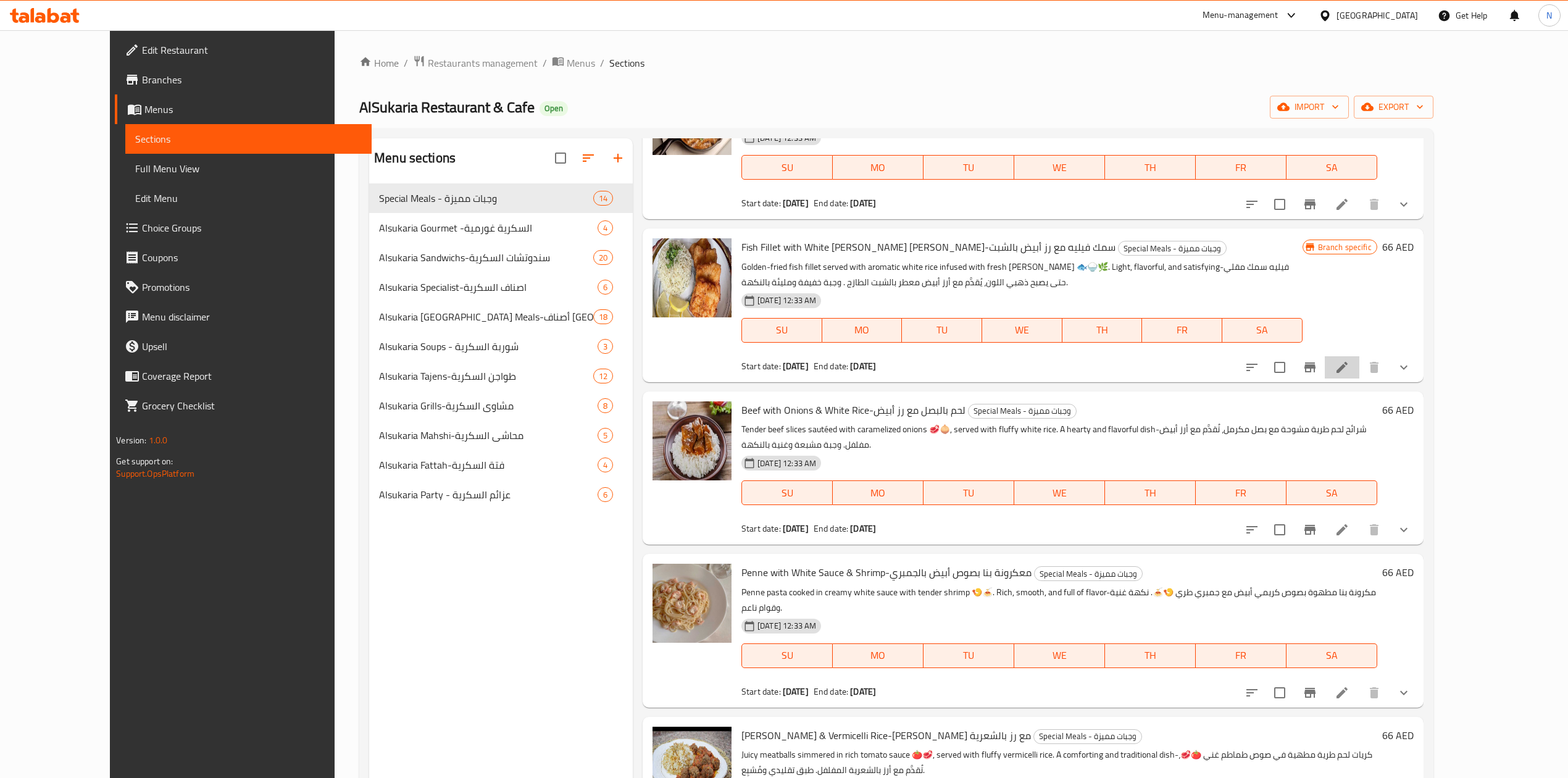
click at [1359, 378] on li at bounding box center [1342, 367] width 35 height 22
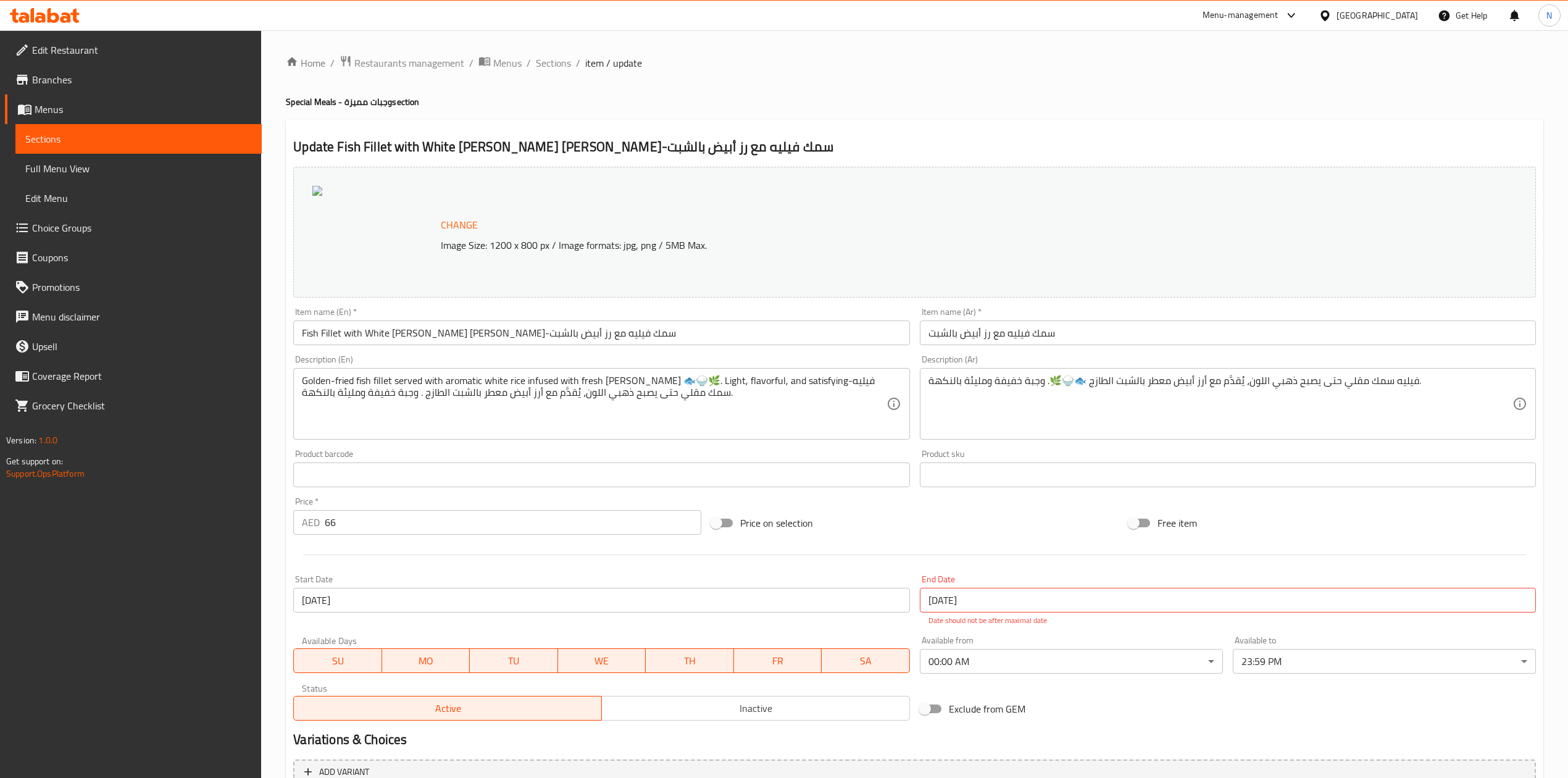
drag, startPoint x: 421, startPoint y: 455, endPoint x: 503, endPoint y: 235, distance: 234.8
click at [421, 455] on div "Product barcode Product barcode" at bounding box center [602, 468] width 616 height 37
click at [541, 70] on span "Sections" at bounding box center [553, 63] width 35 height 15
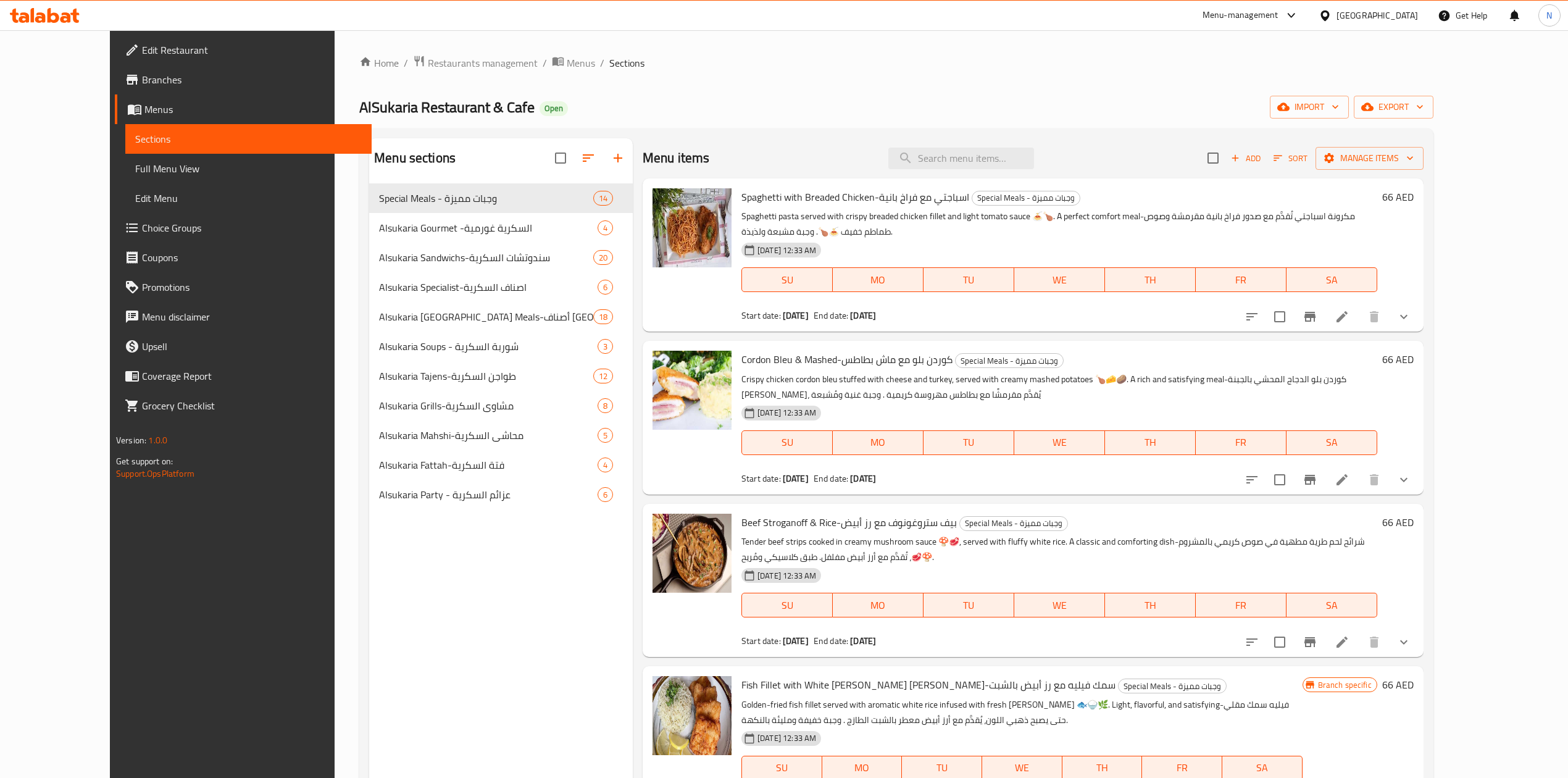
drag, startPoint x: 525, startPoint y: 635, endPoint x: 364, endPoint y: 158, distance: 503.4
click at [529, 621] on div "Menu sections Special Meals - وجبات مميزة 14 Alsukaria Gourmet -السكرية غورمية …" at bounding box center [501, 527] width 263 height 778
click at [428, 70] on span "Restaurants management" at bounding box center [483, 63] width 110 height 15
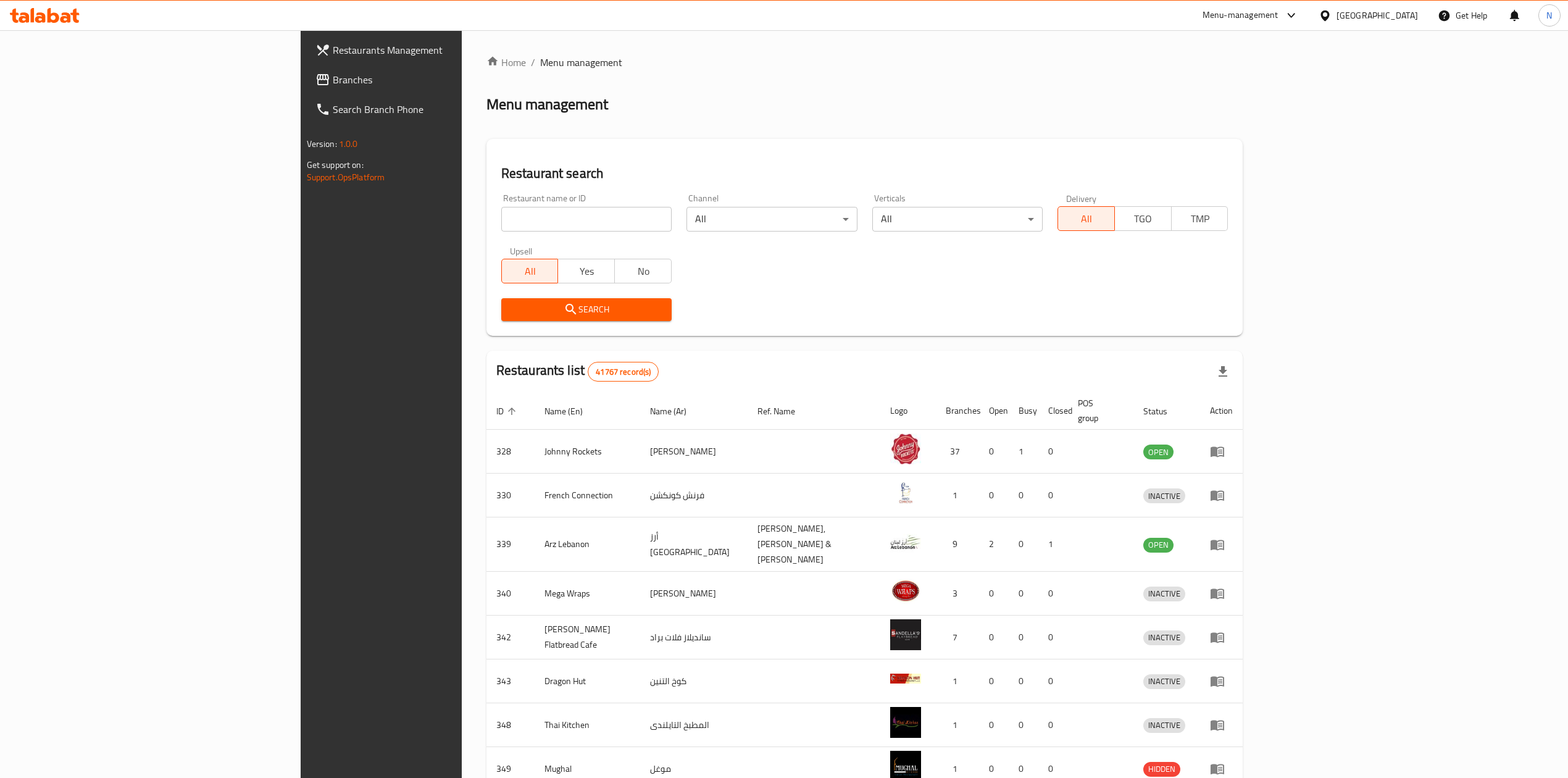
click at [501, 219] on input "search" at bounding box center [586, 219] width 170 height 25
paste input "697035"
type input "697035"
click button "Search" at bounding box center [586, 309] width 170 height 23
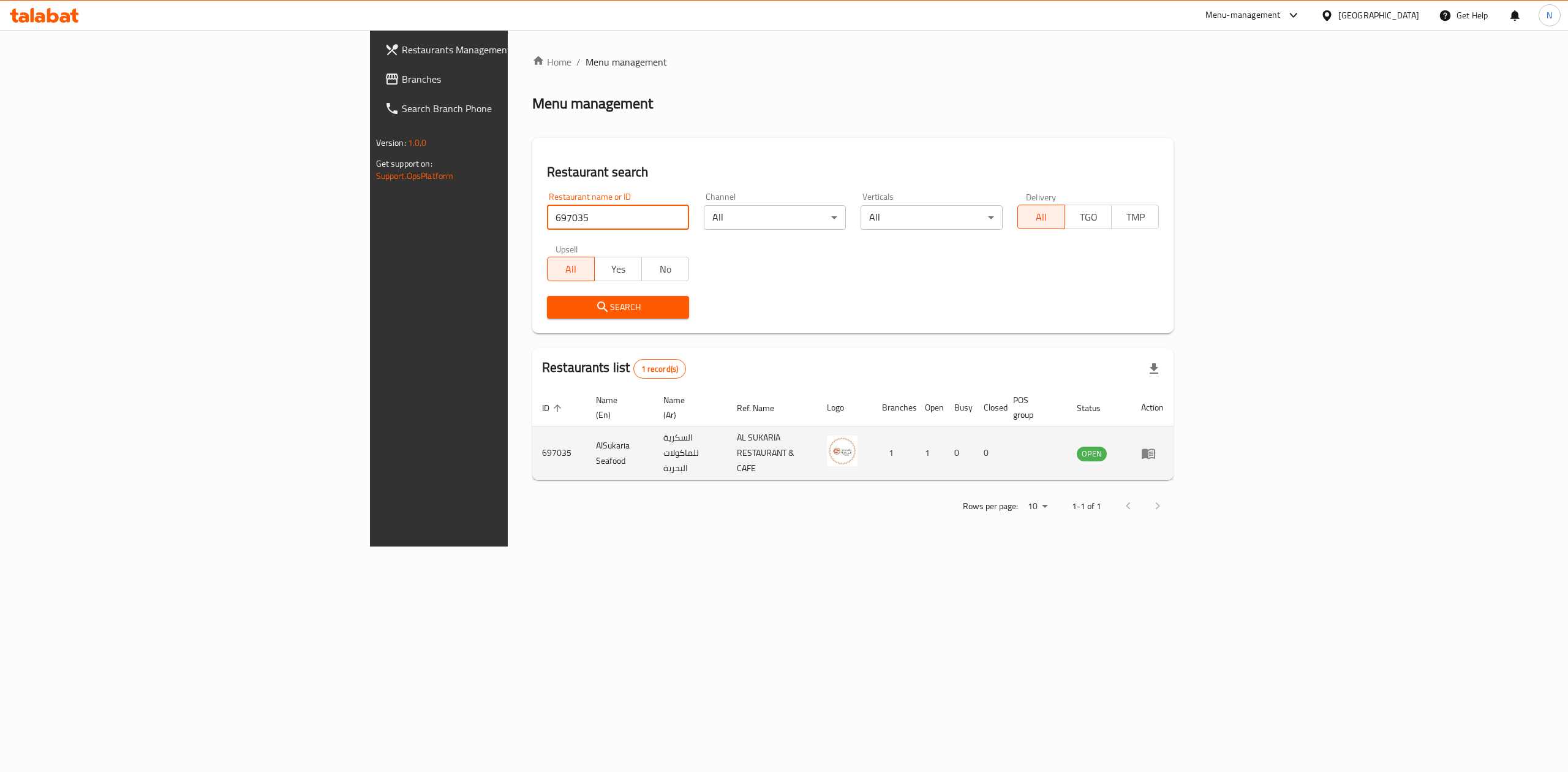
click at [1174, 435] on td "enhanced table" at bounding box center [1152, 453] width 42 height 54
click at [1155, 448] on icon "enhanced table" at bounding box center [1148, 454] width 13 height 11
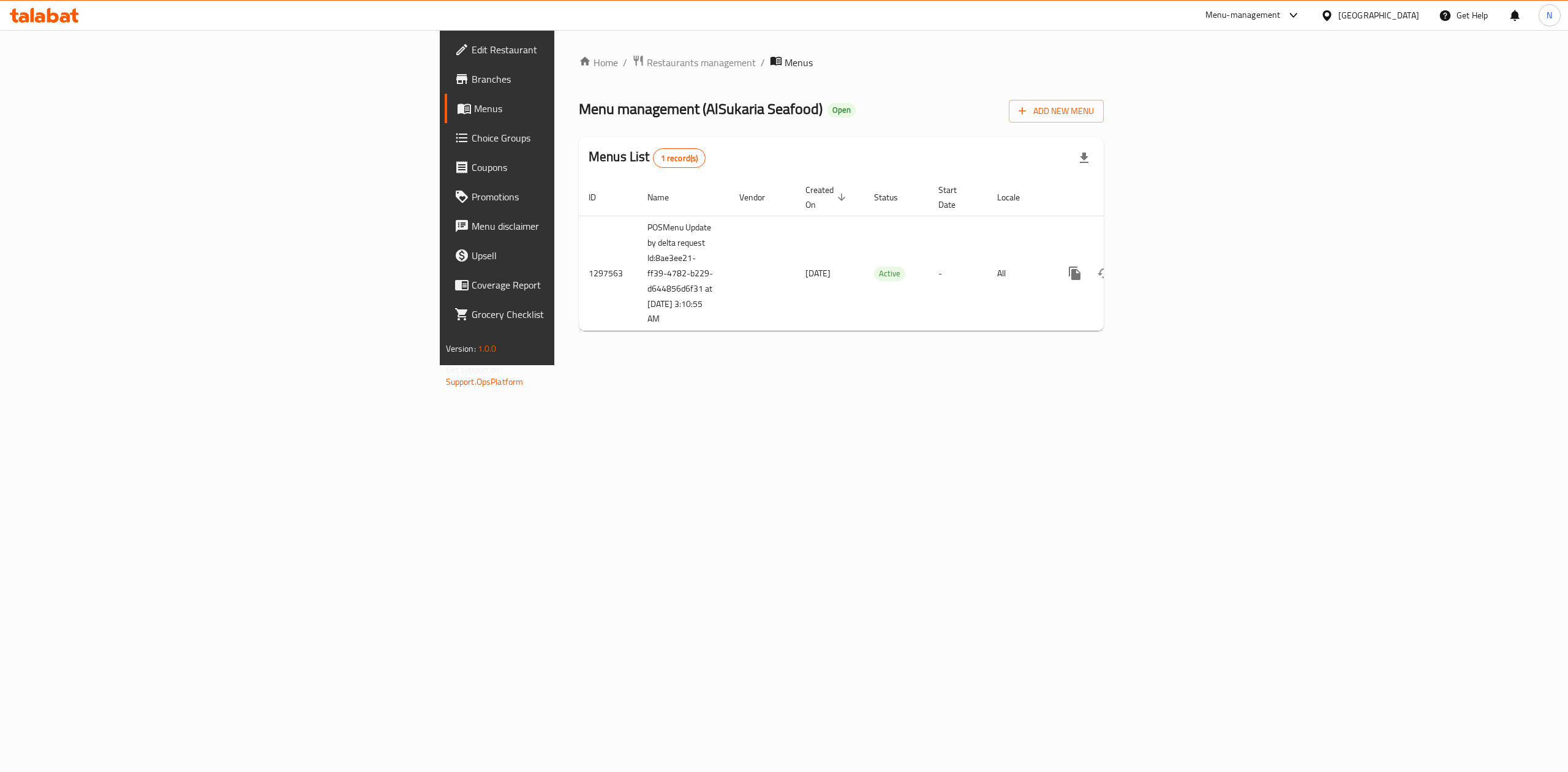
click at [471, 138] on span "Choice Groups" at bounding box center [581, 138] width 221 height 15
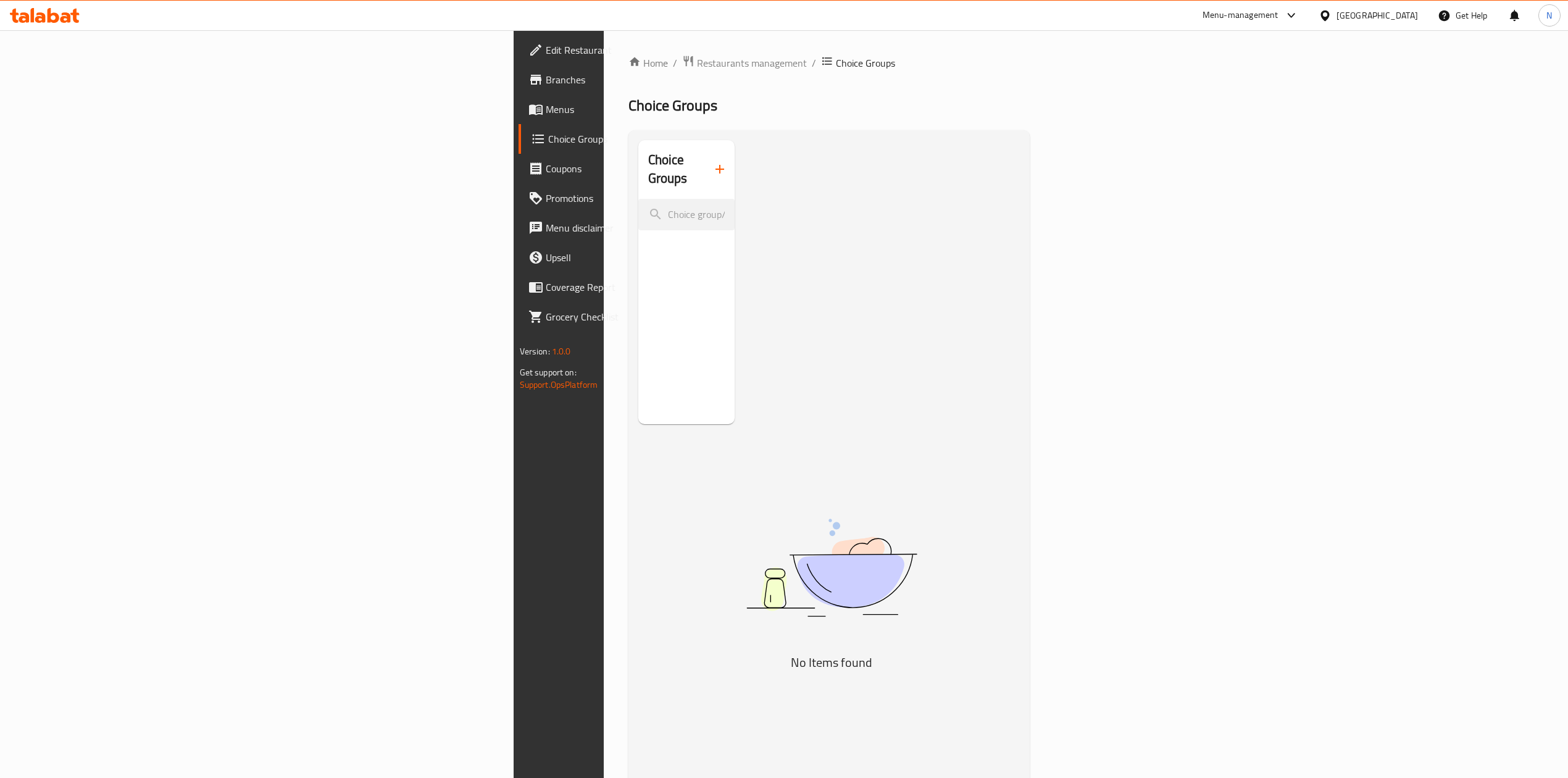
click at [638, 392] on div "Choice Groups" at bounding box center [686, 282] width 97 height 284
click at [546, 114] on span "Menus" at bounding box center [656, 109] width 220 height 15
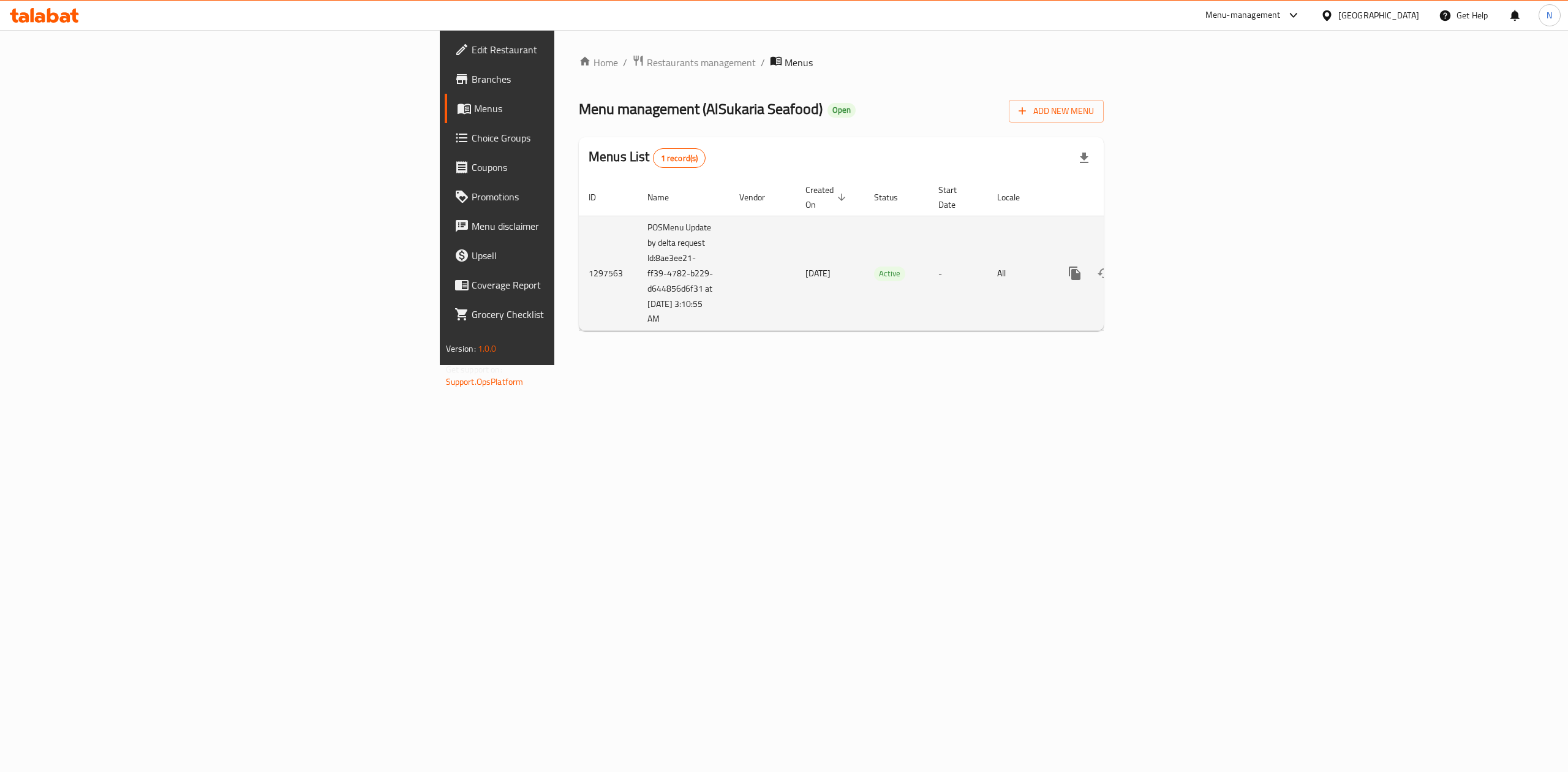
click at [1177, 261] on link "enhanced table" at bounding box center [1163, 273] width 29 height 29
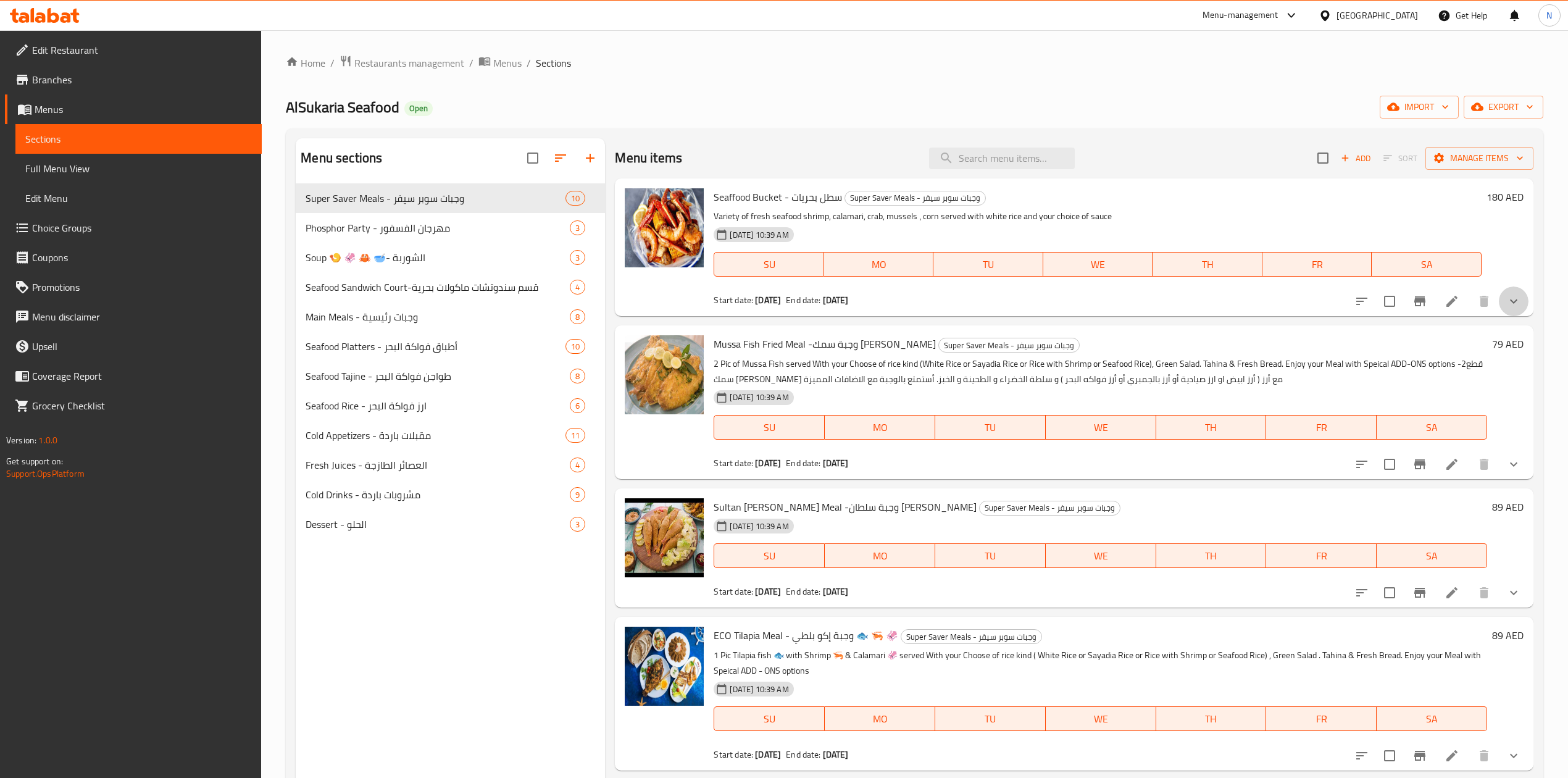
click at [1499, 312] on button "show more" at bounding box center [1514, 301] width 29 height 29
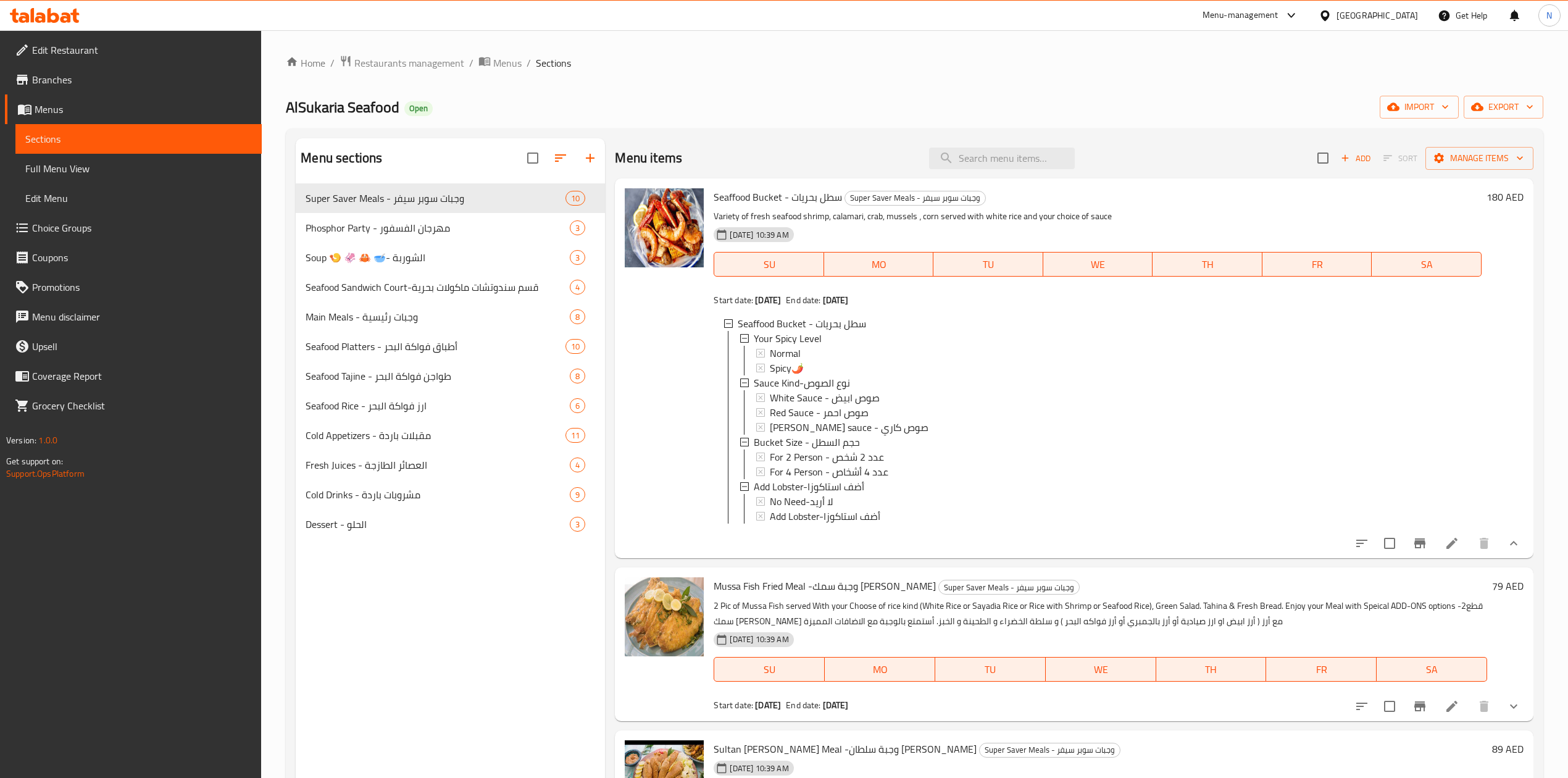
drag, startPoint x: 475, startPoint y: 622, endPoint x: 1300, endPoint y: 546, distance: 828.5
click at [498, 622] on div "Menu sections Super Saver Meals - وجبات سوبر سيفر 10 Phosphor Party - مهرجان ال…" at bounding box center [450, 527] width 309 height 778
click at [1446, 549] on icon at bounding box center [1452, 543] width 11 height 11
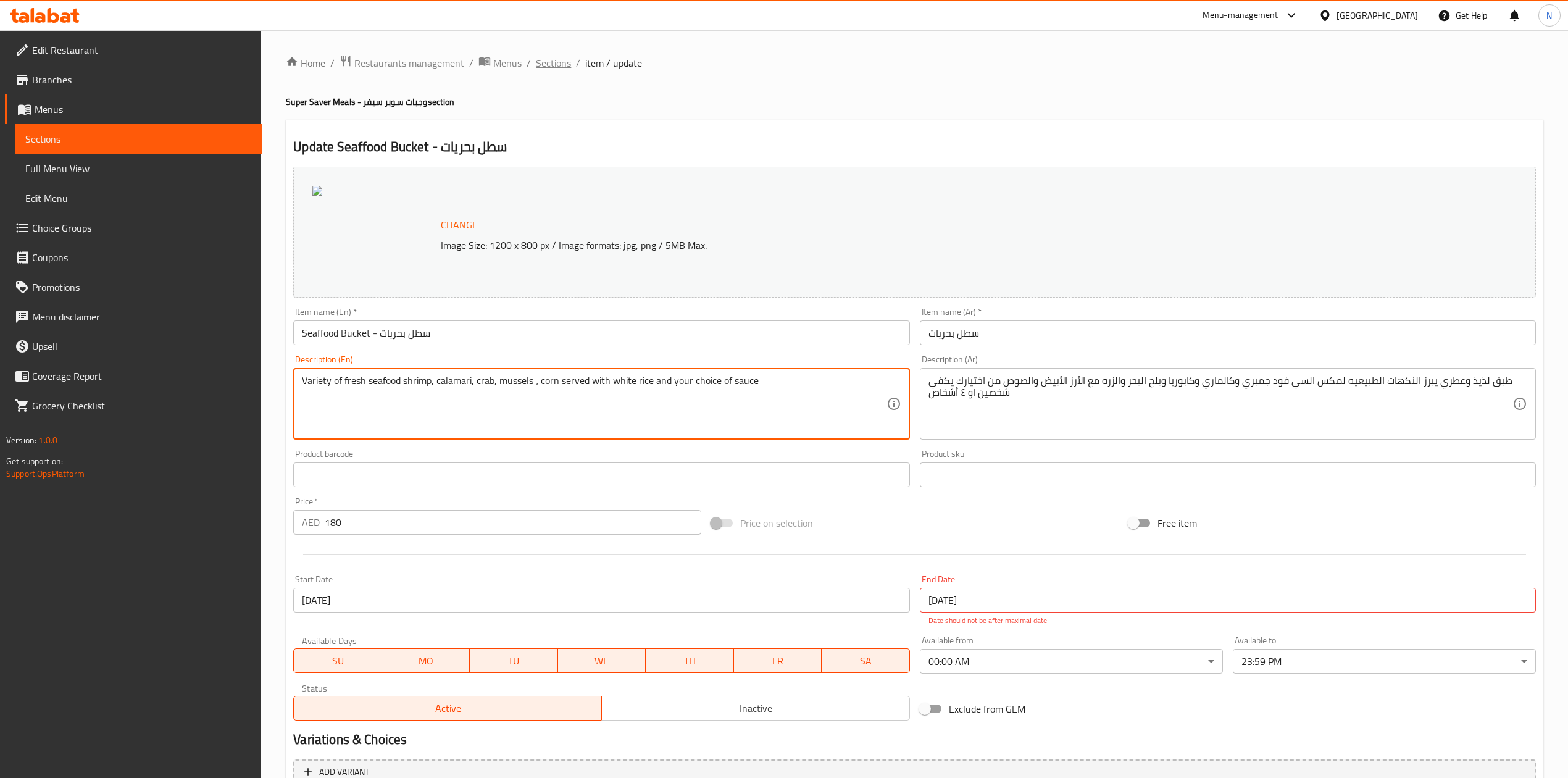
click at [547, 61] on span "Sections" at bounding box center [553, 63] width 35 height 15
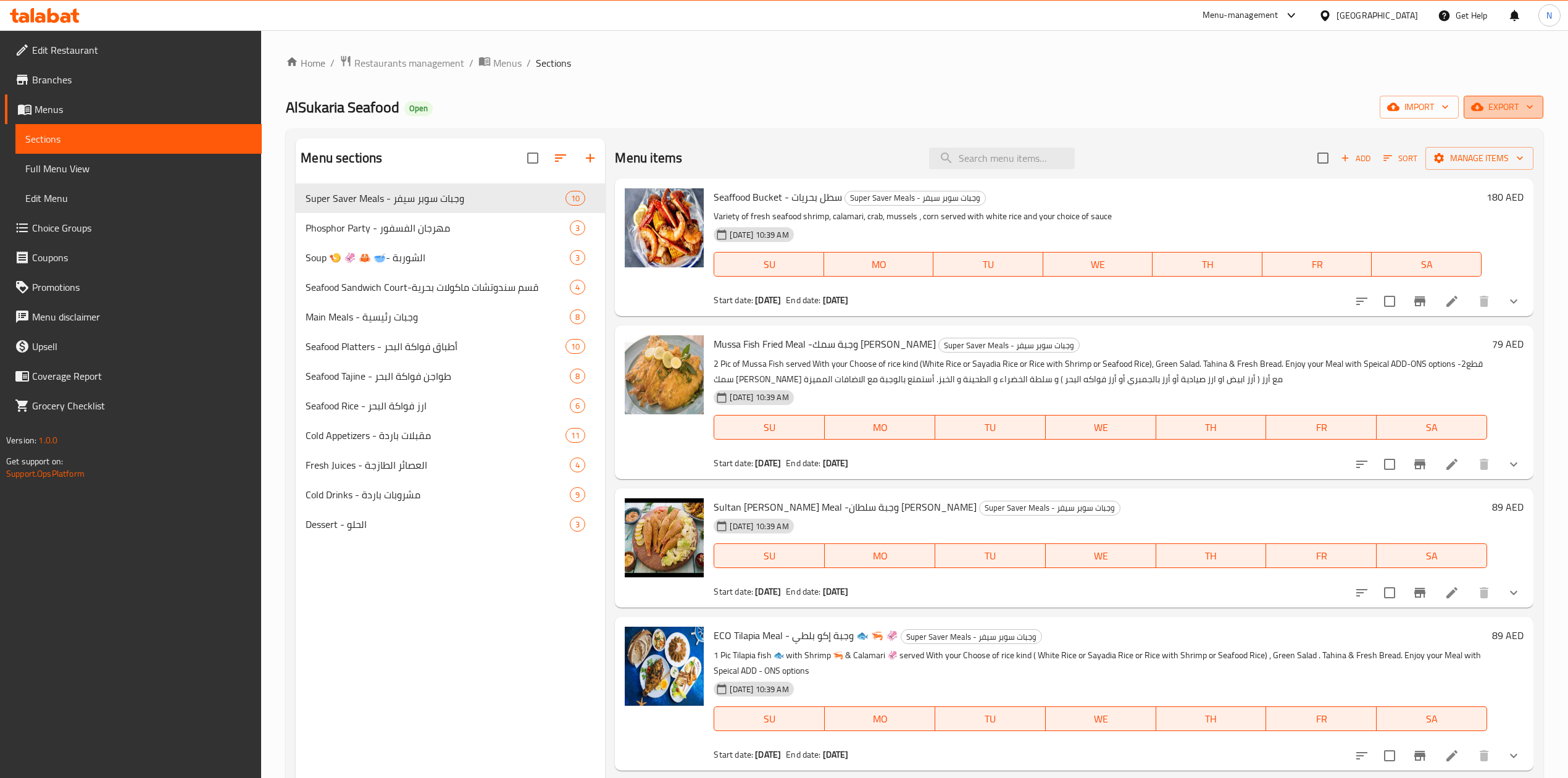
click at [1501, 102] on span "export" at bounding box center [1504, 107] width 60 height 15
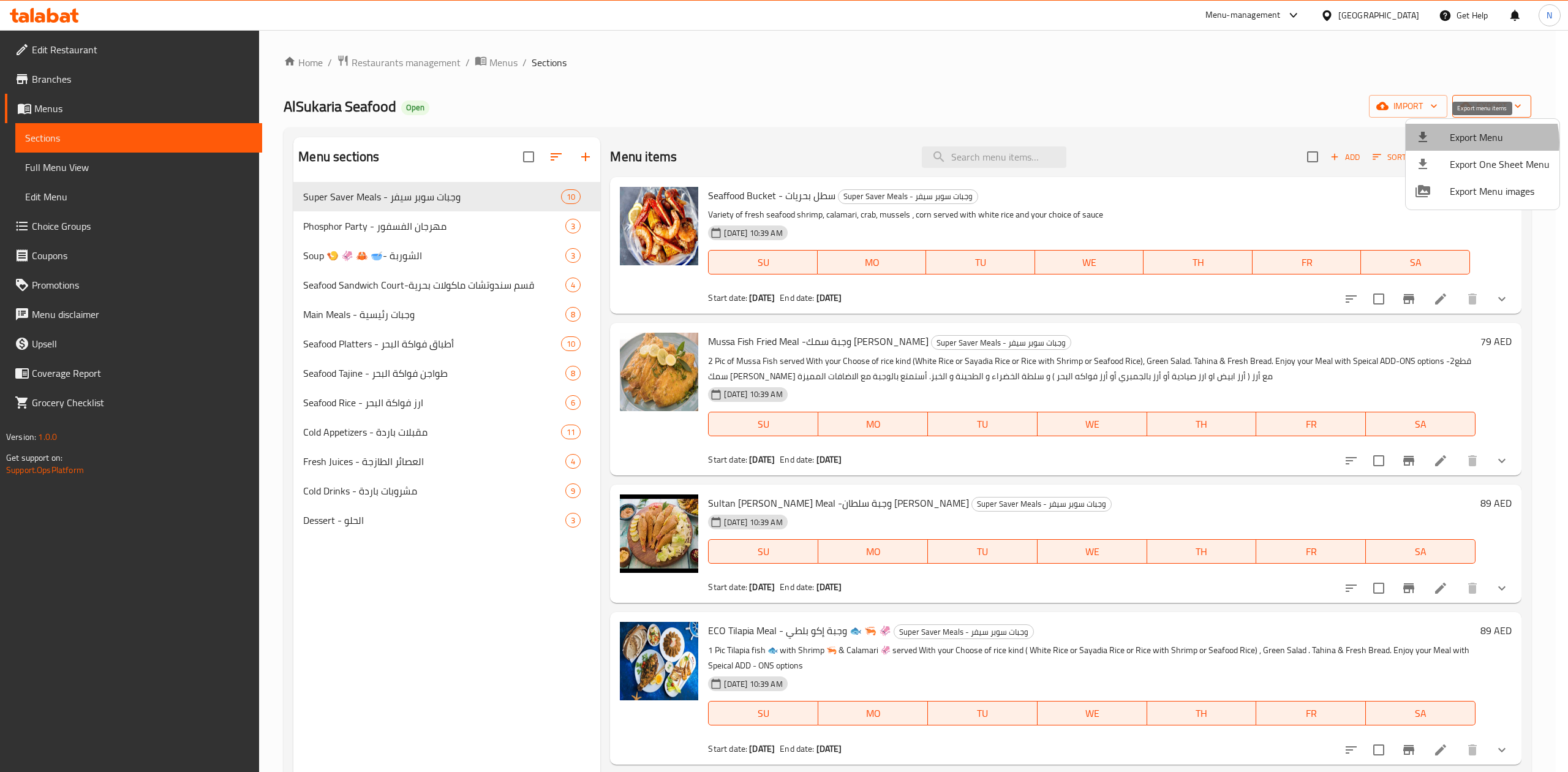
click at [1468, 142] on span "Export Menu" at bounding box center [1499, 137] width 100 height 15
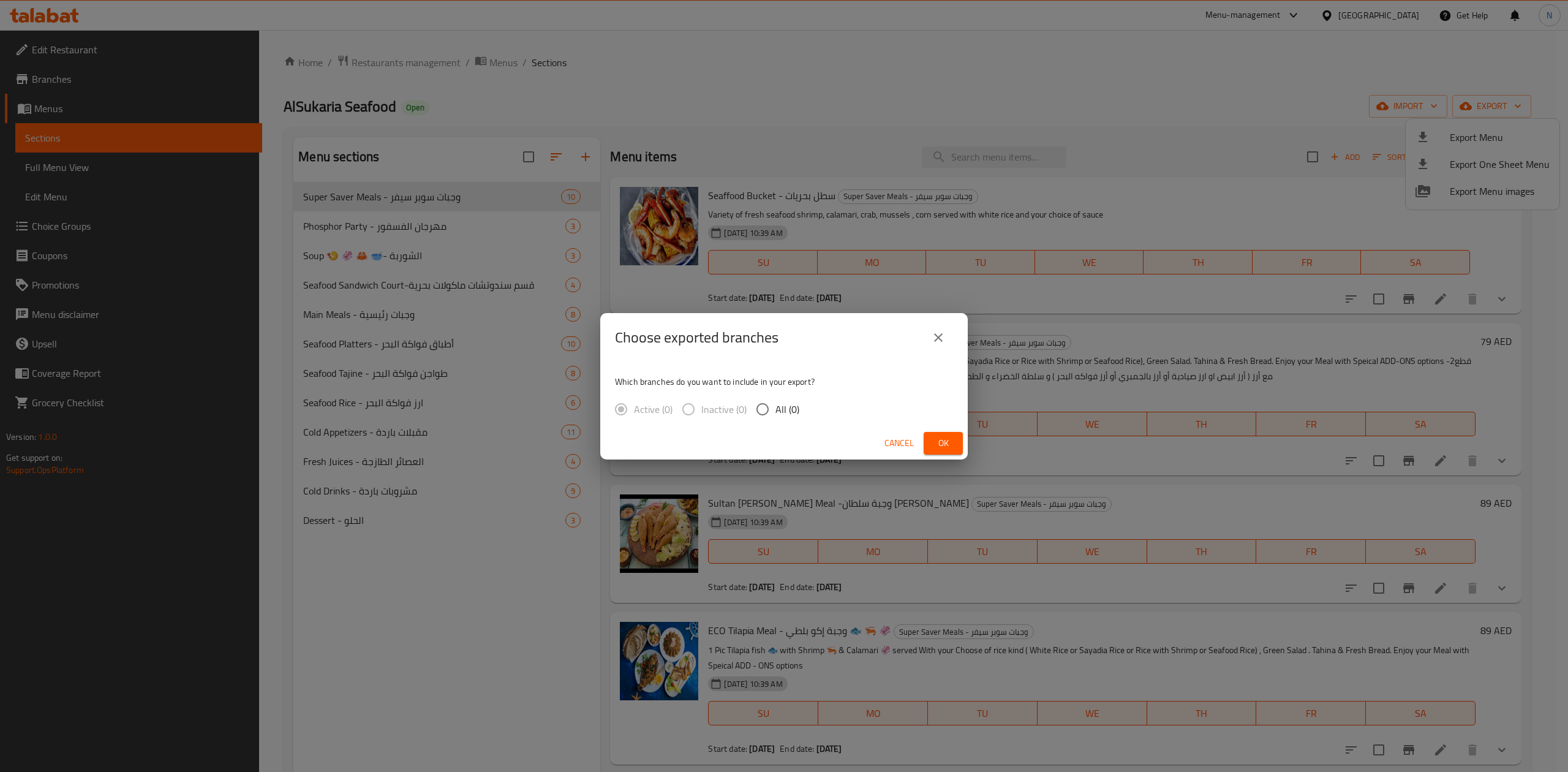
click at [770, 415] on input "All (0)" at bounding box center [762, 409] width 26 height 26
radio input "true"
click at [882, 445] on button "Cancel" at bounding box center [898, 443] width 39 height 23
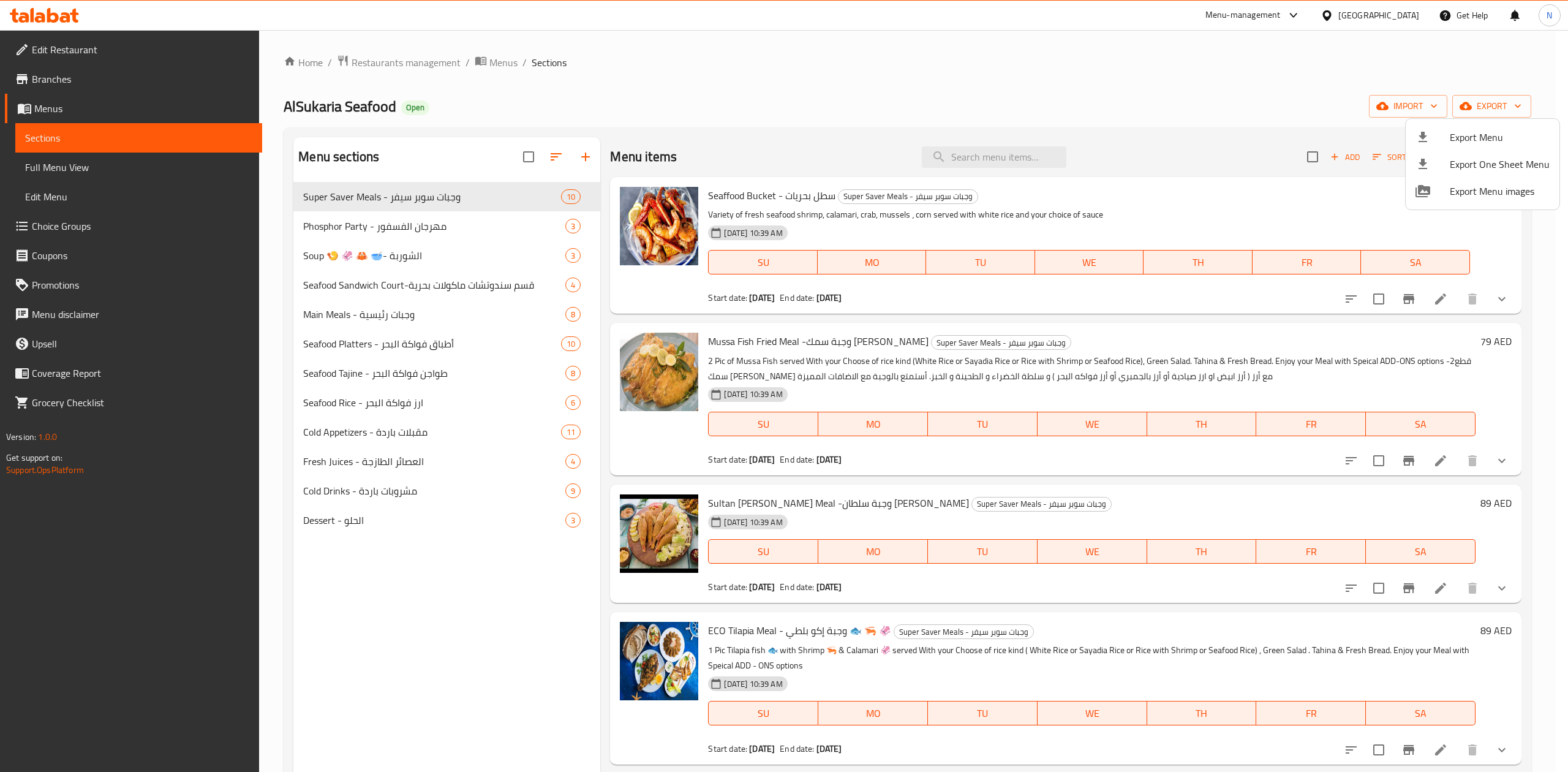
click at [434, 340] on div at bounding box center [784, 386] width 1568 height 772
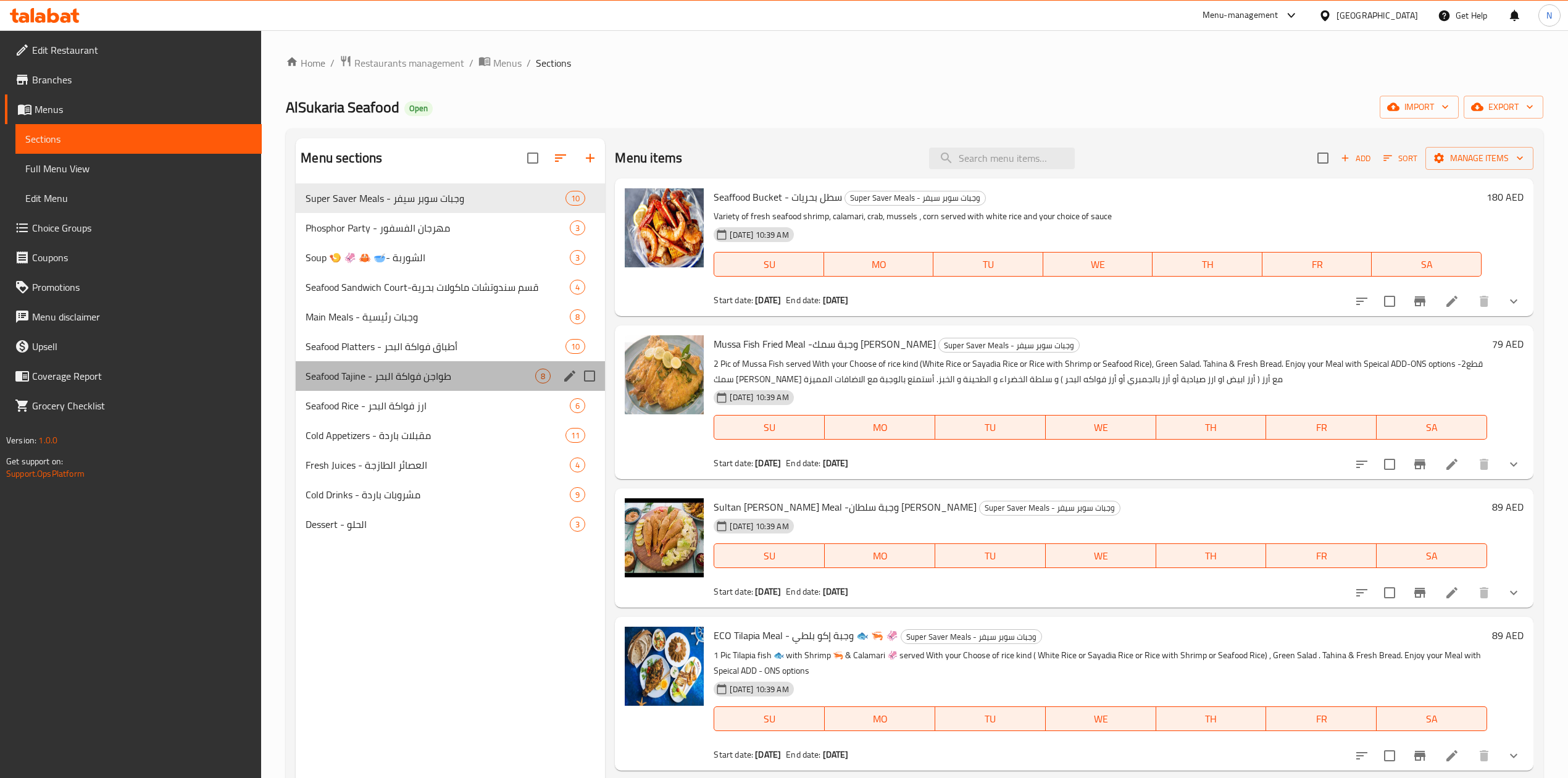
click at [512, 367] on div "Seafood Tajine - طواجن فواكة البحر 8" at bounding box center [450, 376] width 309 height 29
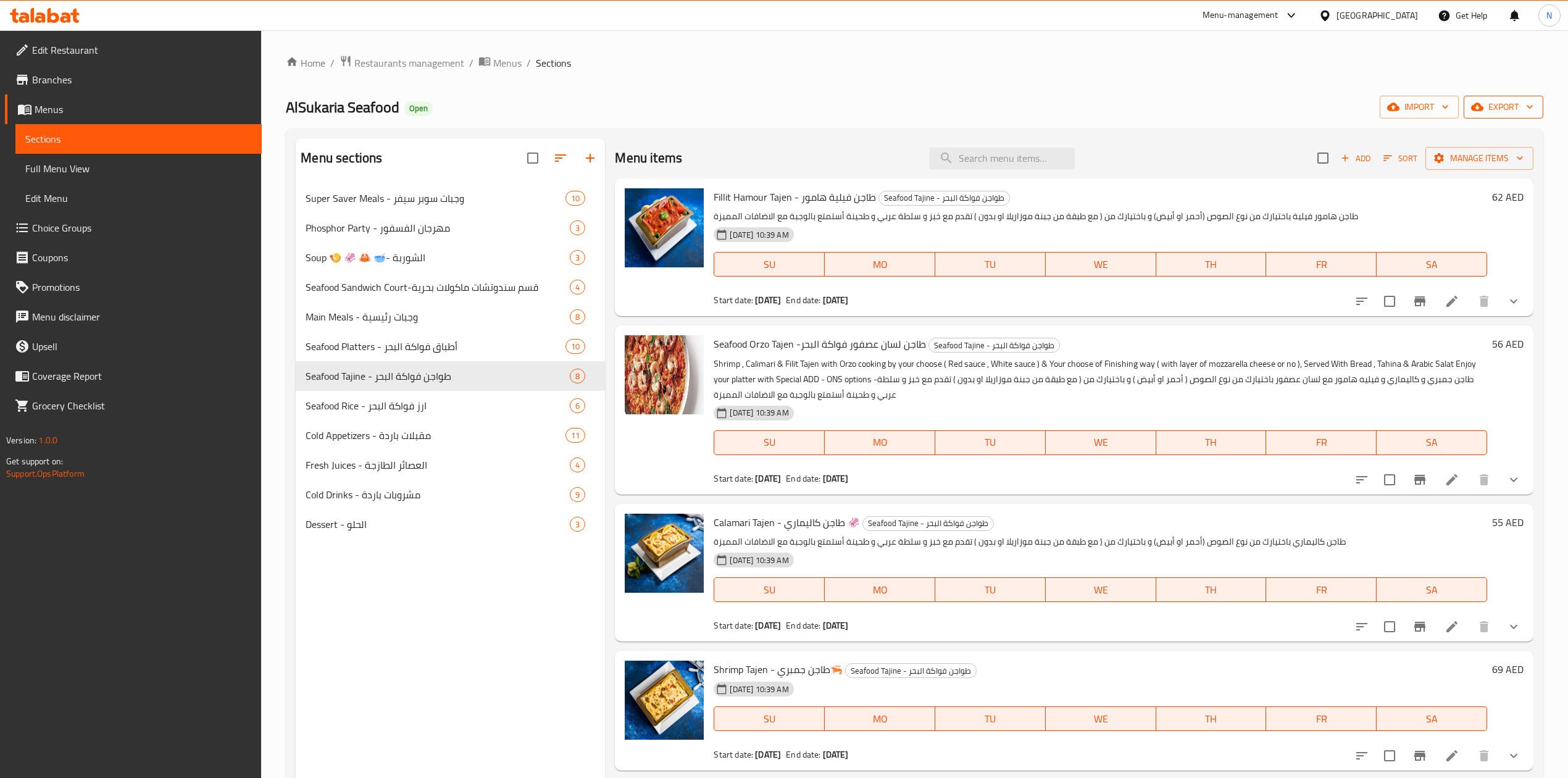
click at [1495, 109] on span "export" at bounding box center [1504, 107] width 60 height 15
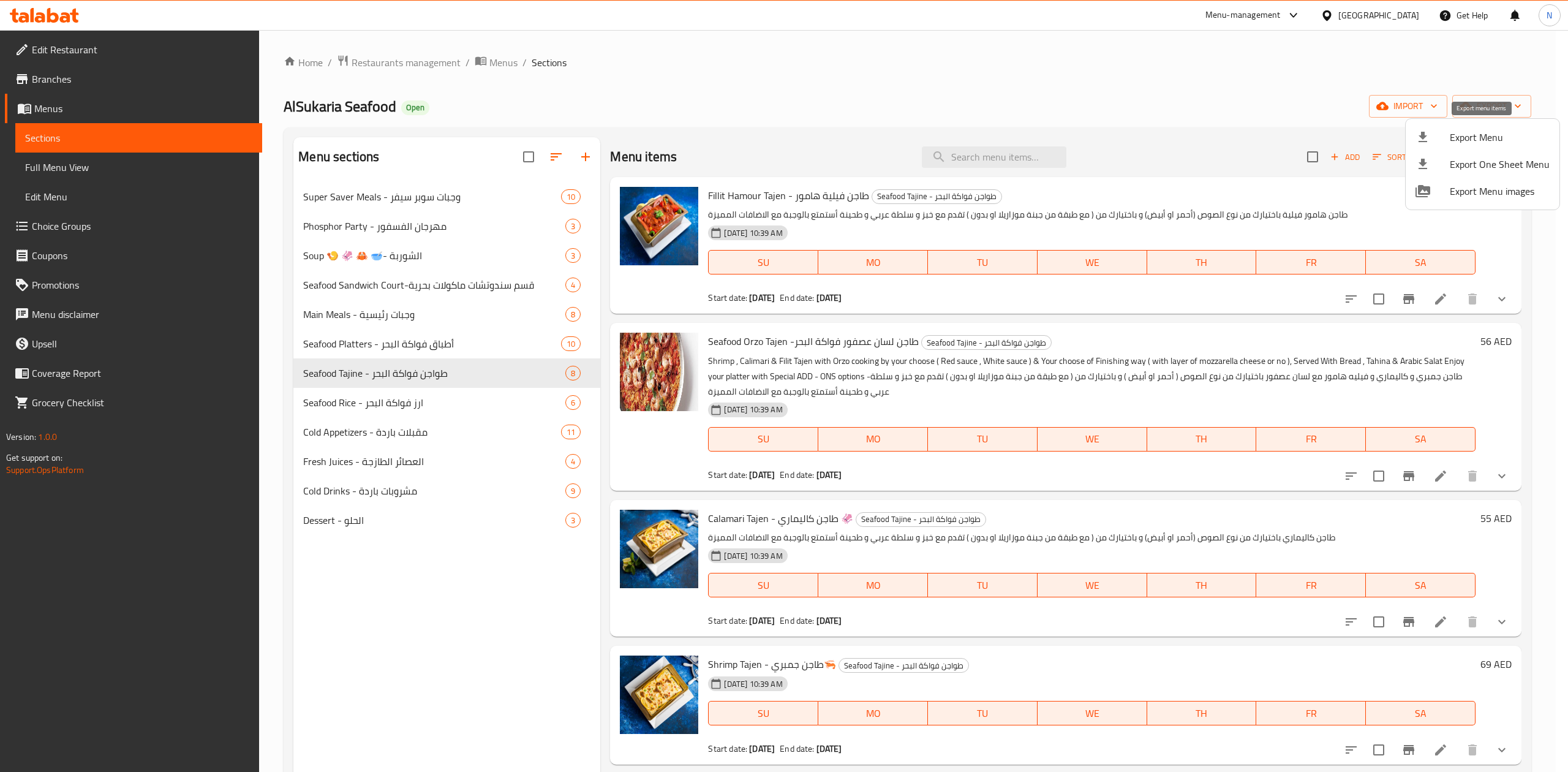
click at [1438, 139] on div at bounding box center [1433, 137] width 34 height 15
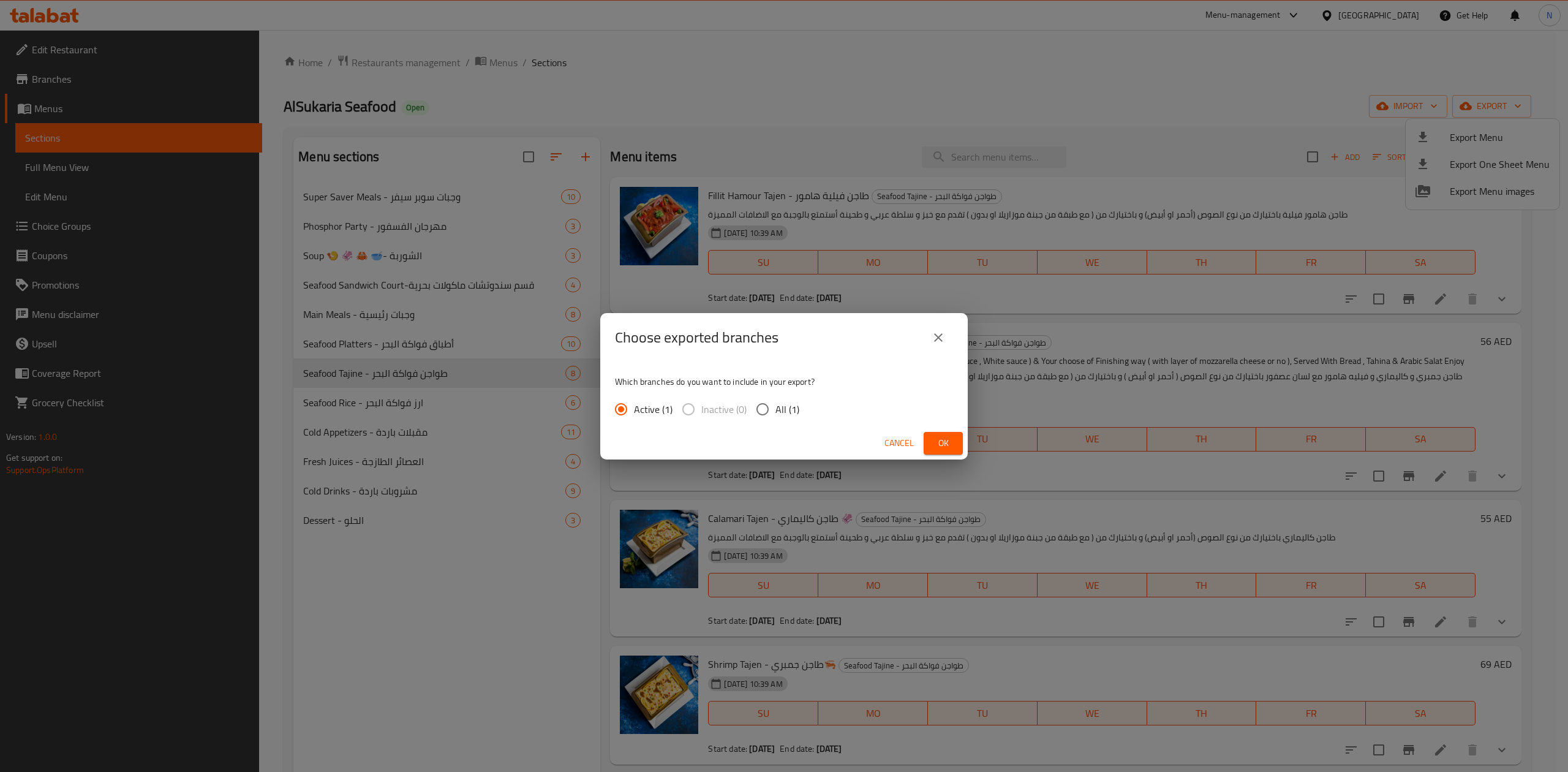
drag, startPoint x: 760, startPoint y: 407, endPoint x: 829, endPoint y: 425, distance: 71.3
click at [762, 407] on input "All (1)" at bounding box center [762, 409] width 26 height 26
radio input "true"
click at [949, 456] on div "Cancel Ok" at bounding box center [784, 443] width 367 height 32
click at [949, 449] on span "Ok" at bounding box center [943, 443] width 20 height 15
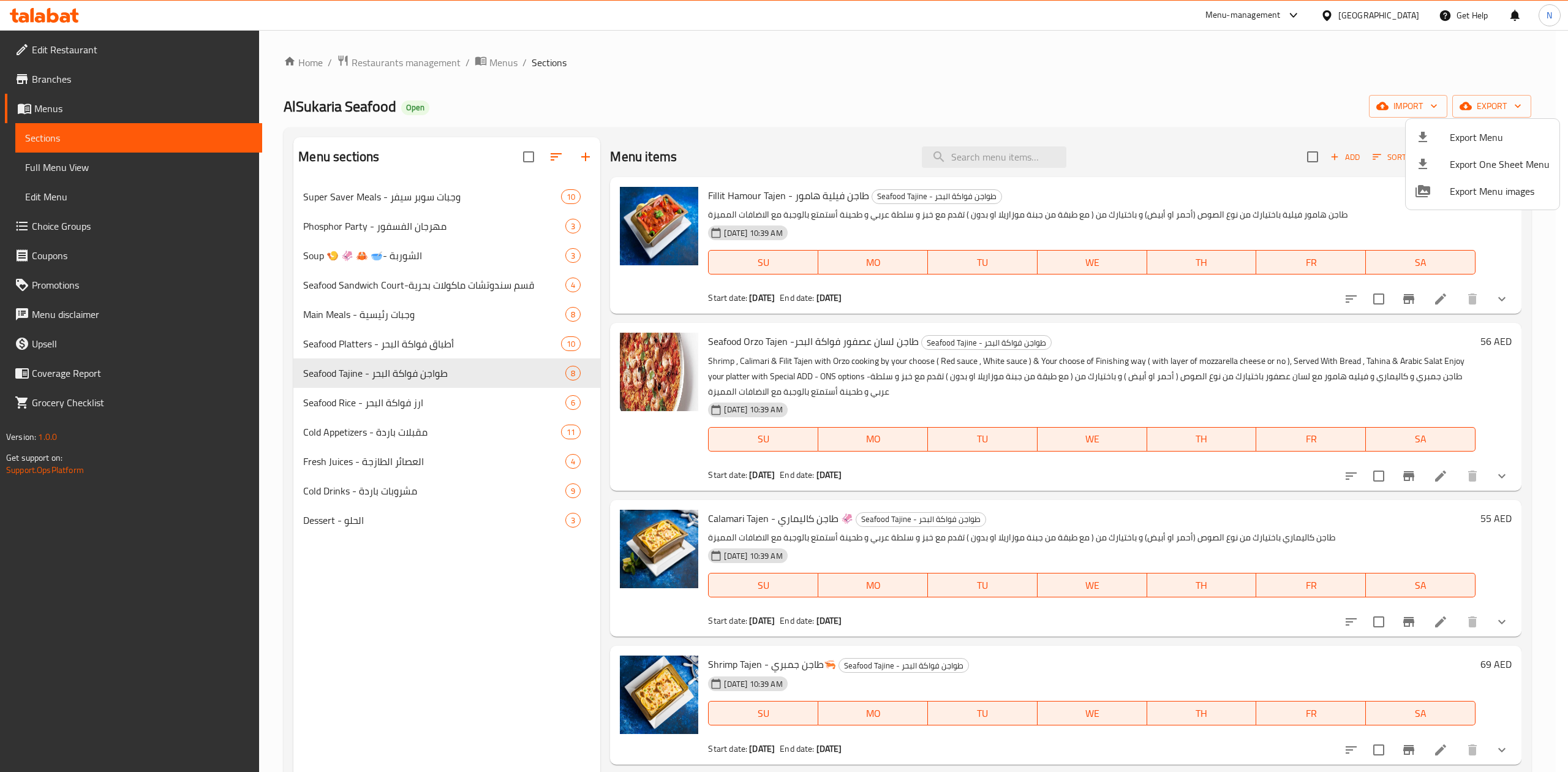
click at [363, 68] on div at bounding box center [784, 386] width 1568 height 772
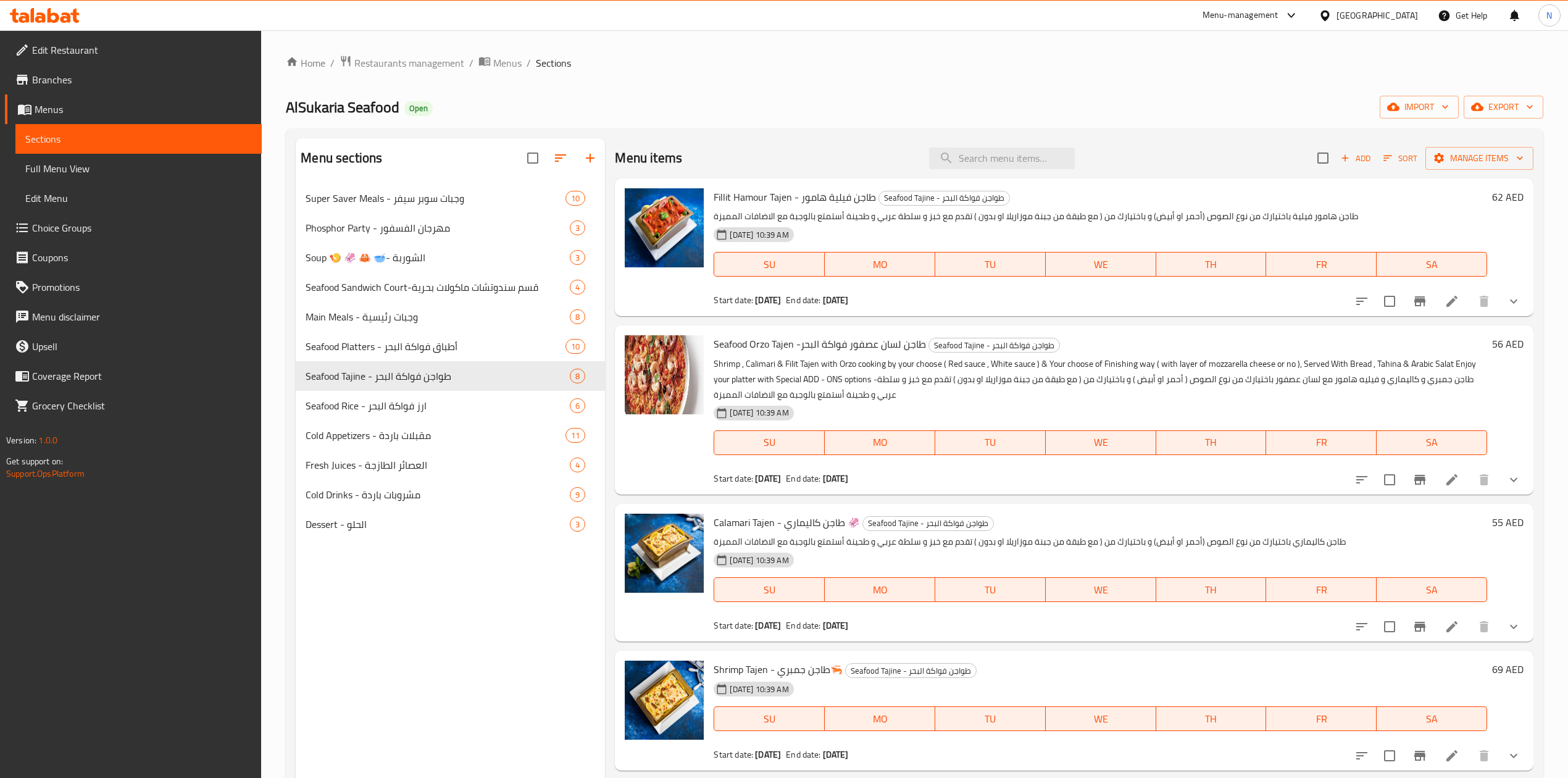
drag, startPoint x: 366, startPoint y: 70, endPoint x: 371, endPoint y: 79, distance: 10.3
click at [366, 70] on span "Restaurants management" at bounding box center [409, 63] width 110 height 15
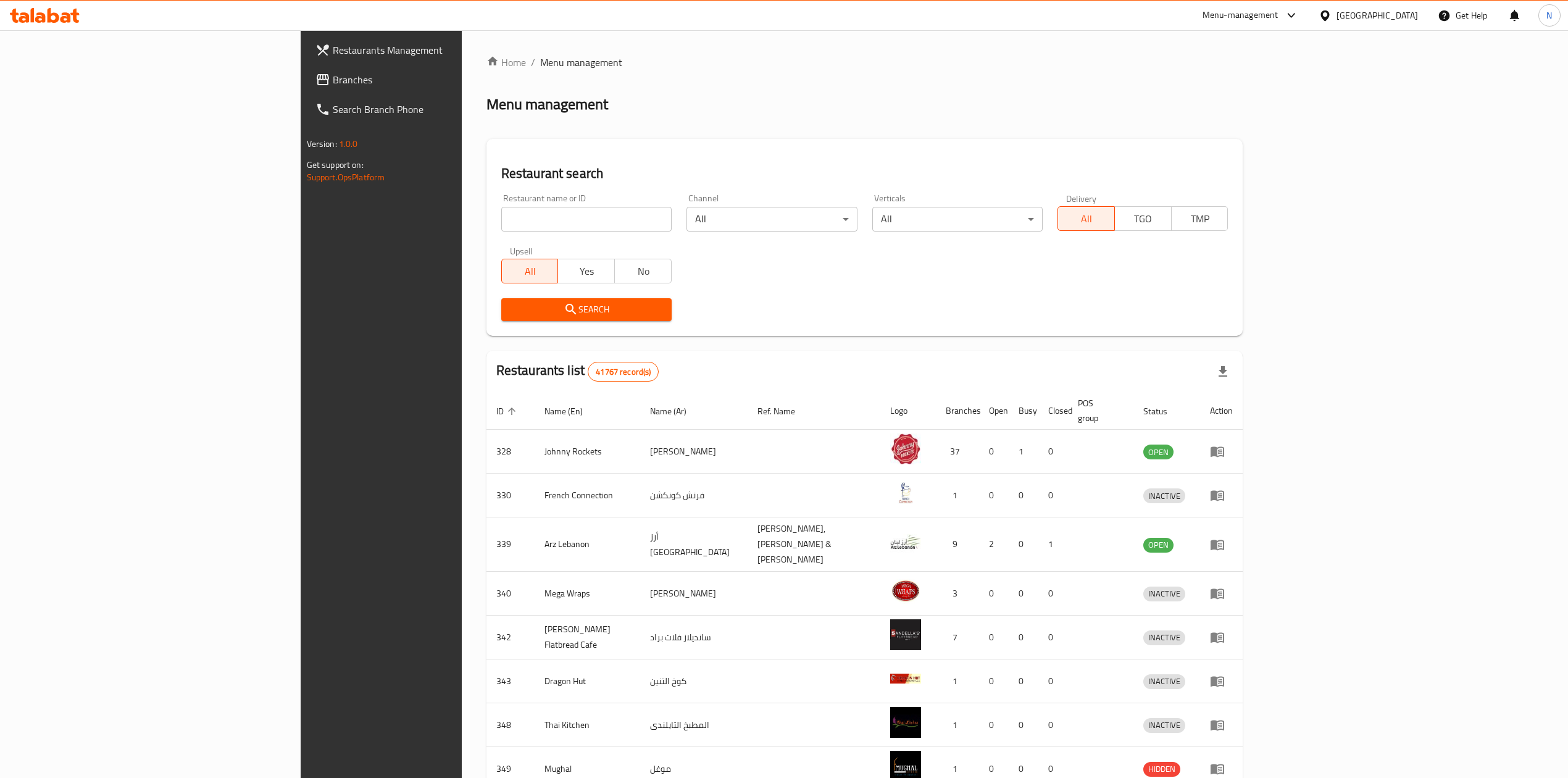
click at [501, 226] on input "search" at bounding box center [586, 219] width 170 height 25
paste input "697035"
click button "Search" at bounding box center [586, 309] width 170 height 23
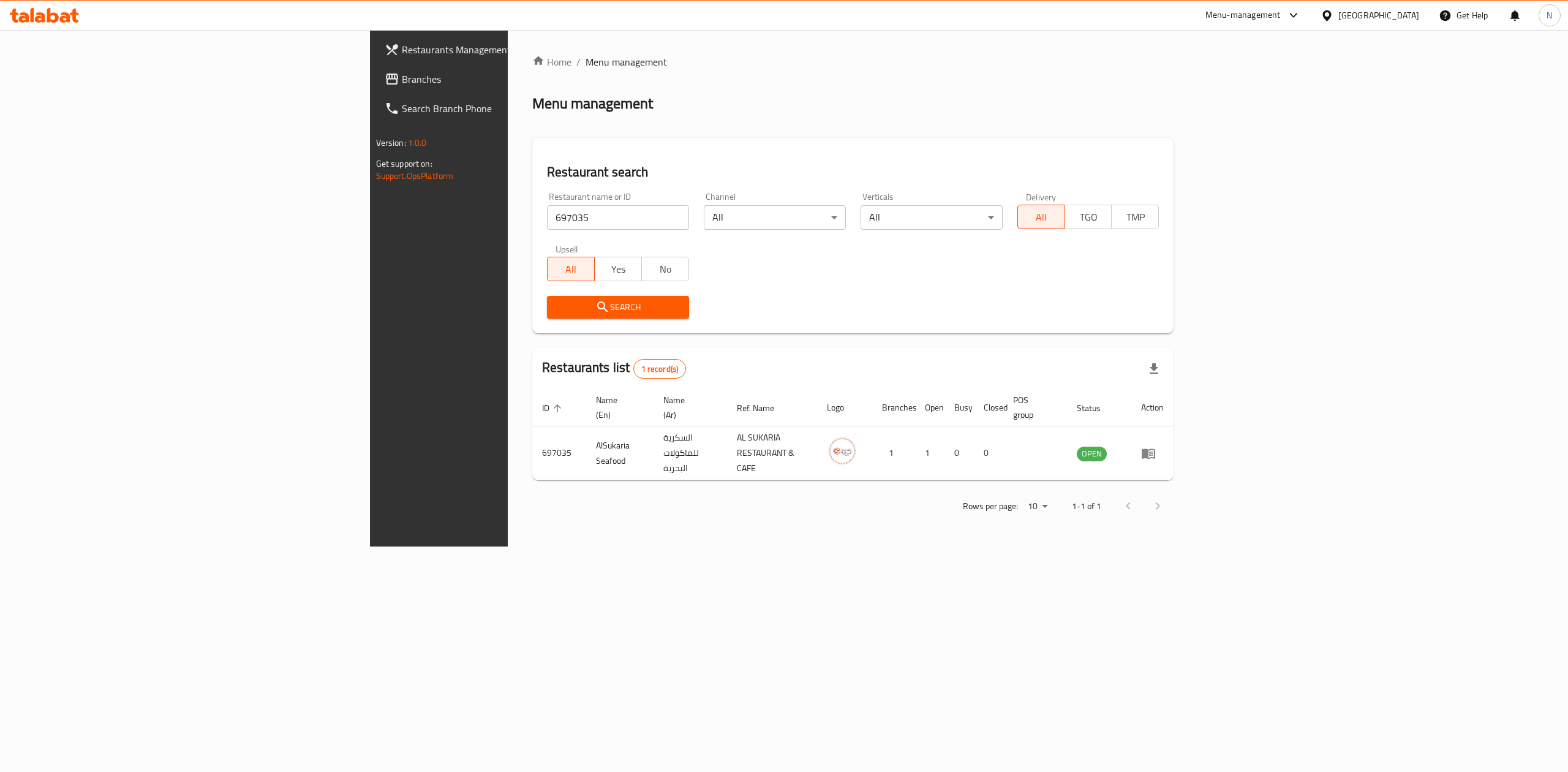
drag, startPoint x: 473, startPoint y: 542, endPoint x: 302, endPoint y: 245, distance: 342.7
click at [508, 541] on div "Home / Menu management Menu management Restaurant search Restaurant name or ID …" at bounding box center [853, 288] width 690 height 517
click at [547, 214] on input "697035" at bounding box center [618, 217] width 142 height 25
paste input "8124"
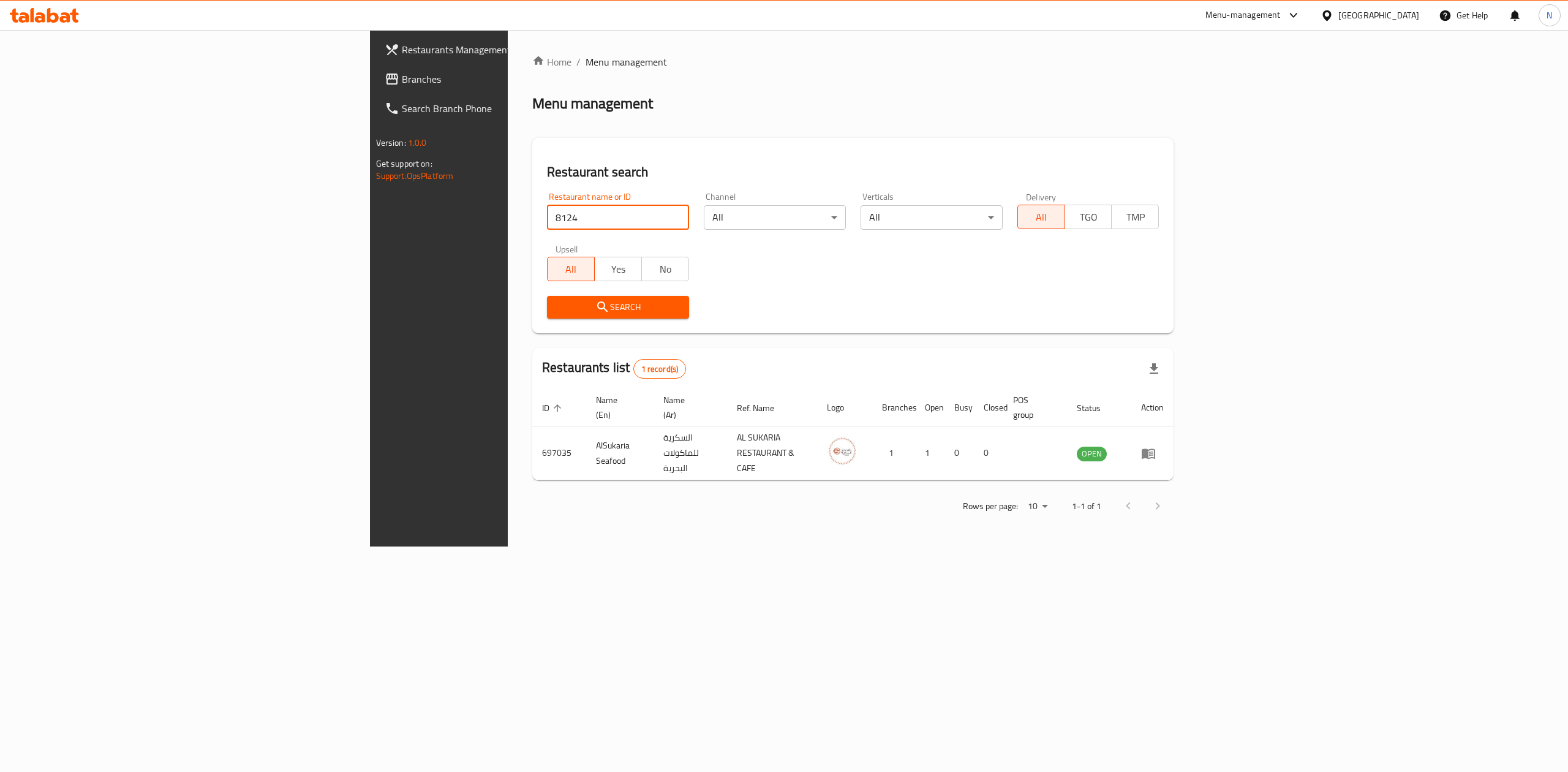
type input "8124"
click button "Search" at bounding box center [618, 307] width 142 height 23
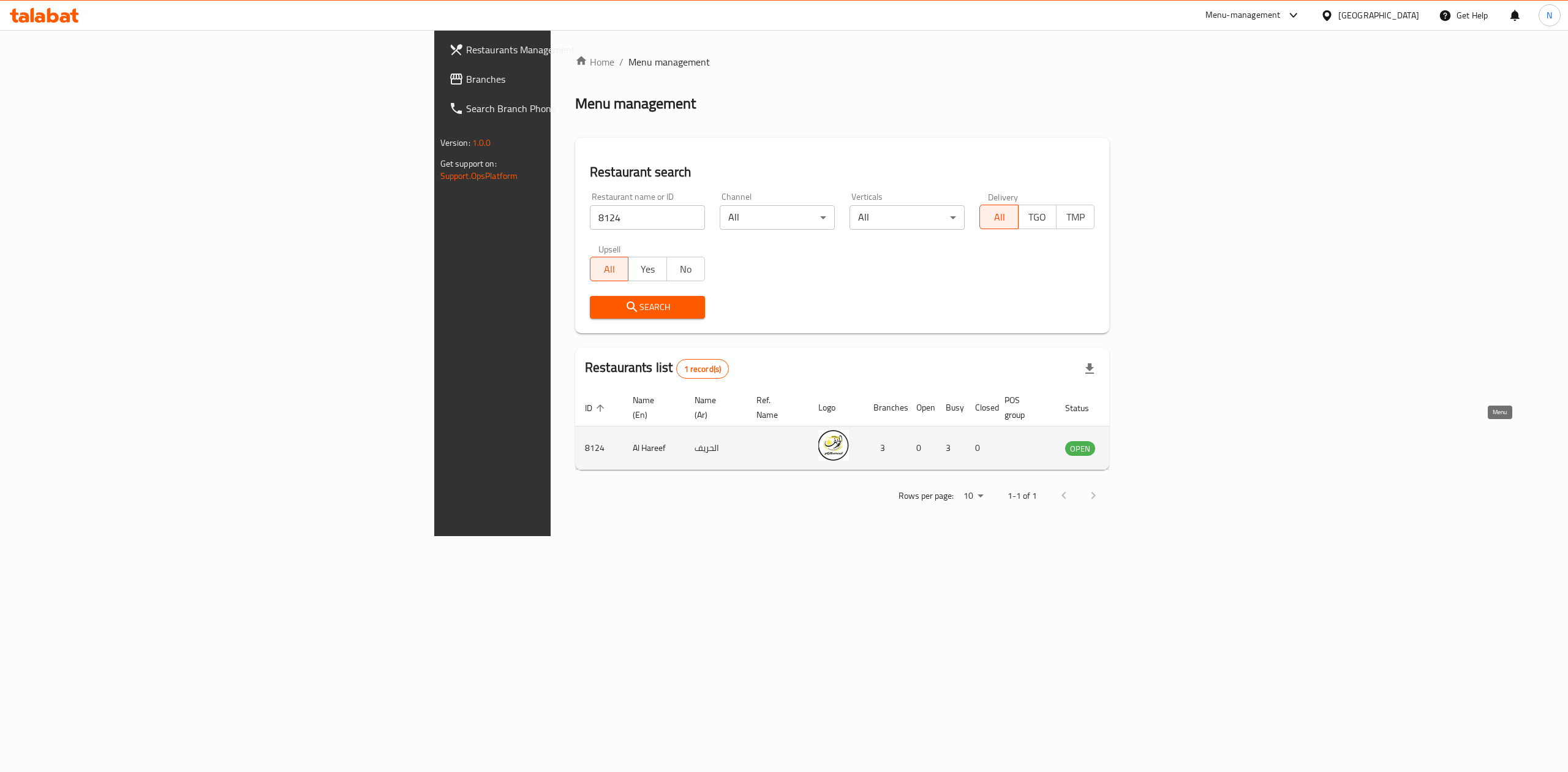
click at [1144, 441] on icon "enhanced table" at bounding box center [1136, 448] width 15 height 15
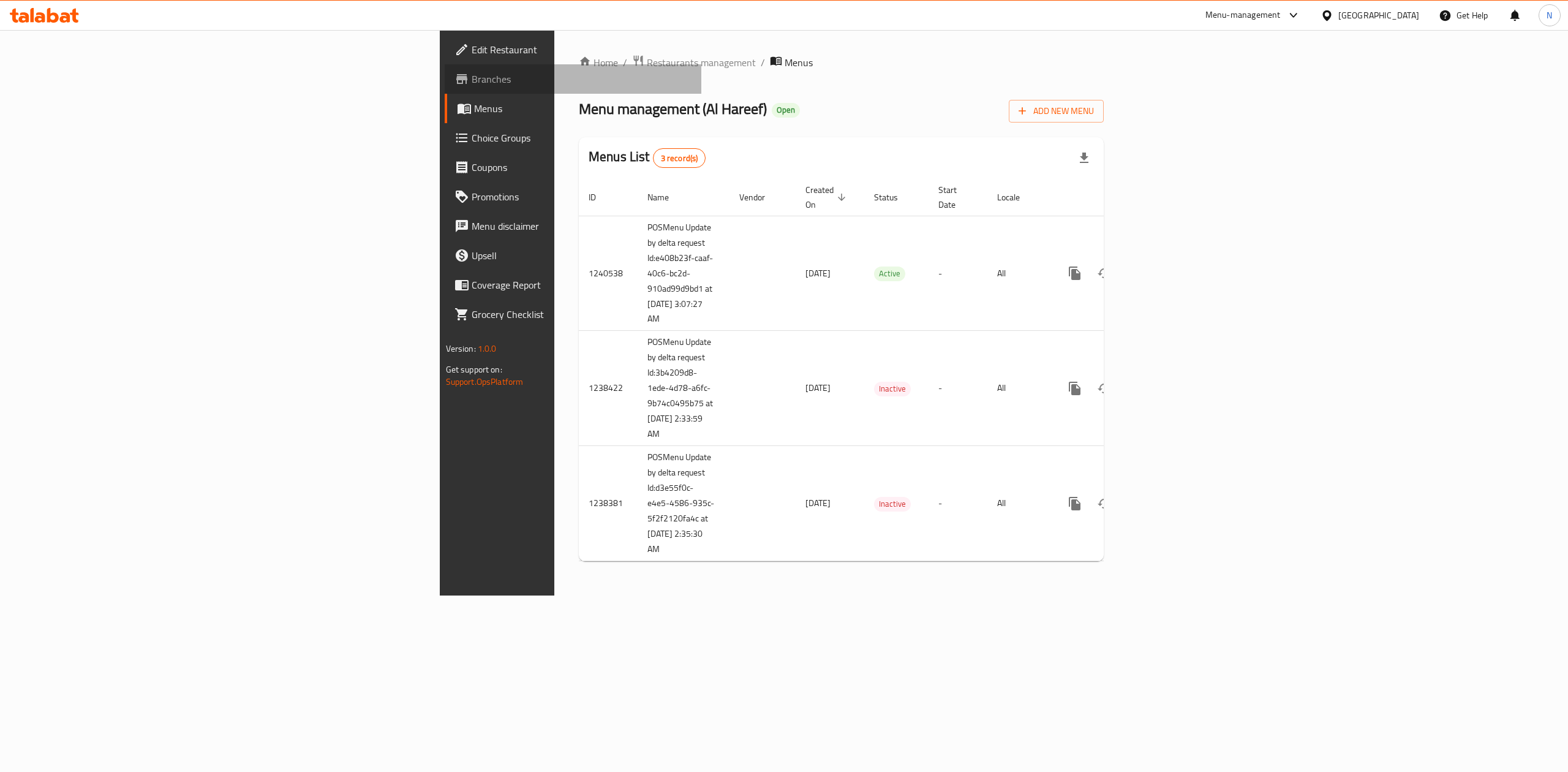
click at [471, 81] on span "Branches" at bounding box center [581, 79] width 221 height 15
click at [471, 138] on span "Choice Groups" at bounding box center [581, 138] width 221 height 15
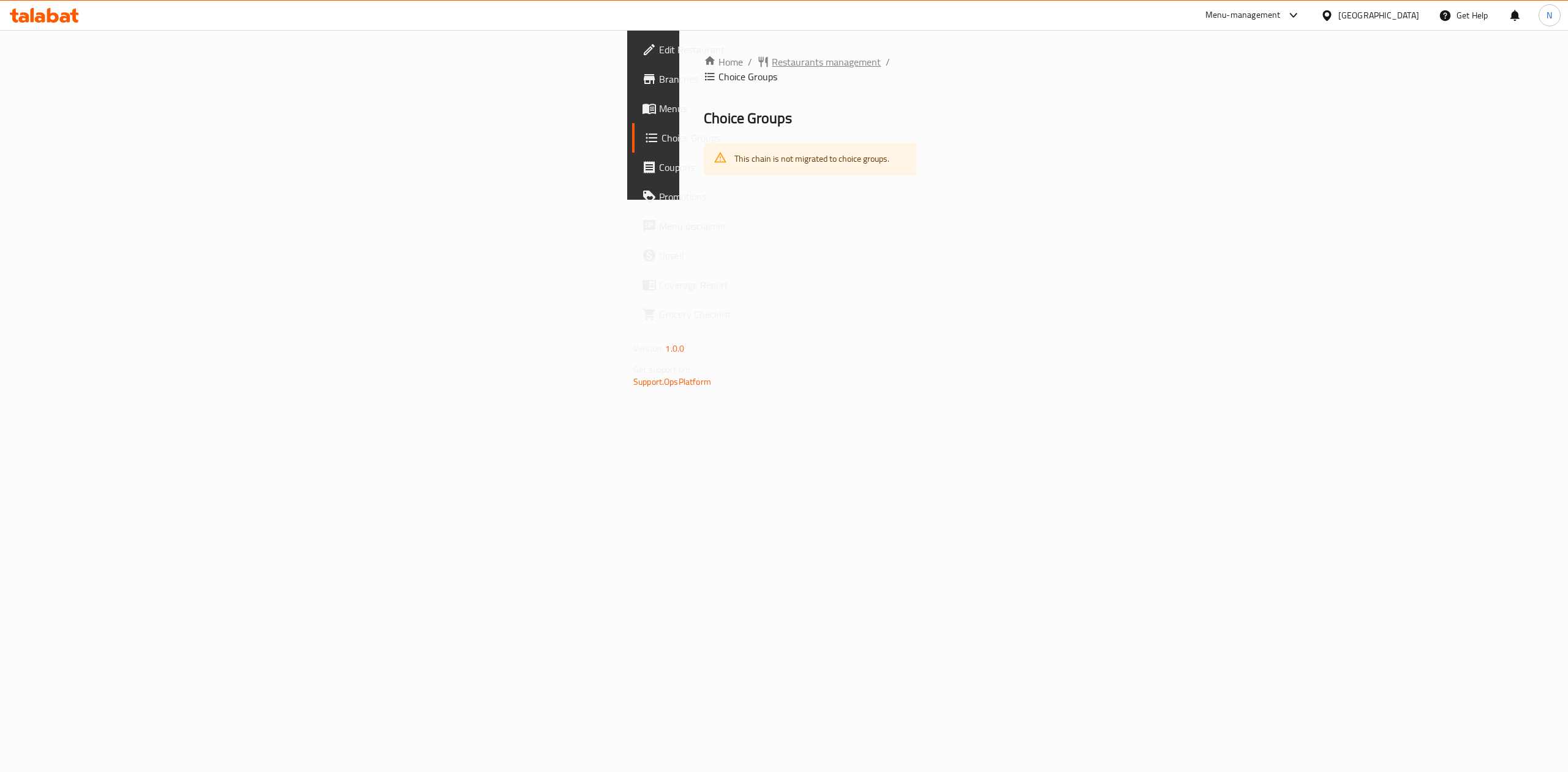
click at [772, 66] on span "Restaurants management" at bounding box center [826, 62] width 109 height 15
